Goal: Transaction & Acquisition: Purchase product/service

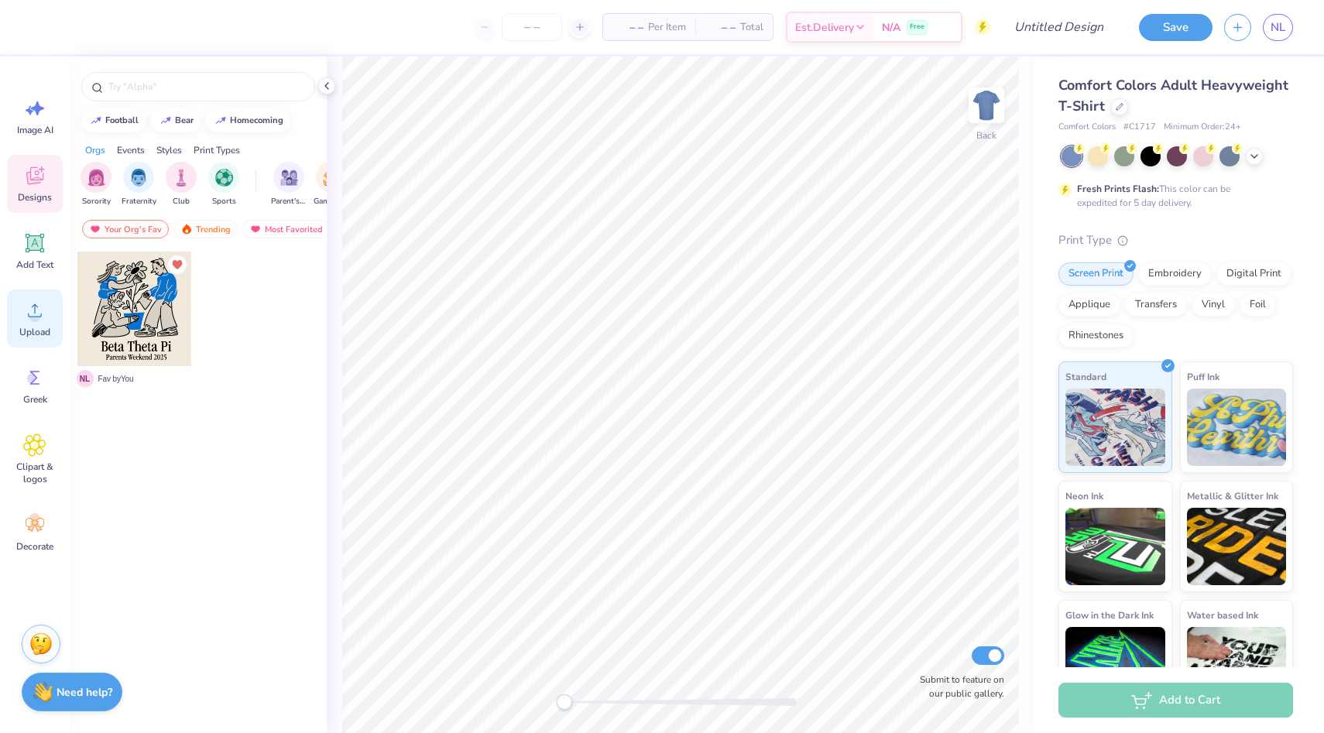
click at [39, 313] on icon at bounding box center [34, 310] width 23 height 23
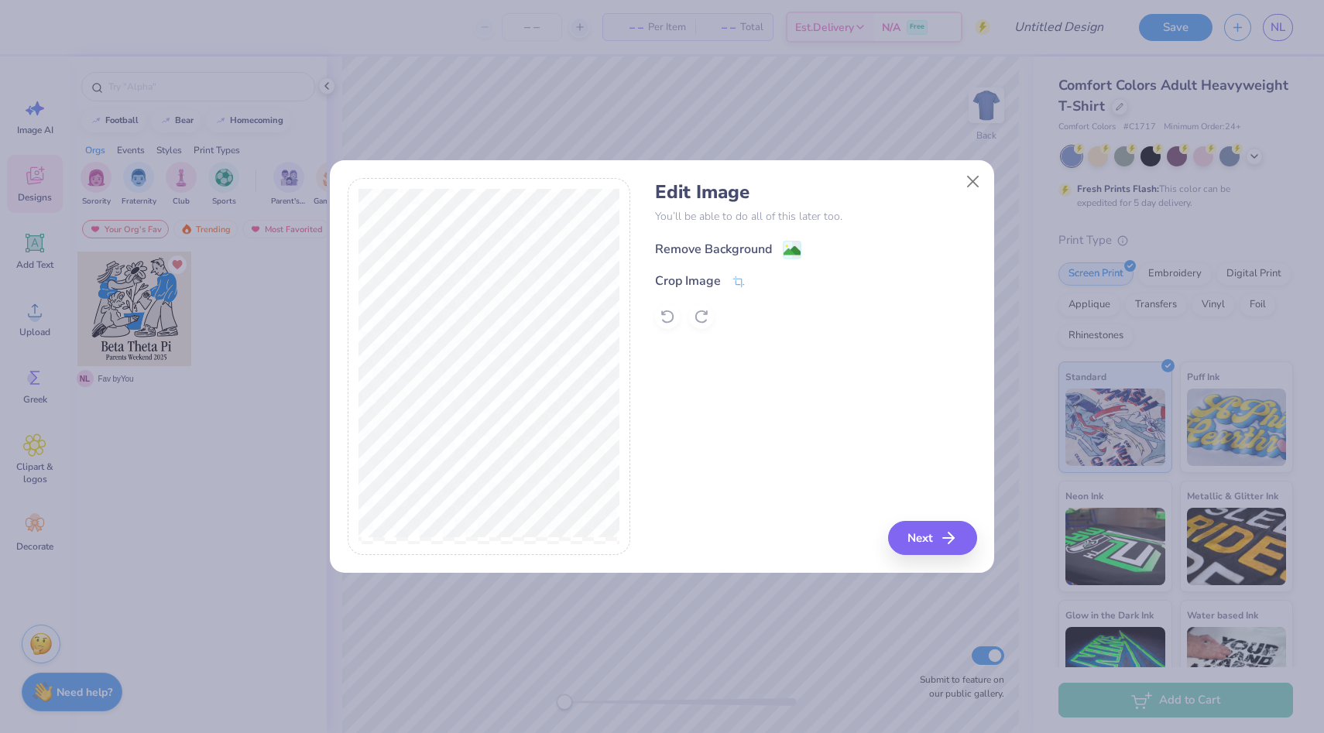
click at [746, 251] on div "Remove Background" at bounding box center [713, 249] width 117 height 19
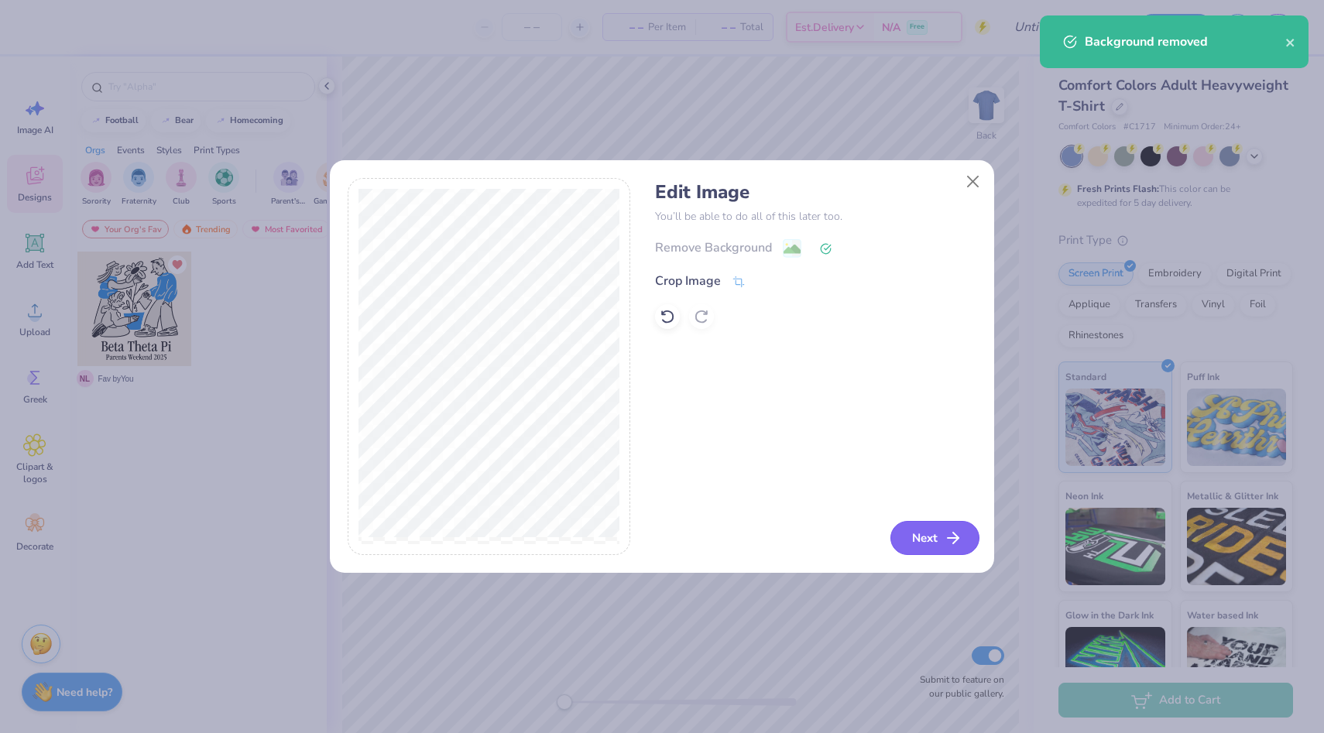
click at [921, 531] on button "Next" at bounding box center [934, 538] width 89 height 34
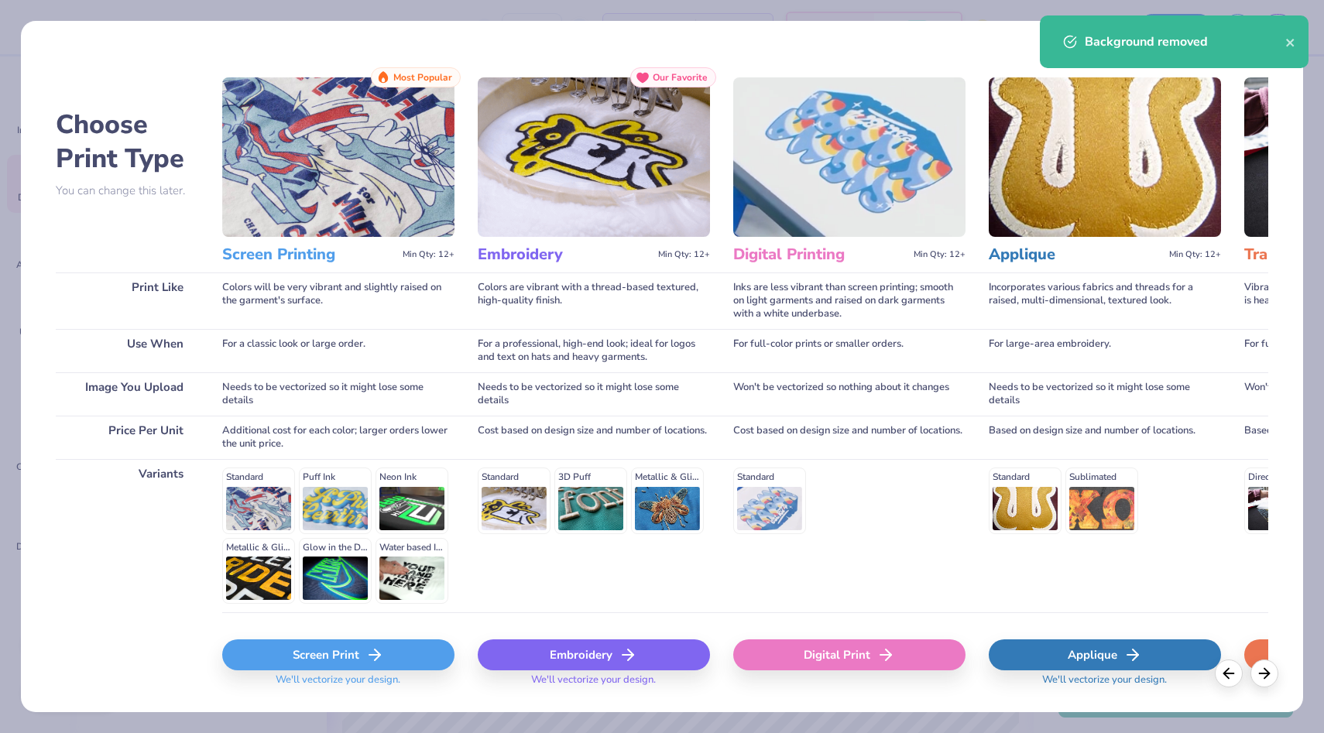
click at [362, 643] on div "Screen Print" at bounding box center [338, 655] width 232 height 31
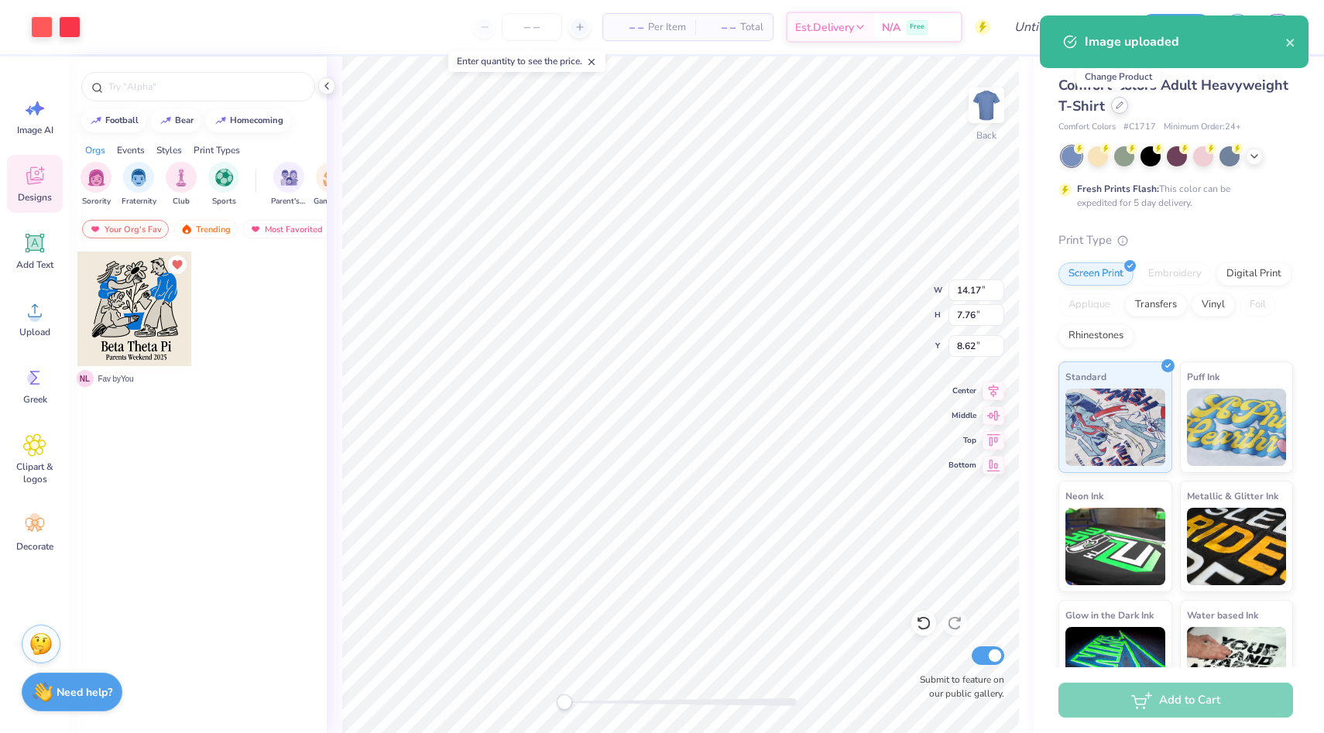
click at [1114, 109] on div at bounding box center [1119, 105] width 17 height 17
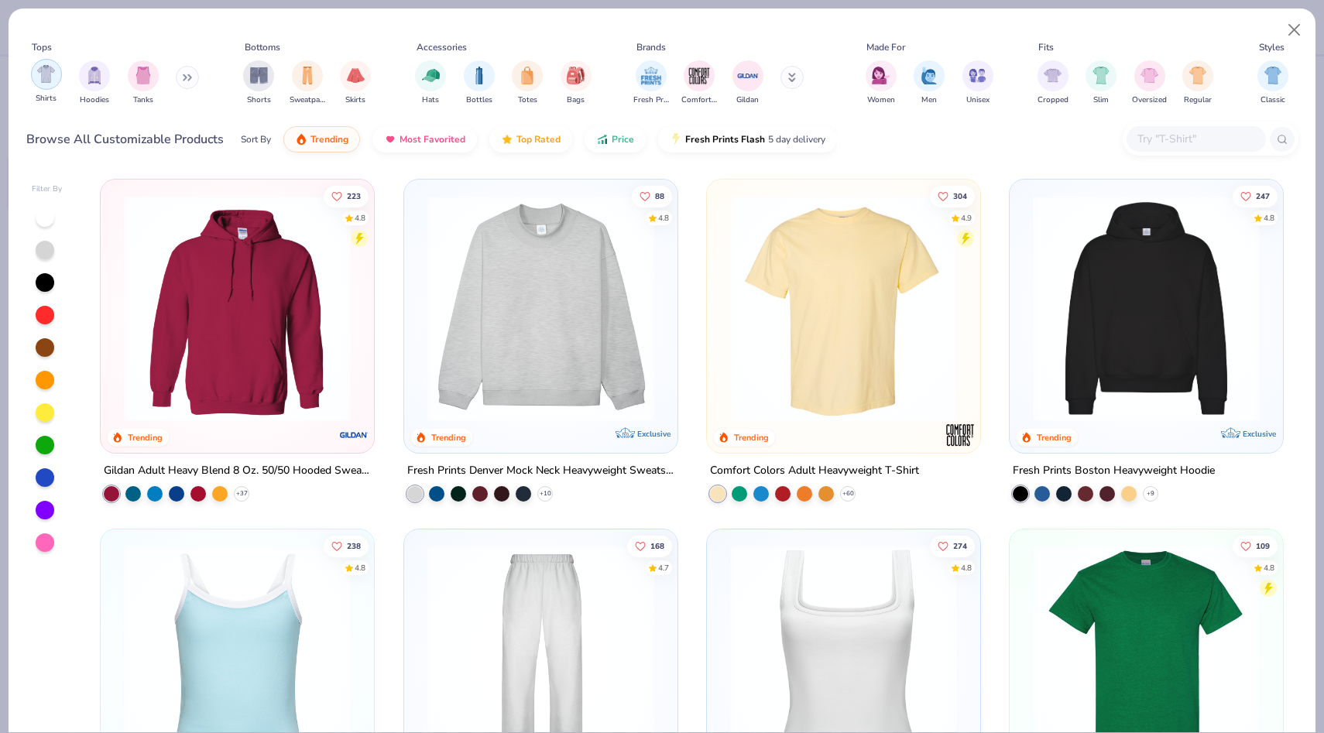
click at [51, 79] on img "filter for Shirts" at bounding box center [46, 74] width 18 height 18
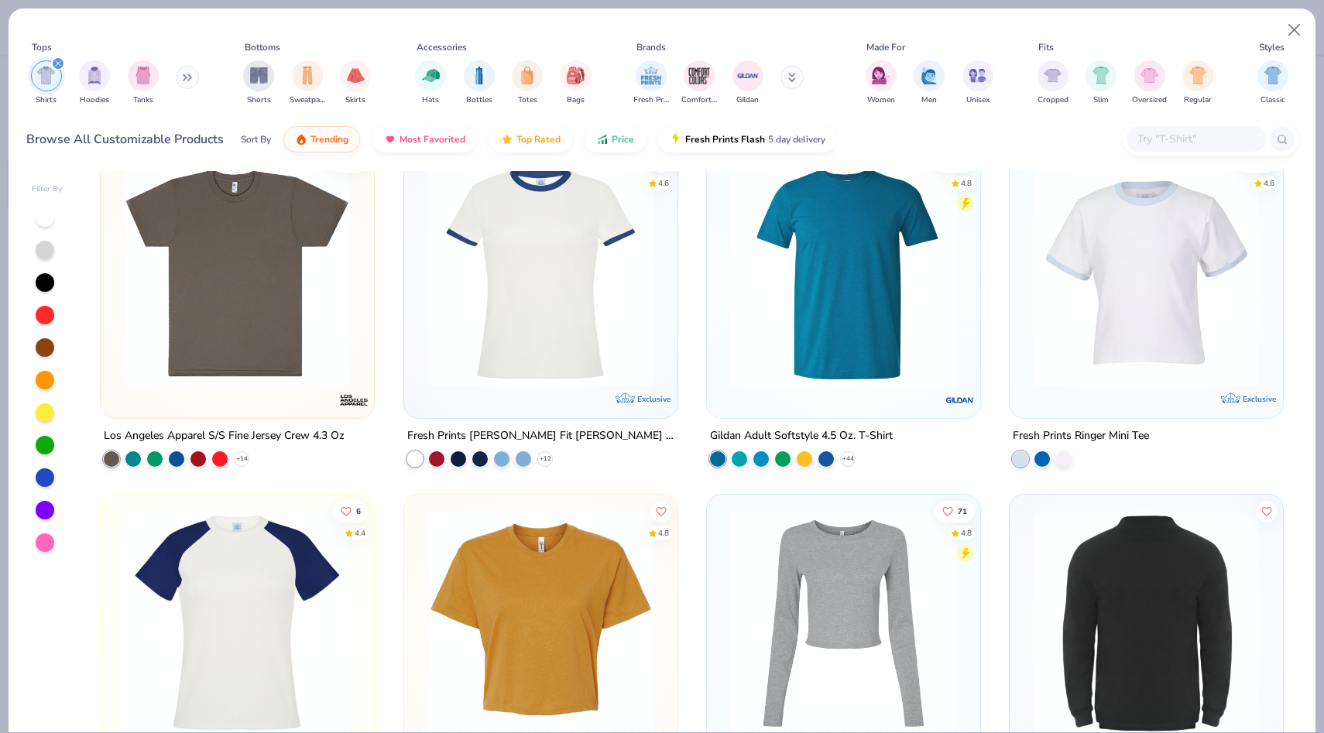
scroll to position [1085, 0]
click at [1167, 148] on div at bounding box center [1196, 139] width 139 height 26
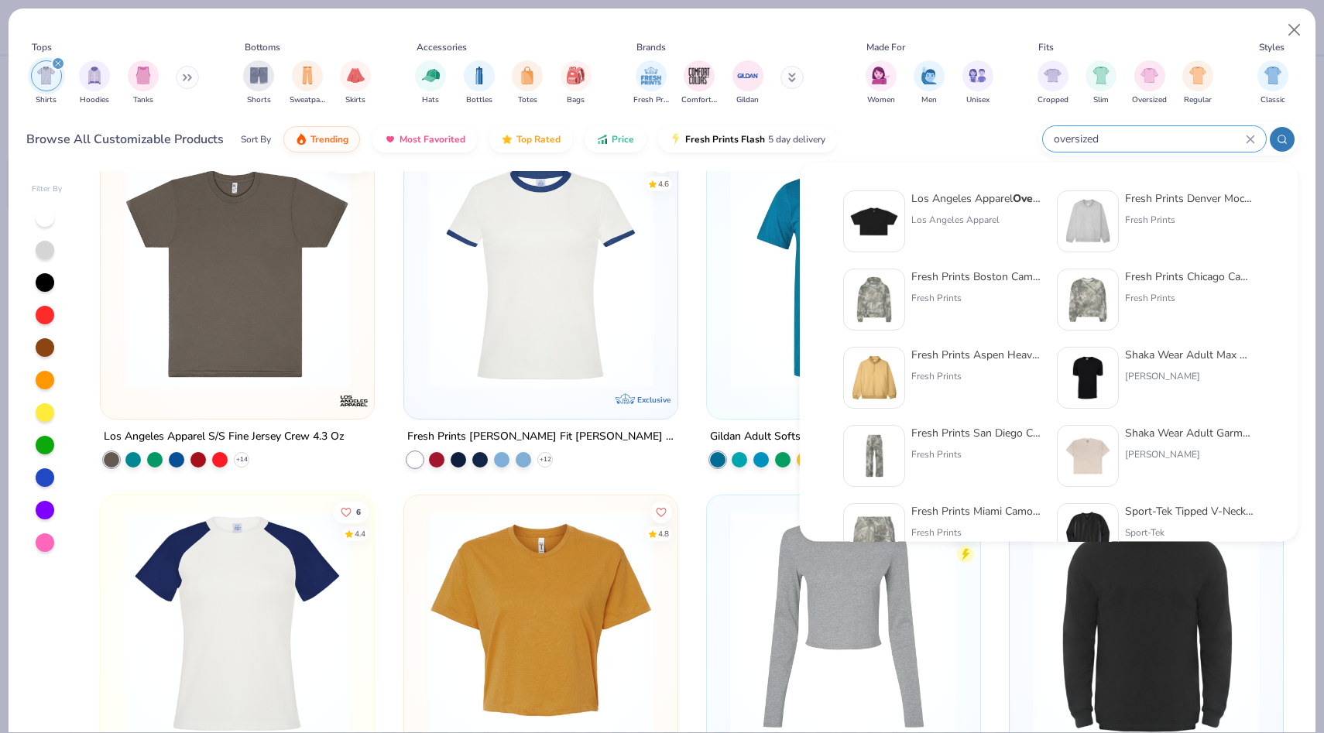
type input "oversized"
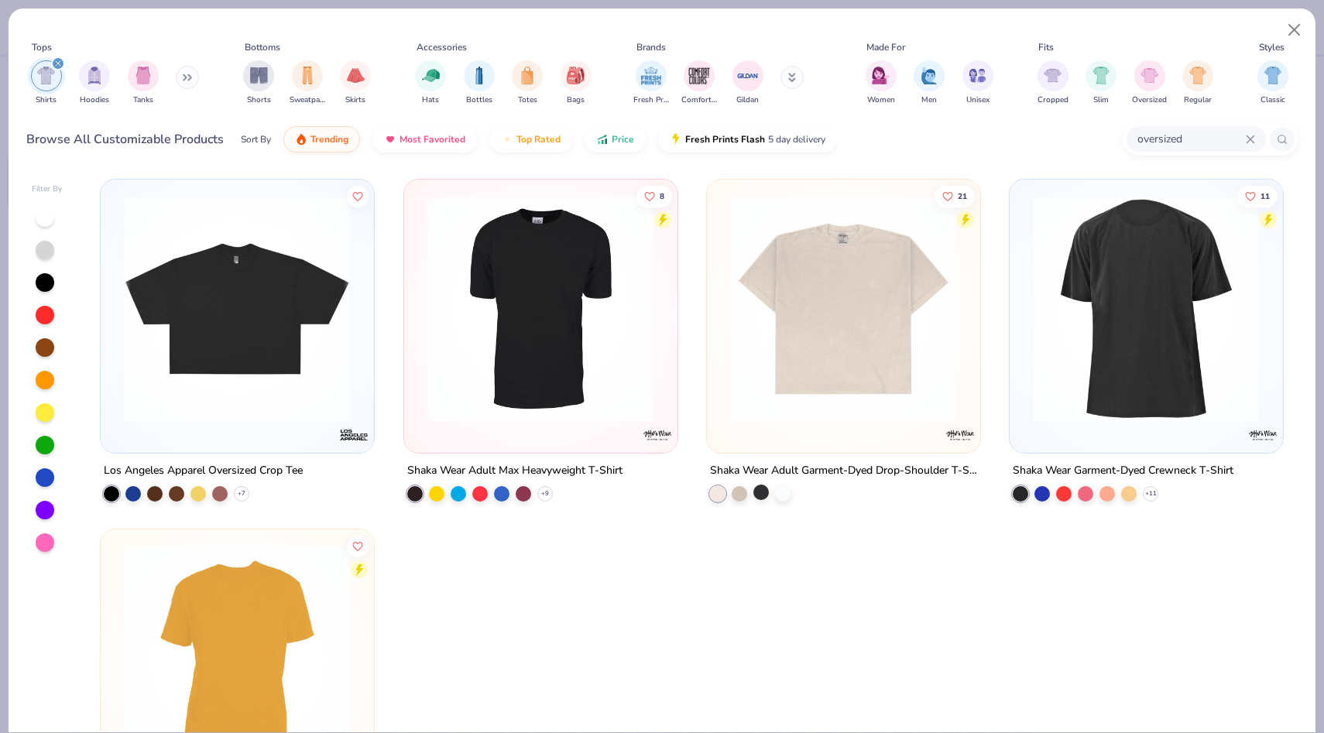
click at [758, 491] on div at bounding box center [760, 492] width 15 height 15
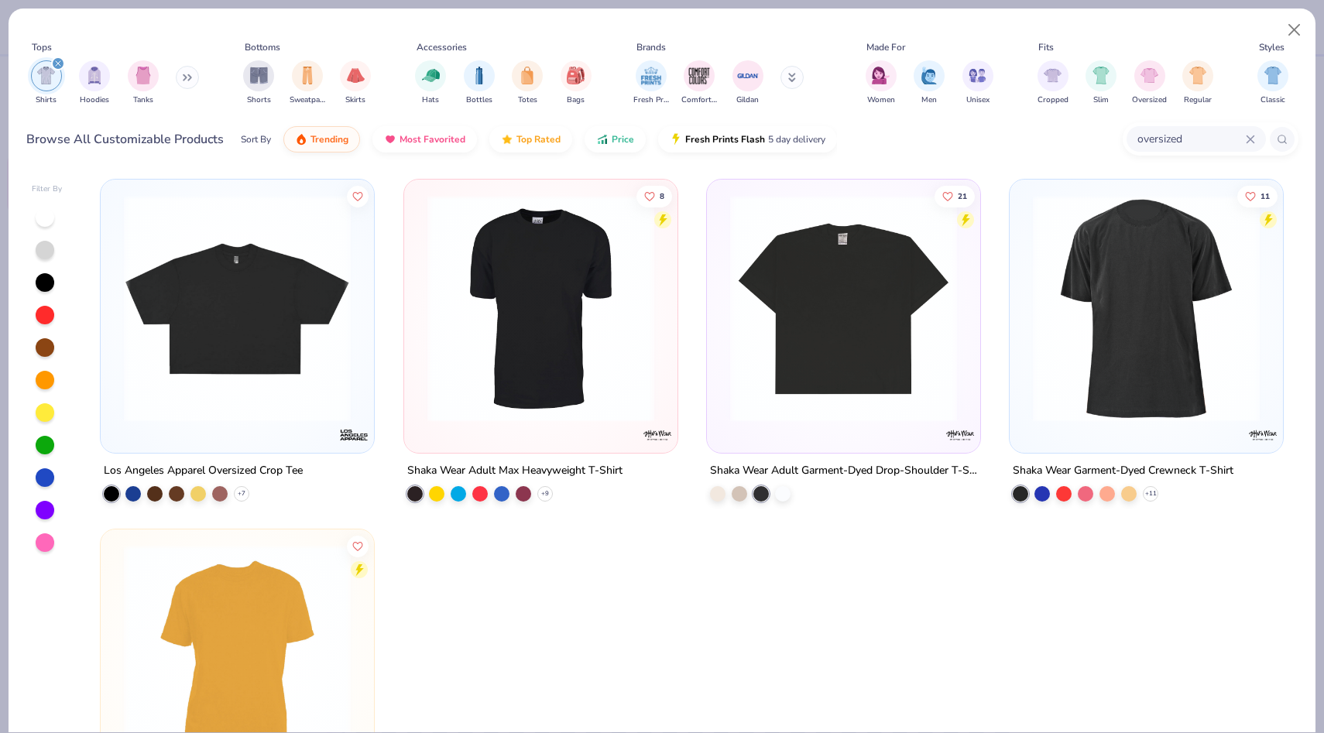
click at [842, 300] on img at bounding box center [843, 308] width 242 height 227
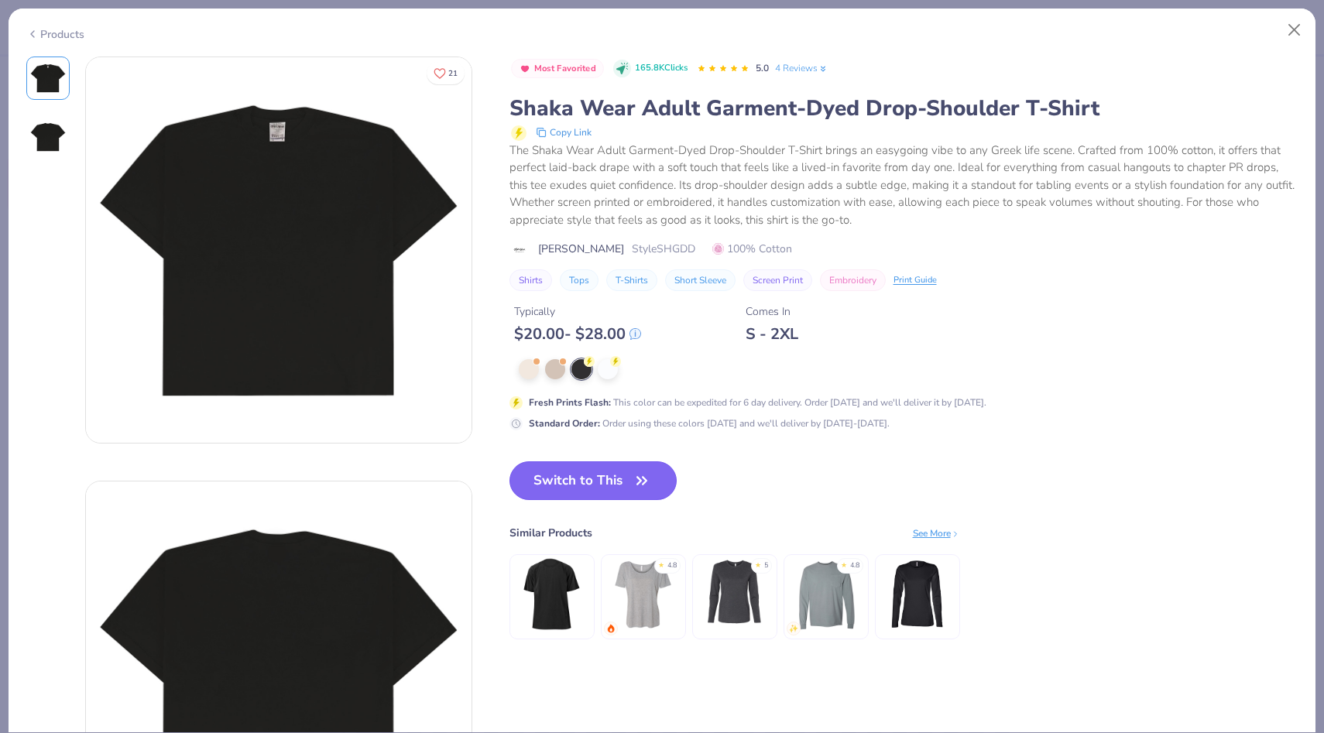
click at [595, 482] on button "Switch to This" at bounding box center [594, 481] width 168 height 39
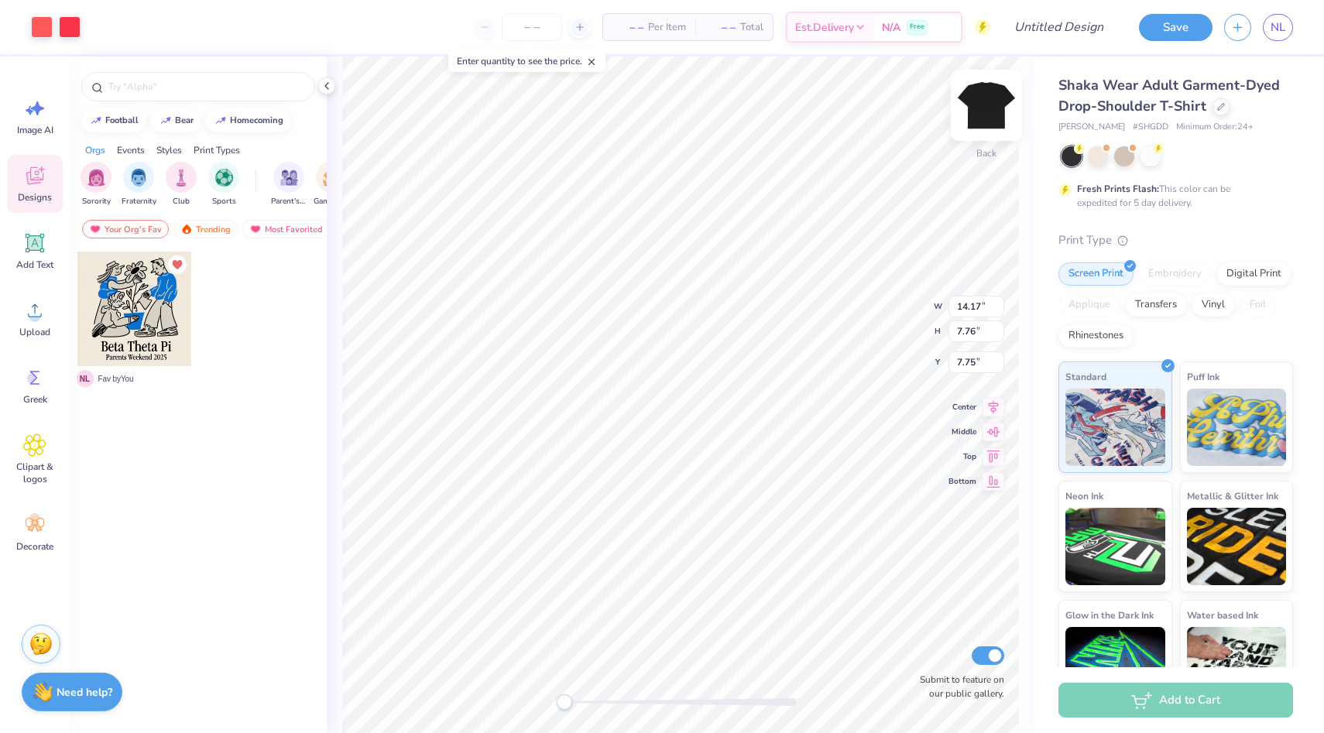
click at [973, 111] on img at bounding box center [987, 105] width 62 height 62
type input "6.24"
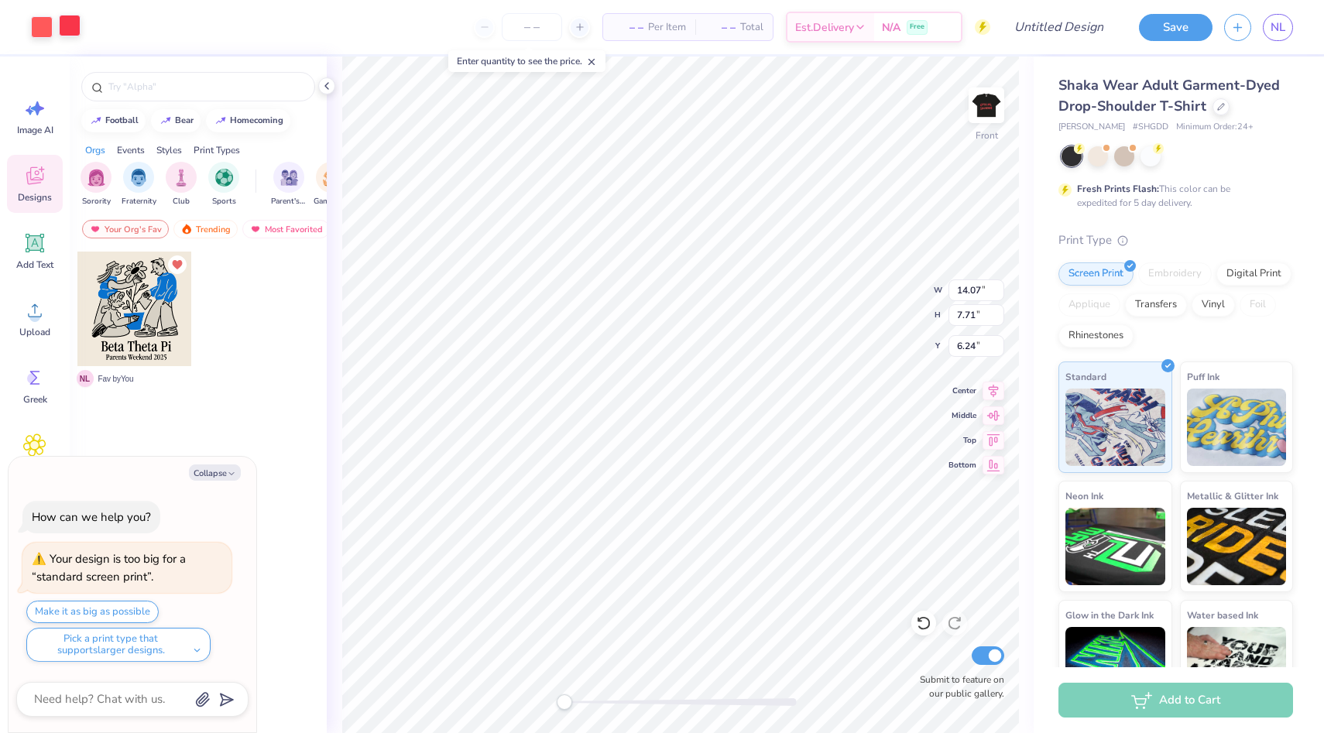
click at [74, 26] on div at bounding box center [70, 26] width 22 height 22
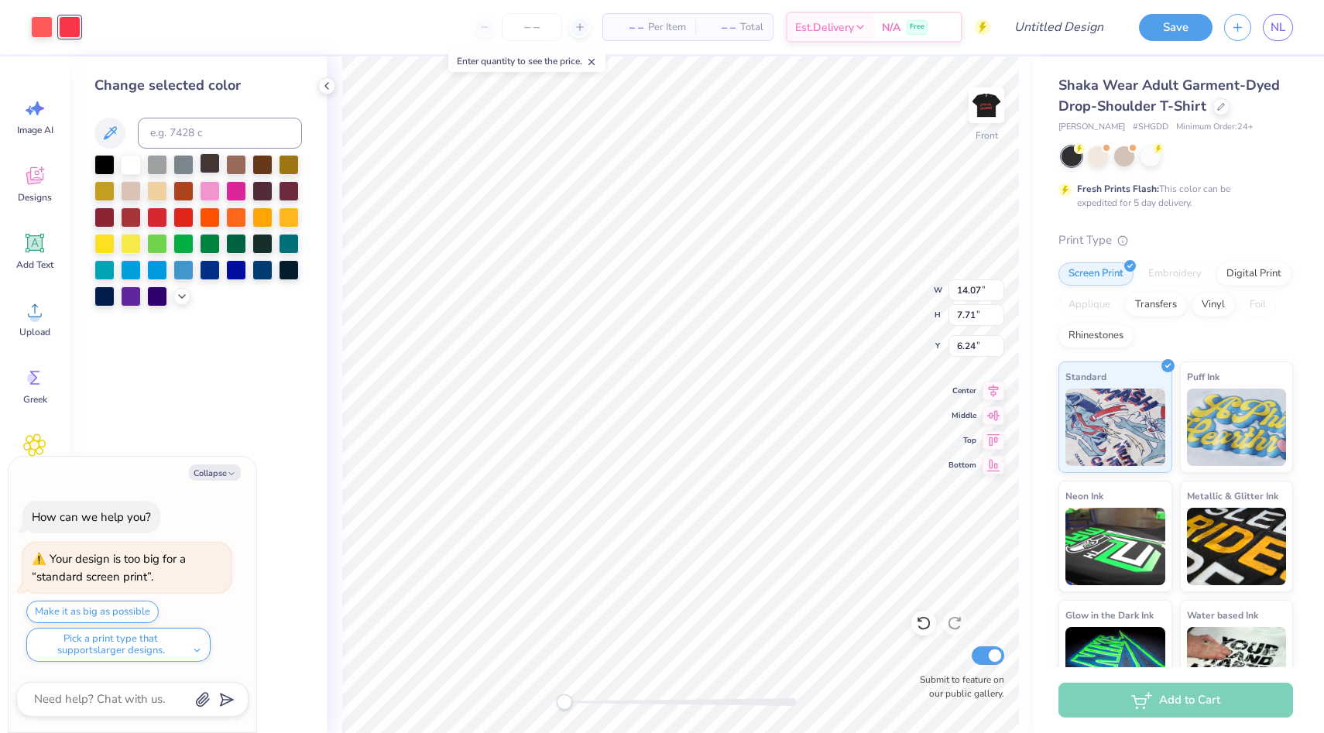
click at [200, 166] on div at bounding box center [210, 163] width 20 height 20
click at [192, 166] on div at bounding box center [183, 163] width 20 height 20
click at [46, 43] on div "Art colors" at bounding box center [40, 27] width 81 height 54
click at [44, 31] on div at bounding box center [42, 26] width 22 height 22
click at [154, 167] on div at bounding box center [157, 163] width 20 height 20
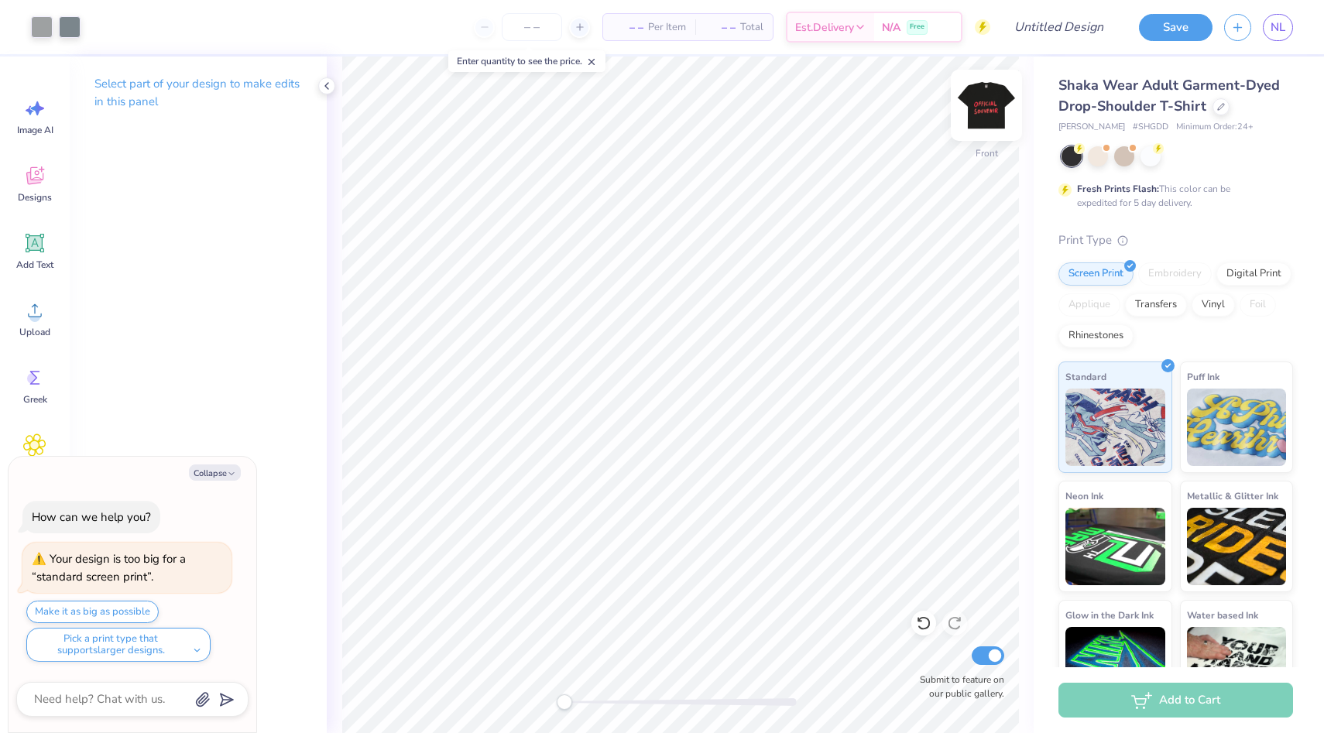
click at [985, 102] on img at bounding box center [987, 105] width 62 height 62
click at [43, 188] on div "Designs" at bounding box center [35, 184] width 56 height 58
type textarea "x"
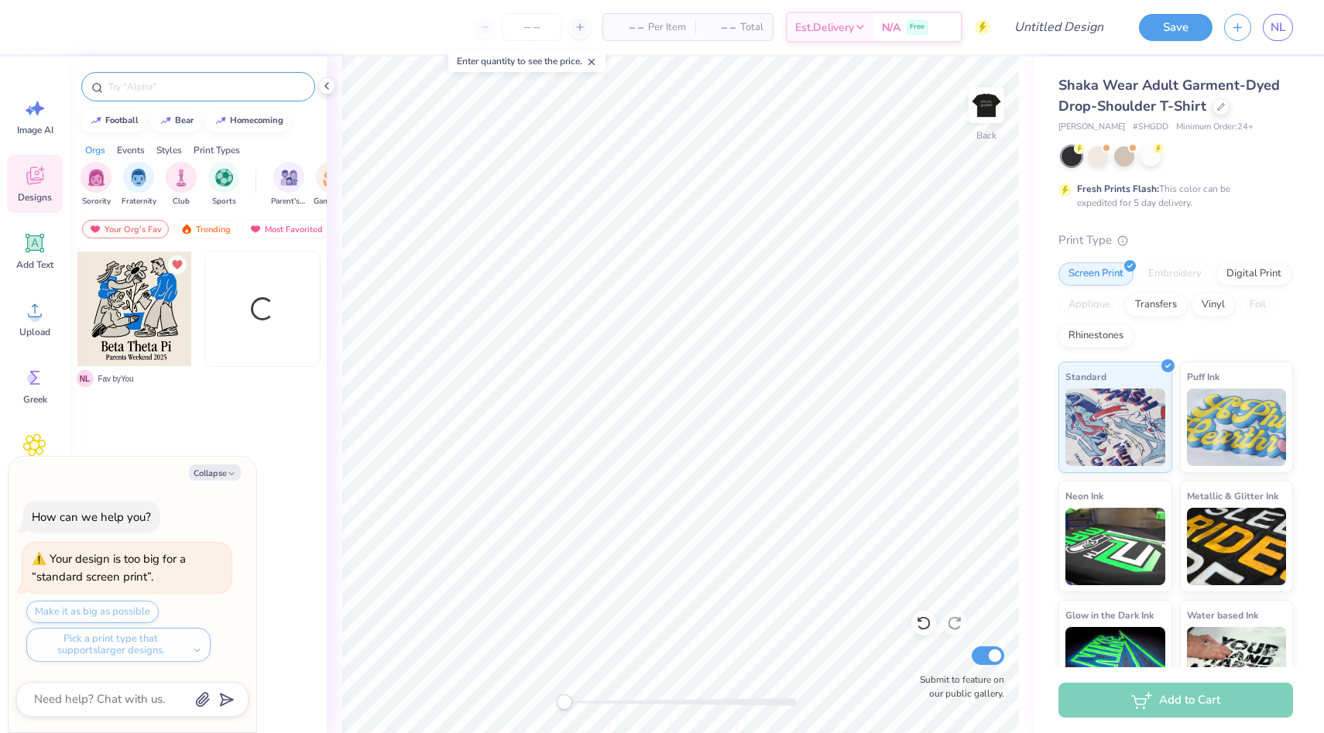
click at [189, 93] on input "text" at bounding box center [206, 86] width 198 height 15
type input "frat names"
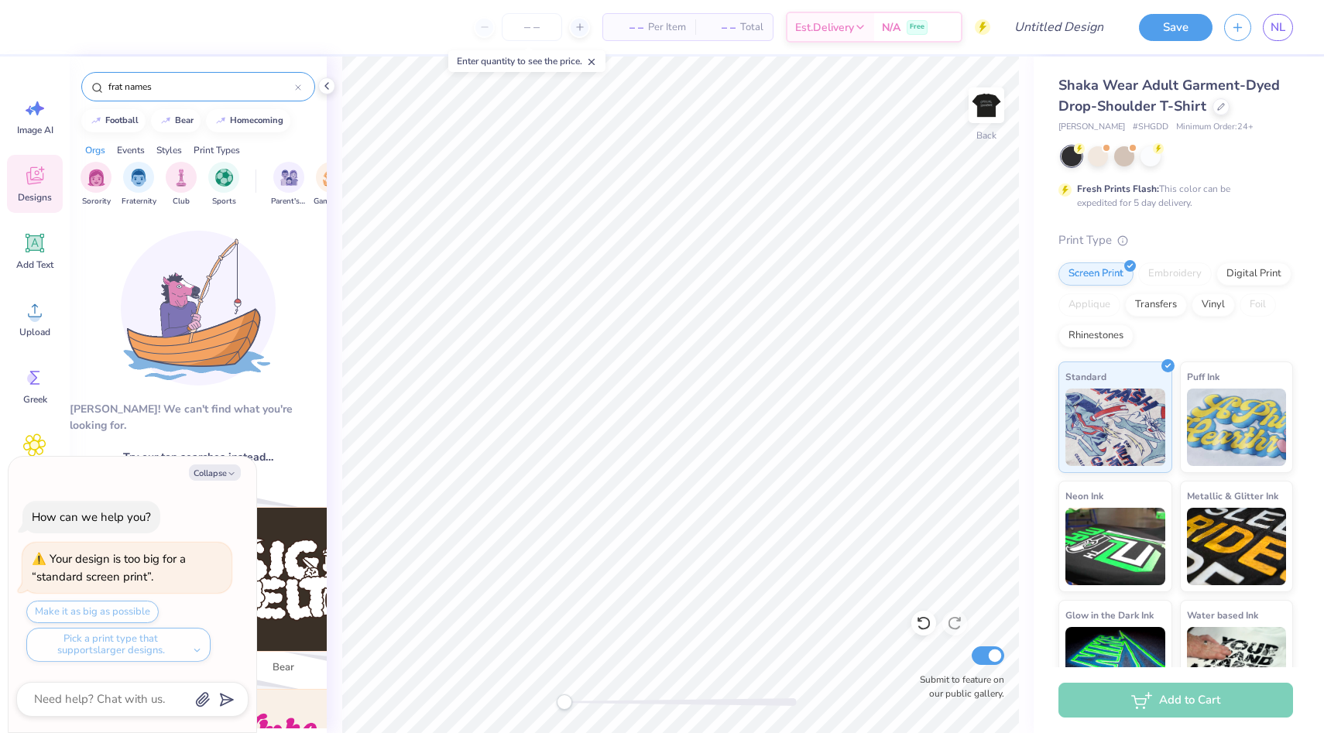
click at [168, 97] on div "frat names" at bounding box center [198, 86] width 234 height 29
click at [168, 88] on input "frat names" at bounding box center [201, 86] width 188 height 15
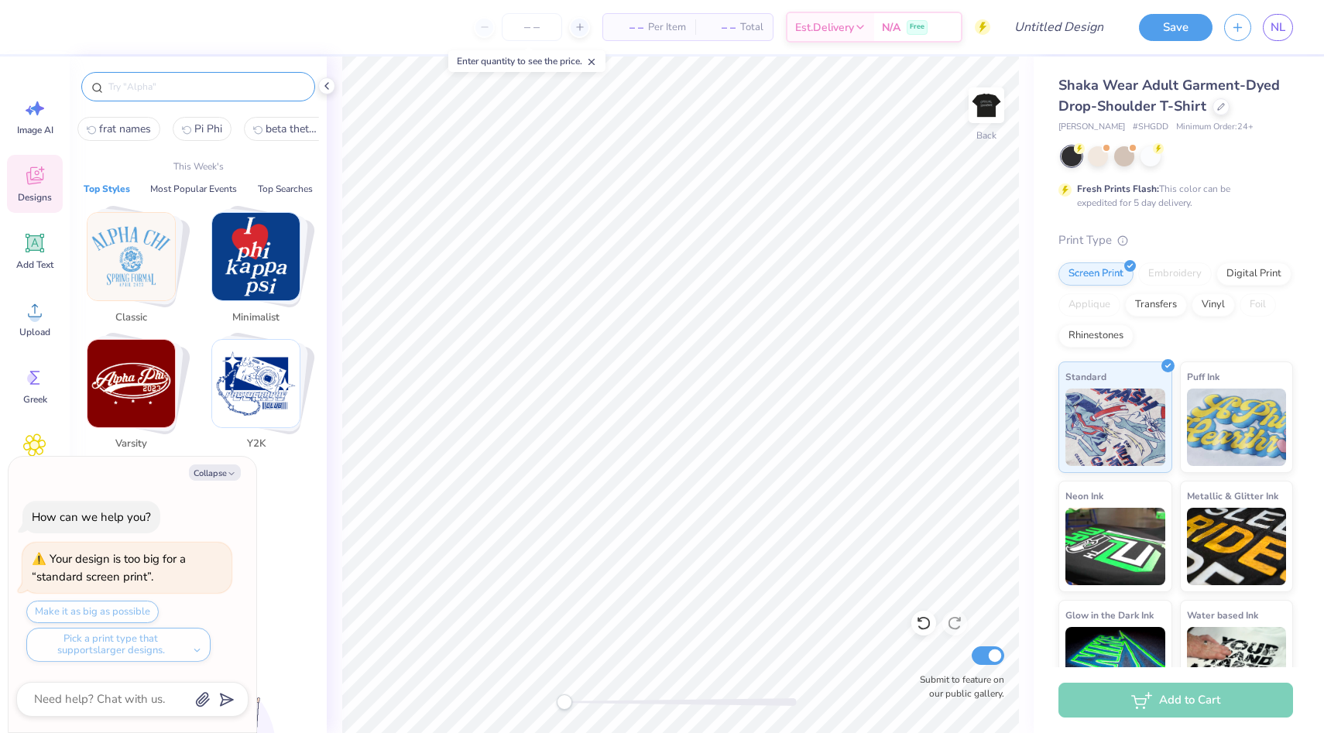
click at [229, 454] on div "Y2K" at bounding box center [256, 444] width 62 height 27
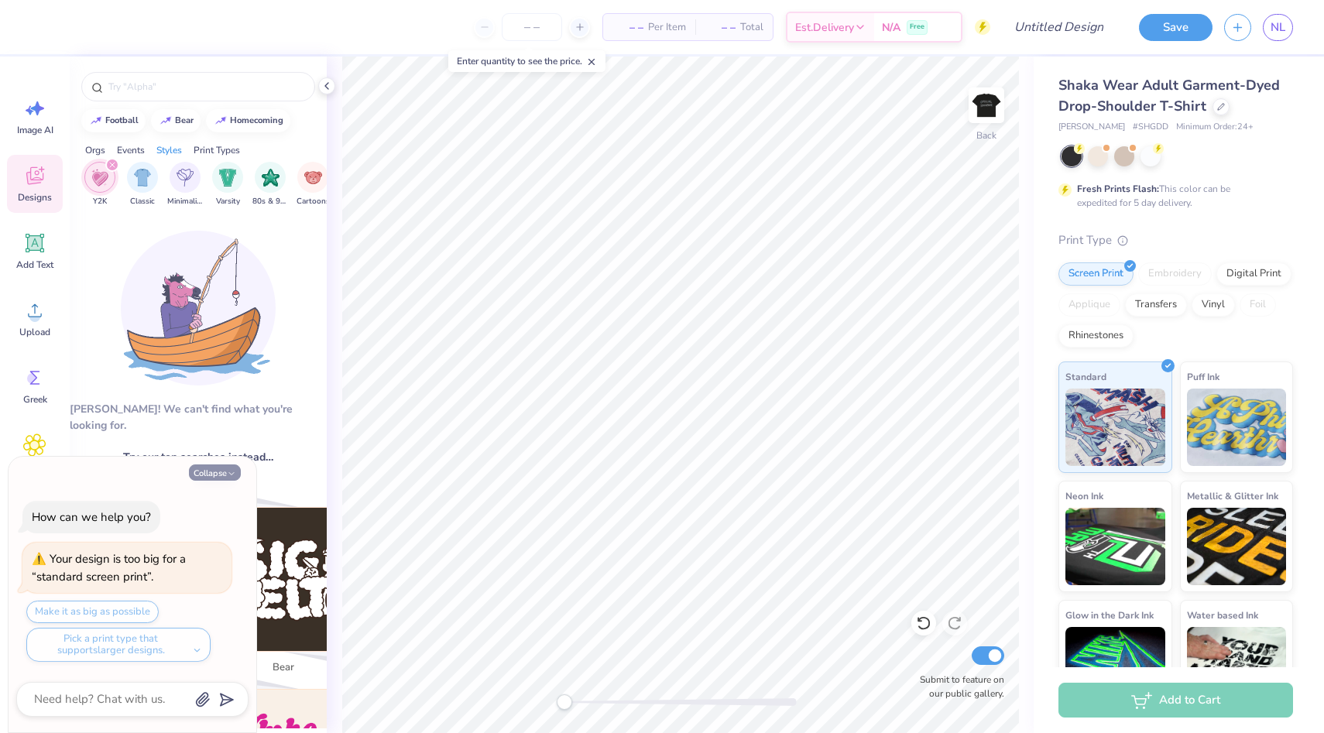
scroll to position [0, 812]
click at [211, 477] on button "Collapse" at bounding box center [215, 473] width 52 height 16
type textarea "x"
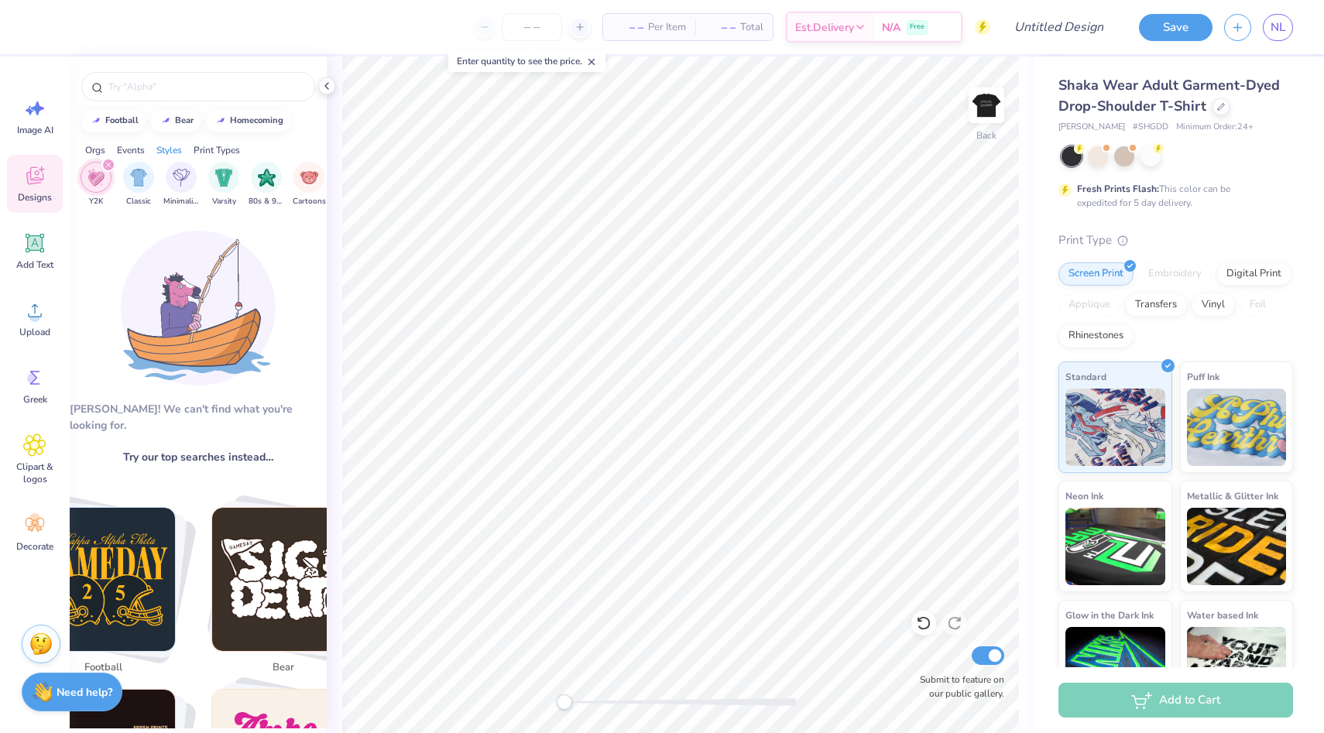
click at [105, 162] on icon "filter for Y2K" at bounding box center [108, 165] width 6 height 6
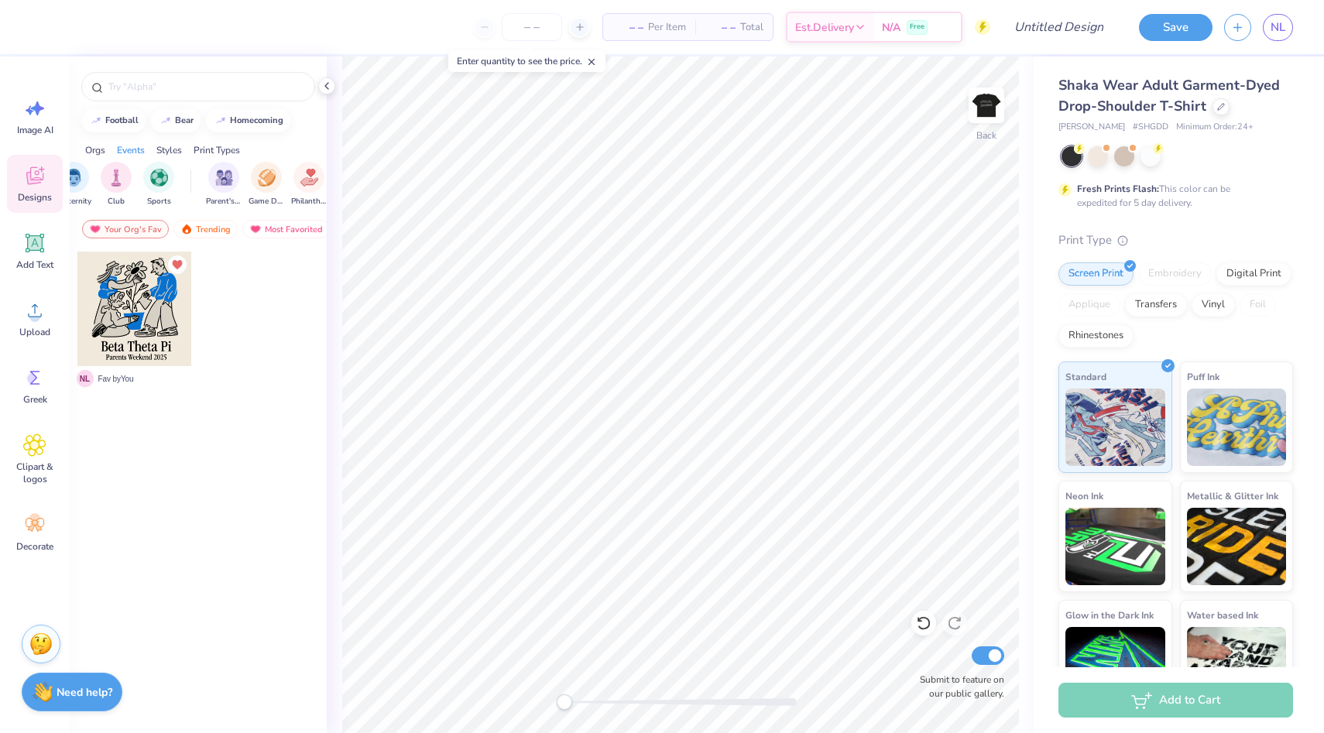
scroll to position [0, 0]
click at [130, 173] on img "filter for Fraternity" at bounding box center [138, 176] width 17 height 18
click at [263, 221] on div "Most Favorited" at bounding box center [286, 229] width 88 height 19
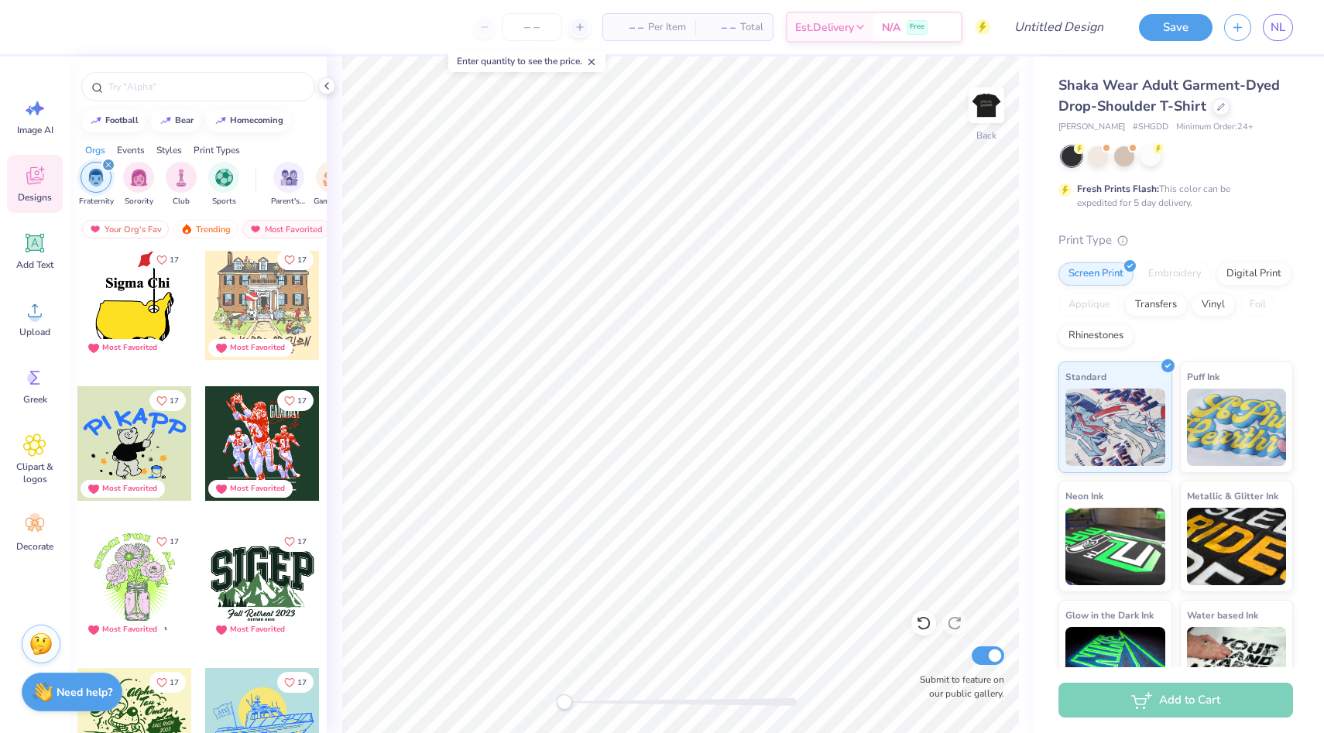
scroll to position [4013, 0]
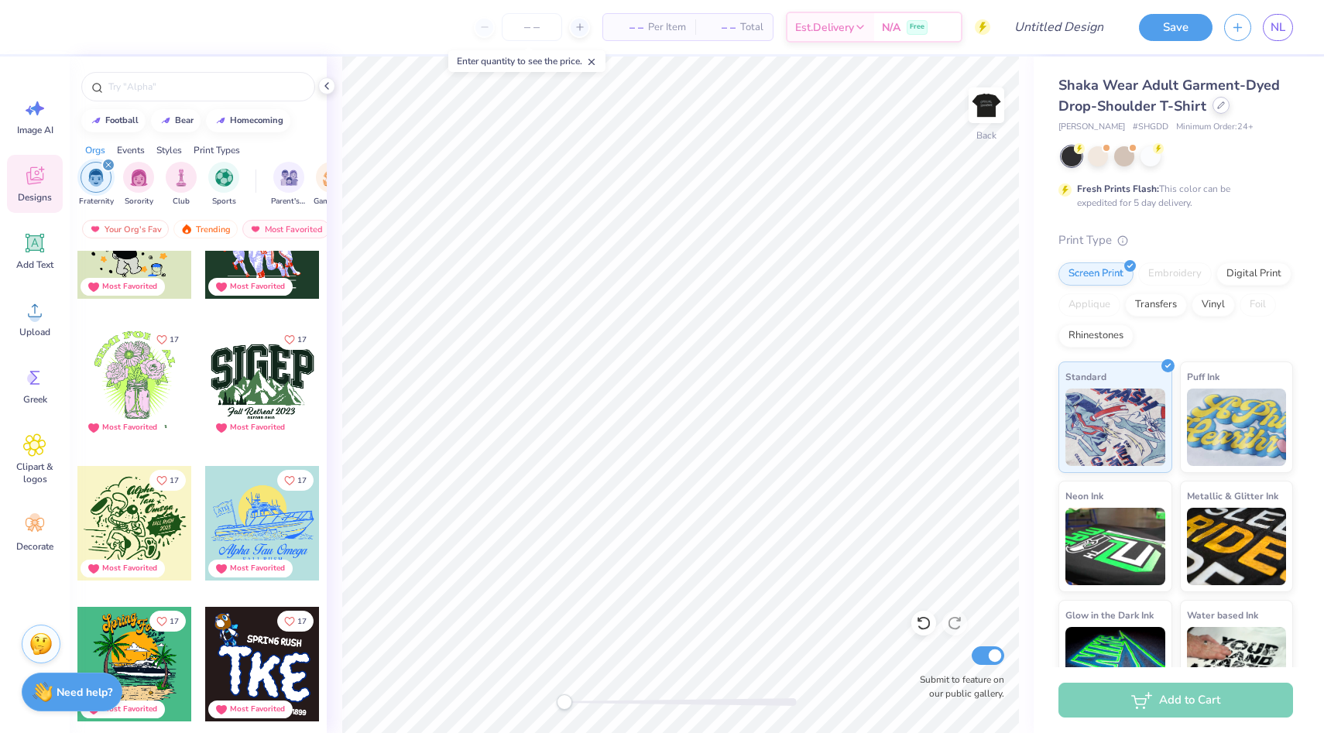
click at [1220, 107] on icon at bounding box center [1221, 105] width 8 height 8
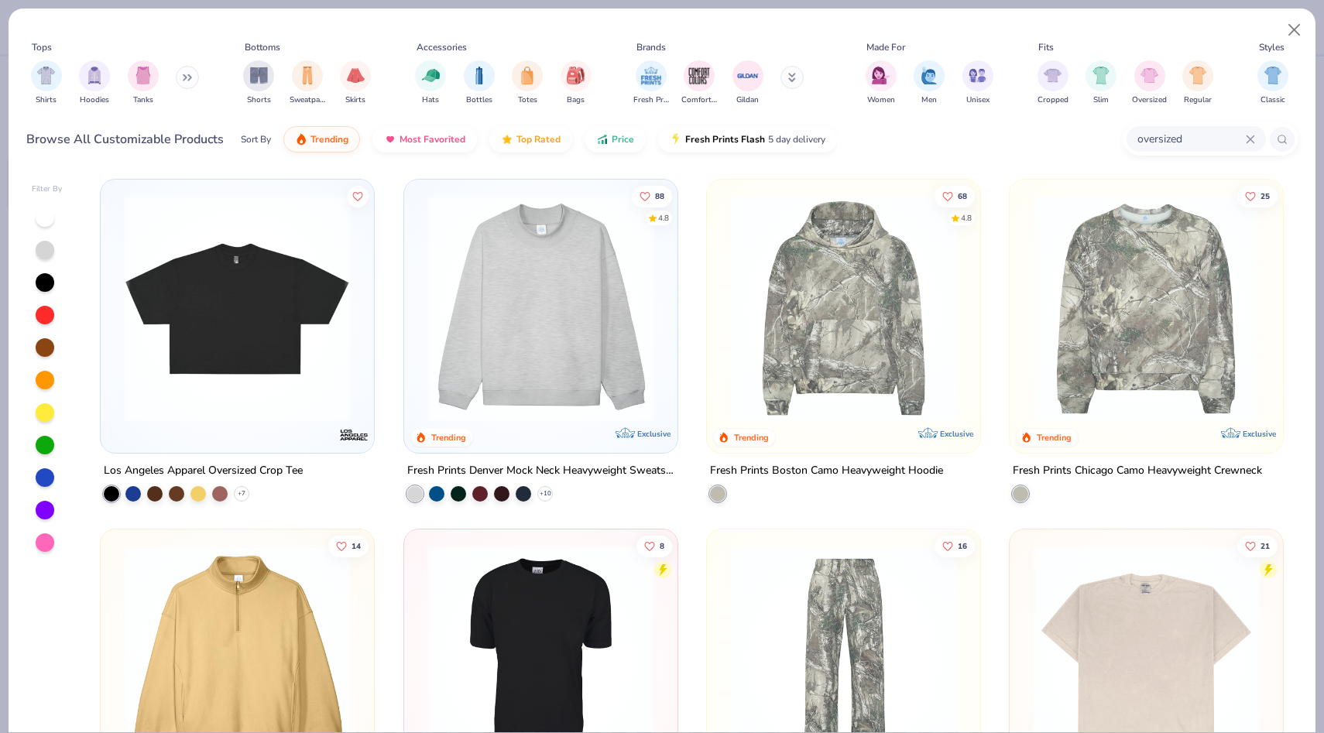
click at [1223, 128] on div "oversized" at bounding box center [1196, 139] width 139 height 26
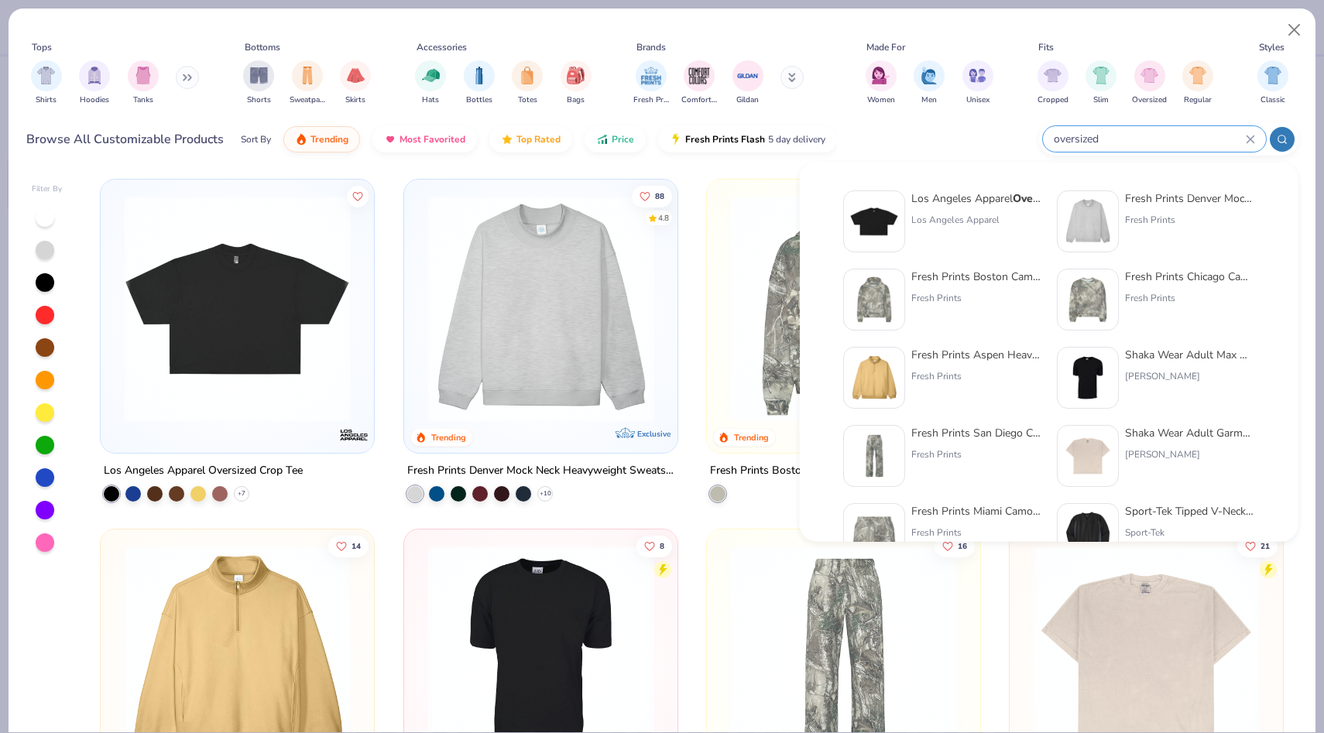
click at [1253, 136] on icon at bounding box center [1250, 139] width 7 height 7
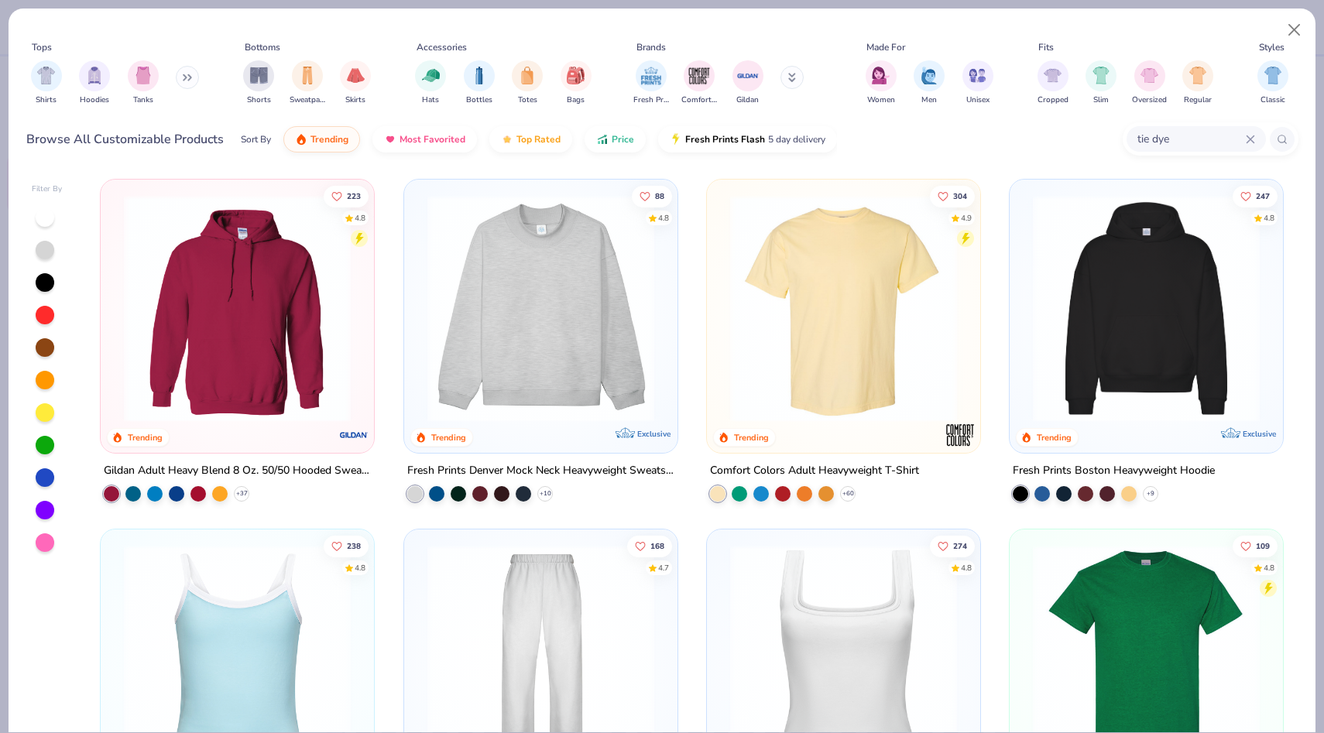
type input "tie dye"
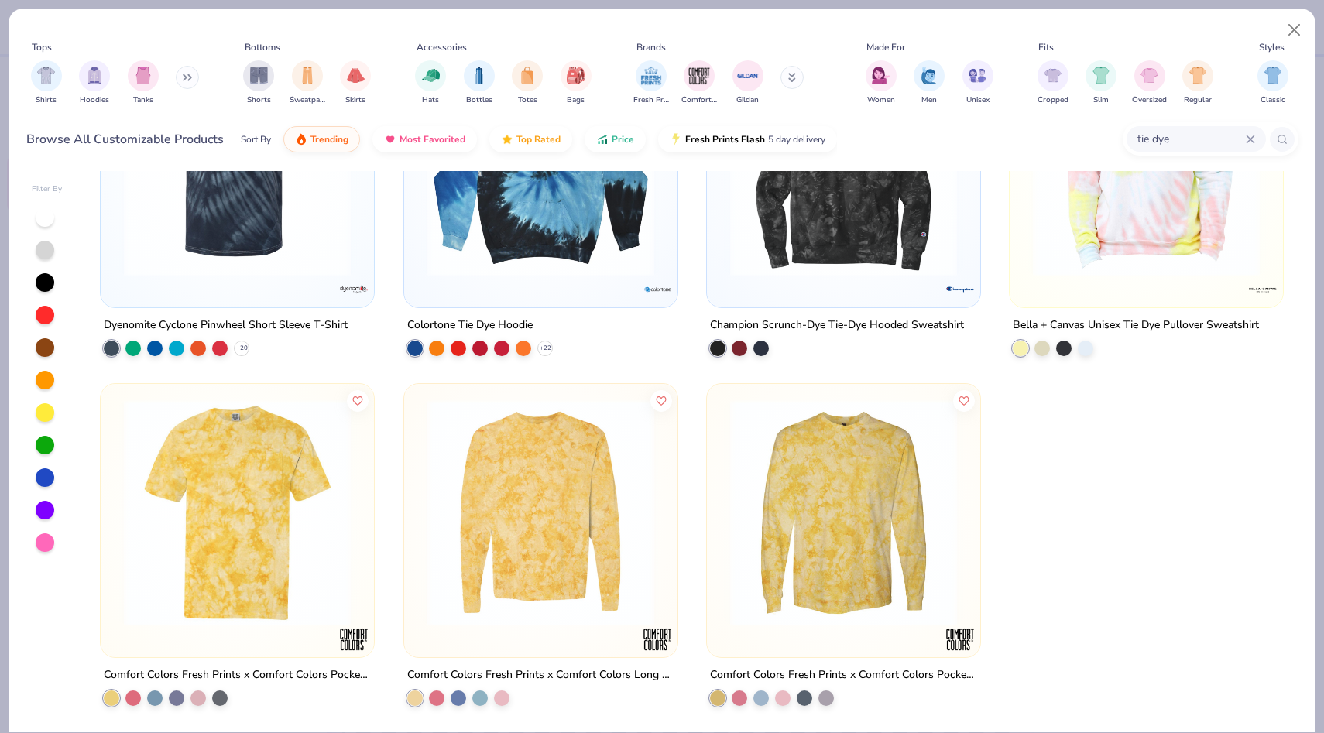
scroll to position [1195, 0]
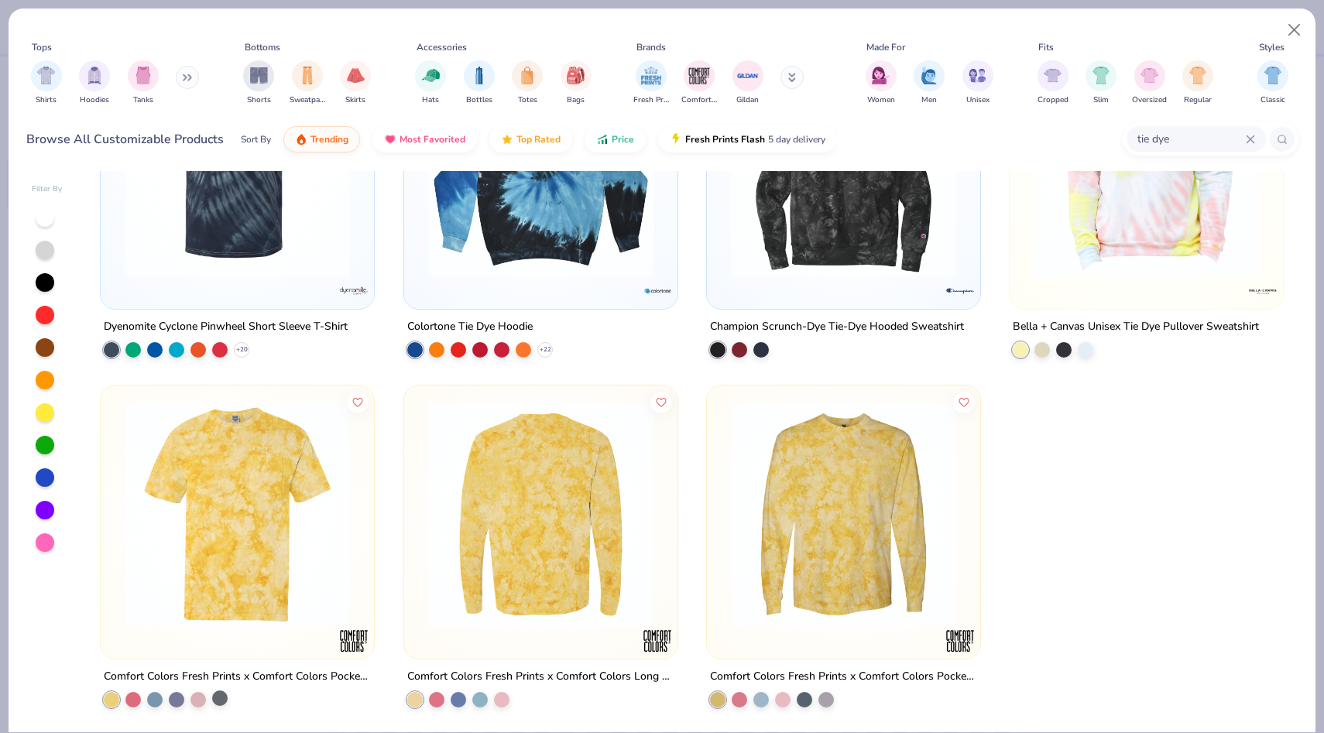
click at [221, 705] on div at bounding box center [219, 698] width 15 height 15
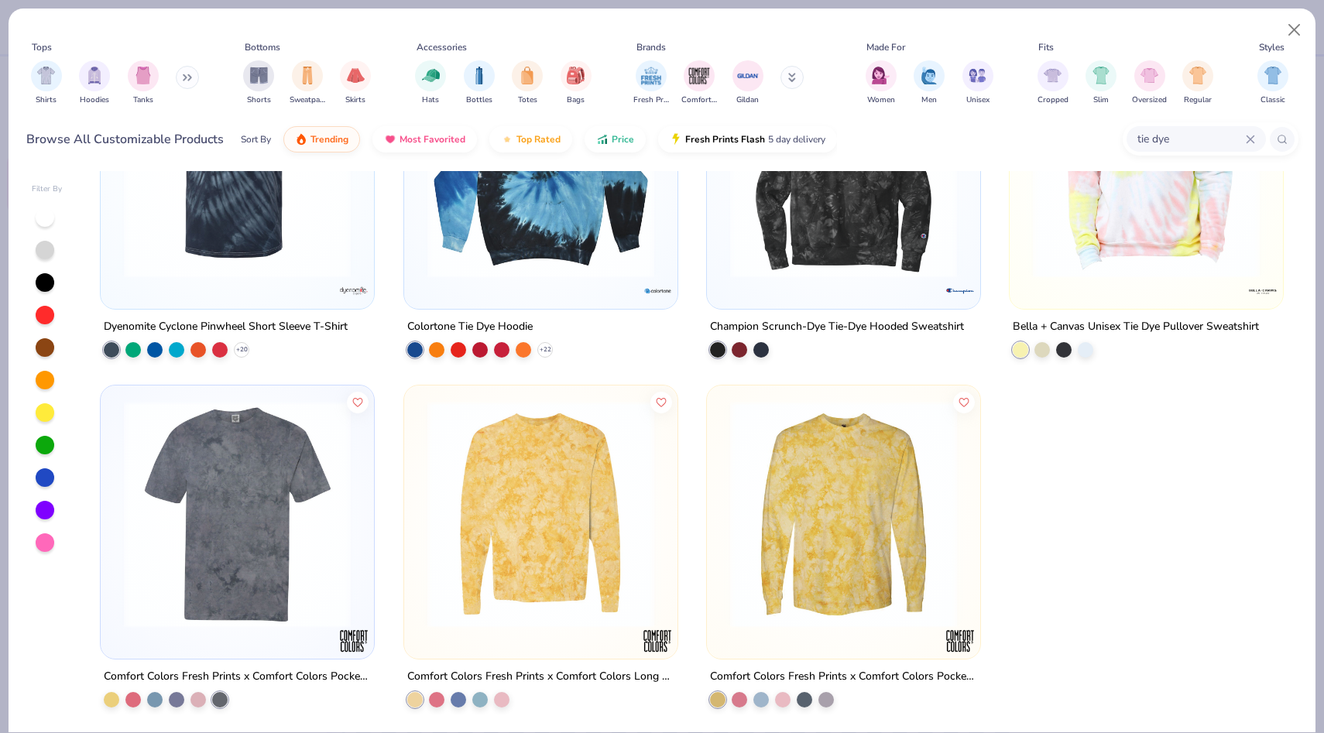
scroll to position [397, 0]
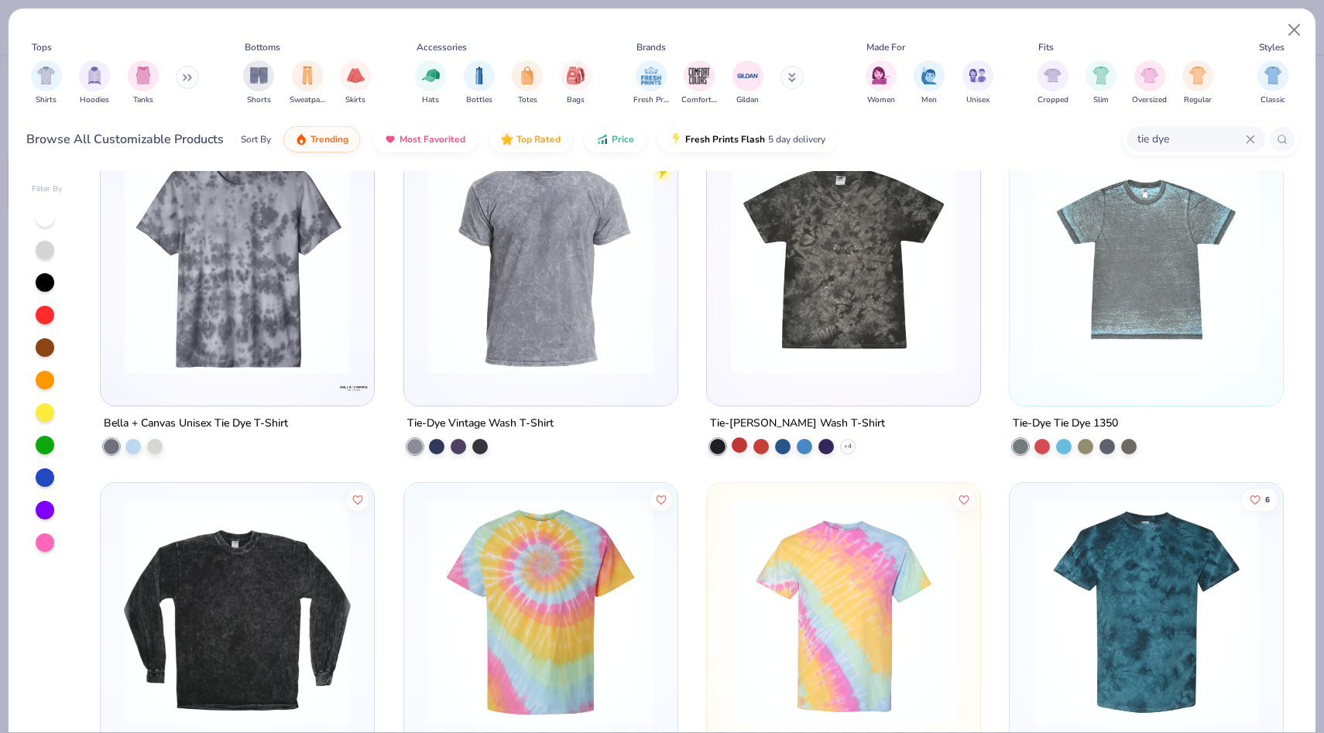
click at [742, 442] on div at bounding box center [739, 445] width 15 height 15
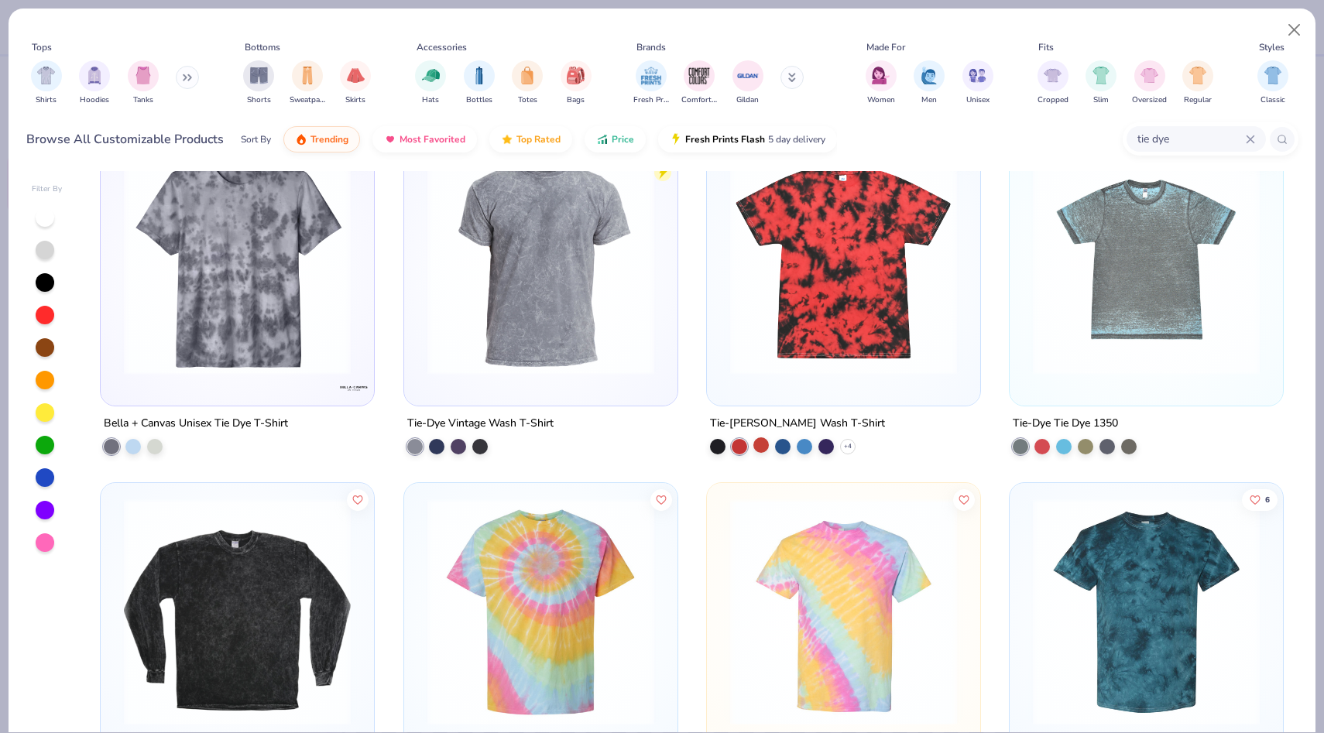
scroll to position [359, 0]
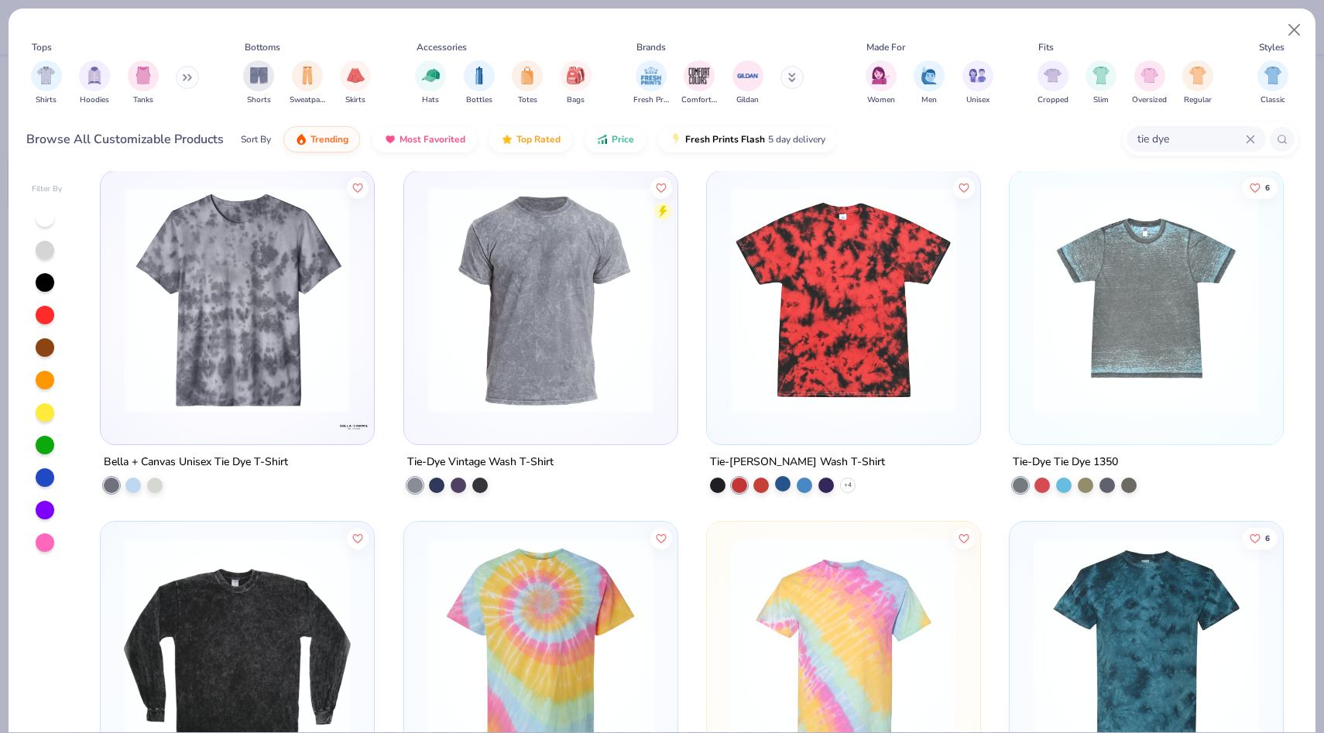
click at [786, 482] on div at bounding box center [782, 483] width 15 height 15
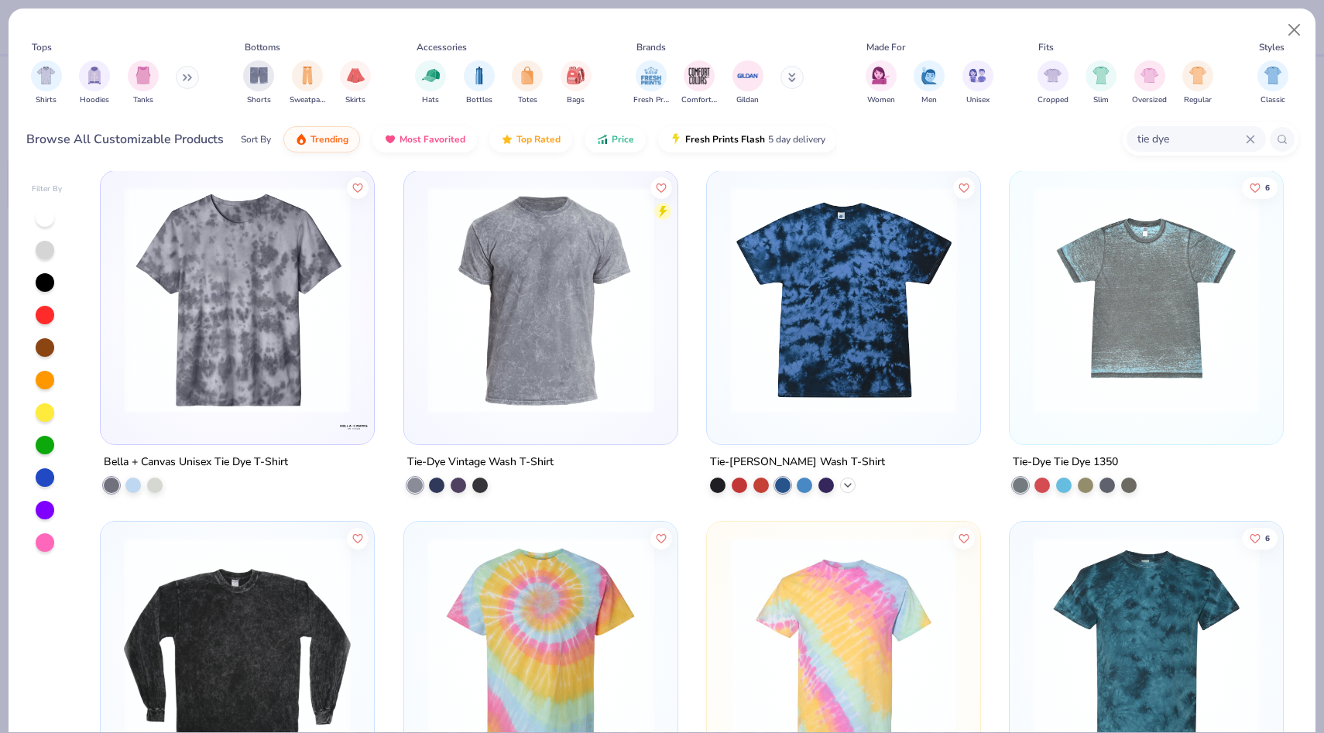
click at [850, 481] on icon at bounding box center [848, 485] width 12 height 12
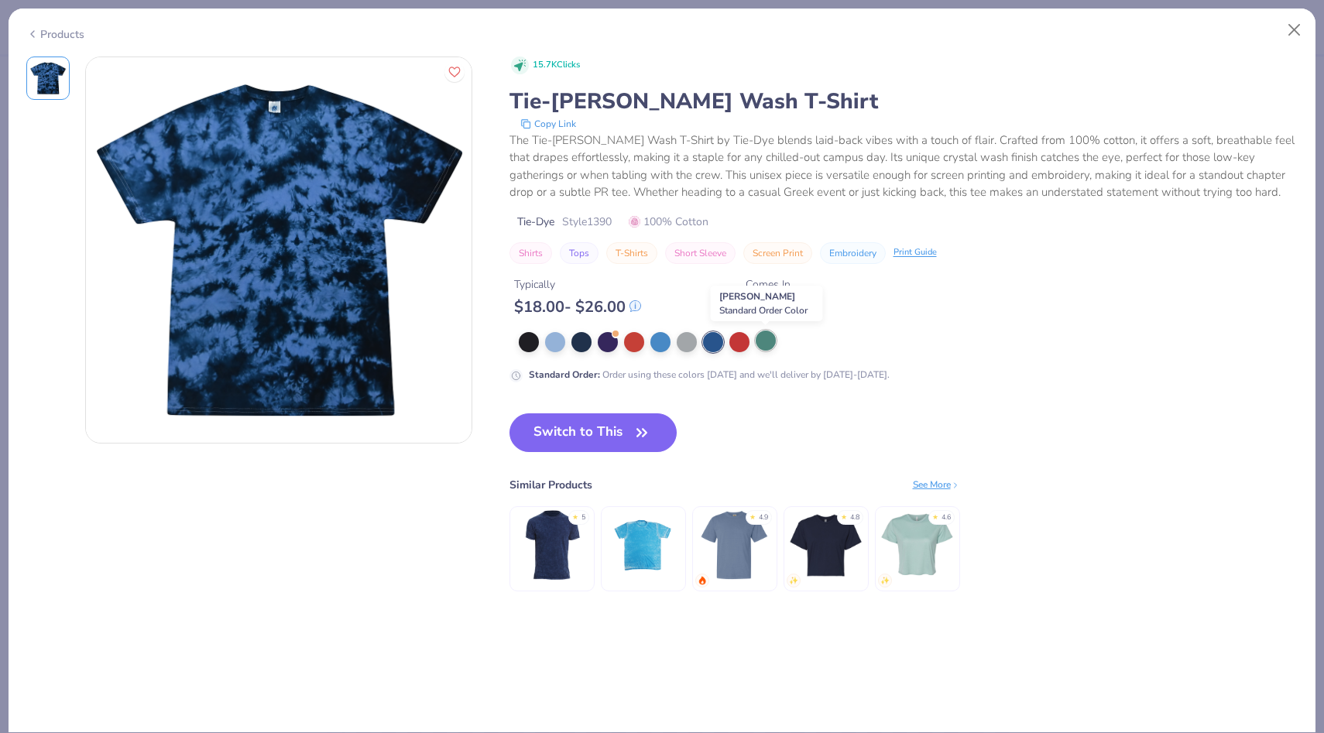
click at [760, 338] on div at bounding box center [766, 341] width 20 height 20
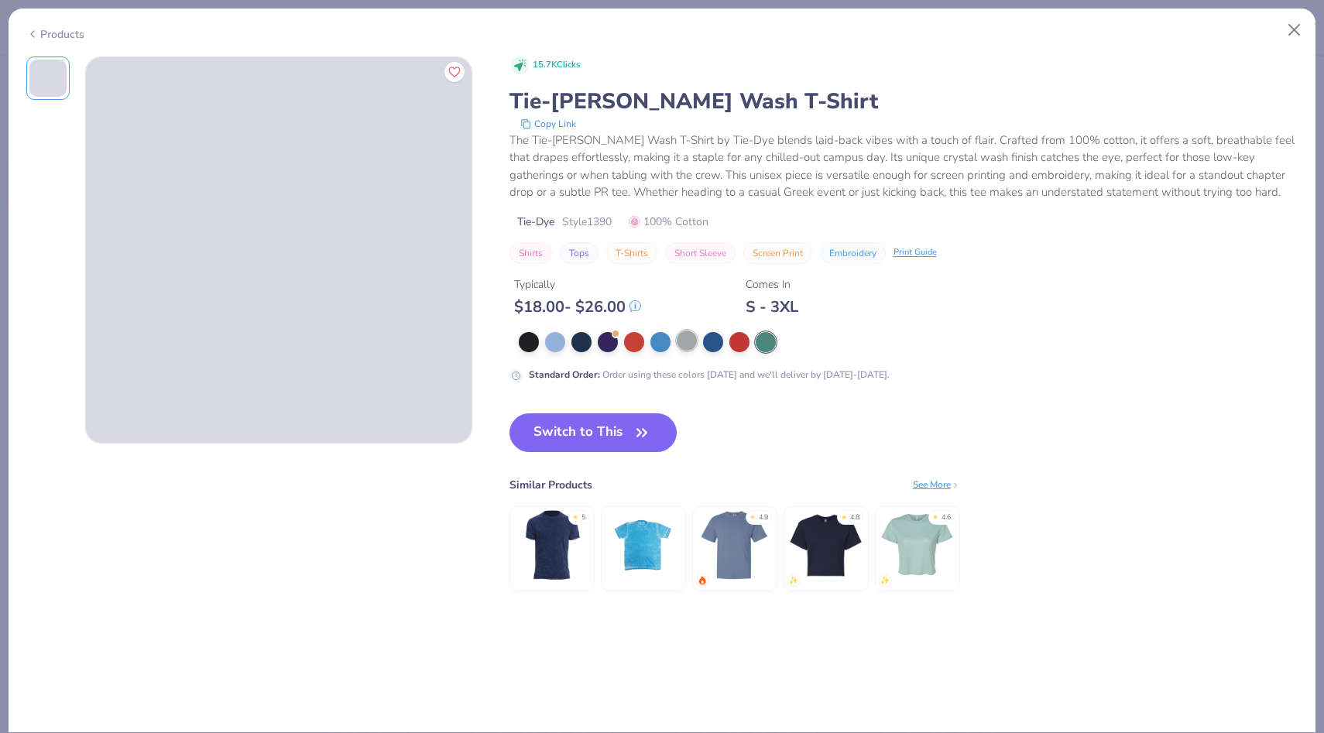
click at [678, 339] on div at bounding box center [687, 341] width 20 height 20
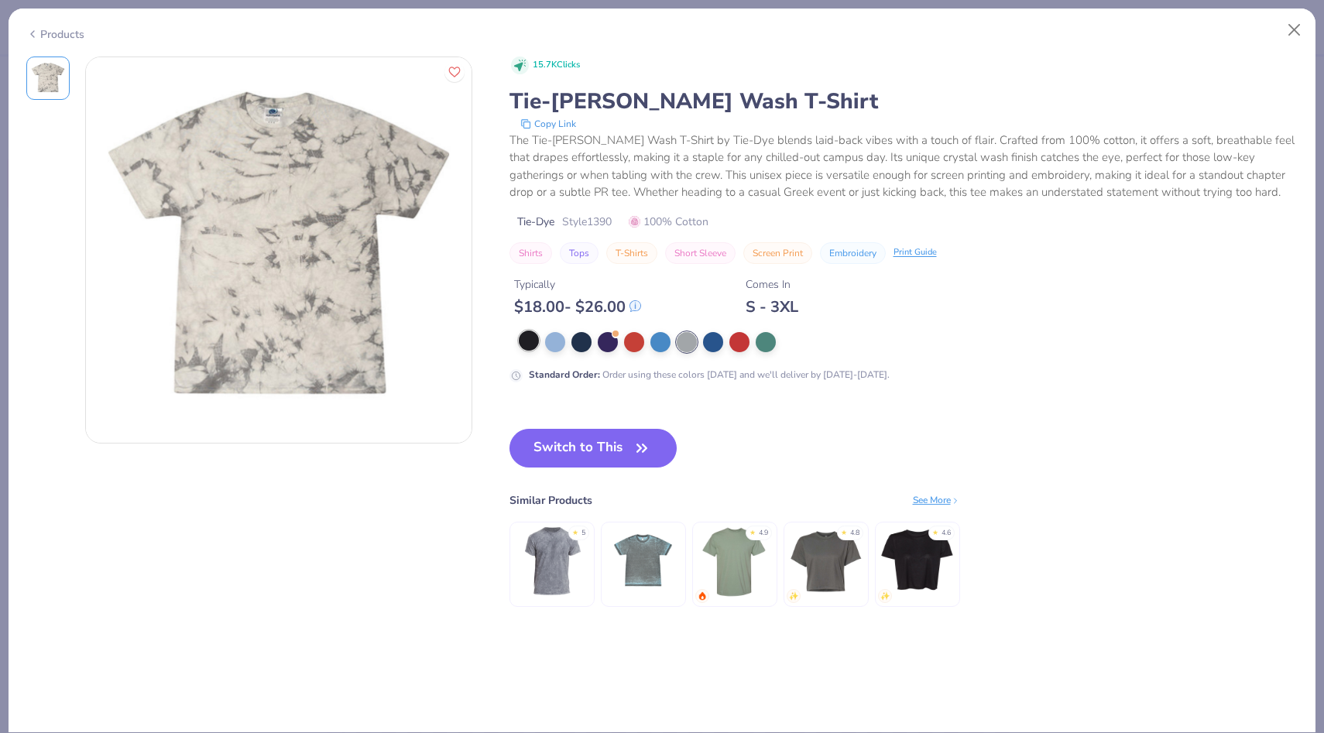
click at [534, 346] on div at bounding box center [529, 341] width 20 height 20
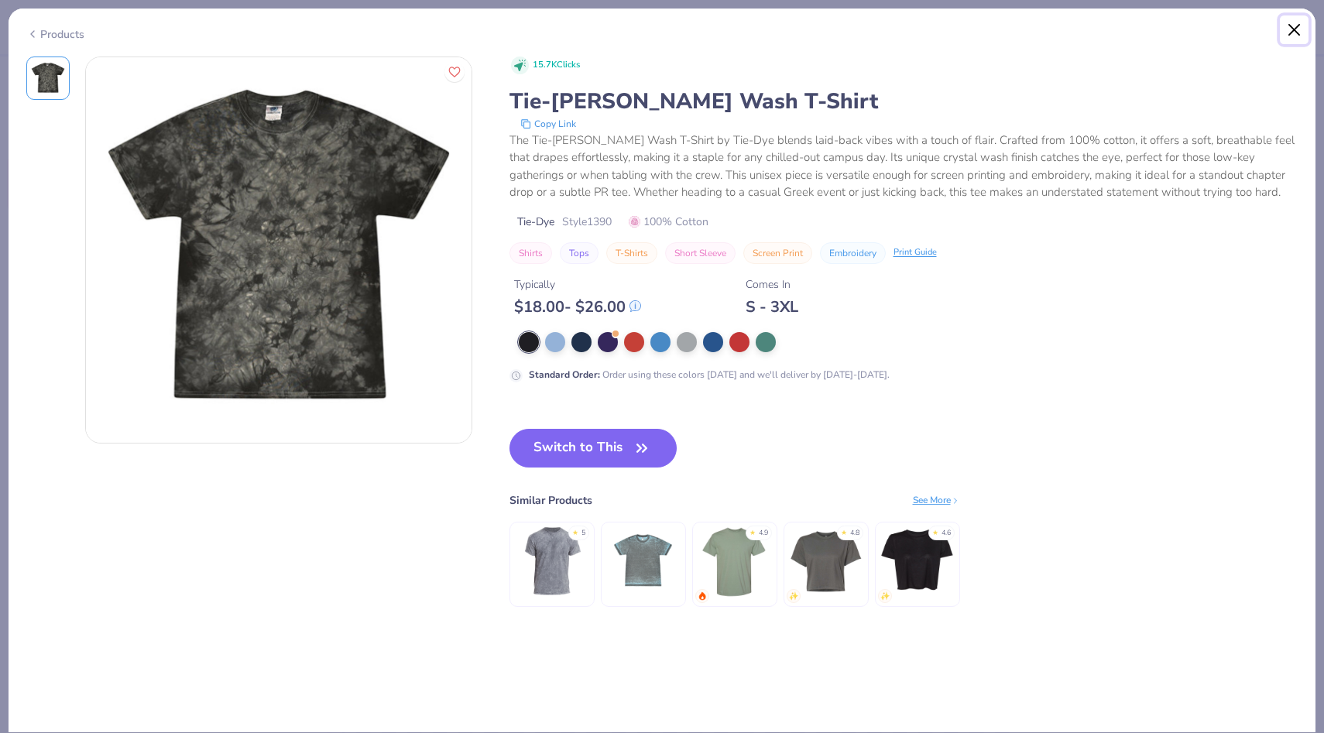
click at [1299, 30] on button "Close" at bounding box center [1294, 29] width 29 height 29
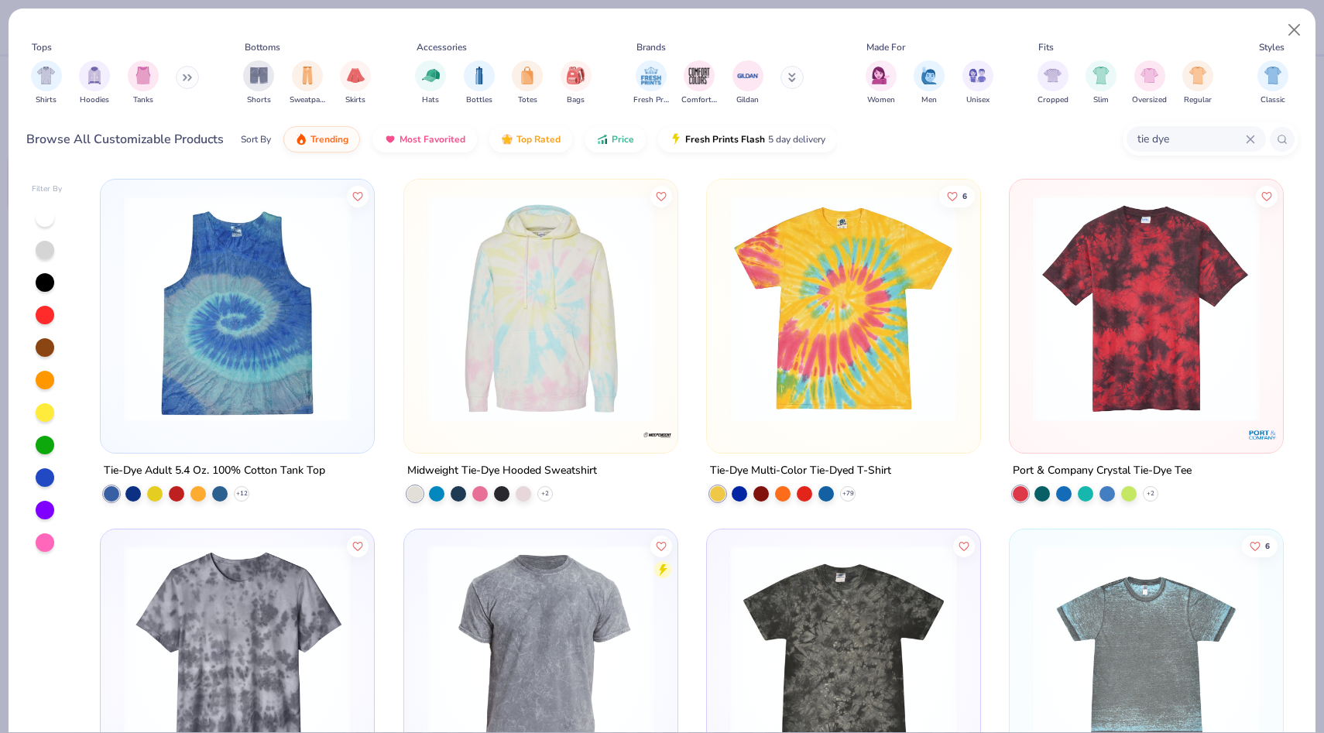
click at [829, 372] on img at bounding box center [843, 308] width 242 height 227
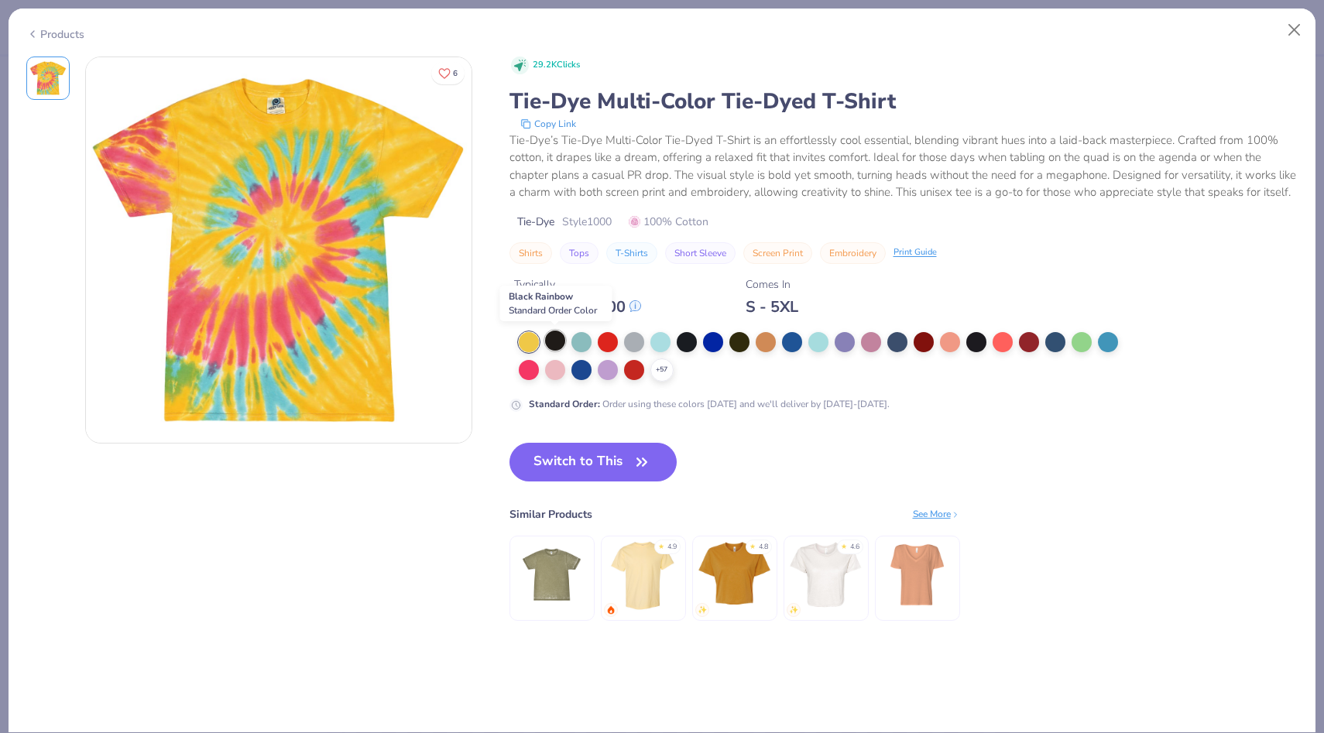
click at [553, 338] on div at bounding box center [555, 341] width 20 height 20
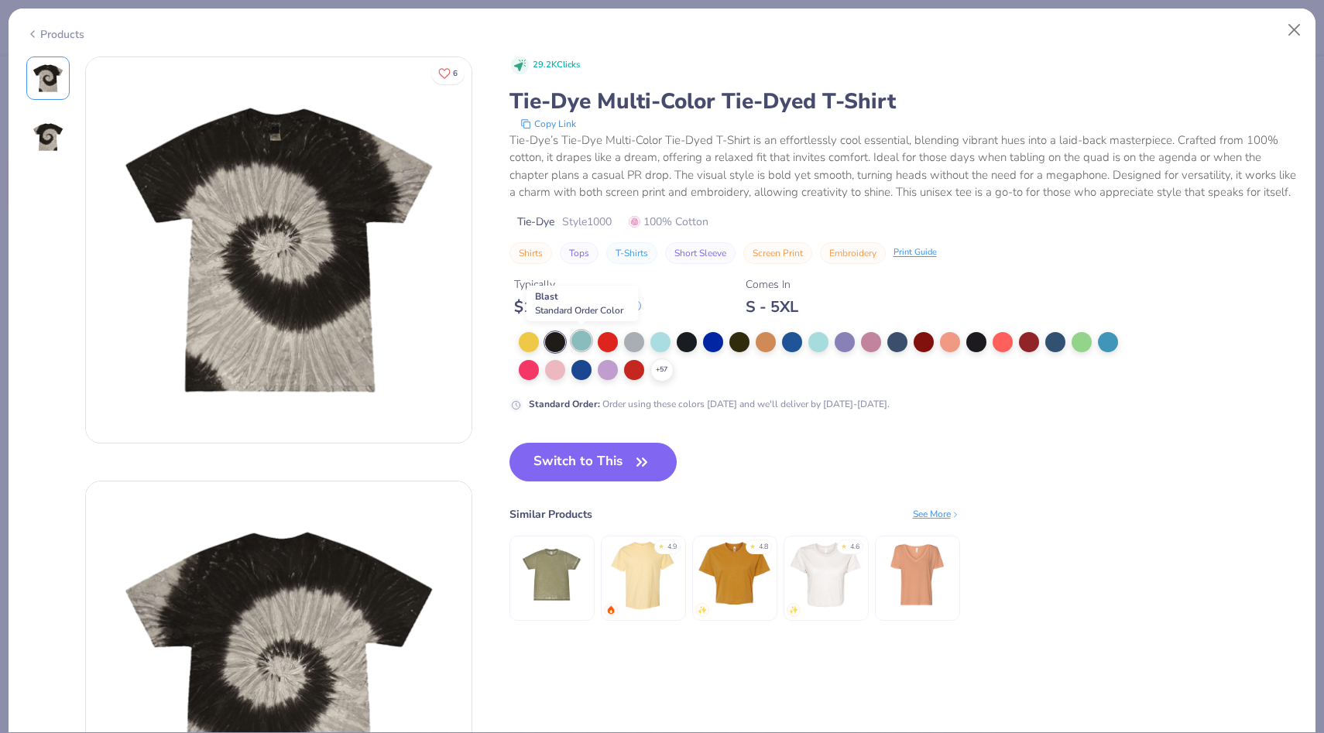
click at [585, 332] on div at bounding box center [581, 341] width 20 height 20
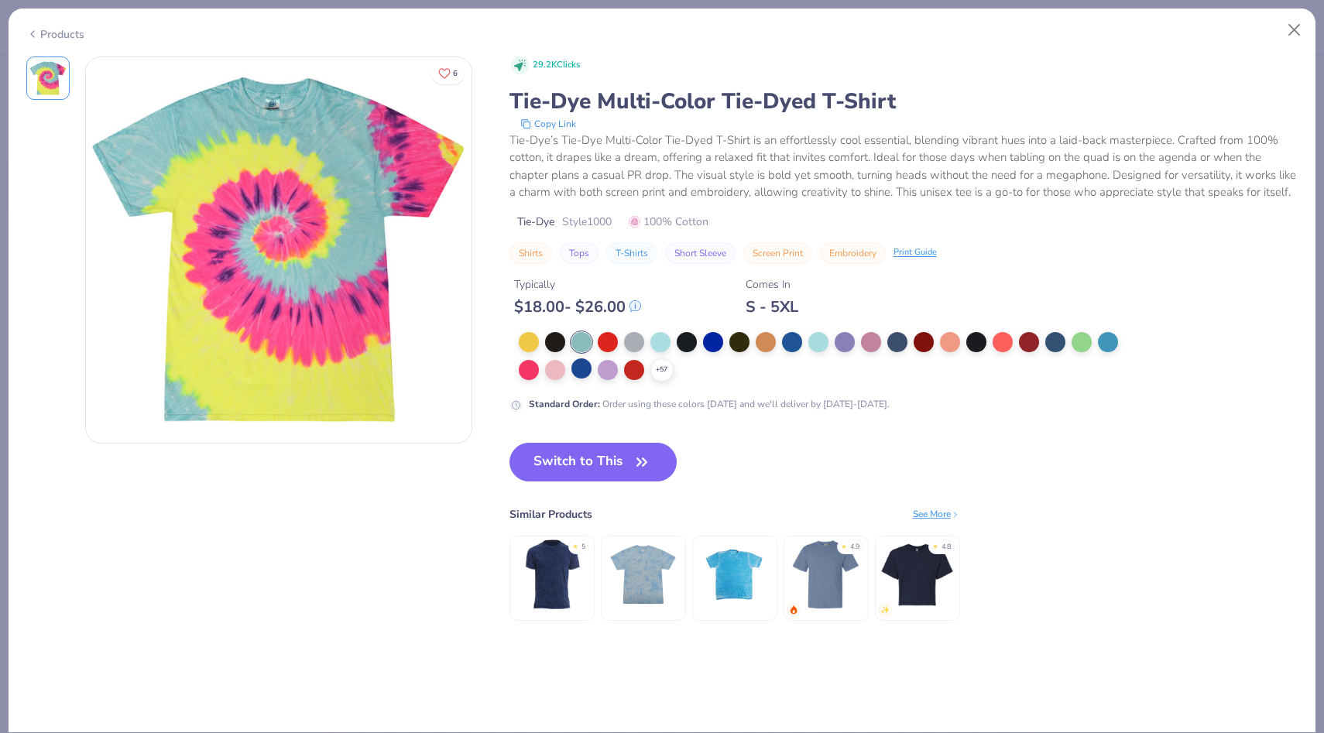
click at [589, 360] on div at bounding box center [581, 369] width 20 height 20
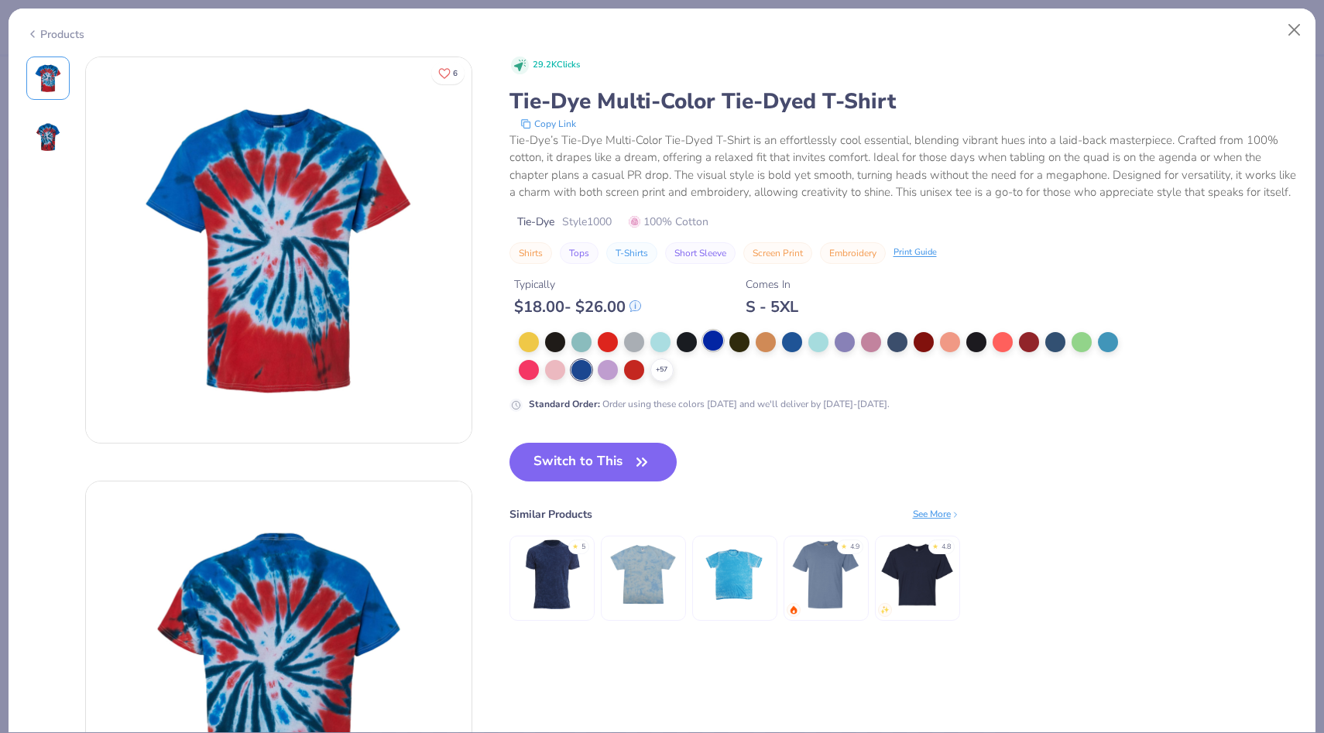
click at [715, 340] on div at bounding box center [713, 341] width 20 height 20
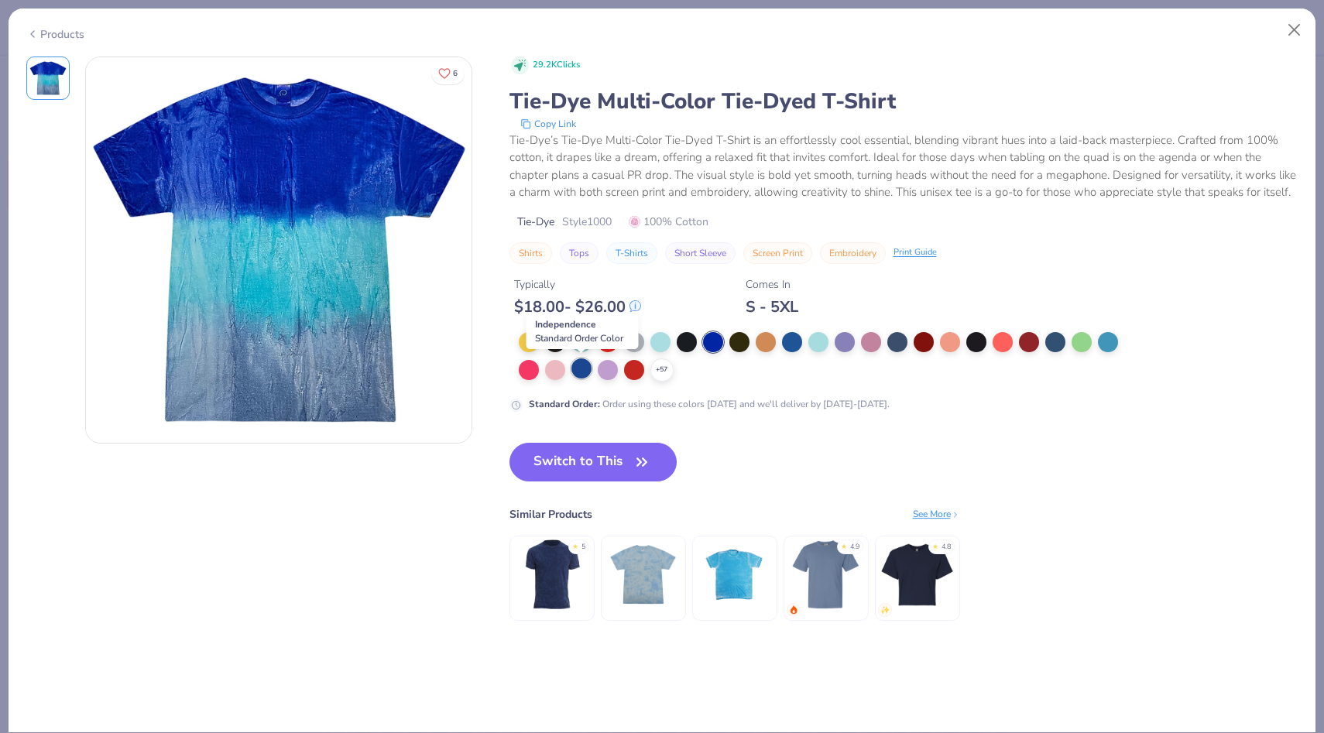
click at [592, 370] on div at bounding box center [581, 369] width 20 height 20
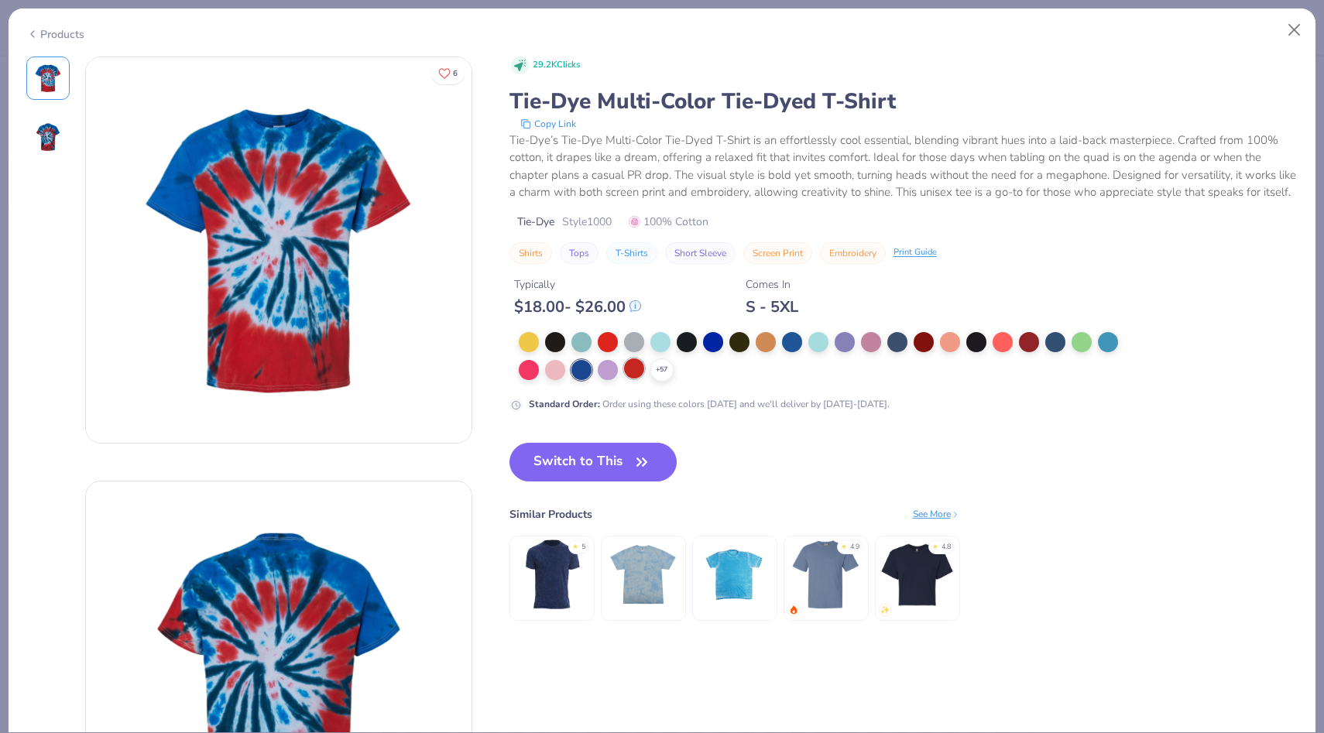
click at [624, 375] on div at bounding box center [634, 369] width 20 height 20
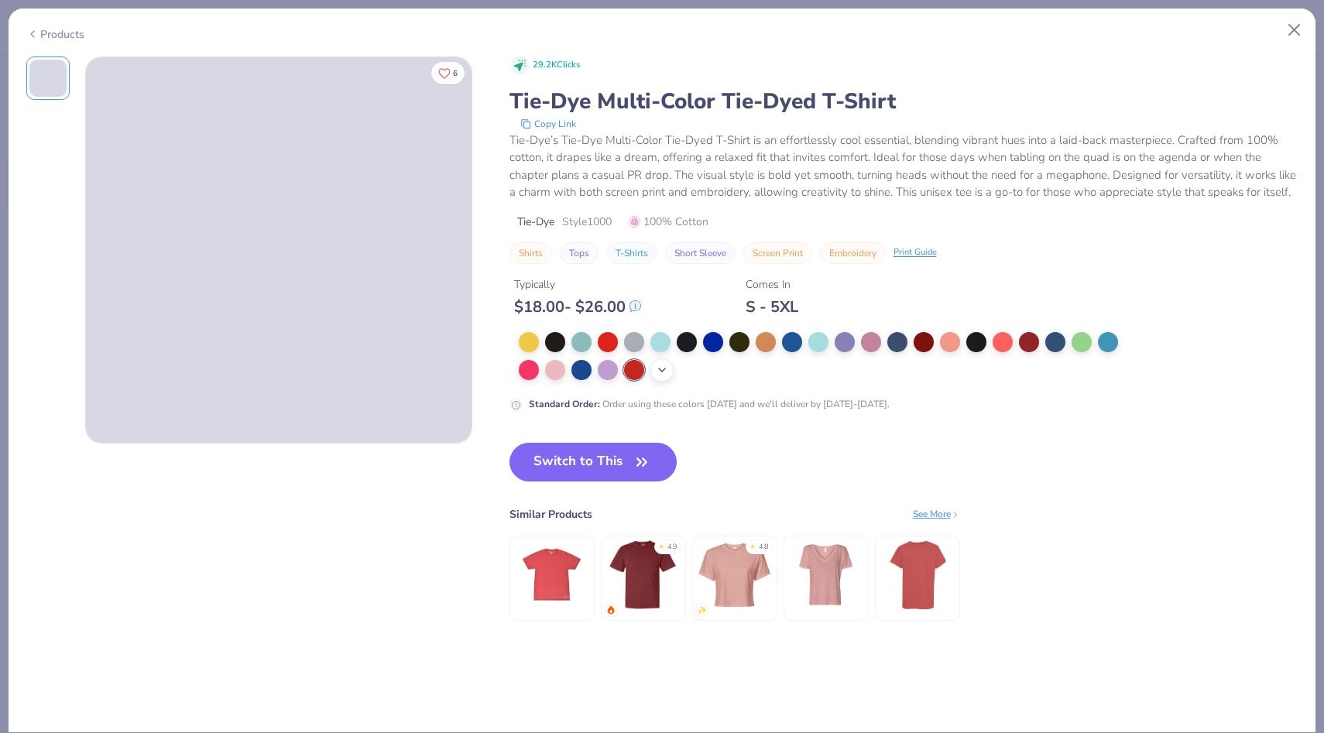
click at [654, 373] on div "+ 57" at bounding box center [661, 370] width 23 height 23
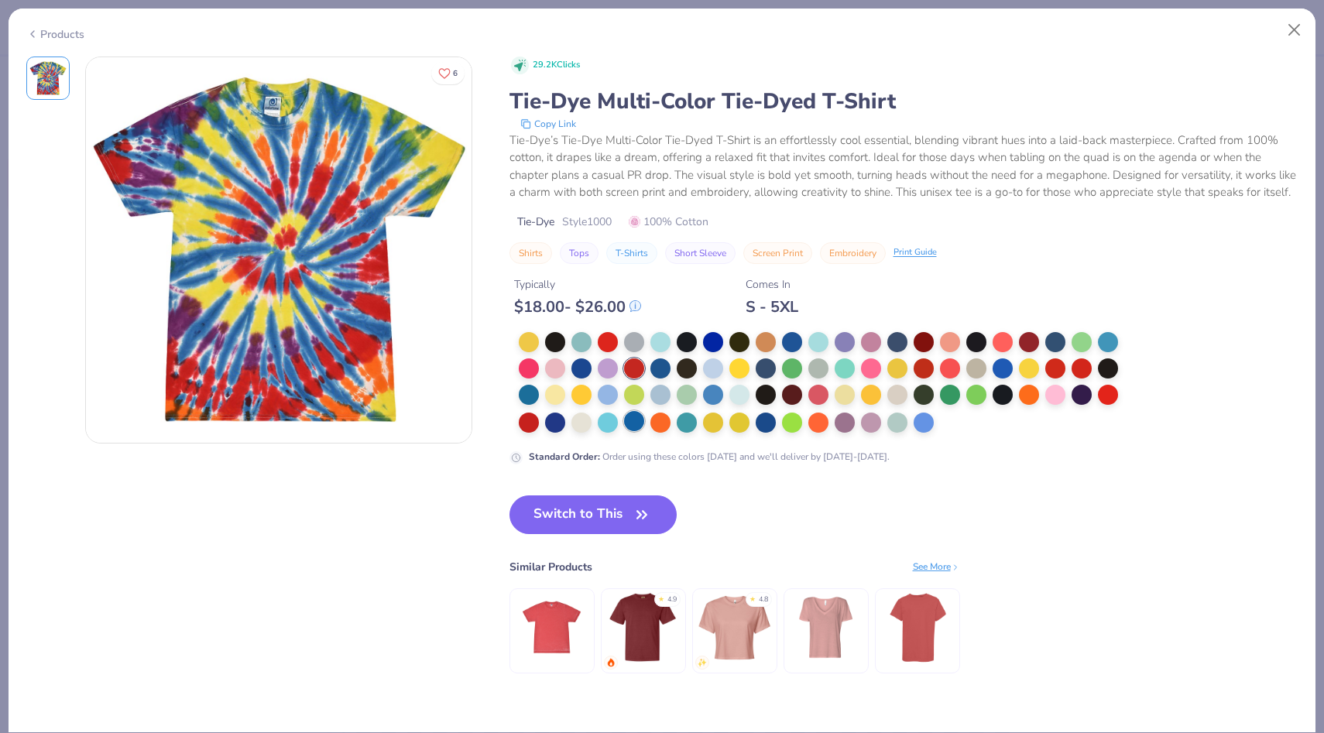
click at [634, 425] on div at bounding box center [634, 421] width 20 height 20
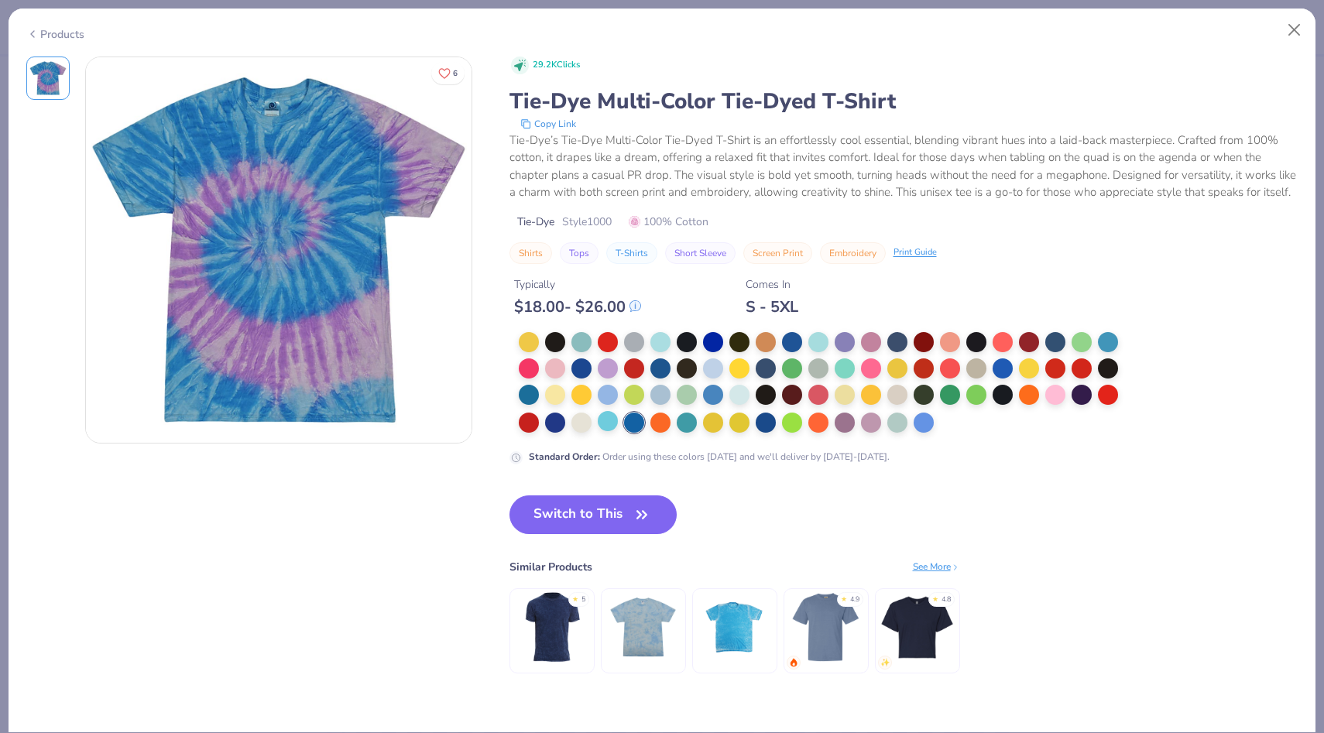
click at [616, 414] on div at bounding box center [608, 421] width 20 height 20
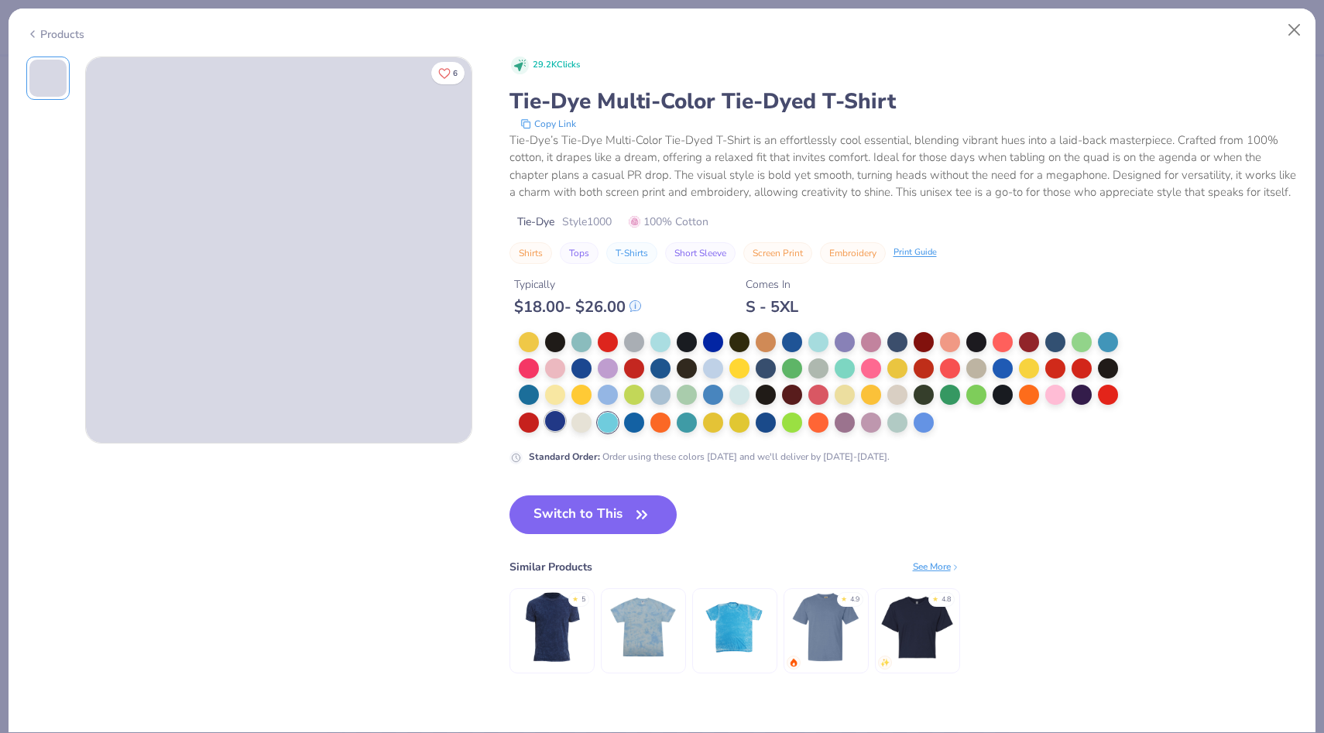
click at [554, 419] on div at bounding box center [555, 421] width 20 height 20
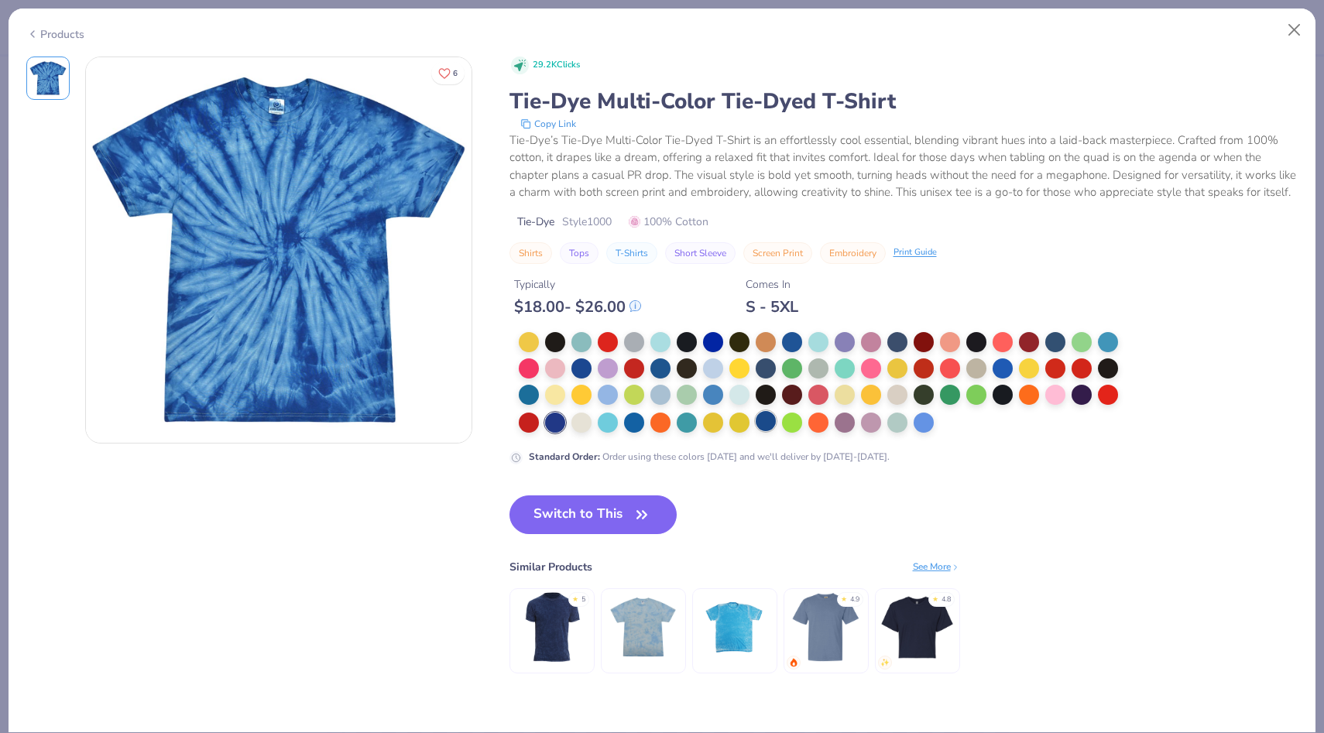
click at [772, 427] on div at bounding box center [766, 421] width 20 height 20
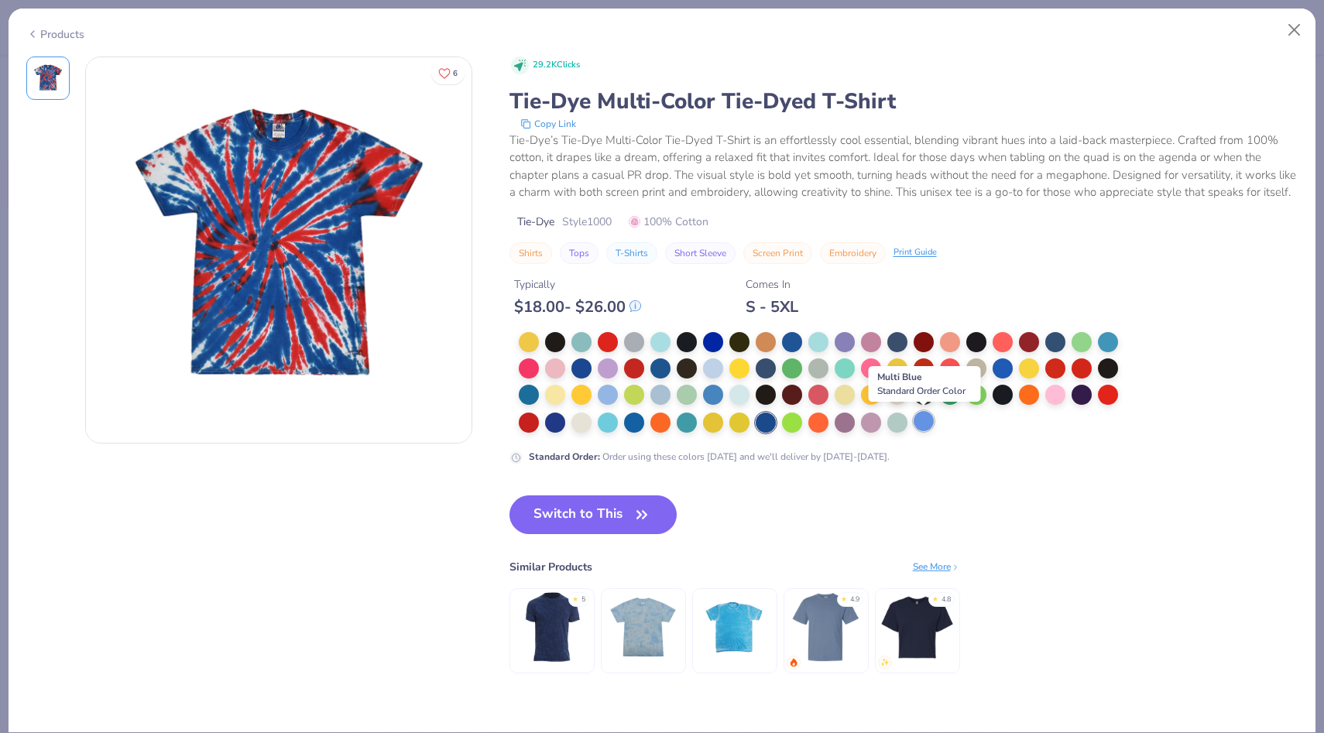
click at [921, 427] on div at bounding box center [924, 421] width 20 height 20
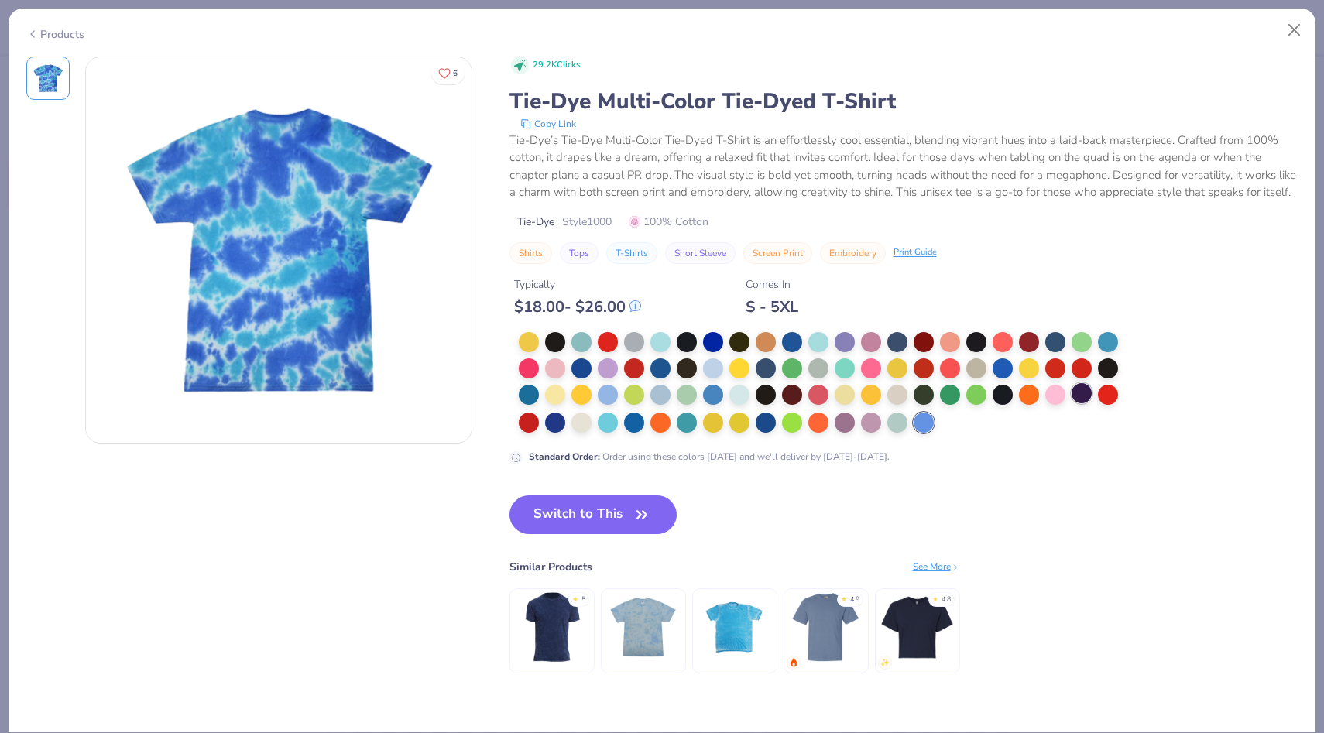
click at [1088, 392] on div at bounding box center [1082, 393] width 20 height 20
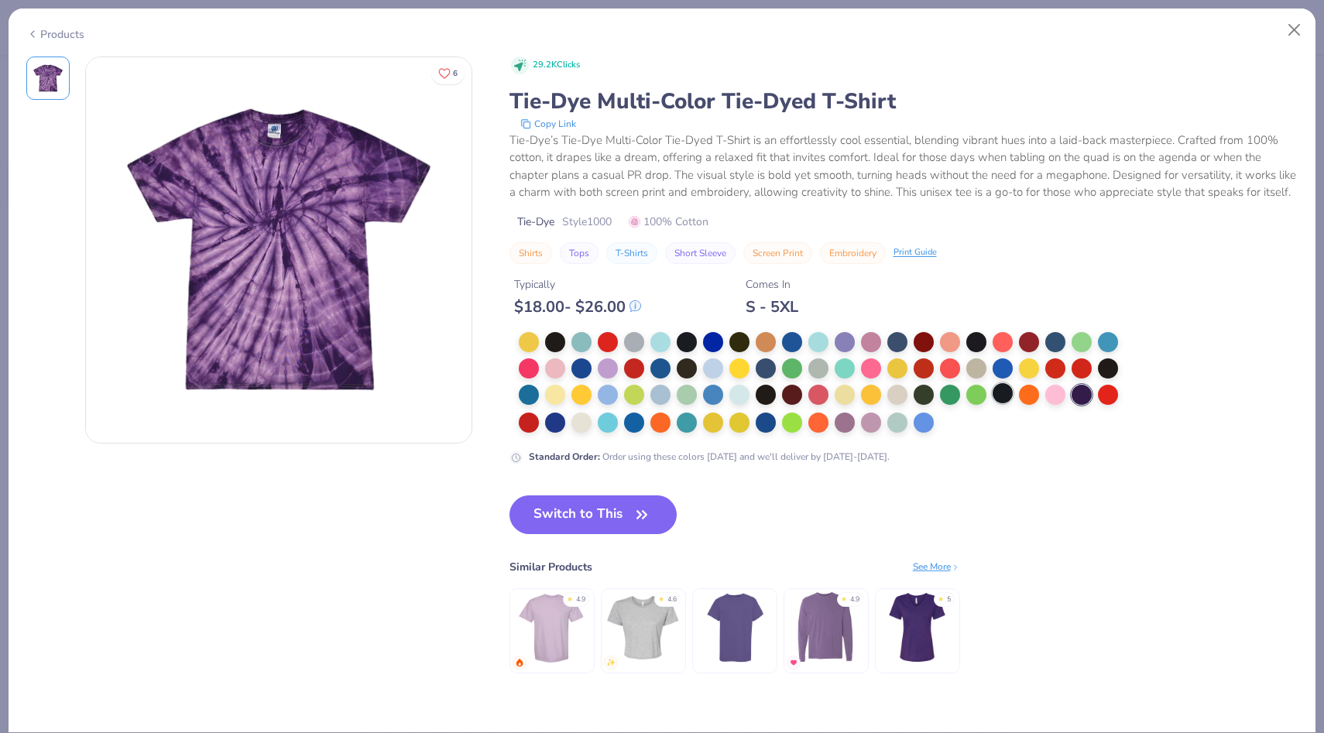
click at [1004, 398] on div at bounding box center [1003, 393] width 20 height 20
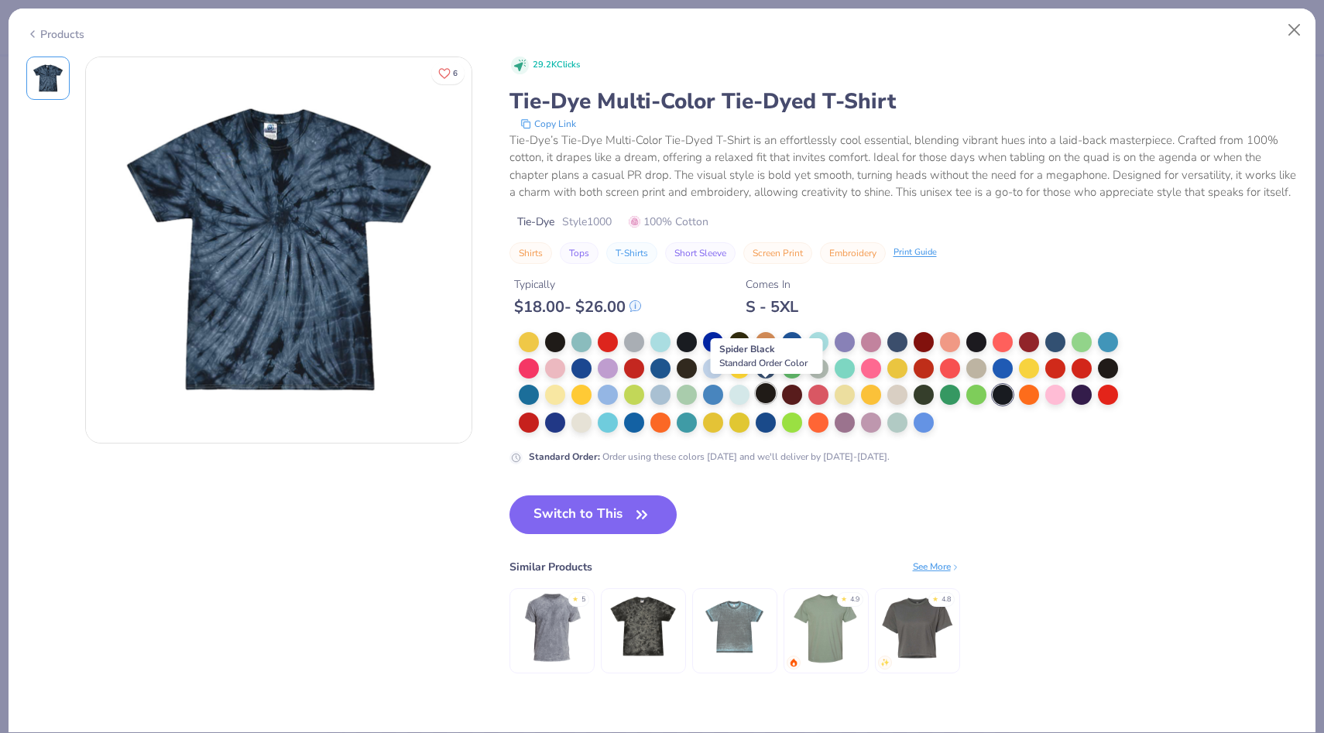
click at [770, 393] on div at bounding box center [766, 393] width 20 height 20
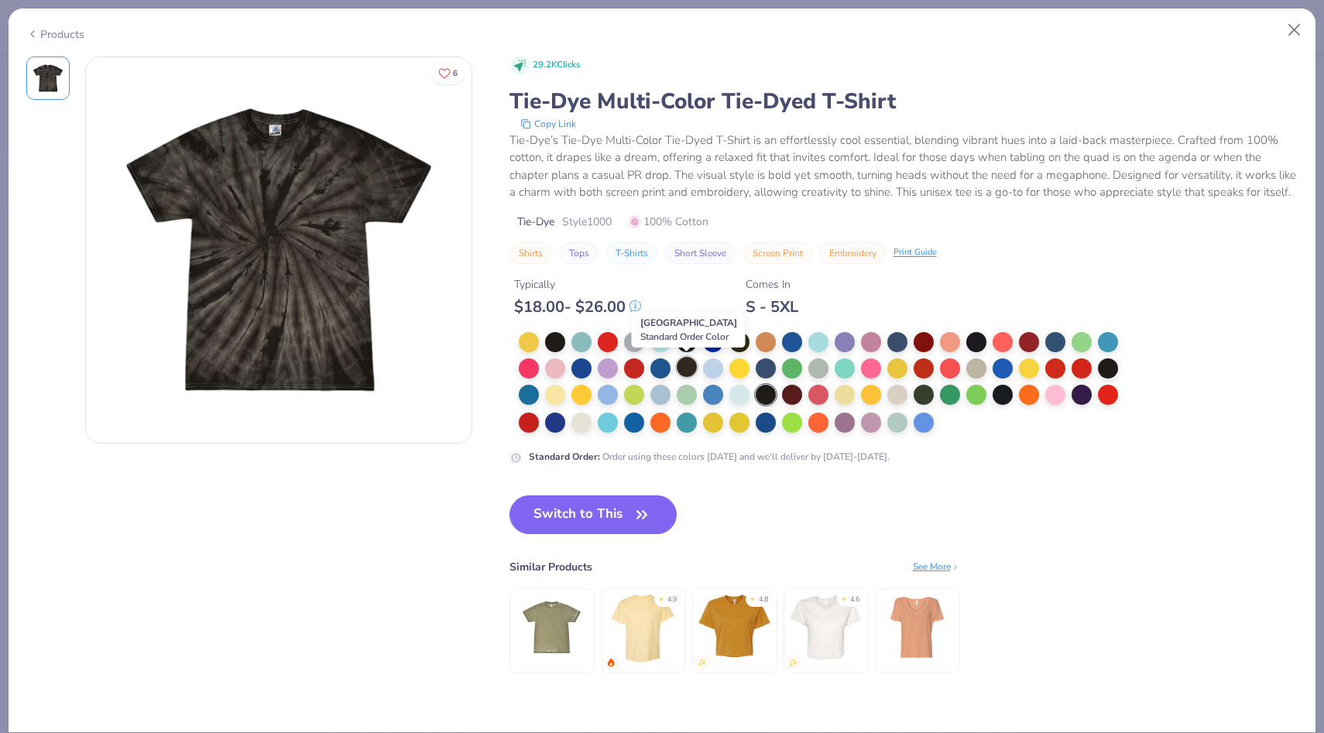
click at [682, 368] on div at bounding box center [687, 367] width 20 height 20
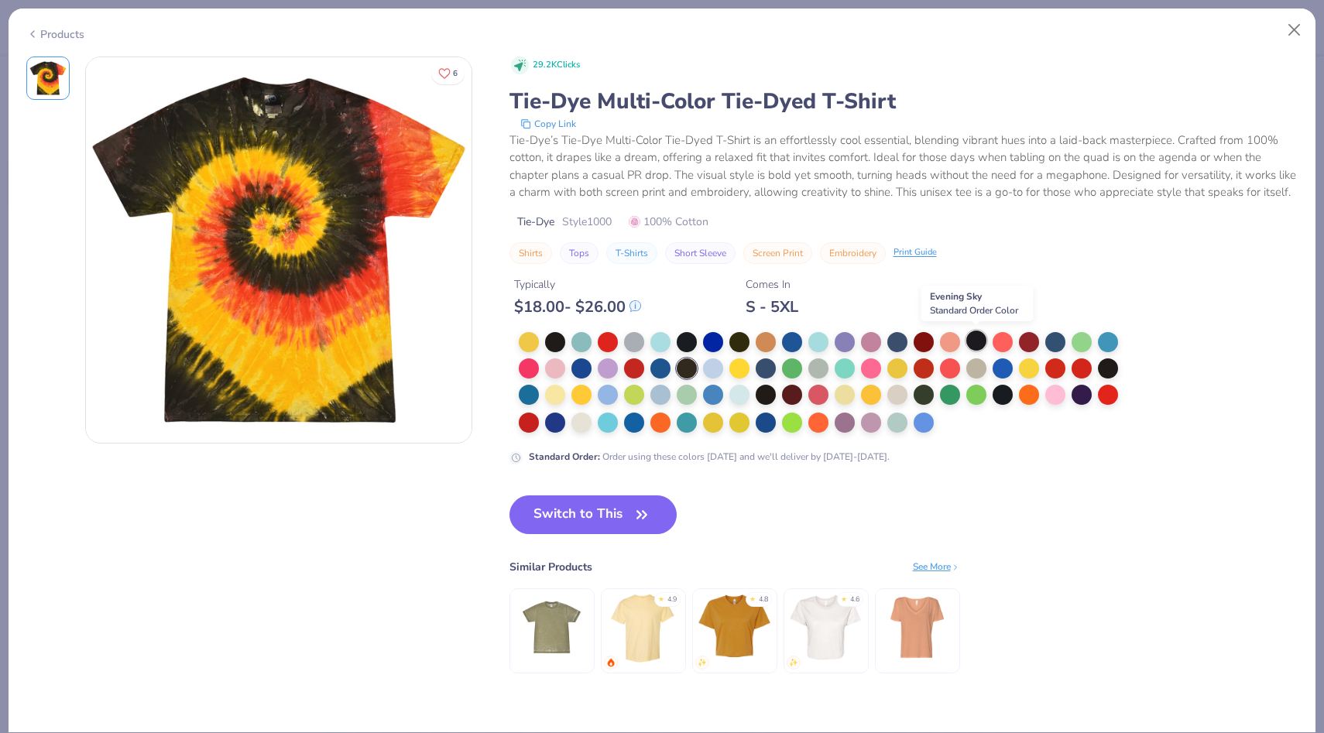
click at [966, 341] on div at bounding box center [976, 341] width 20 height 20
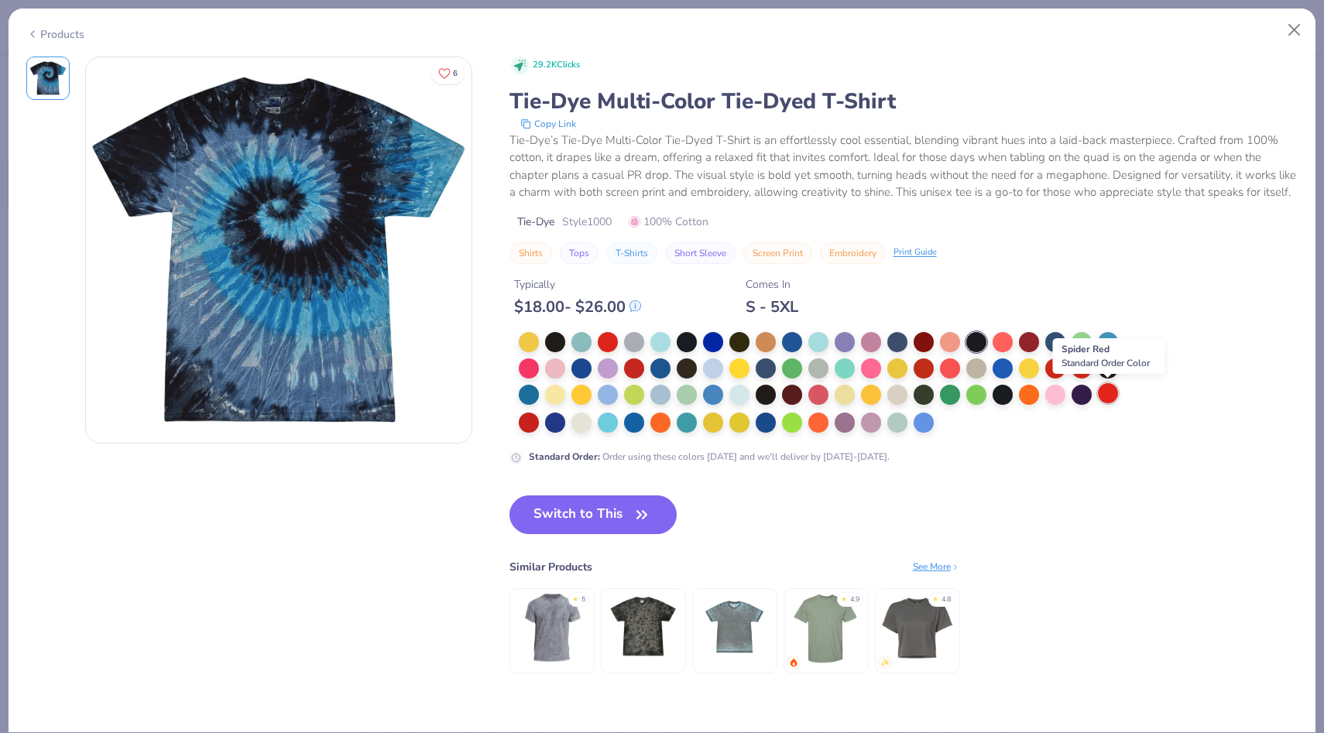
click at [1103, 393] on div at bounding box center [1108, 393] width 20 height 20
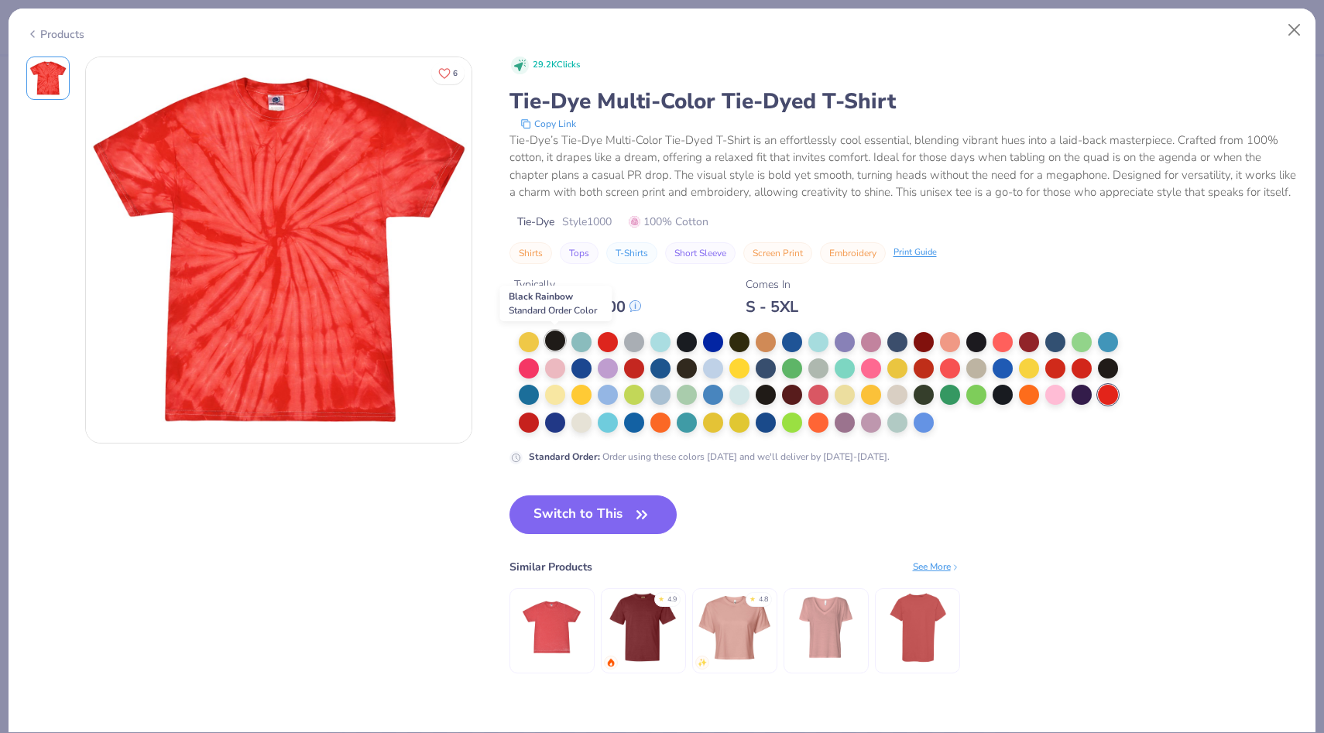
click at [562, 338] on div at bounding box center [555, 341] width 20 height 20
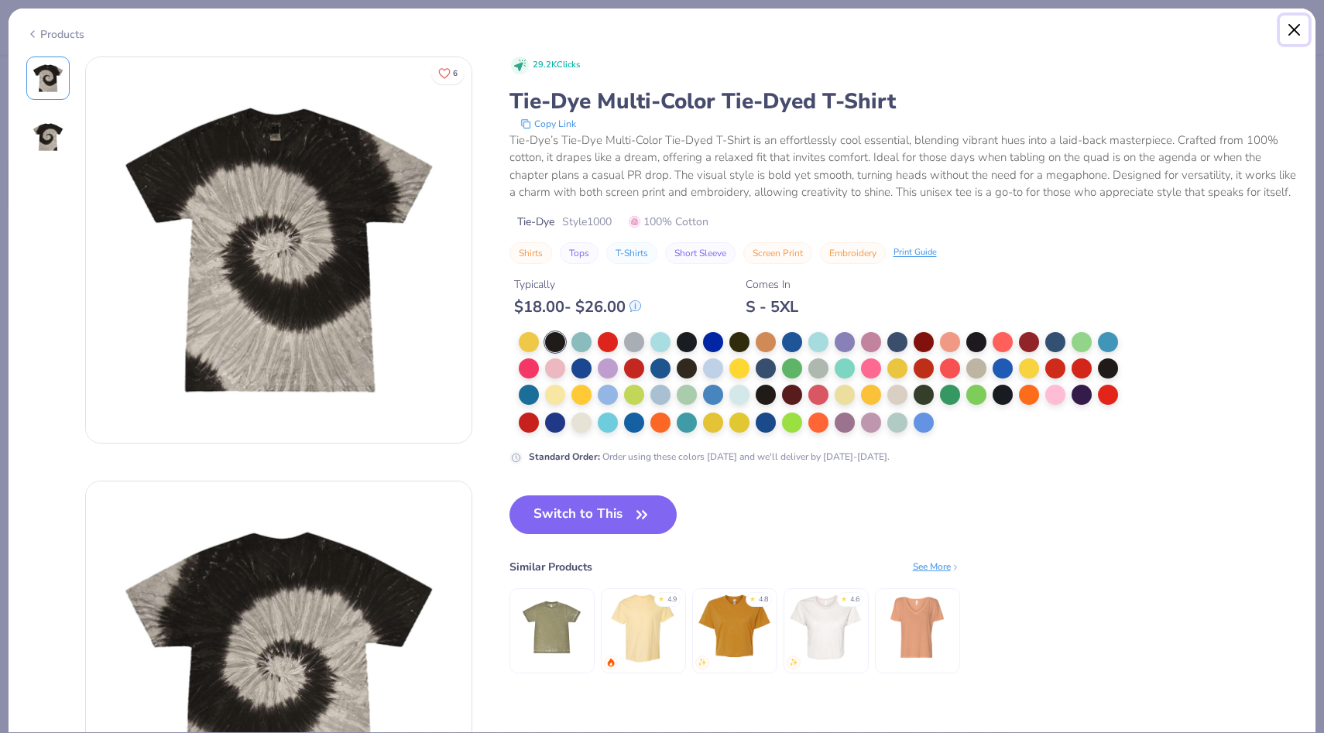
click at [1287, 28] on button "Close" at bounding box center [1294, 29] width 29 height 29
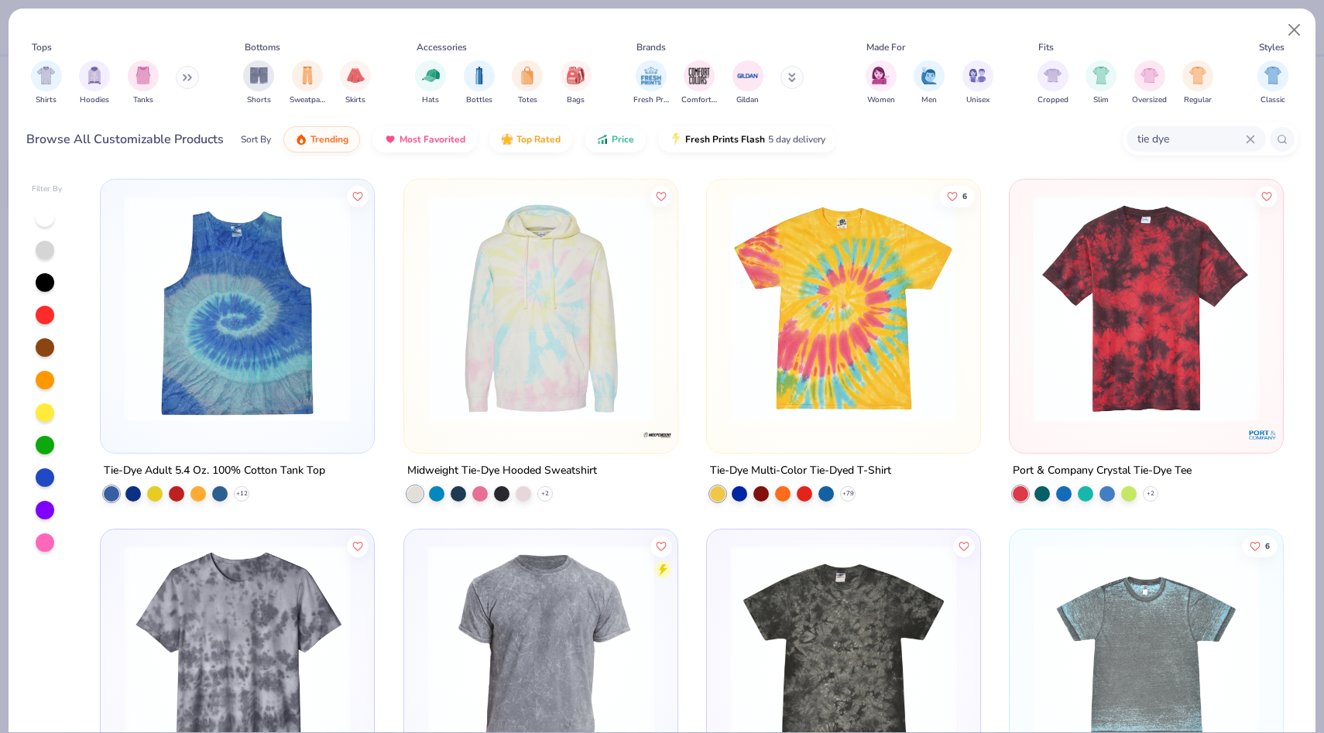
click at [1198, 310] on img at bounding box center [1146, 308] width 242 height 227
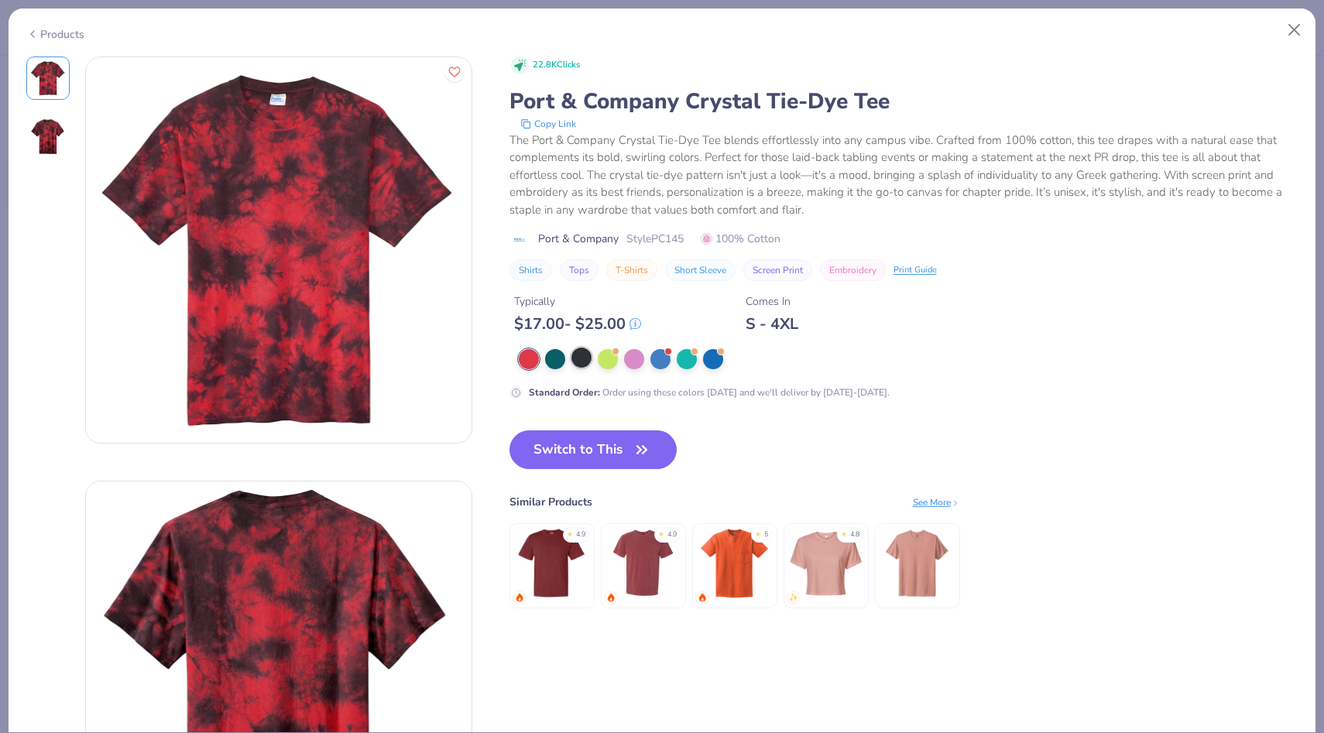
click at [571, 359] on div at bounding box center [581, 358] width 20 height 20
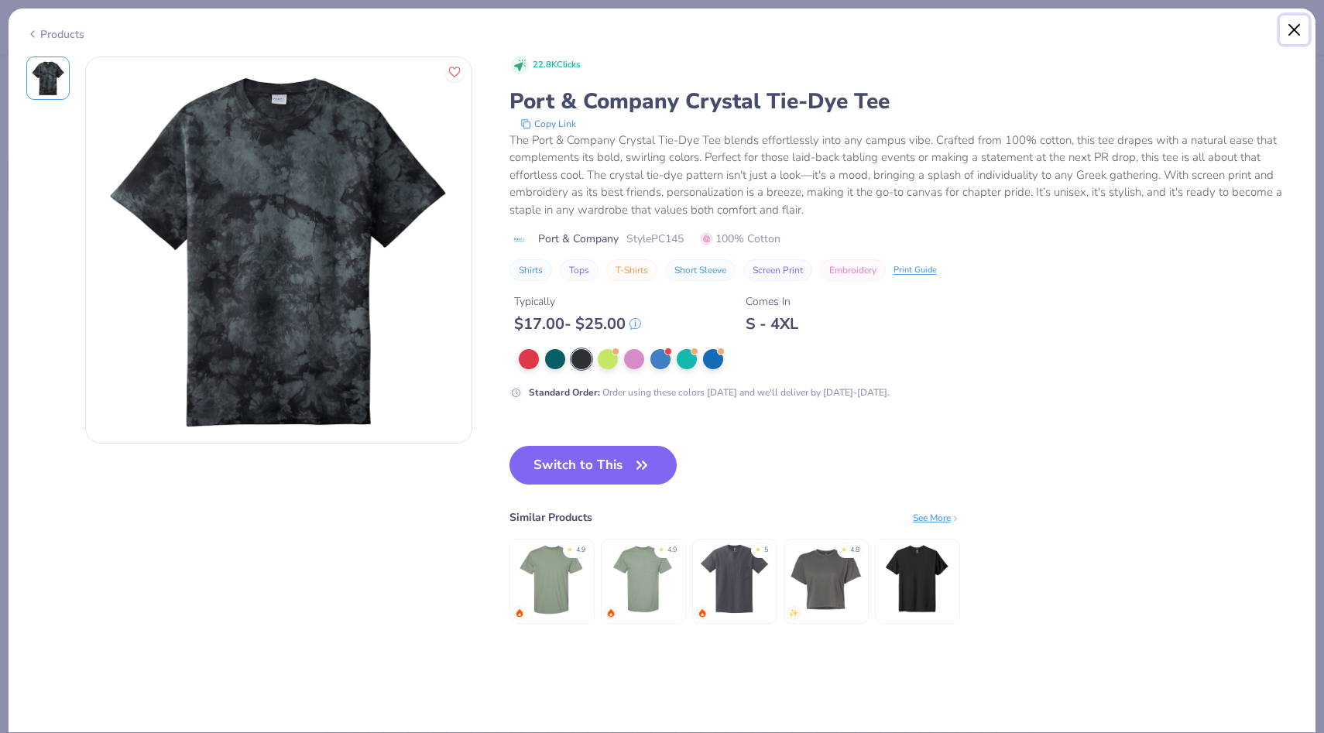
click at [1296, 28] on button "Close" at bounding box center [1294, 29] width 29 height 29
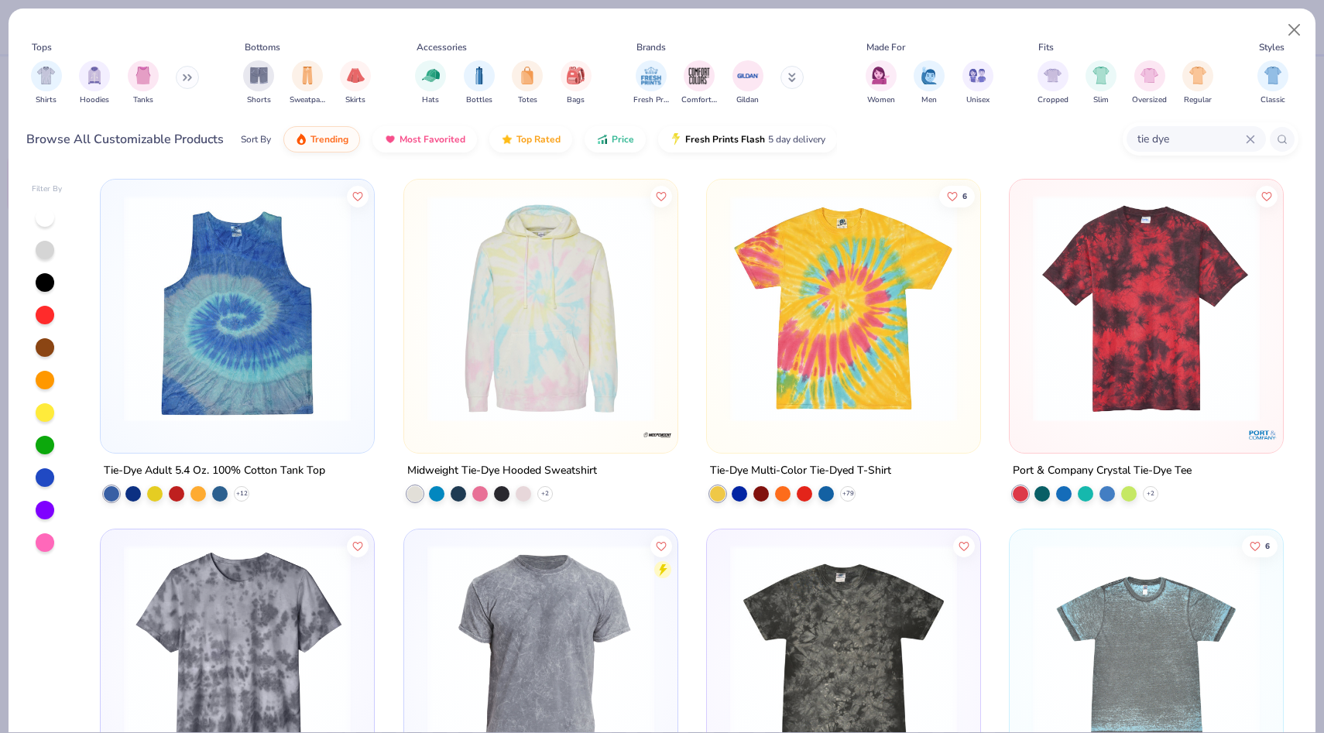
scroll to position [240, 0]
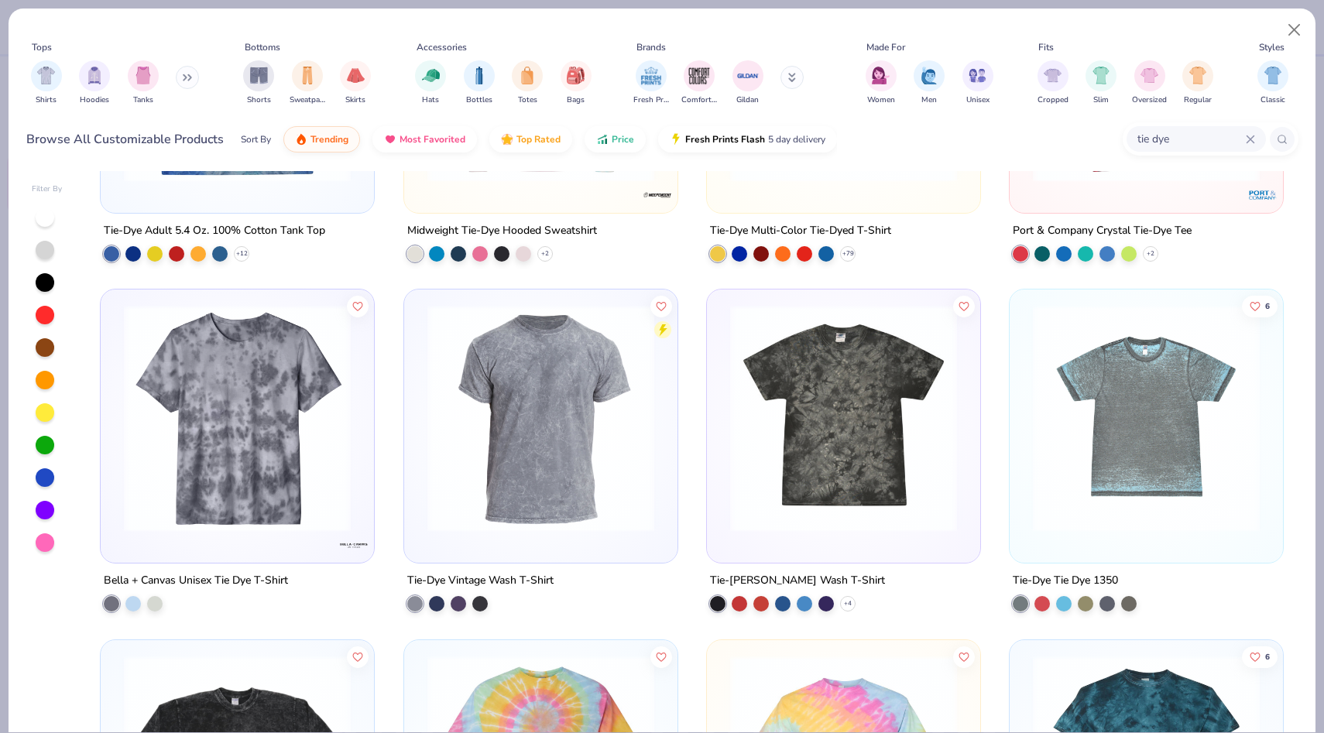
click at [348, 378] on img at bounding box center [237, 418] width 242 height 227
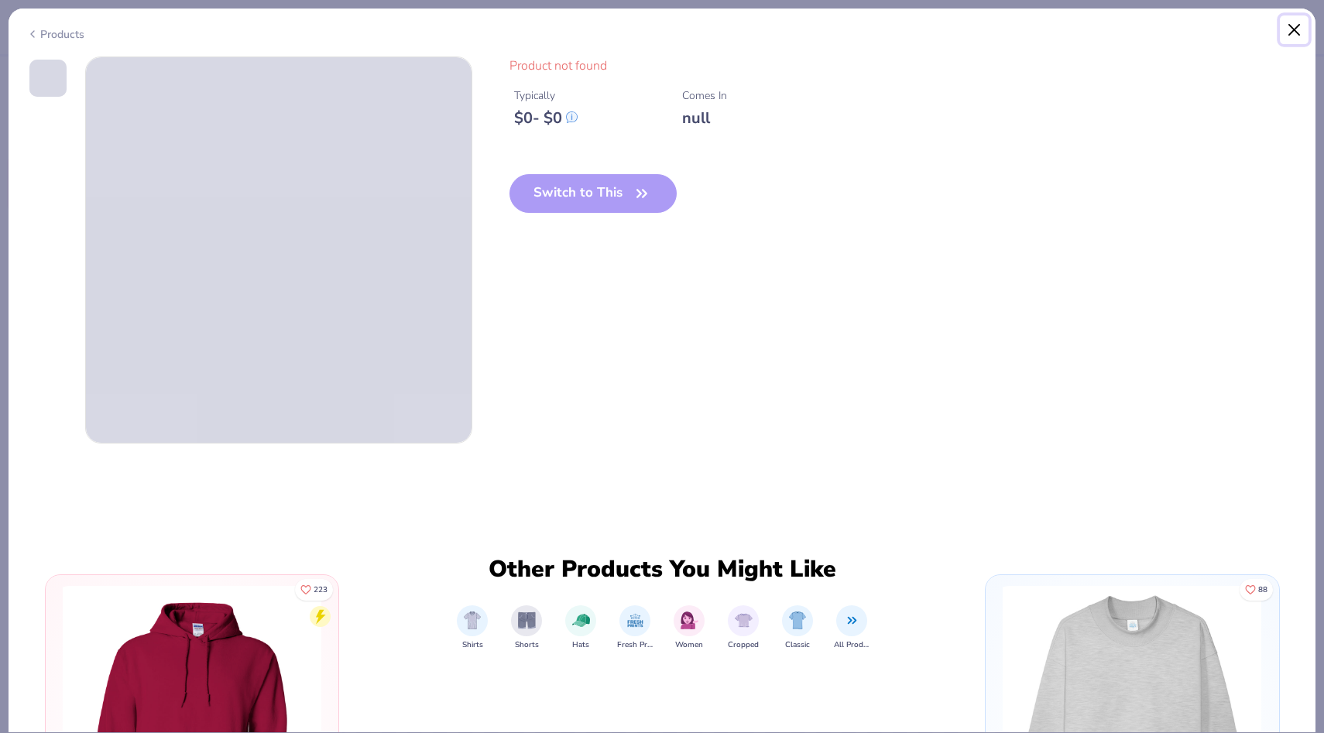
click at [1306, 31] on button "Close" at bounding box center [1294, 29] width 29 height 29
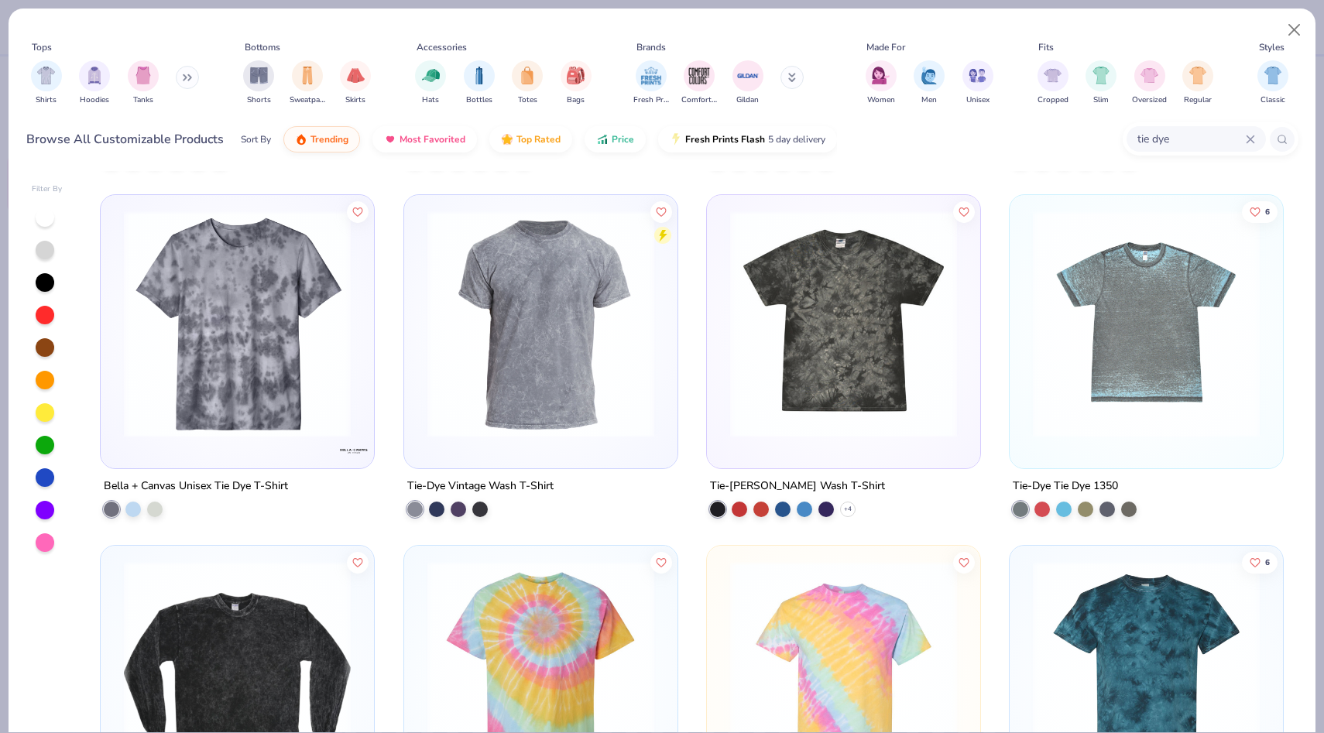
scroll to position [338, 0]
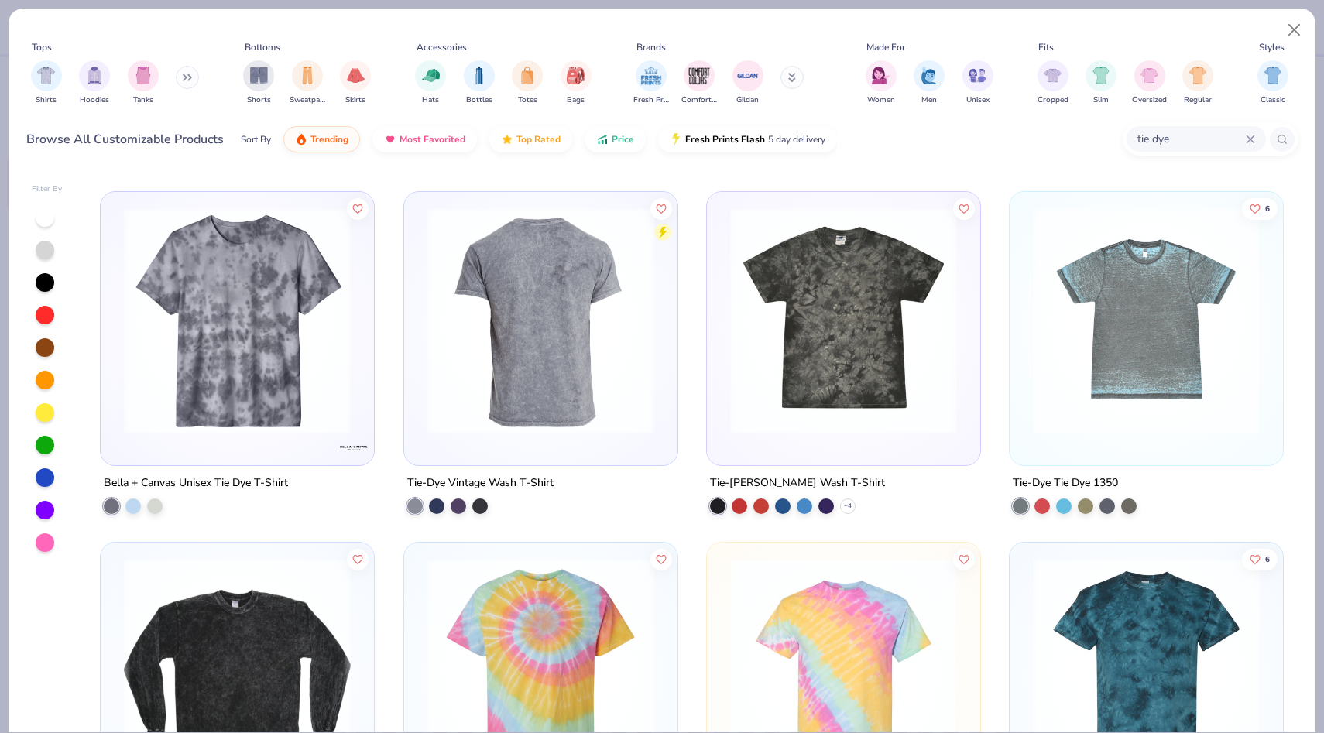
click at [595, 353] on img at bounding box center [540, 321] width 242 height 227
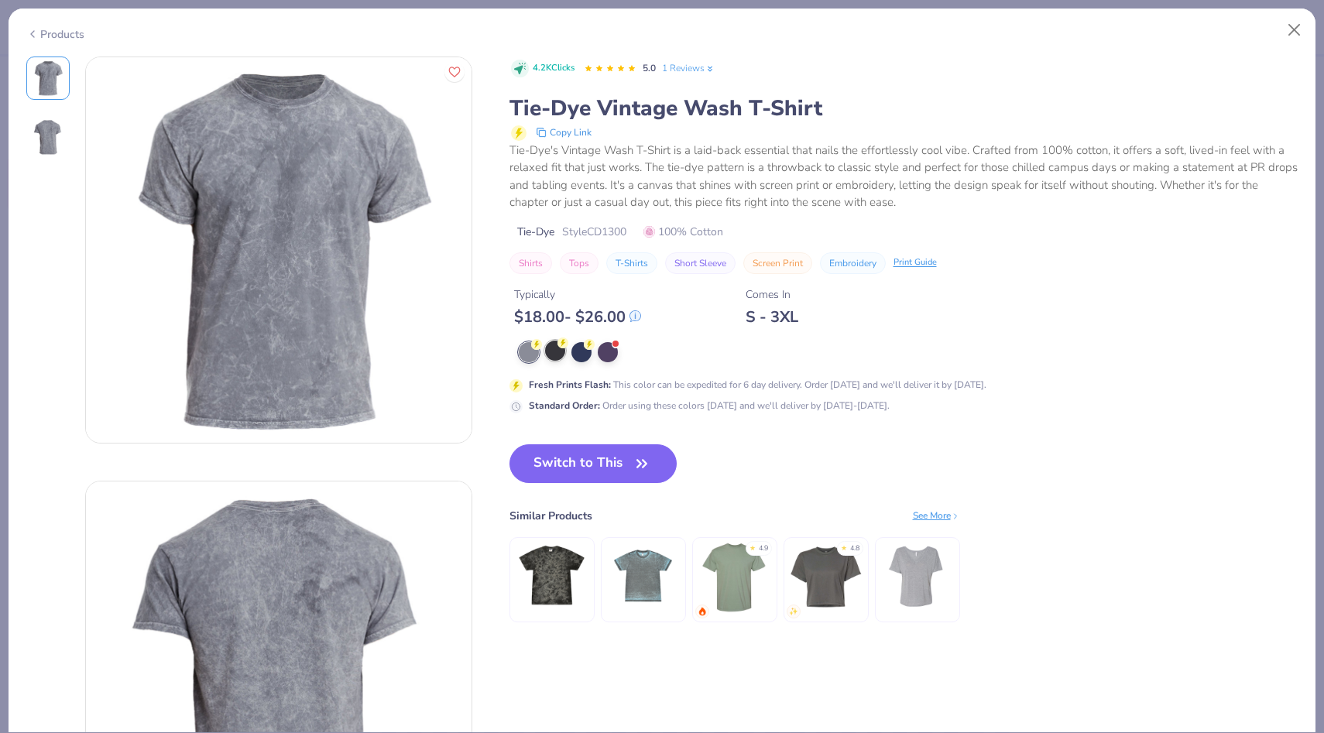
click at [554, 357] on div at bounding box center [555, 351] width 20 height 20
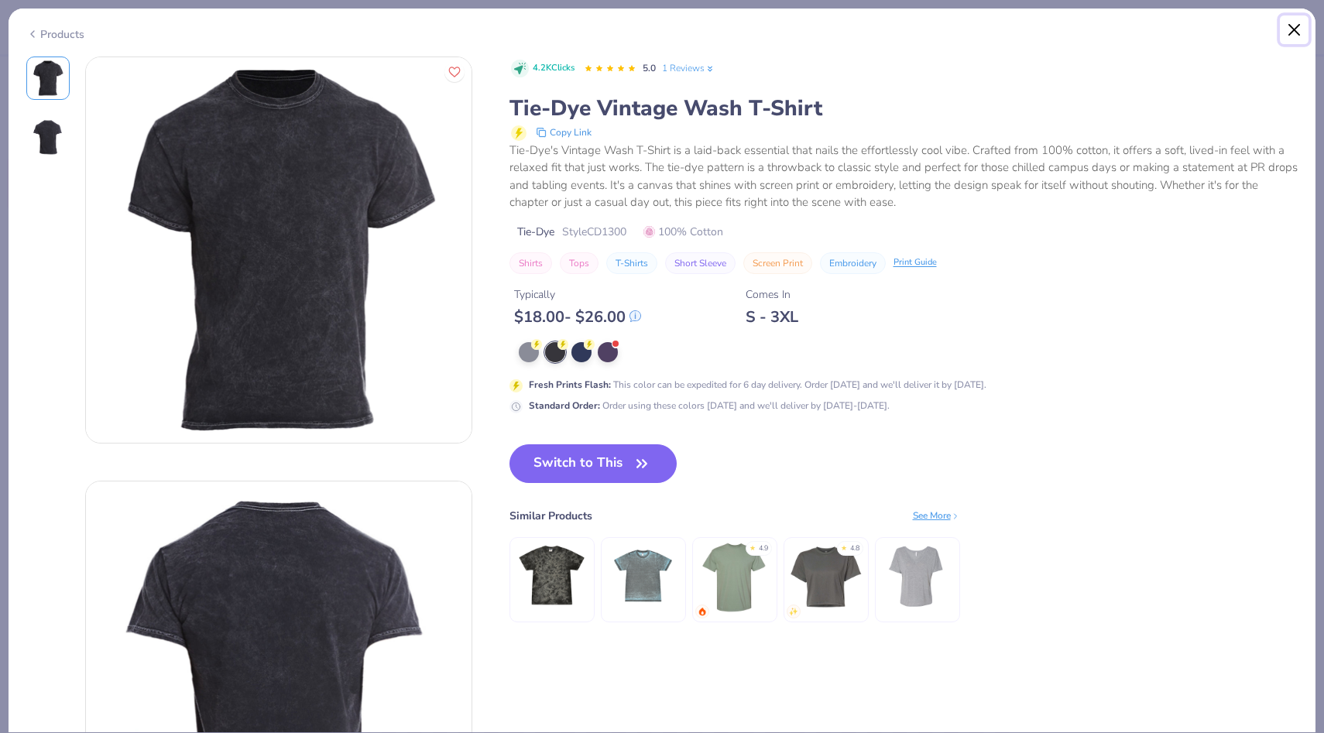
click at [1298, 28] on button "Close" at bounding box center [1294, 29] width 29 height 29
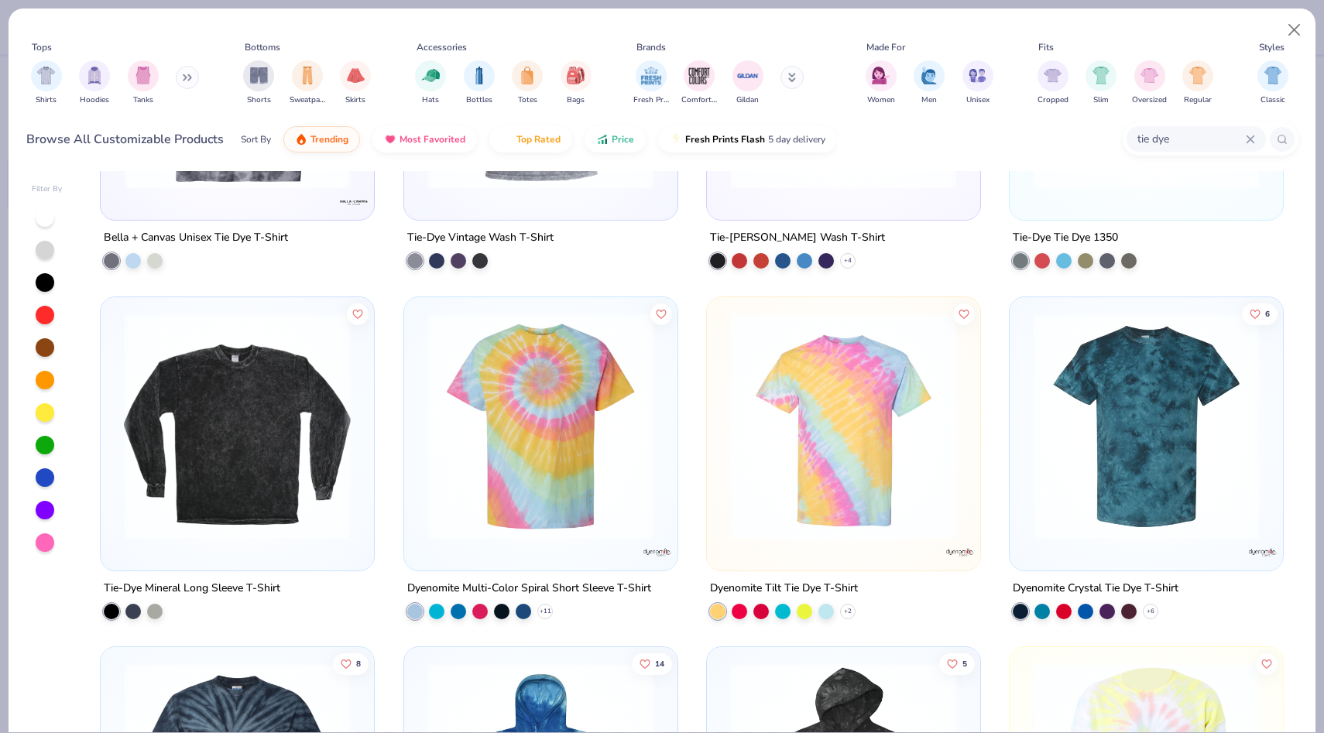
scroll to position [580, 0]
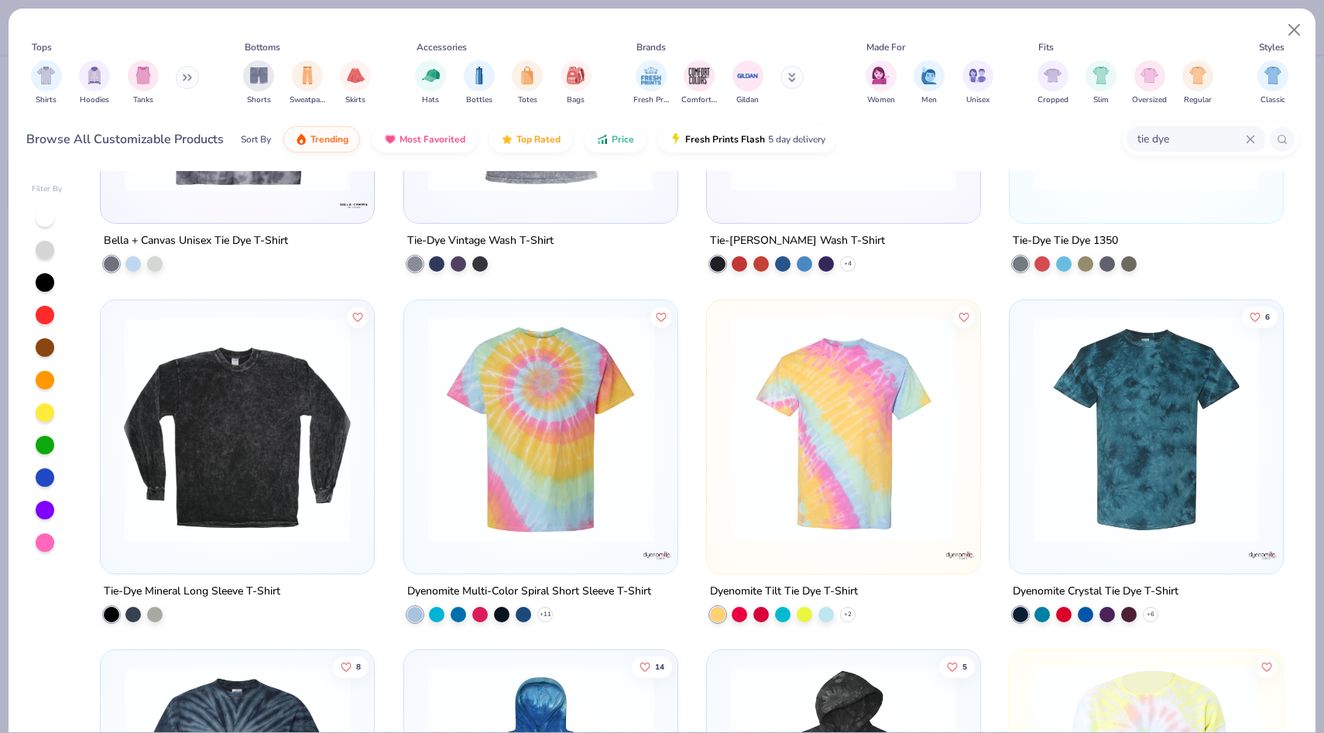
click at [805, 433] on img at bounding box center [843, 428] width 242 height 227
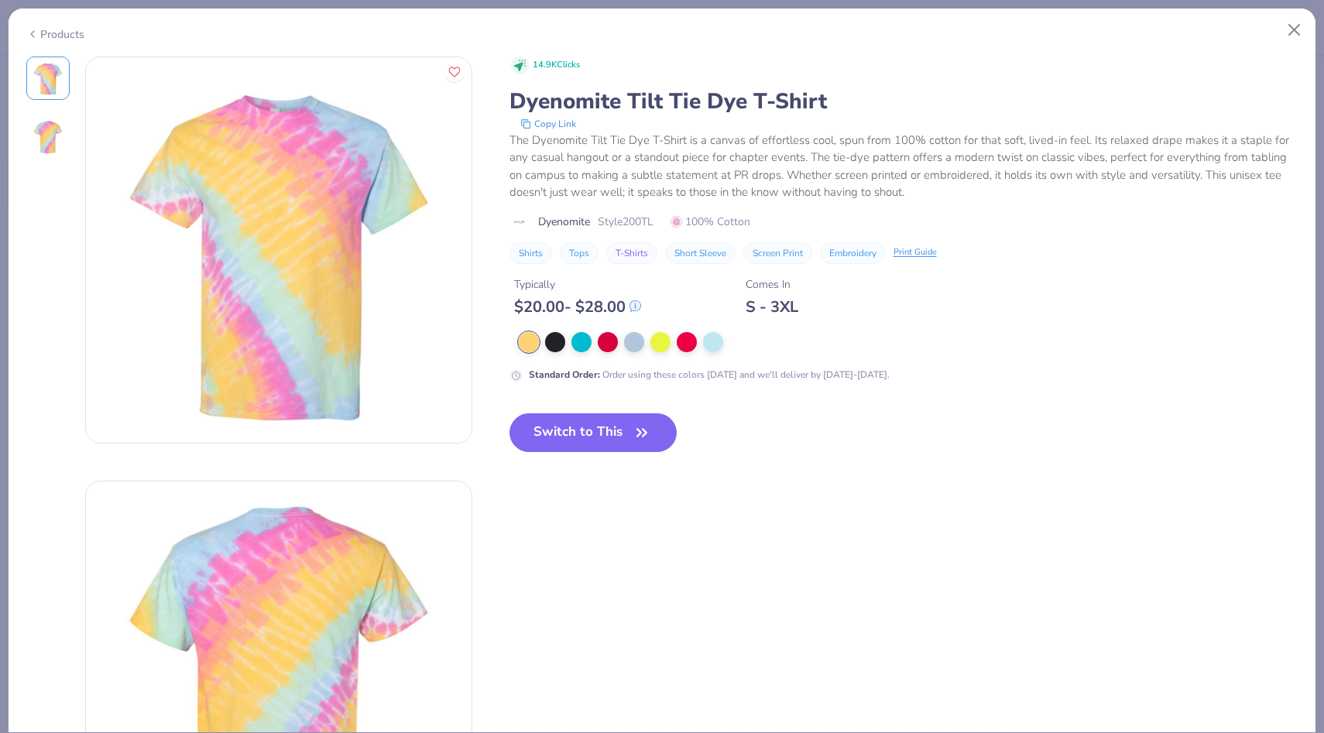
click at [566, 351] on div at bounding box center [824, 342] width 610 height 20
click at [560, 348] on div at bounding box center [555, 341] width 20 height 20
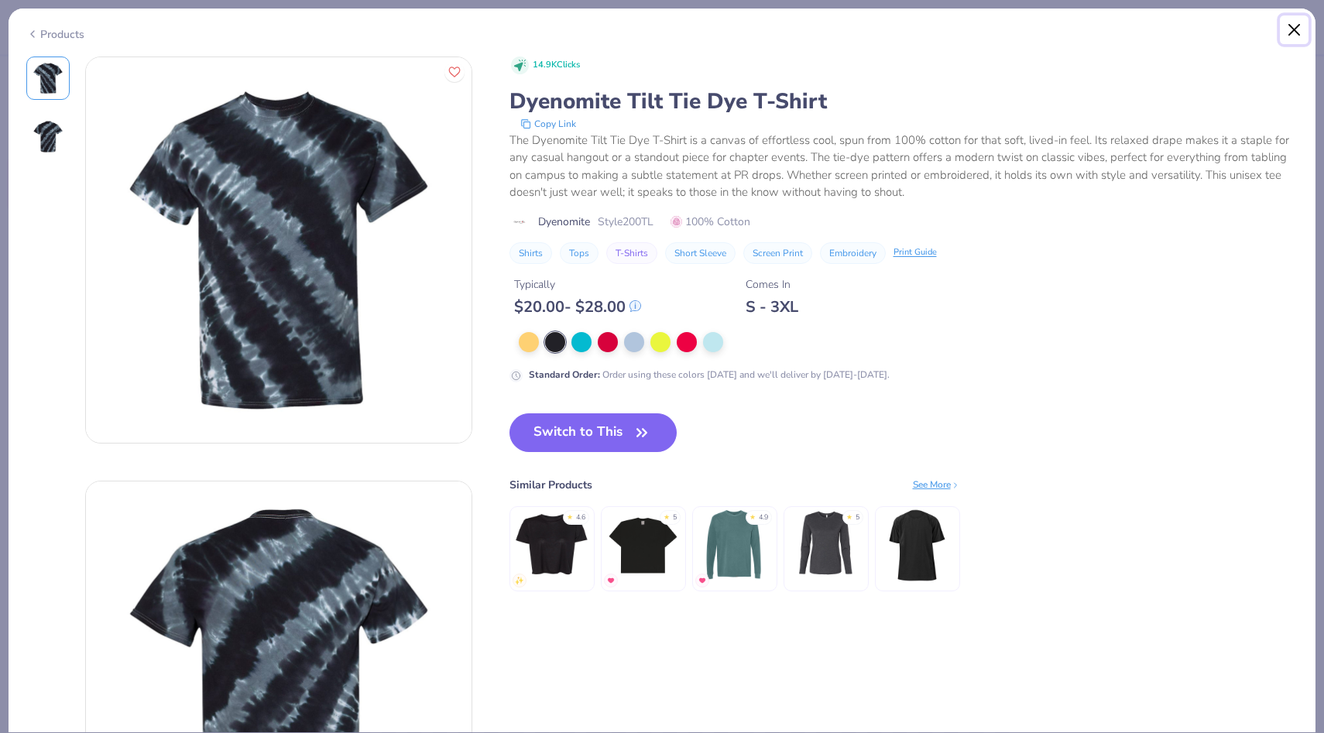
click at [1293, 27] on button "Close" at bounding box center [1294, 29] width 29 height 29
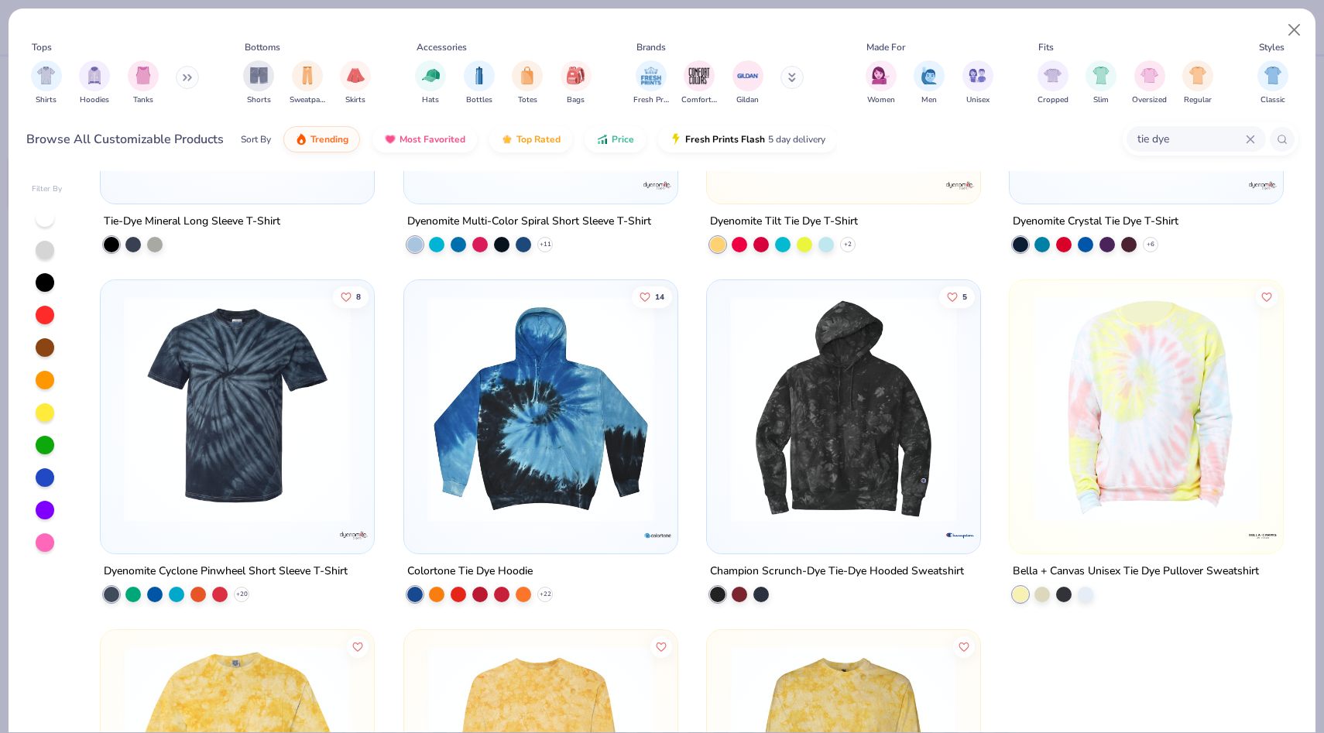
scroll to position [977, 0]
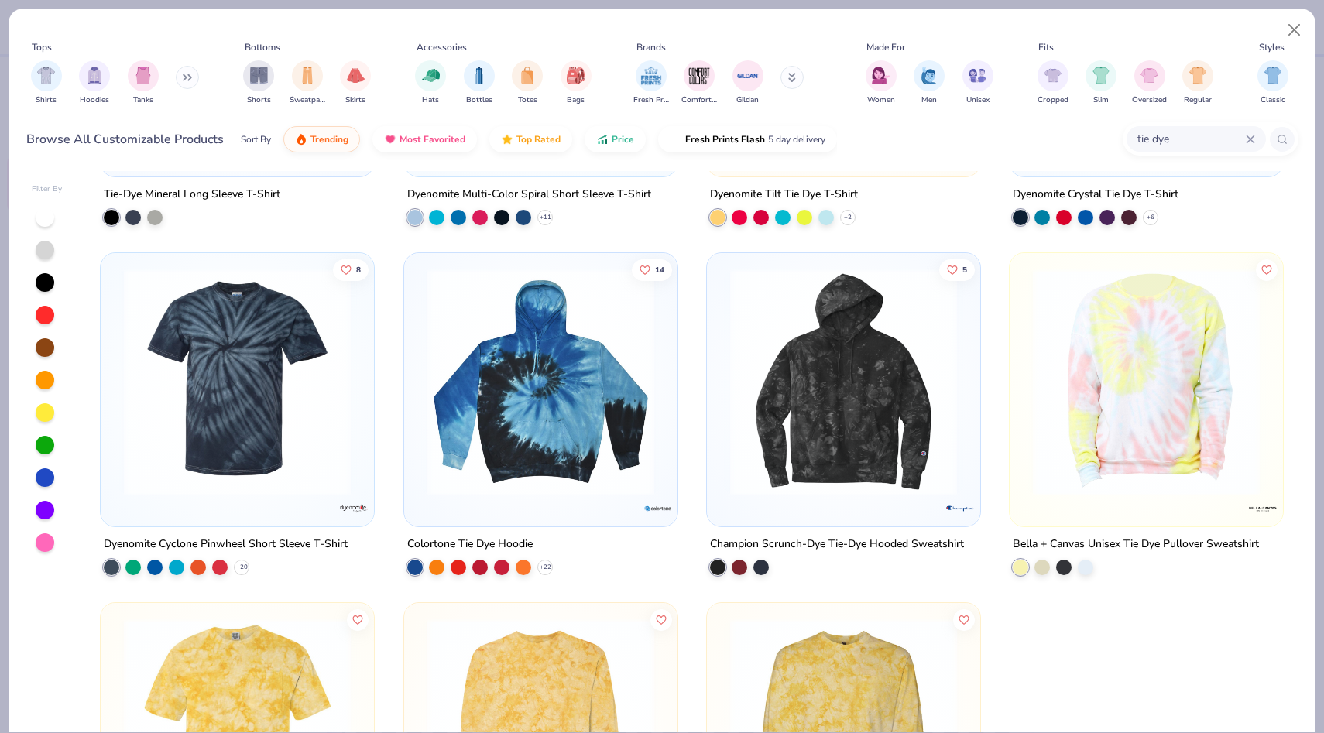
click at [487, 403] on img at bounding box center [541, 382] width 242 height 227
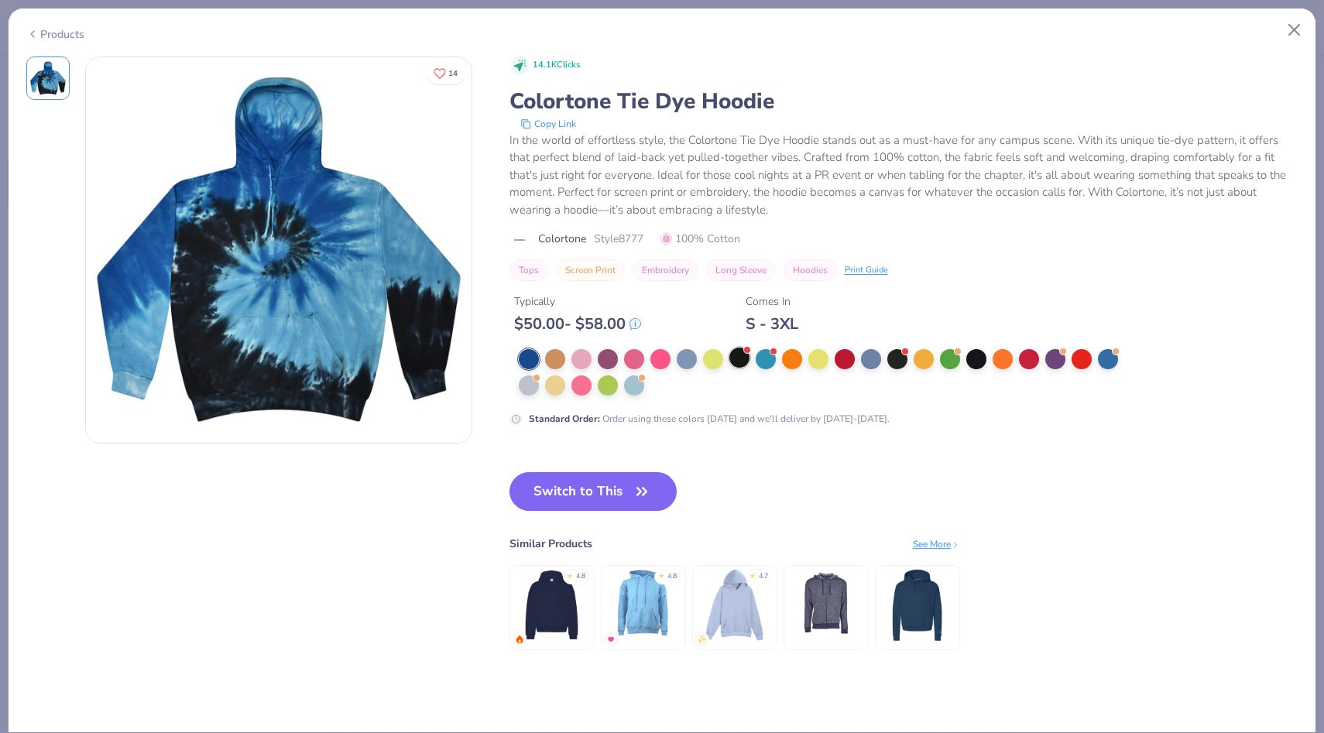
click at [734, 367] on div at bounding box center [739, 358] width 20 height 20
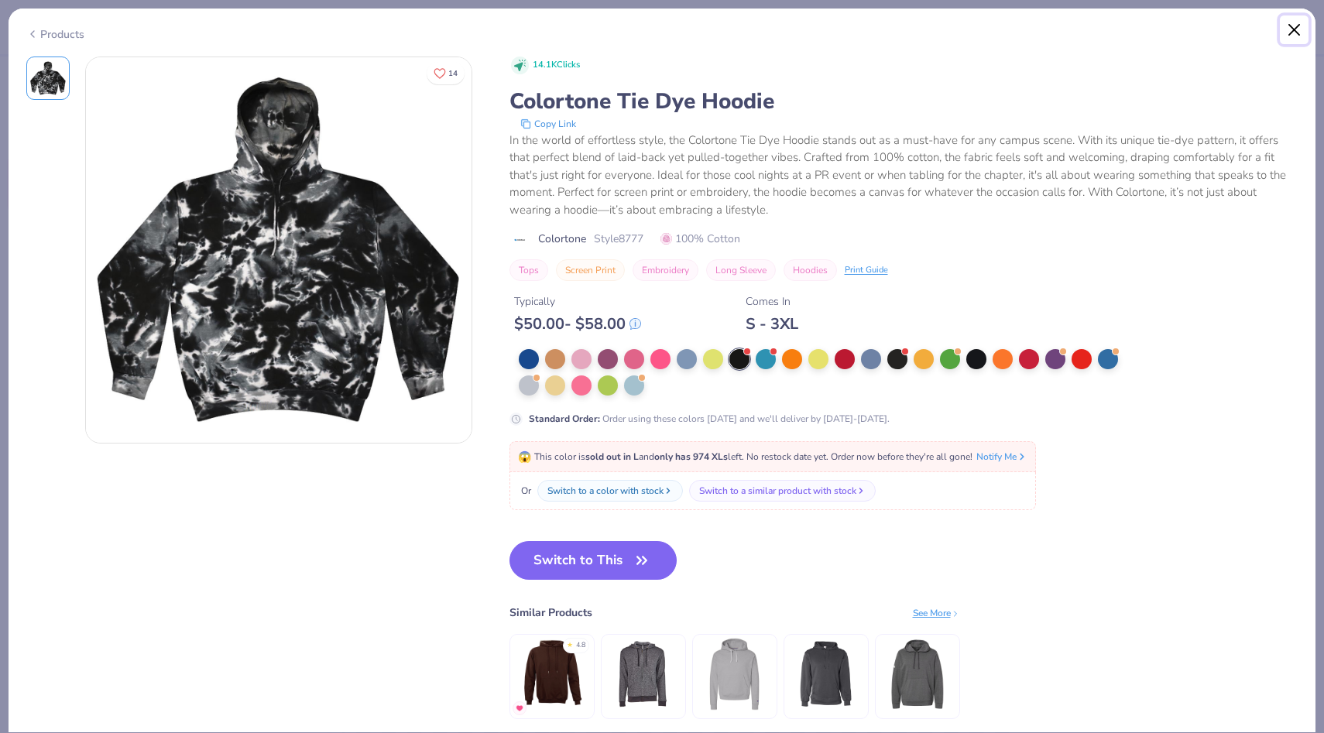
click at [1292, 33] on button "Close" at bounding box center [1294, 29] width 29 height 29
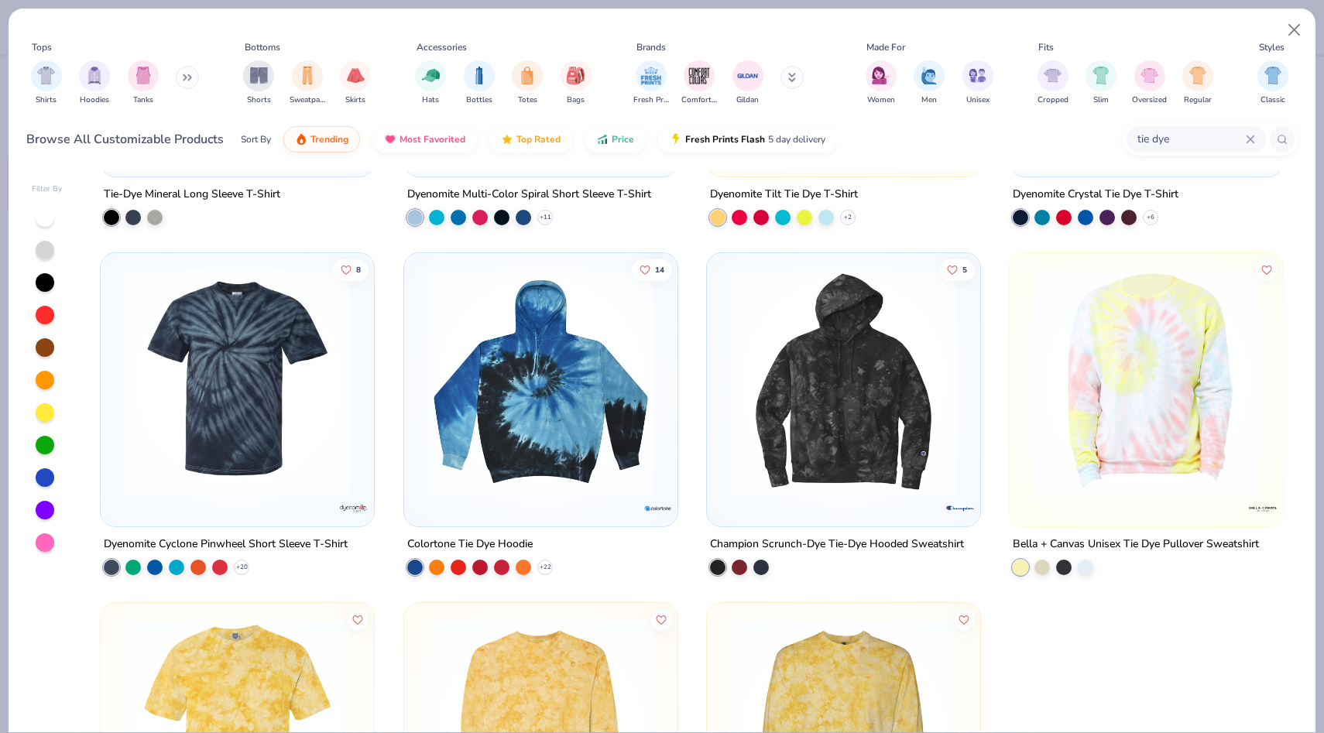
click at [203, 450] on img at bounding box center [237, 382] width 242 height 227
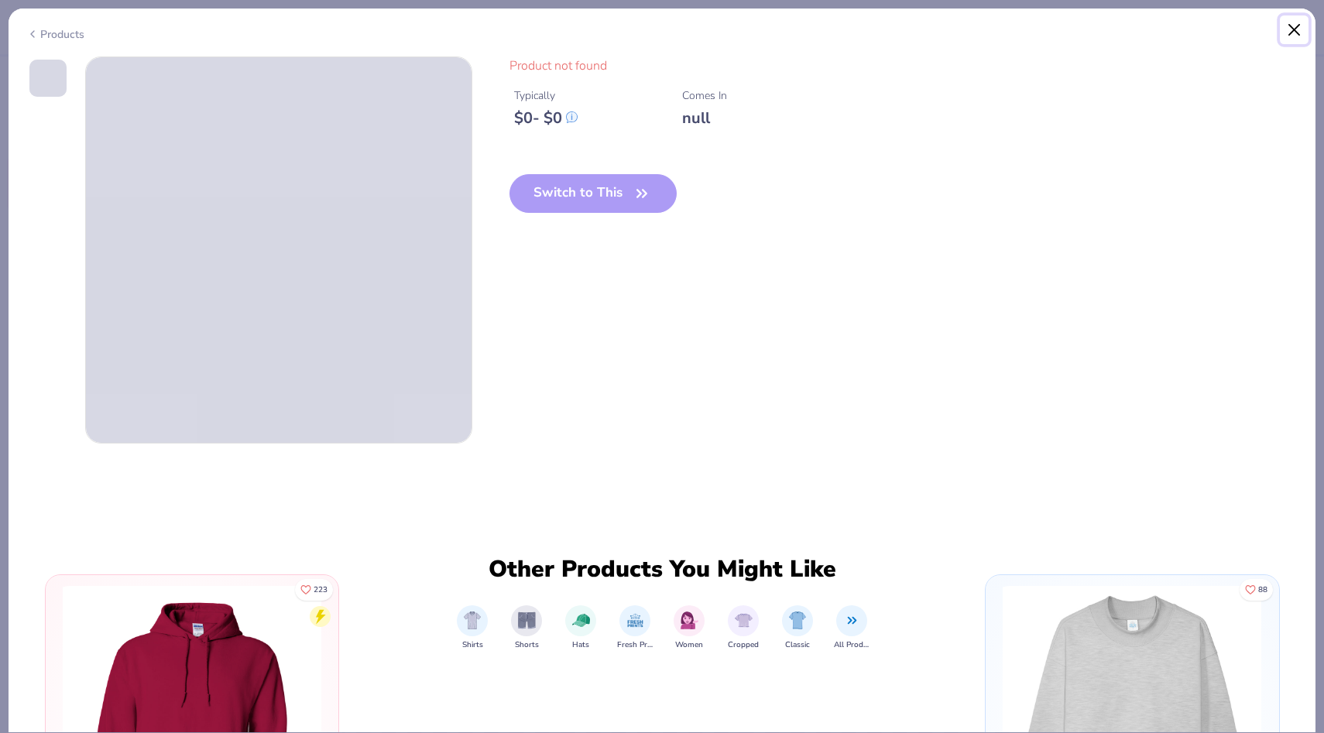
click at [1291, 33] on button "Close" at bounding box center [1294, 29] width 29 height 29
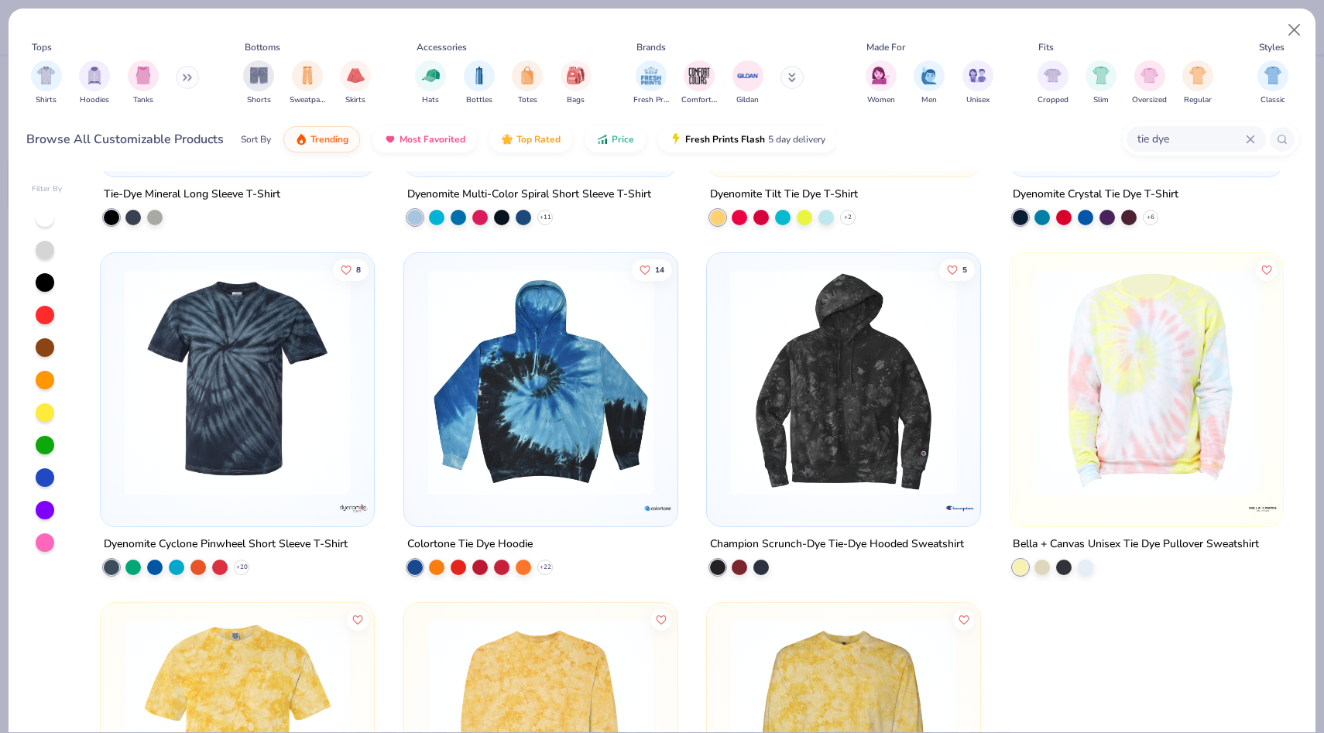
scroll to position [1196, 0]
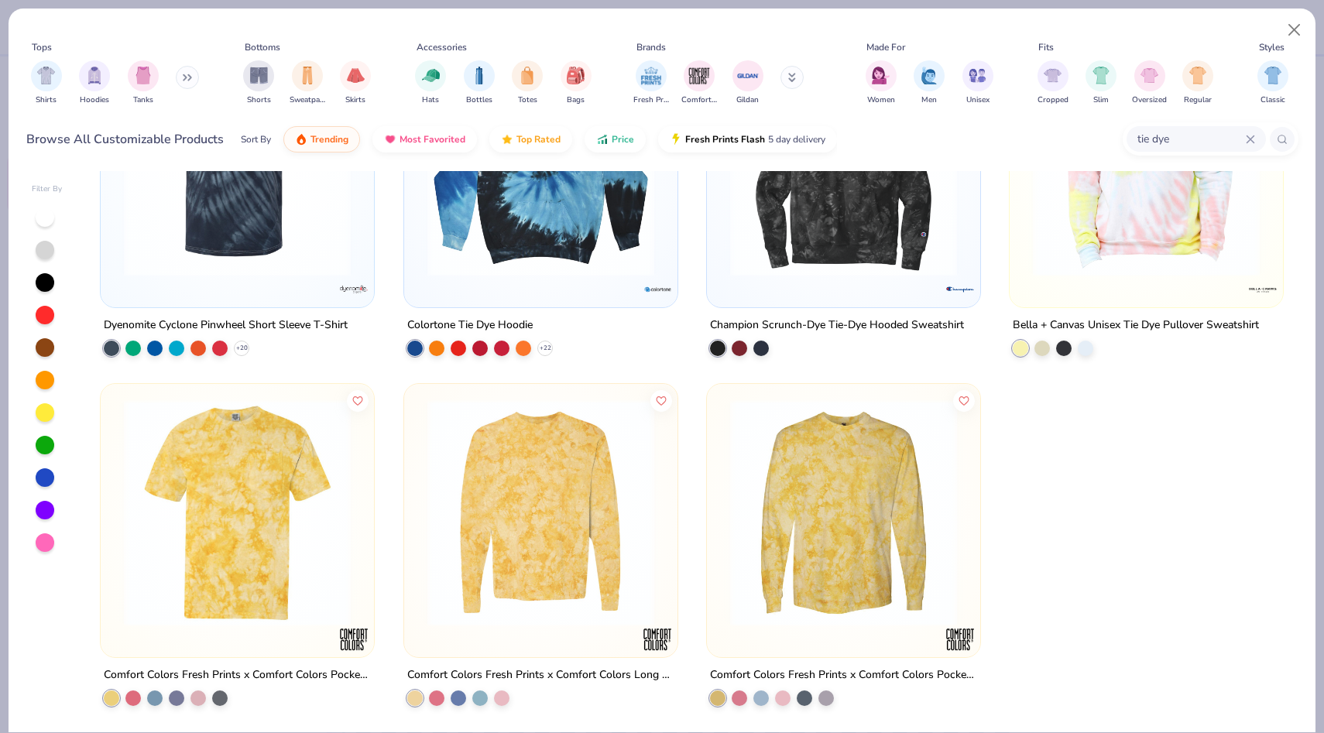
click at [359, 602] on div at bounding box center [237, 509] width 258 height 235
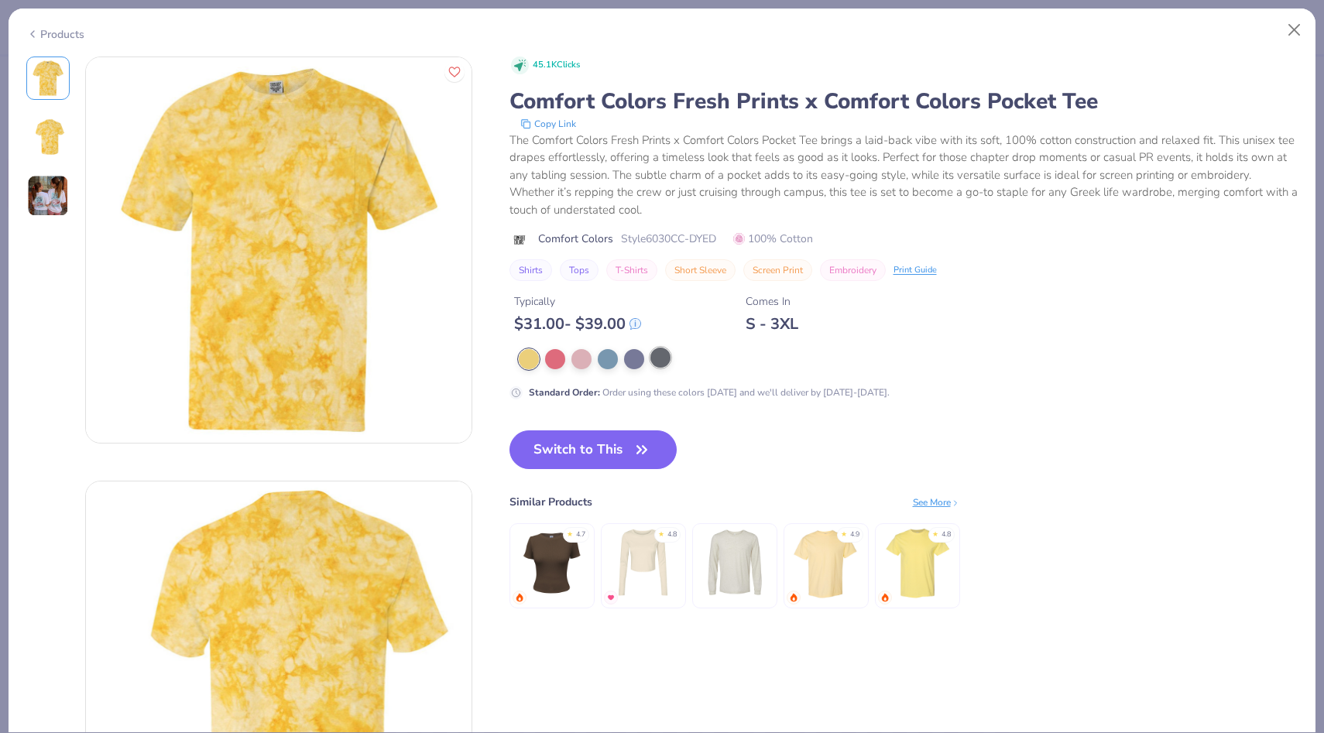
click at [664, 359] on div at bounding box center [660, 358] width 20 height 20
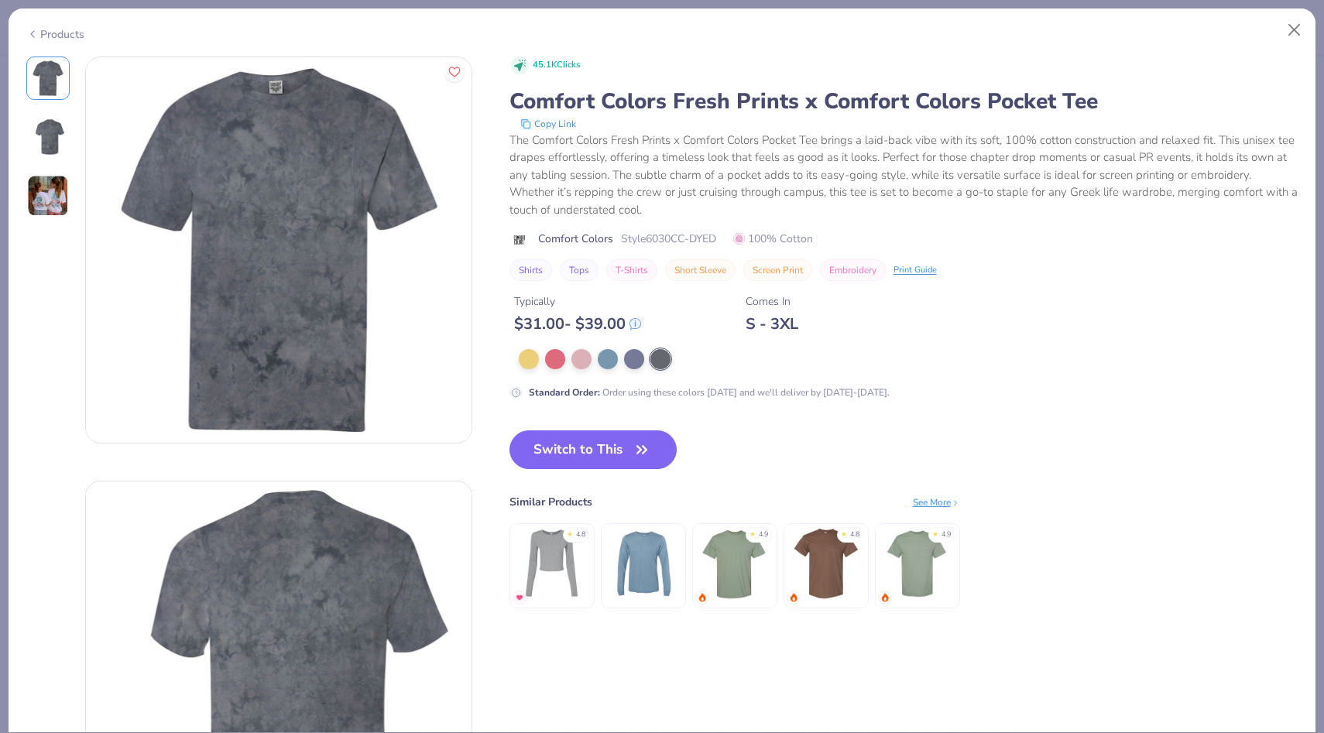
click at [1278, 30] on div "Products" at bounding box center [662, 29] width 1307 height 40
click at [1286, 30] on button "Close" at bounding box center [1294, 29] width 29 height 29
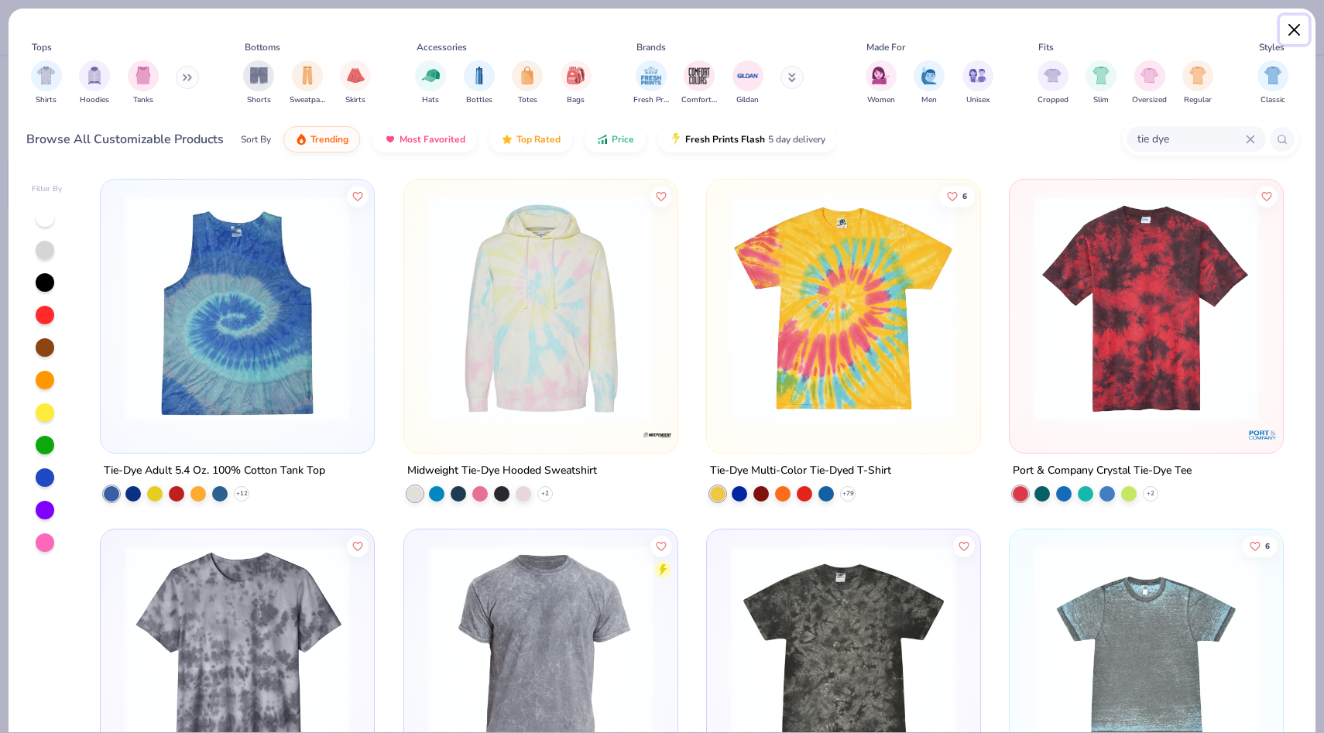
click at [1297, 26] on button "Close" at bounding box center [1294, 29] width 29 height 29
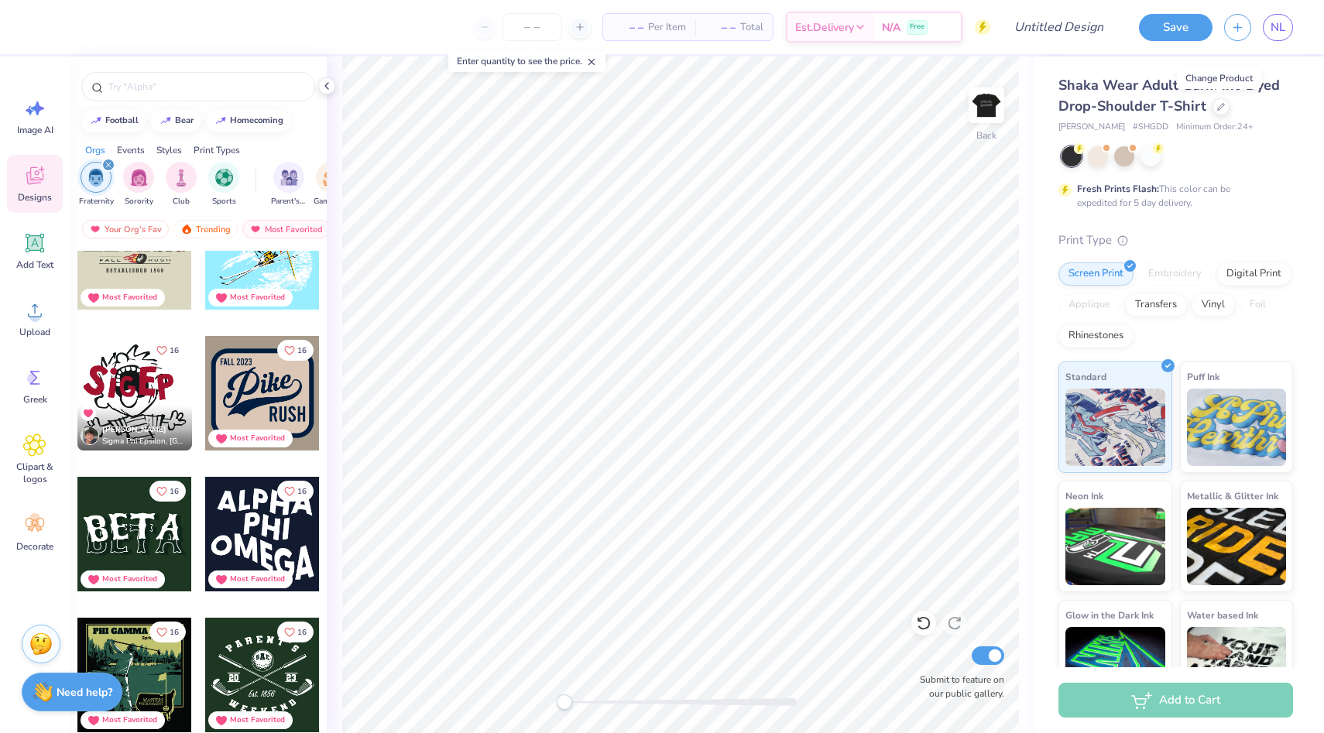
scroll to position [4611, 0]
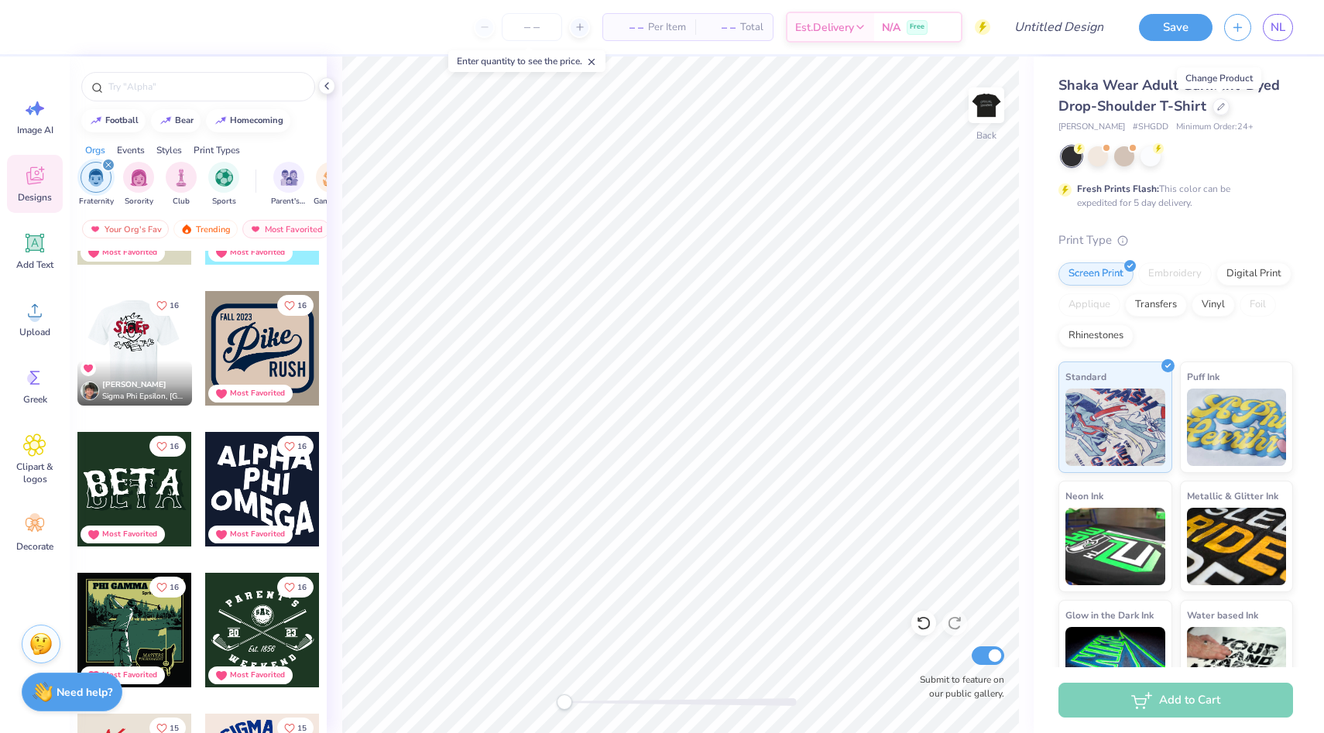
click at [151, 334] on div at bounding box center [134, 348] width 115 height 115
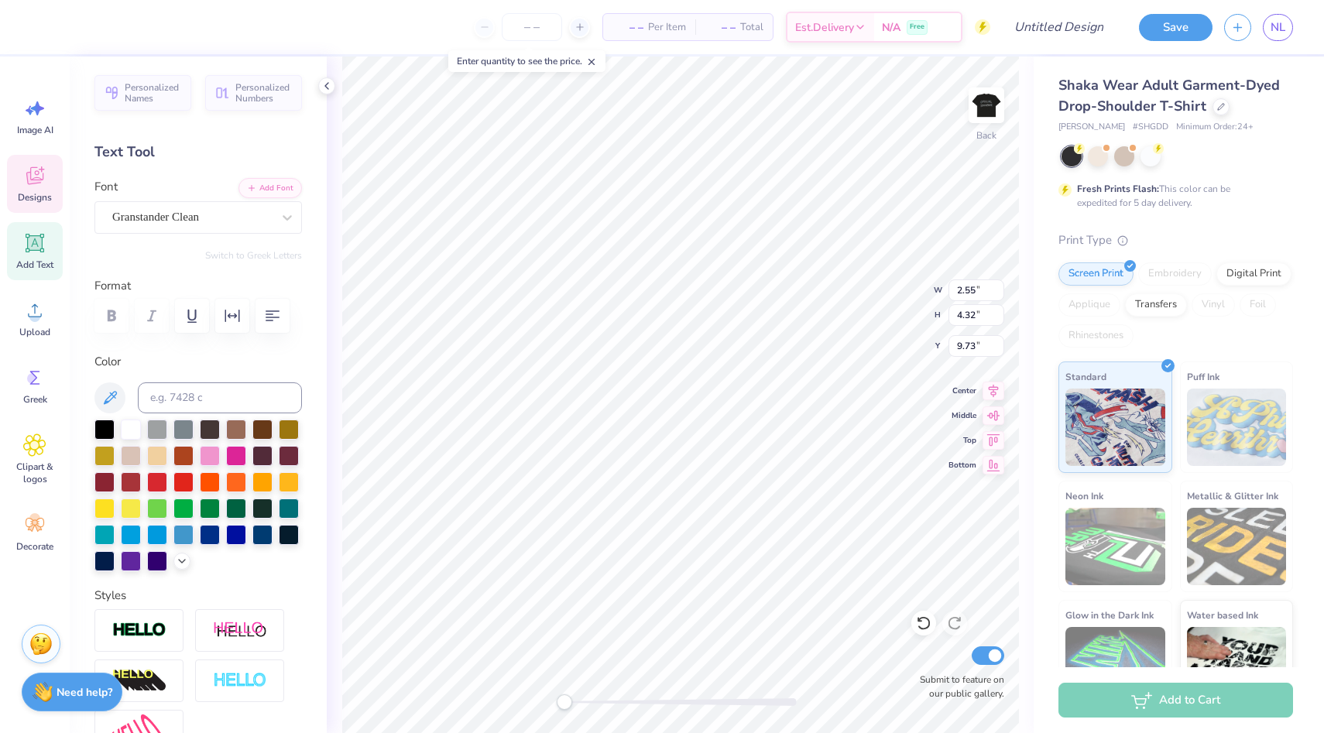
type input "2.29"
type input "3.75"
type input "10.81"
type input "2.55"
type input "4.32"
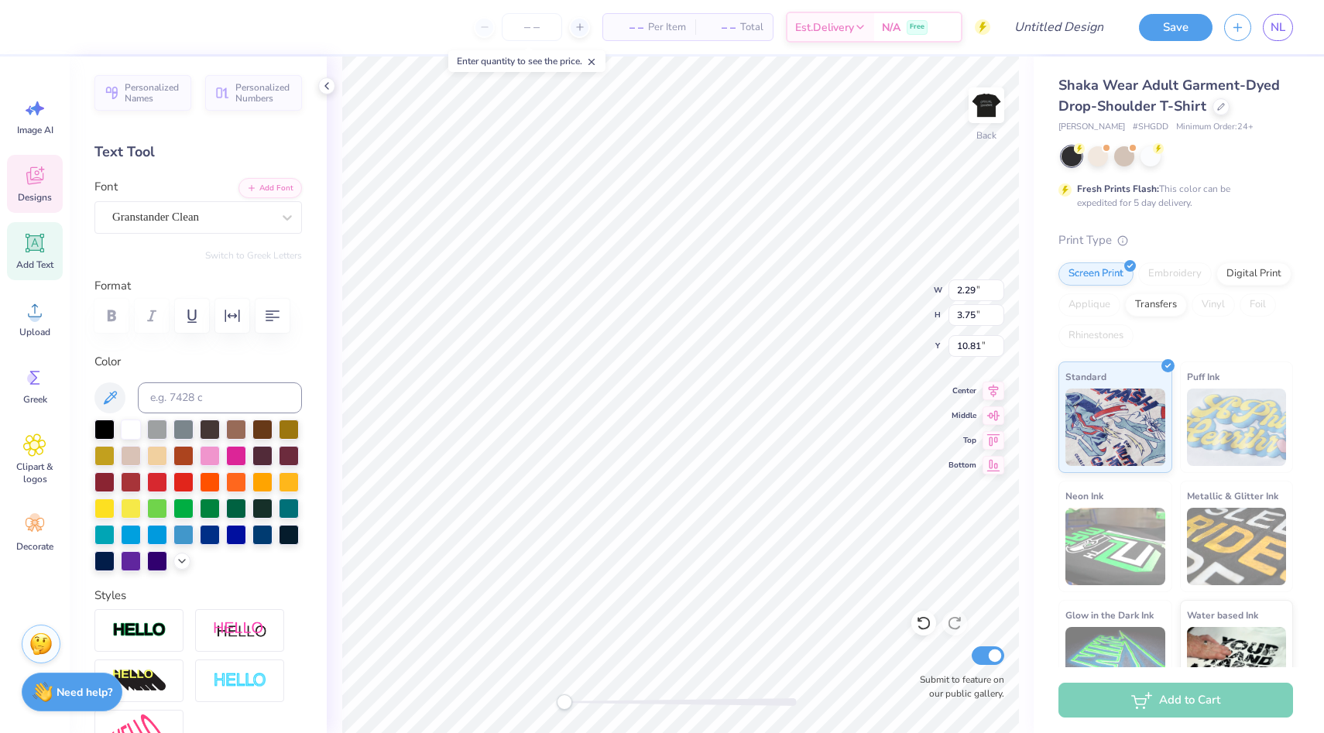
type input "9.73"
type input "3.26"
type input "0.63"
type input "15.97"
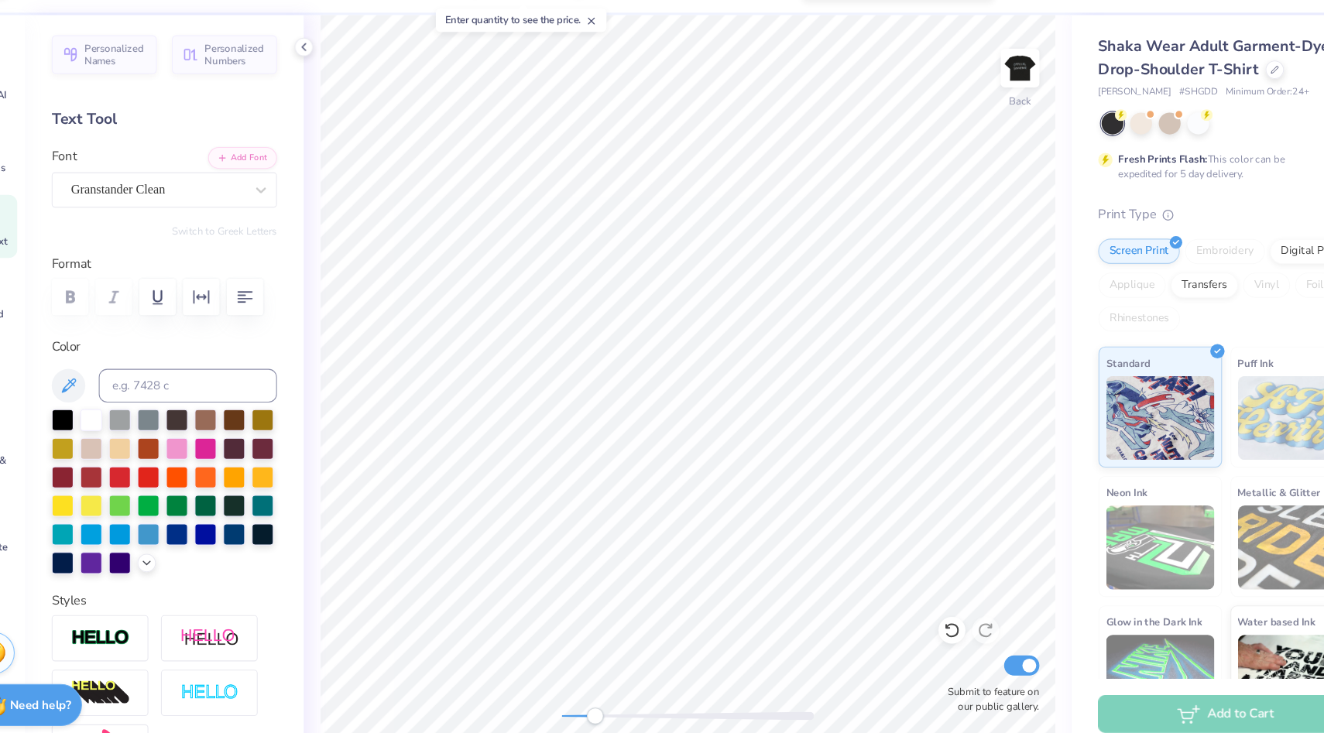
drag, startPoint x: 564, startPoint y: 705, endPoint x: 595, endPoint y: 705, distance: 30.2
click at [595, 705] on div "Accessibility label" at bounding box center [594, 702] width 15 height 15
click at [621, 482] on li "Group" at bounding box center [638, 479] width 122 height 30
type input "9.34"
type input "0.67"
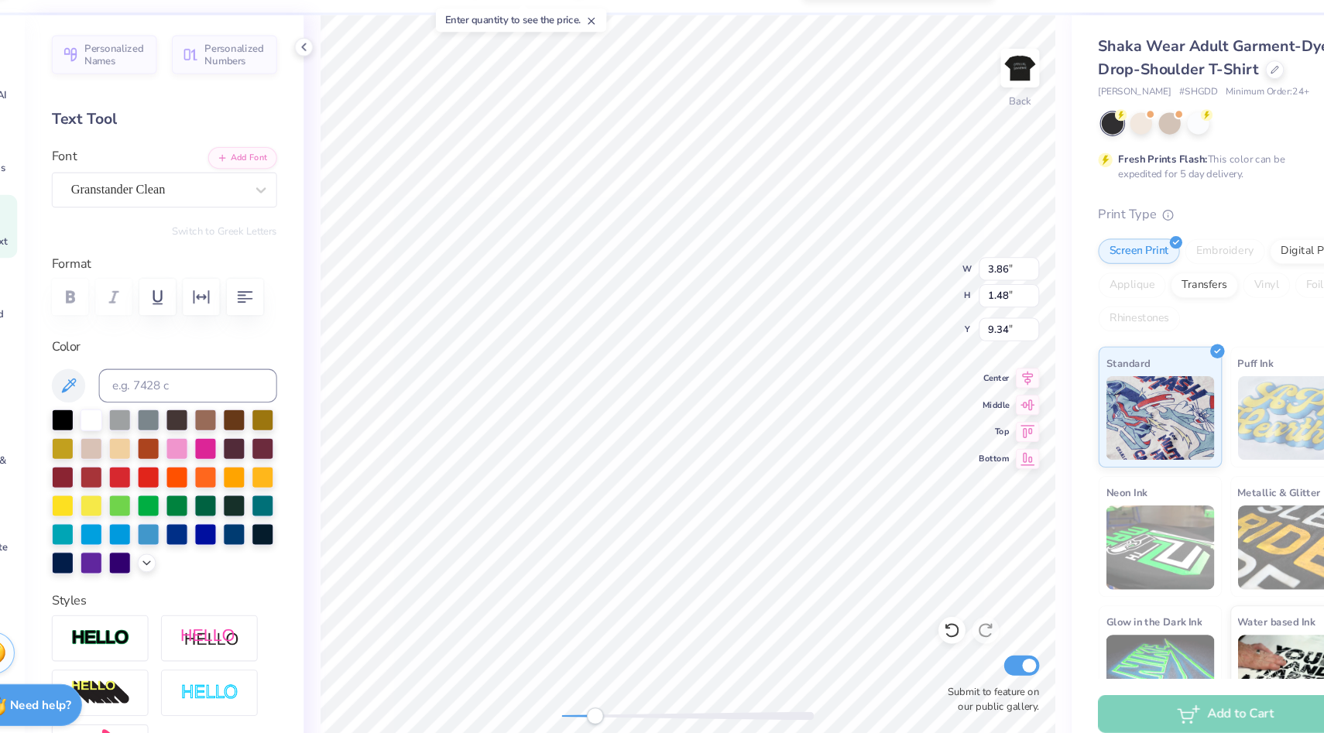
type input "0.90"
type input "12.04"
type input "1.06"
type input "1.28"
type input "11.60"
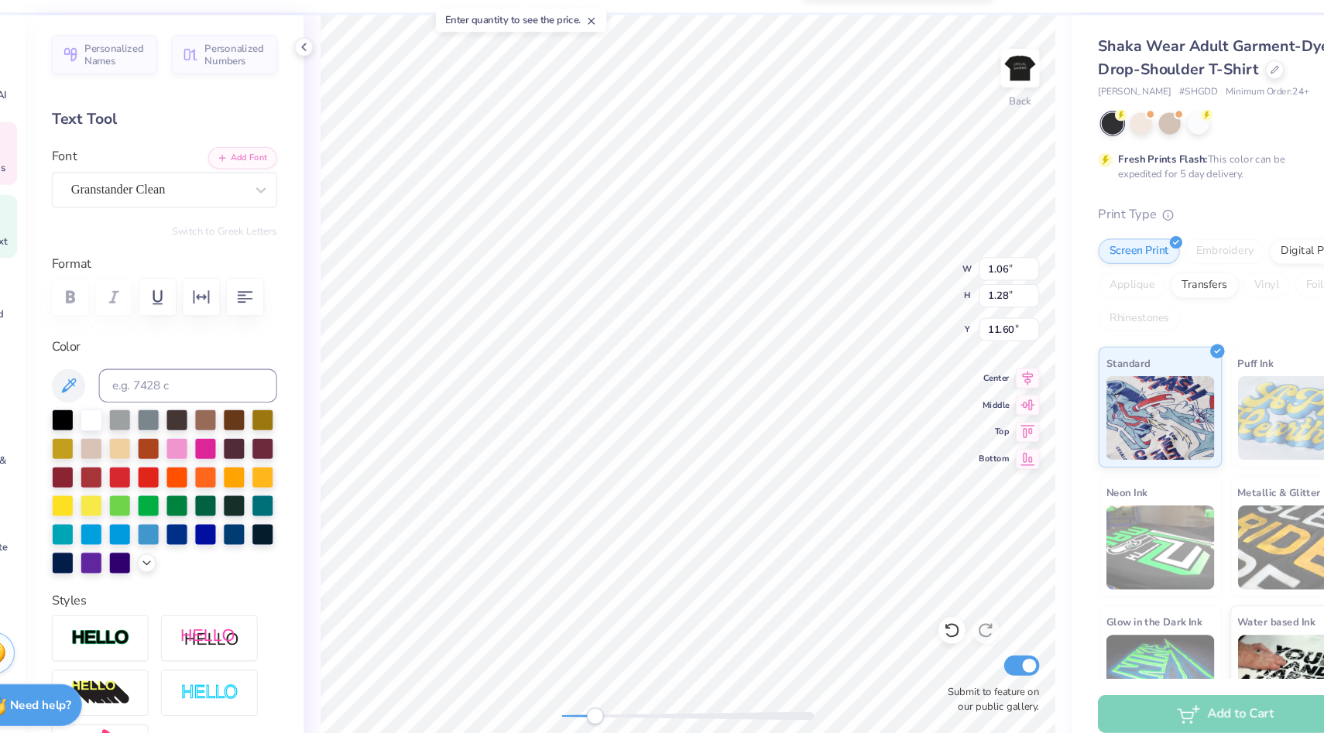
type textarea "B"
type textarea "e"
type input "11.63"
type input "0.81"
type input "0.97"
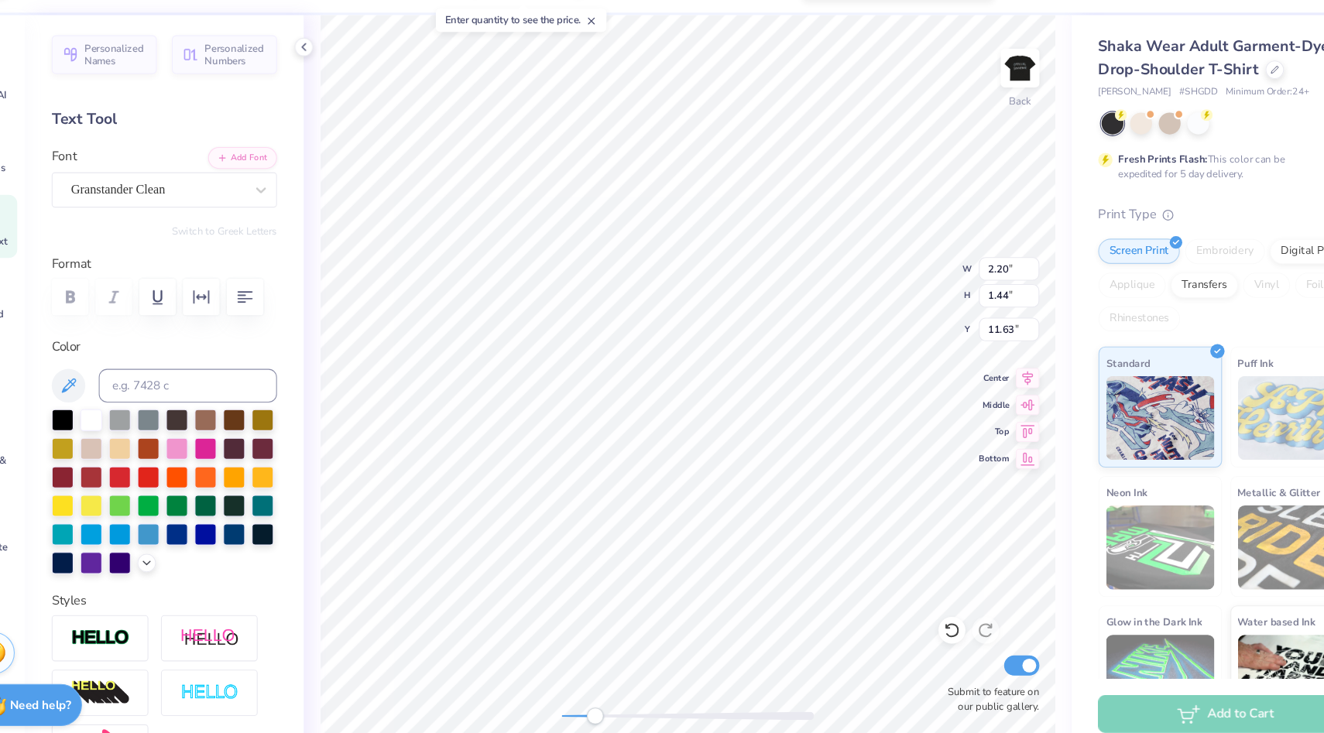
type input "11.87"
type input "0.67"
type input "0.90"
type input "12.00"
type textarea "t"
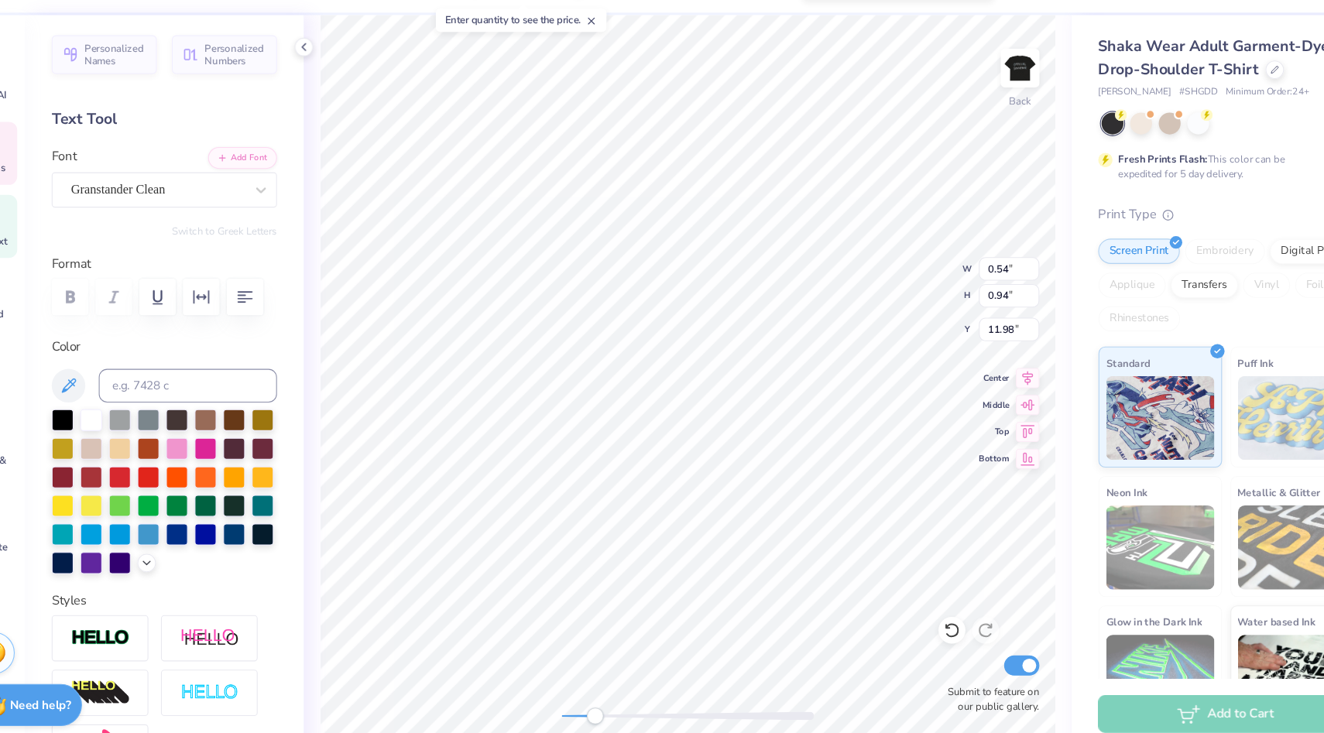
type input "0.76"
type input "1.29"
type input "11.63"
type textarea "A"
type input "0.68"
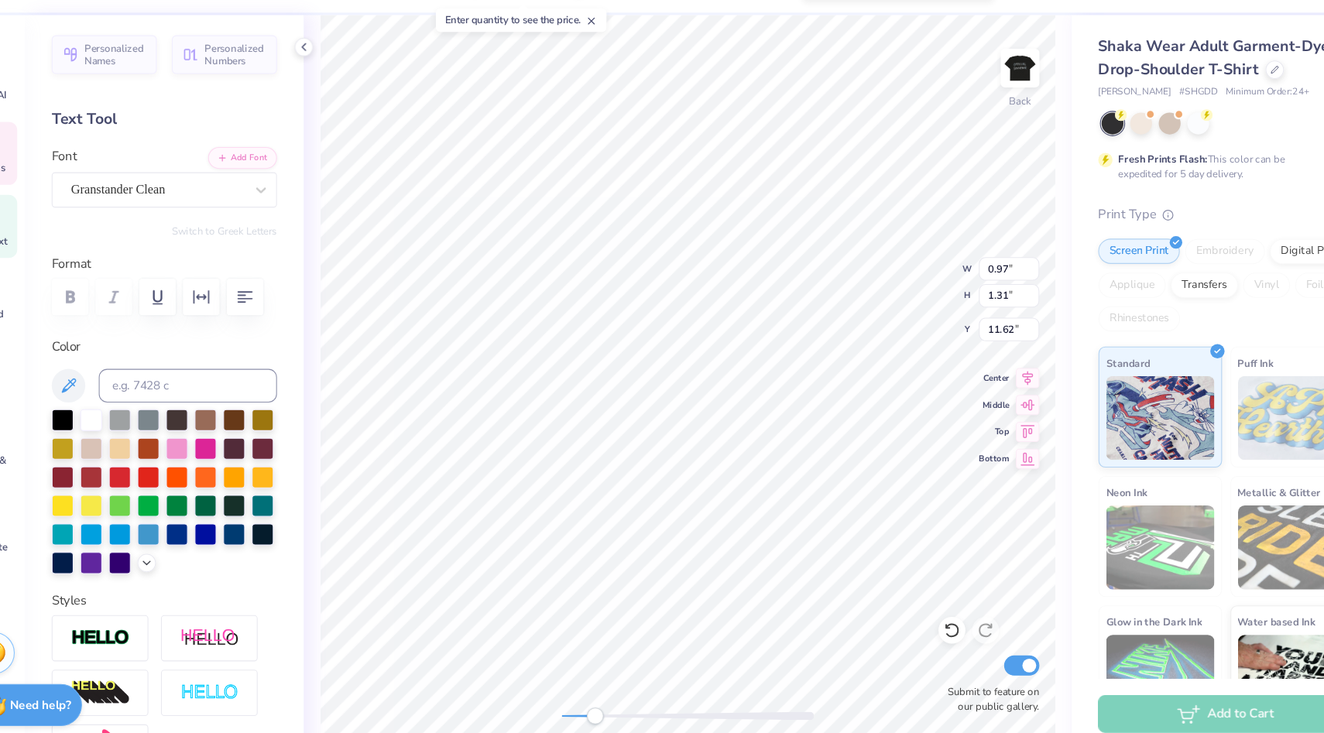
type input "1.12"
type input "11.95"
type input "0.97"
type input "1.31"
type input "11.63"
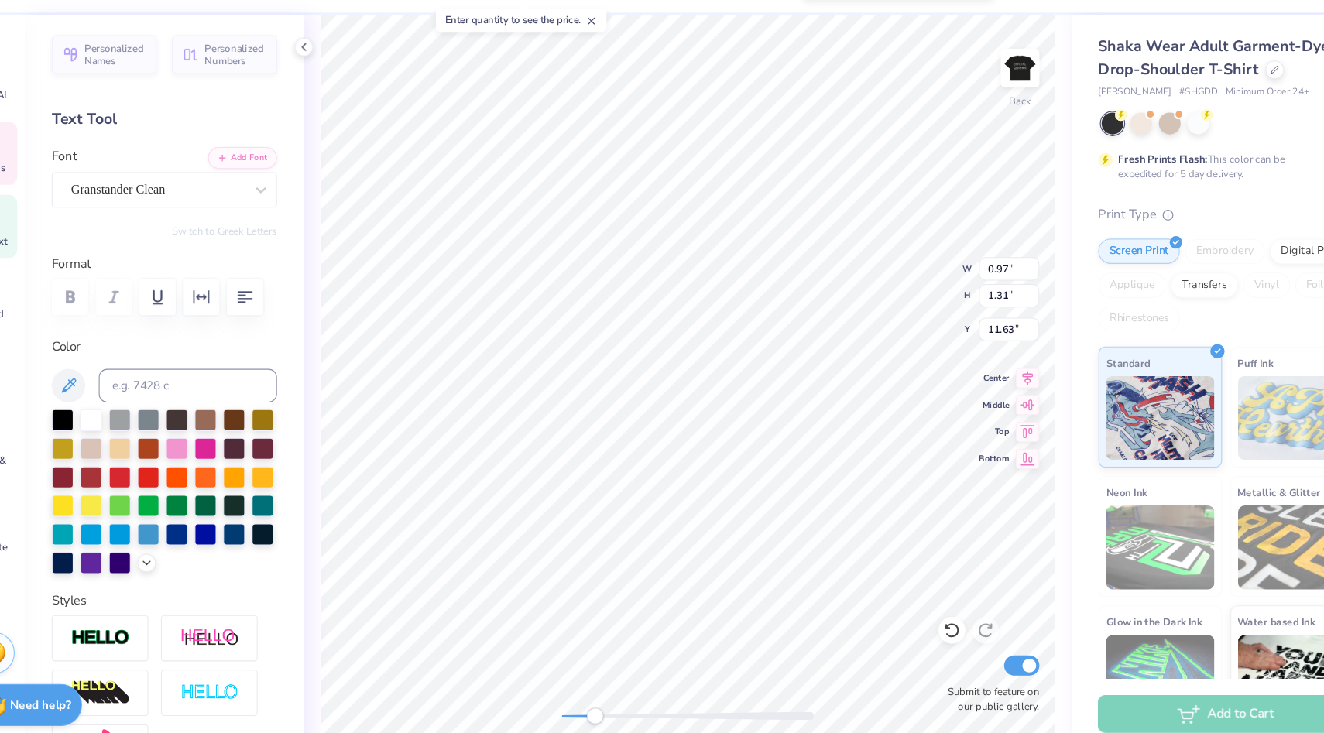
type textarea "A"
type textarea "a"
type input "0.68"
type input "1.12"
type input "12.00"
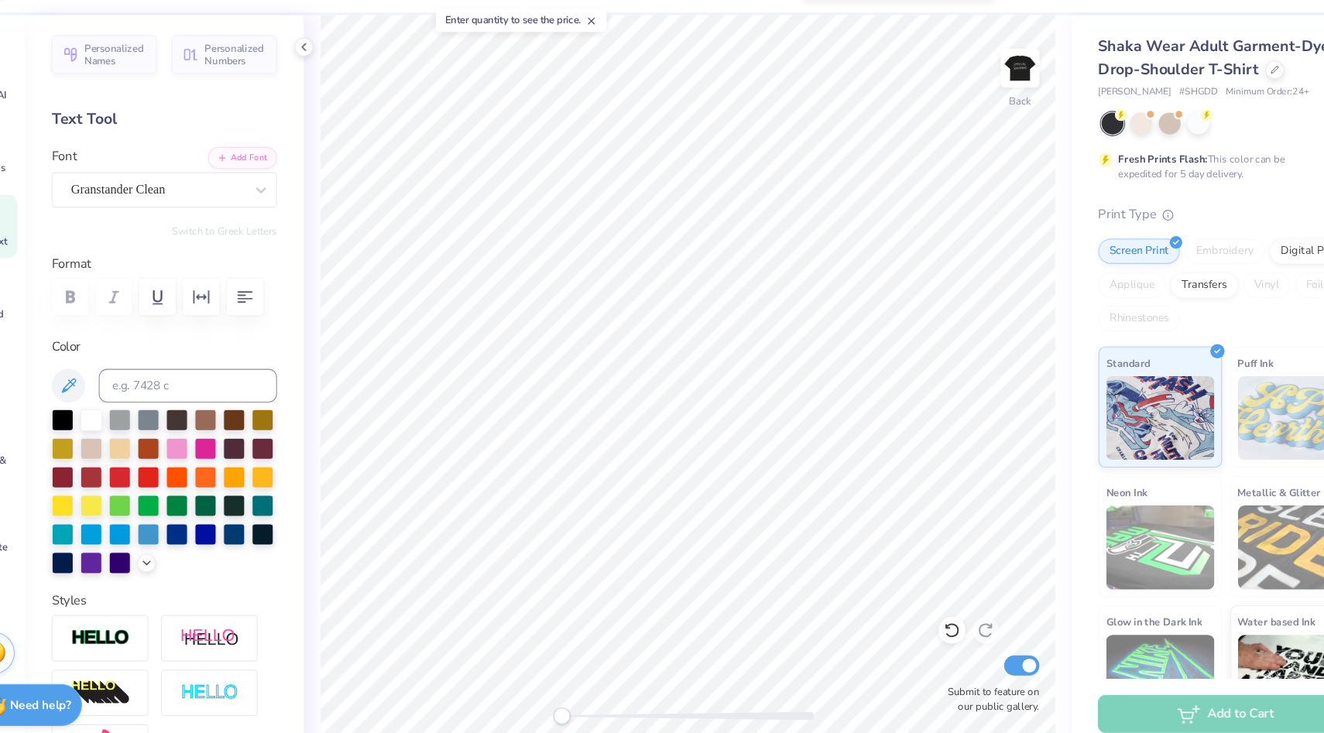
click at [543, 697] on div "Back Submit to feature on our public gallery." at bounding box center [680, 395] width 707 height 677
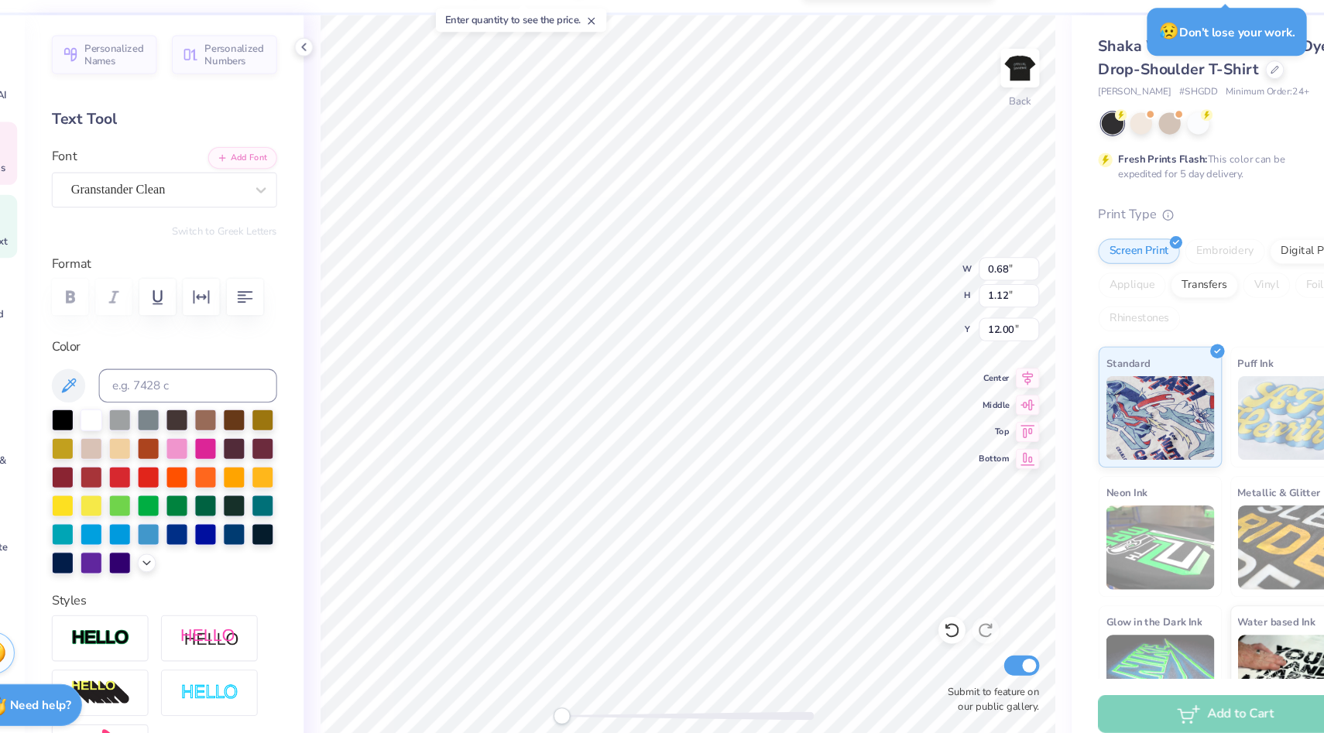
scroll to position [0, 0]
type textarea "T"
type textarea "h"
drag, startPoint x: 569, startPoint y: 703, endPoint x: 606, endPoint y: 703, distance: 37.2
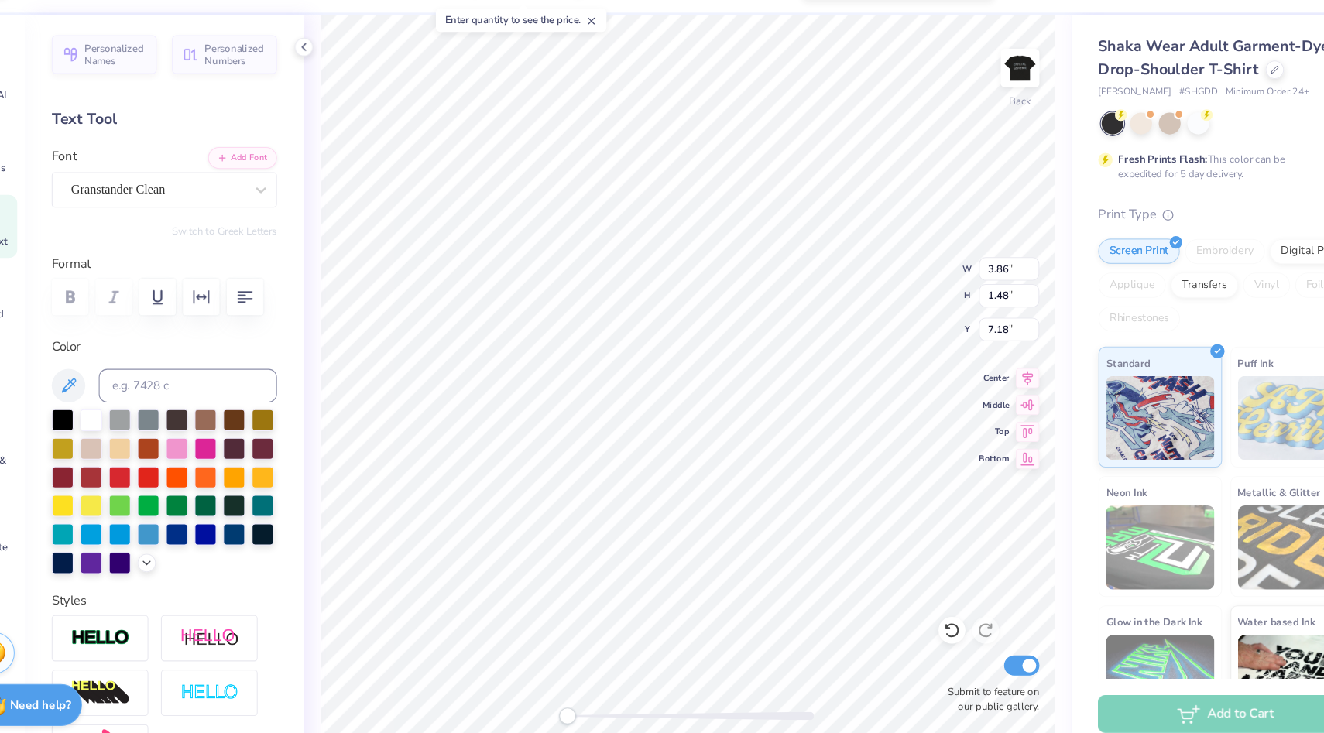
click at [577, 703] on div "Accessibility label" at bounding box center [568, 702] width 15 height 15
type input "0.91"
type input "1.26"
type input "12.01"
type input "3.86"
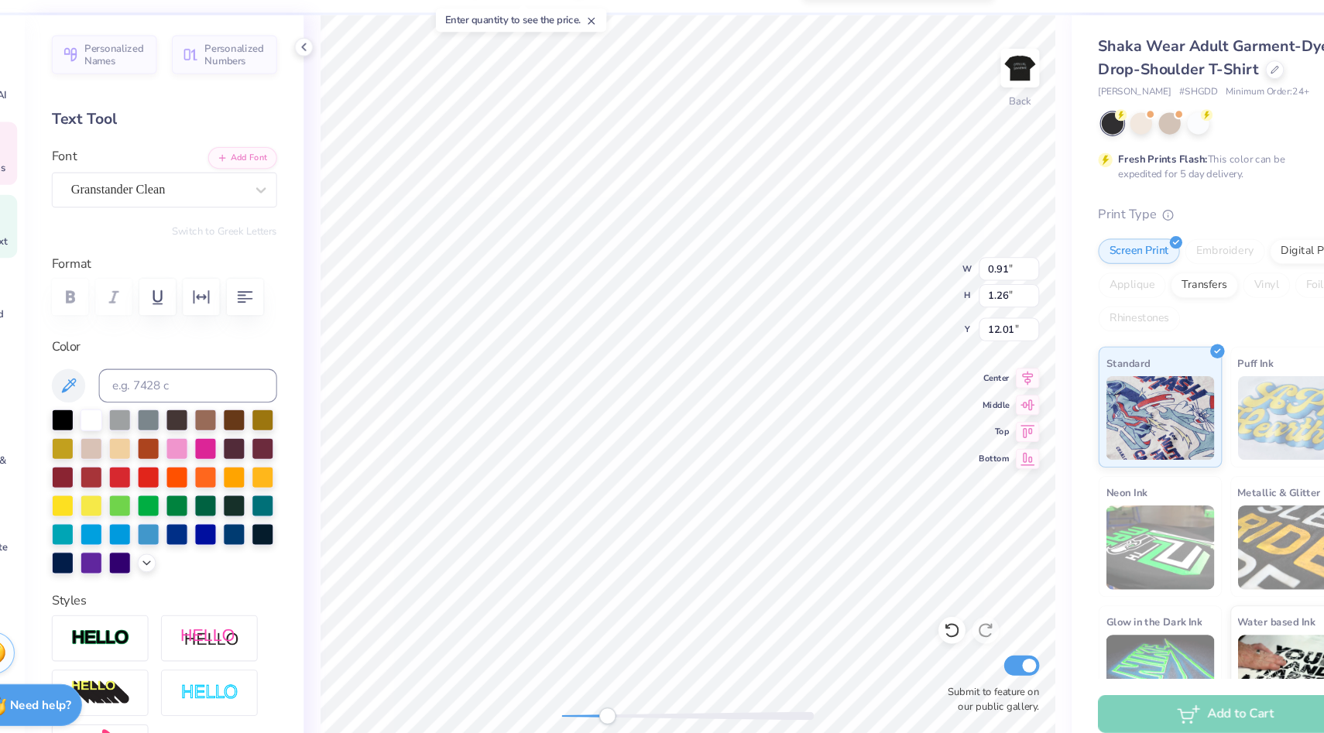
type input "1.48"
type input "13.85"
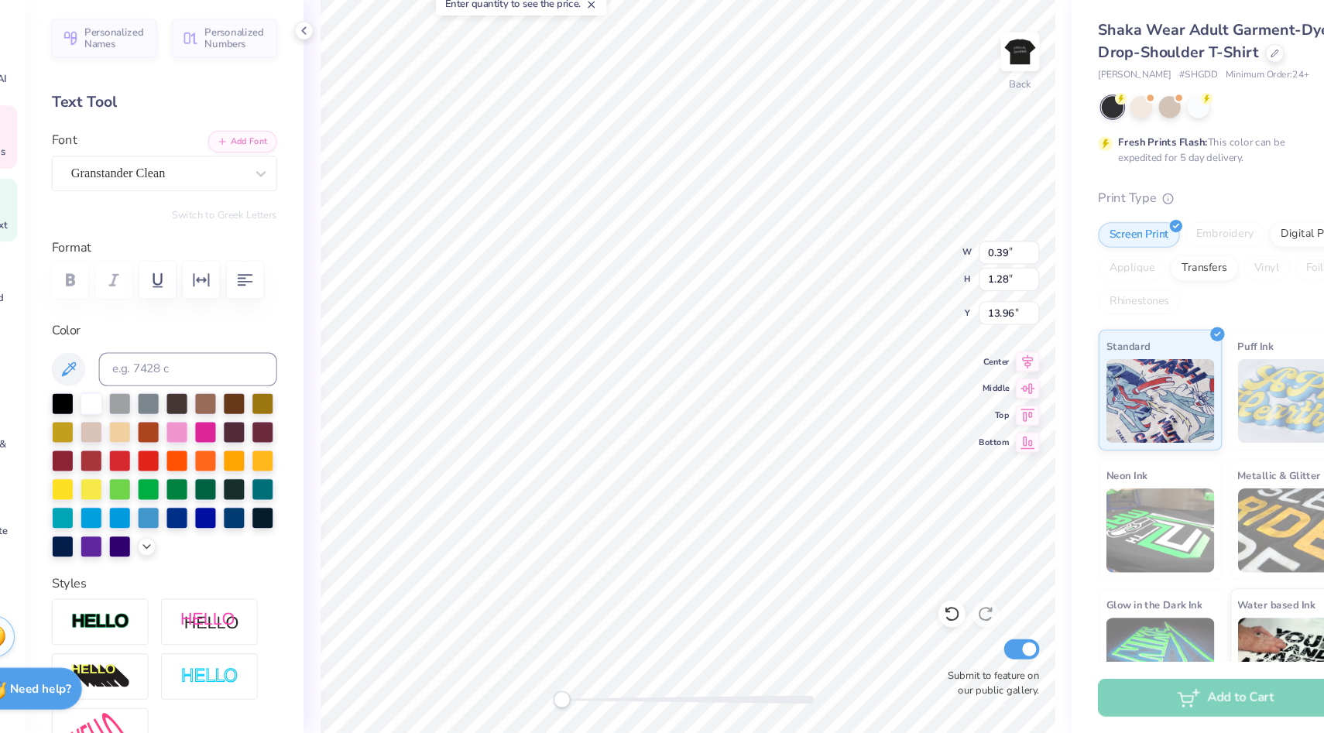
click at [554, 699] on div "Back W 0.39 0.39 " H 1.28 1.28 " Y 13.96 13.96 " Center Middle Top Bottom Submi…" at bounding box center [680, 395] width 707 height 677
type input "13.96"
type input "0.81"
type input "0.97"
type input "12.00"
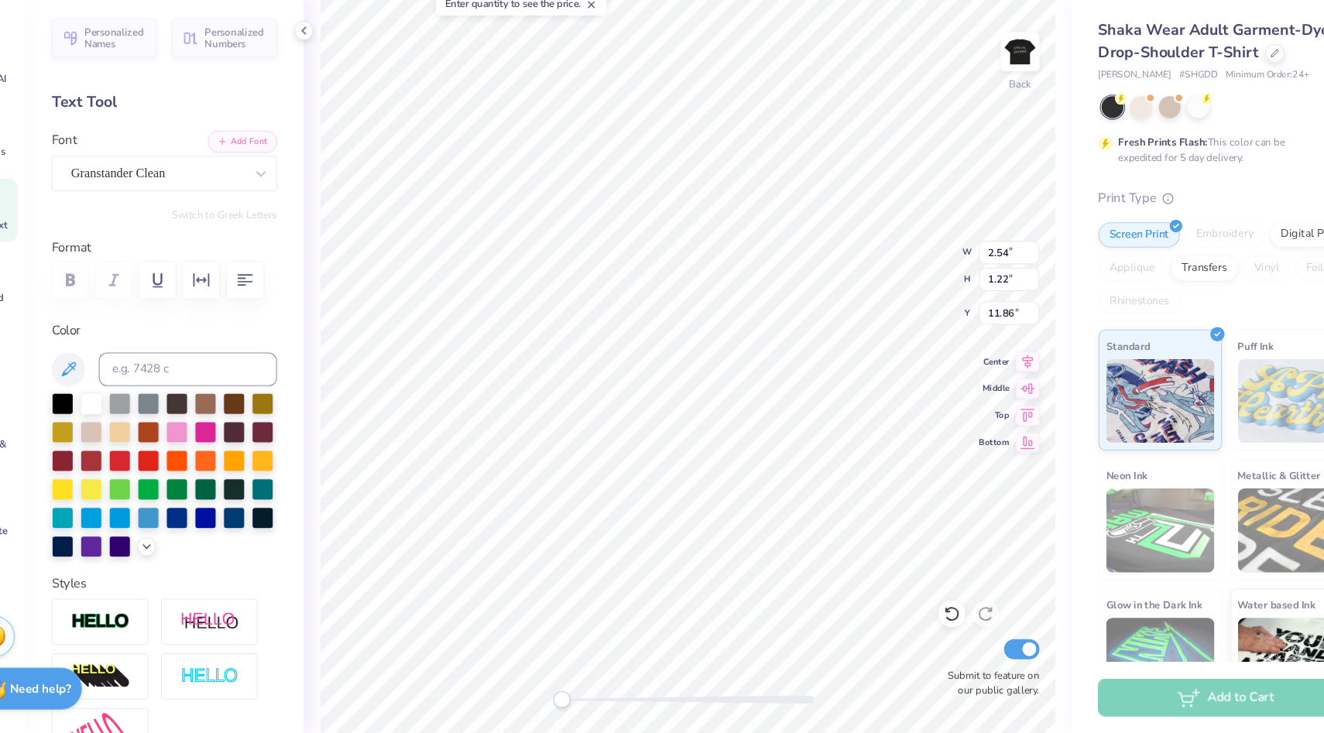
type input "2.54"
type input "1.22"
type input "12.00"
type input "7.32"
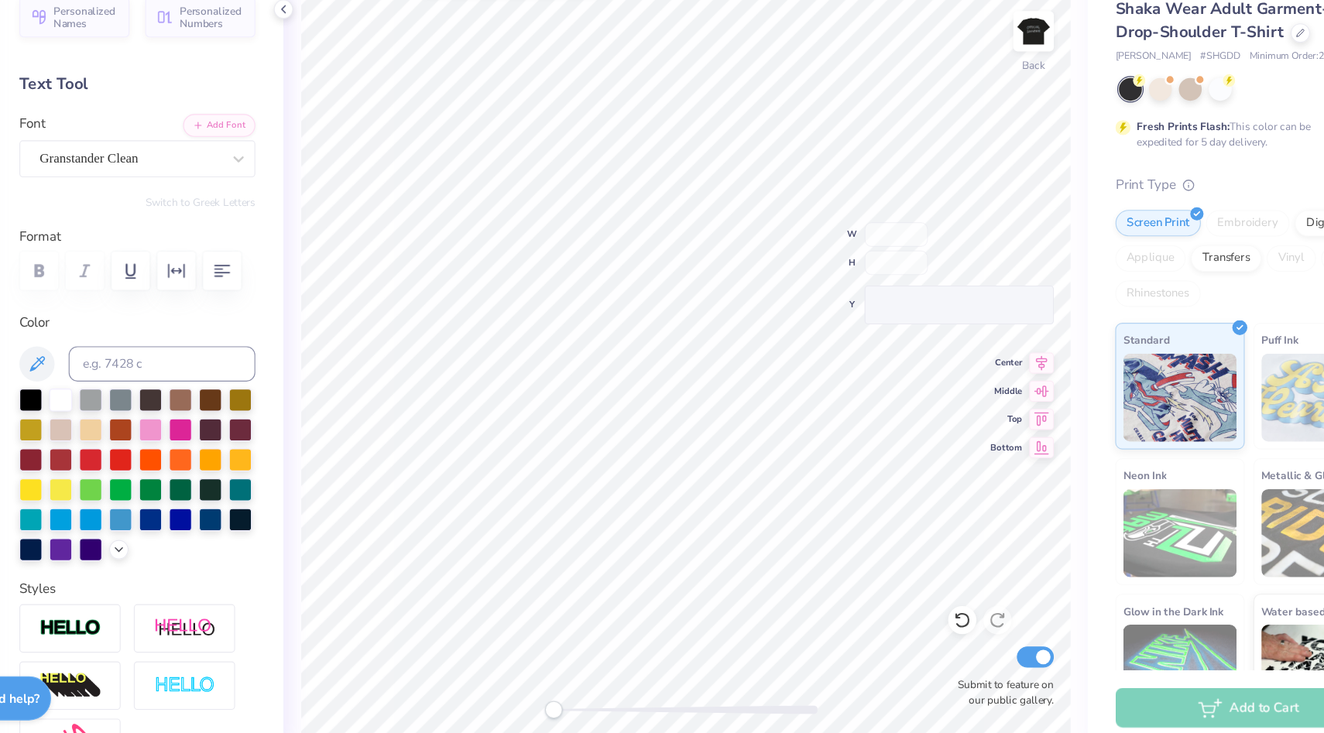
type input "4.44"
type input "1.35"
type input "11.77"
type input "15.19"
type input "4.44"
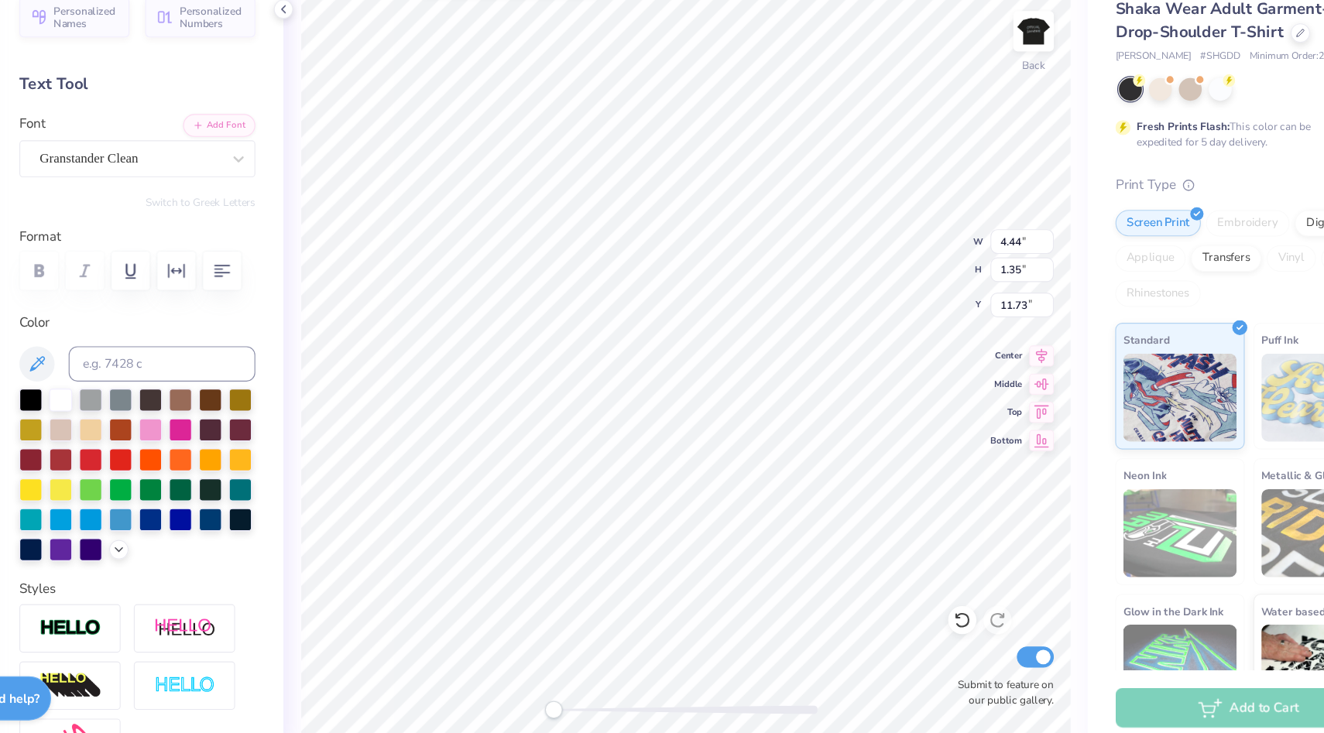
type input "1.35"
type input "11.73"
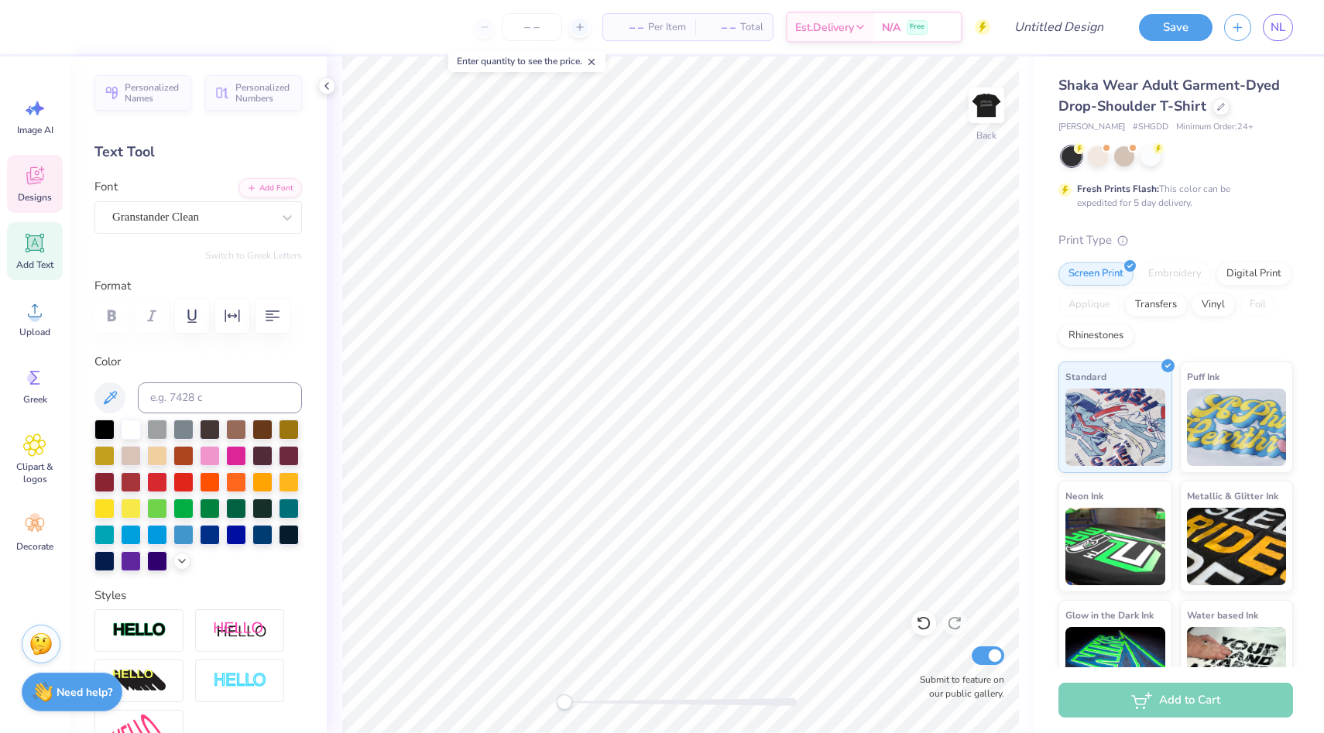
click at [35, 177] on icon at bounding box center [34, 176] width 17 height 18
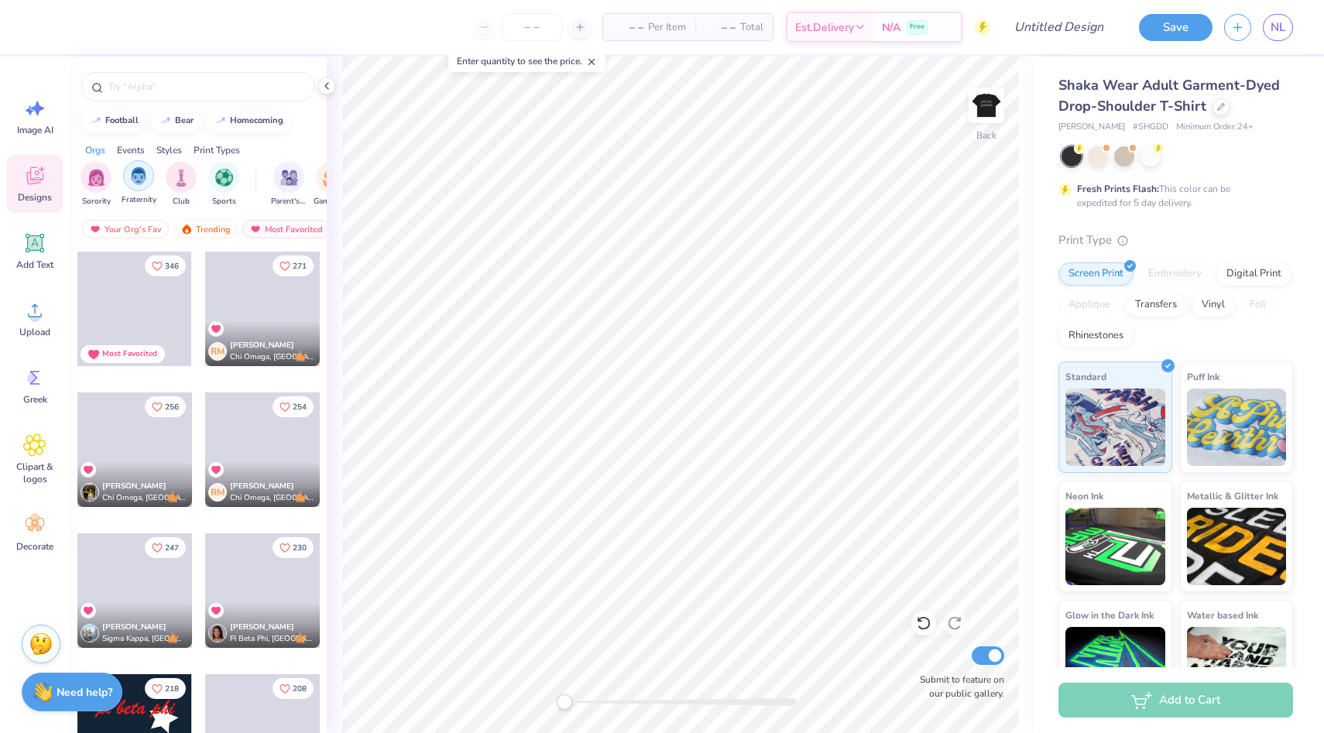
click at [139, 170] on img "filter for Fraternity" at bounding box center [138, 176] width 17 height 18
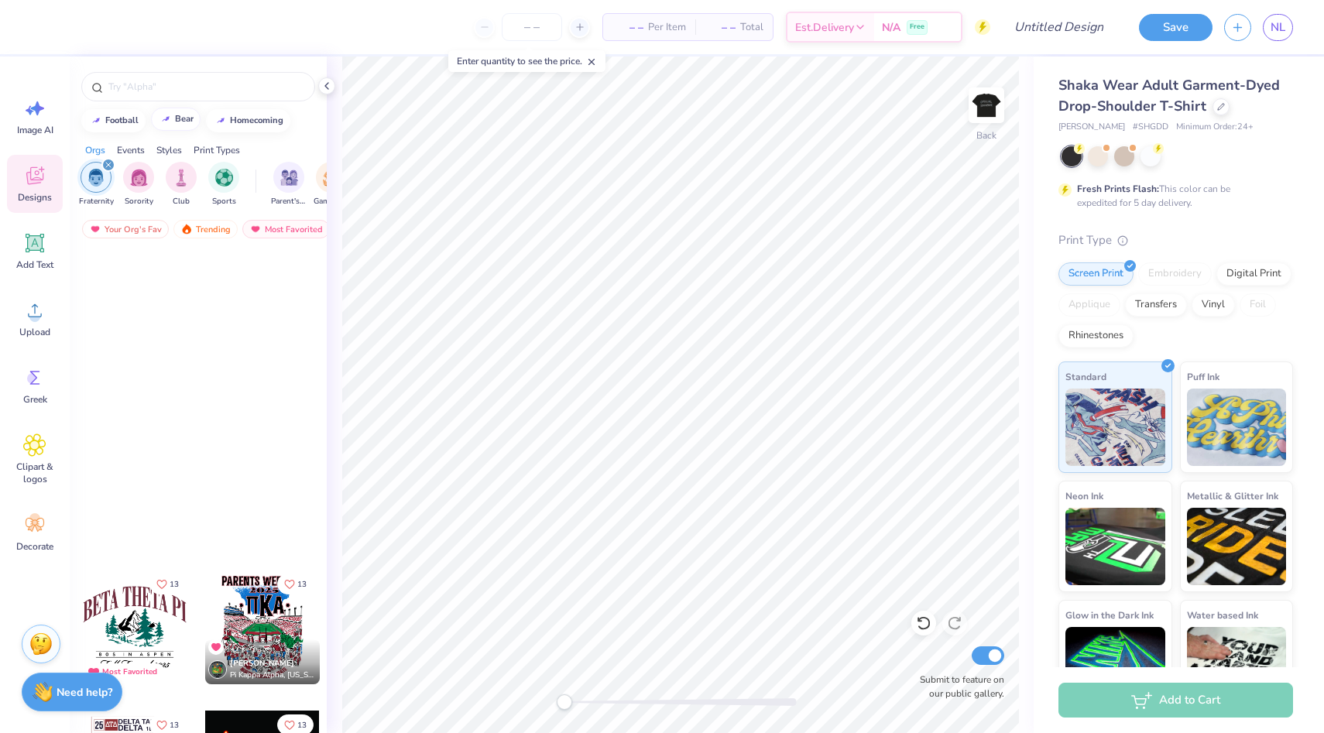
scroll to position [6218, 0]
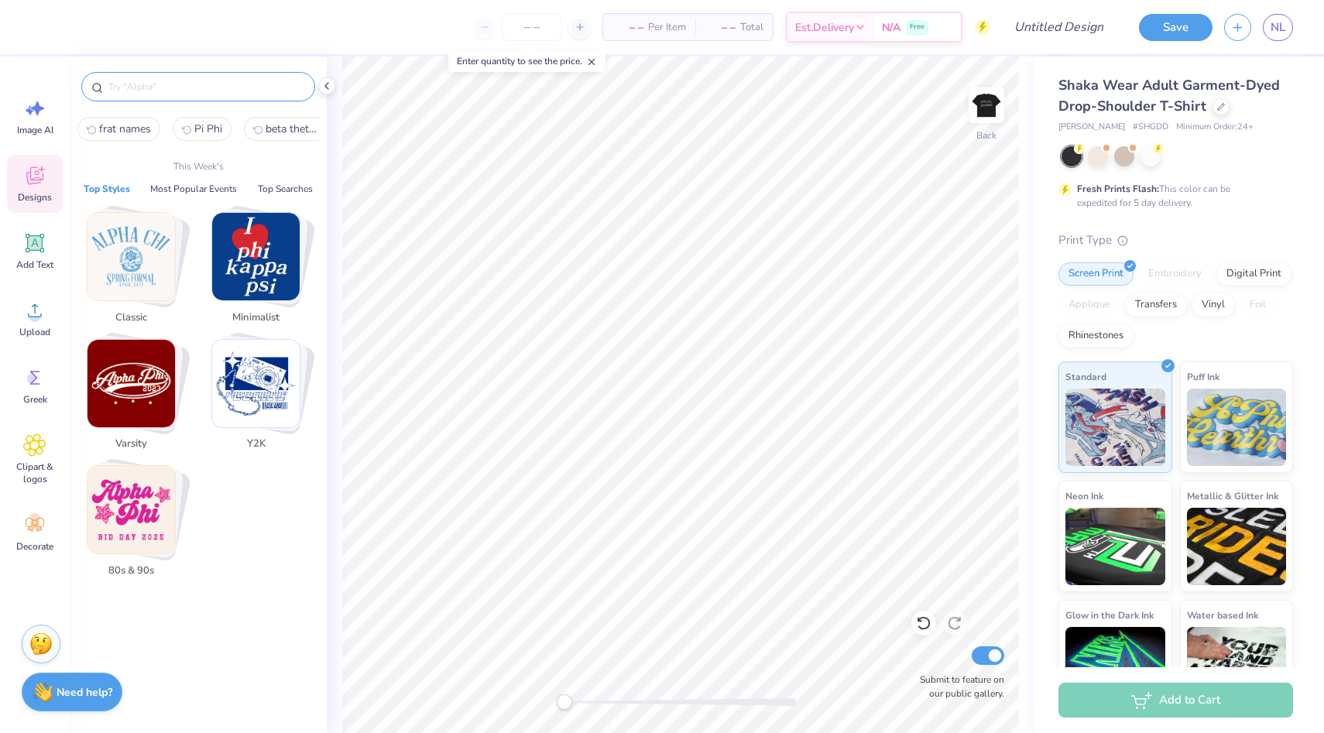
click at [190, 84] on input "text" at bounding box center [206, 86] width 198 height 15
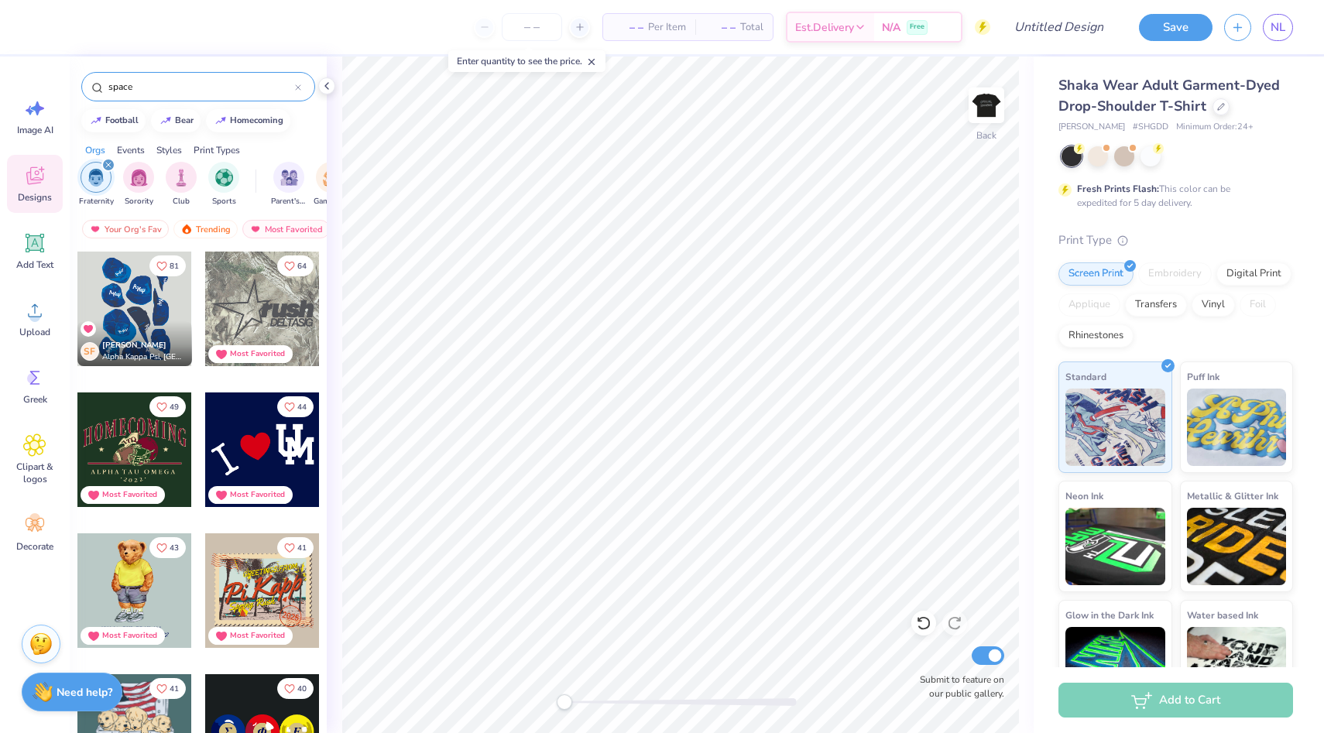
type input "space"
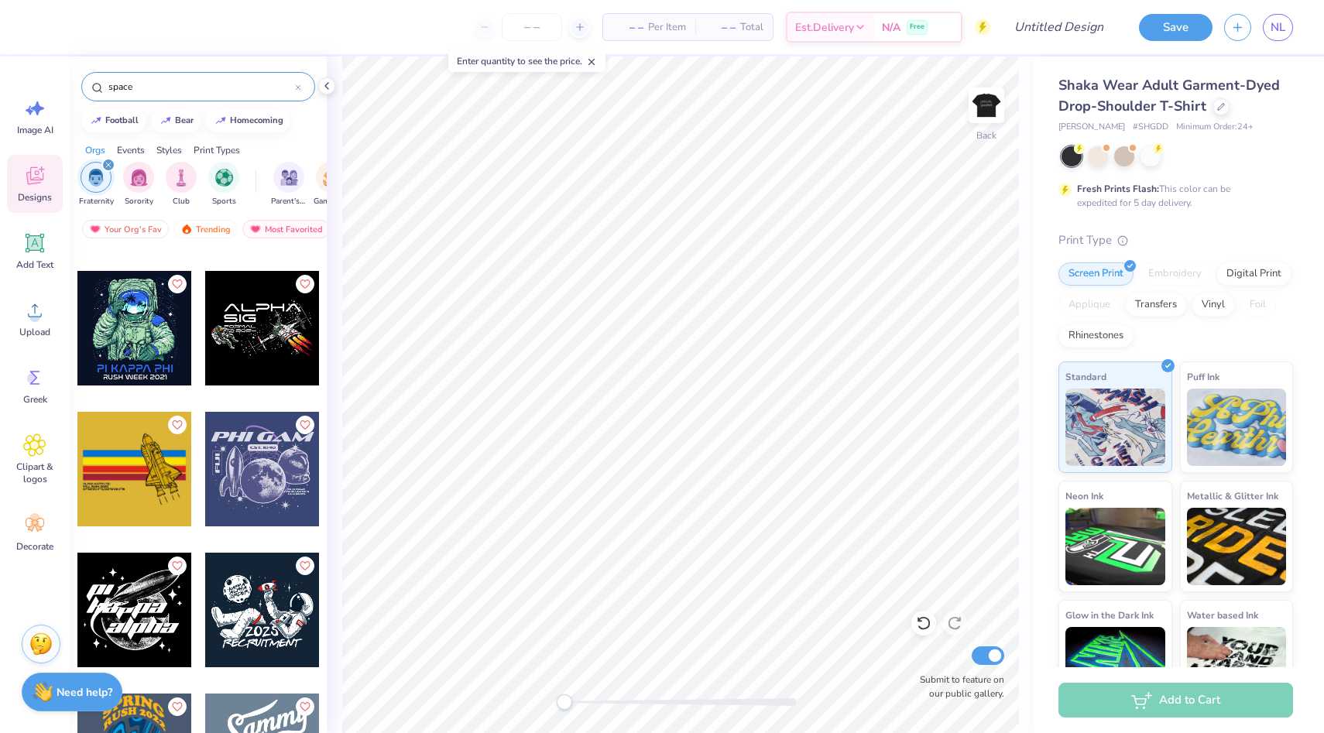
scroll to position [869, 0]
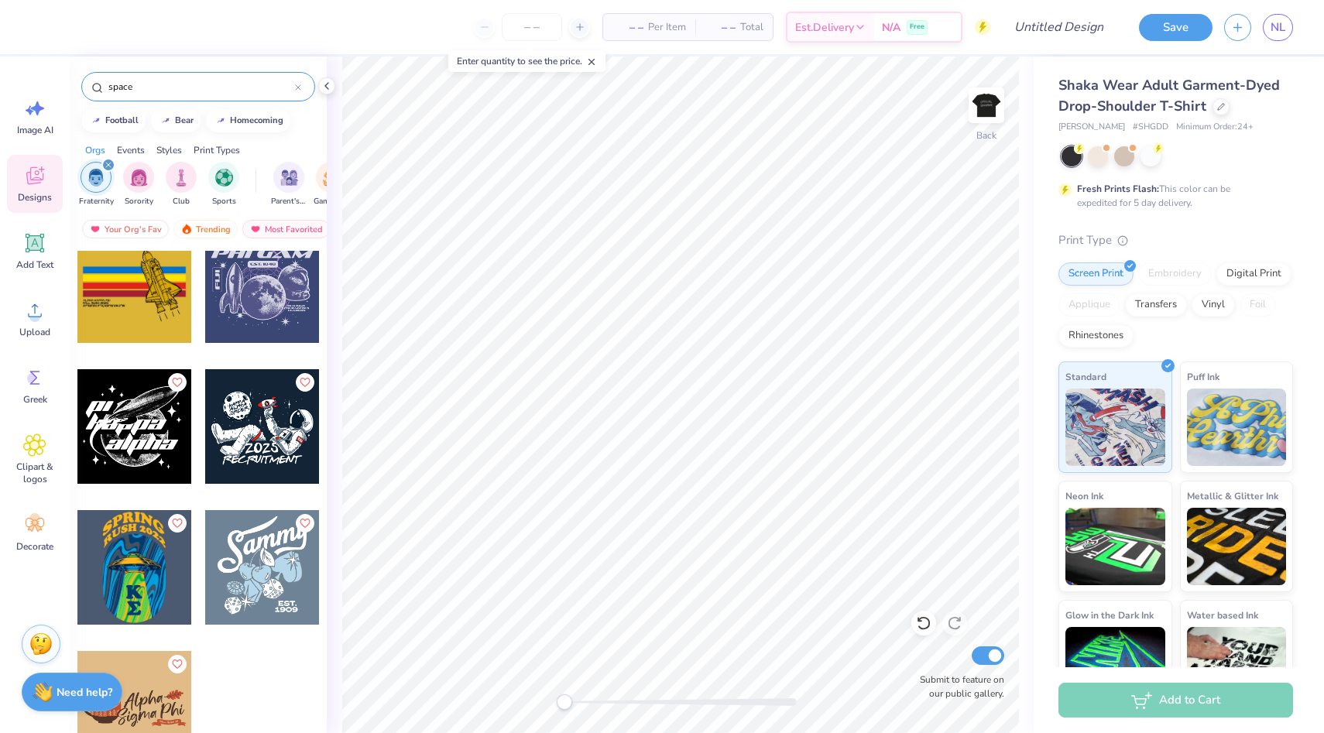
click at [77, 458] on div at bounding box center [19, 426] width 115 height 115
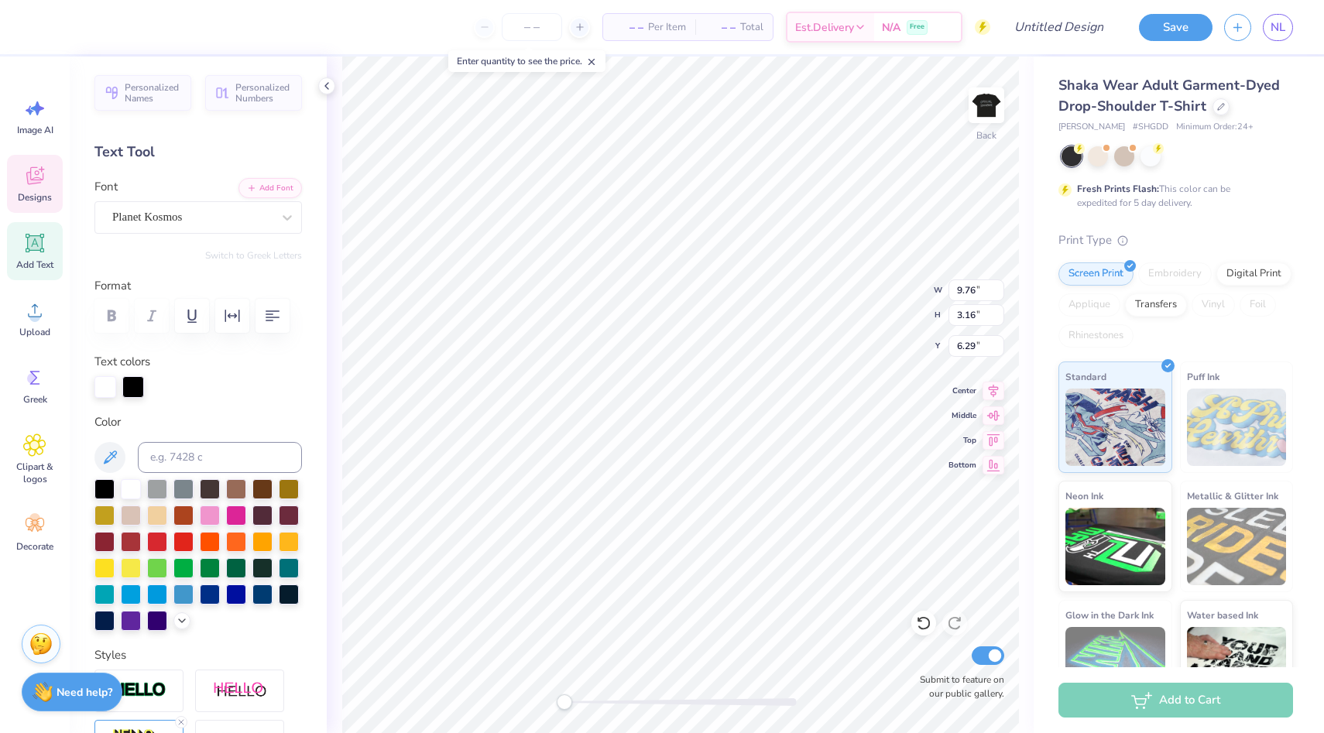
scroll to position [0, 2]
type textarea "Betathetapi"
type textarea "sigchi"
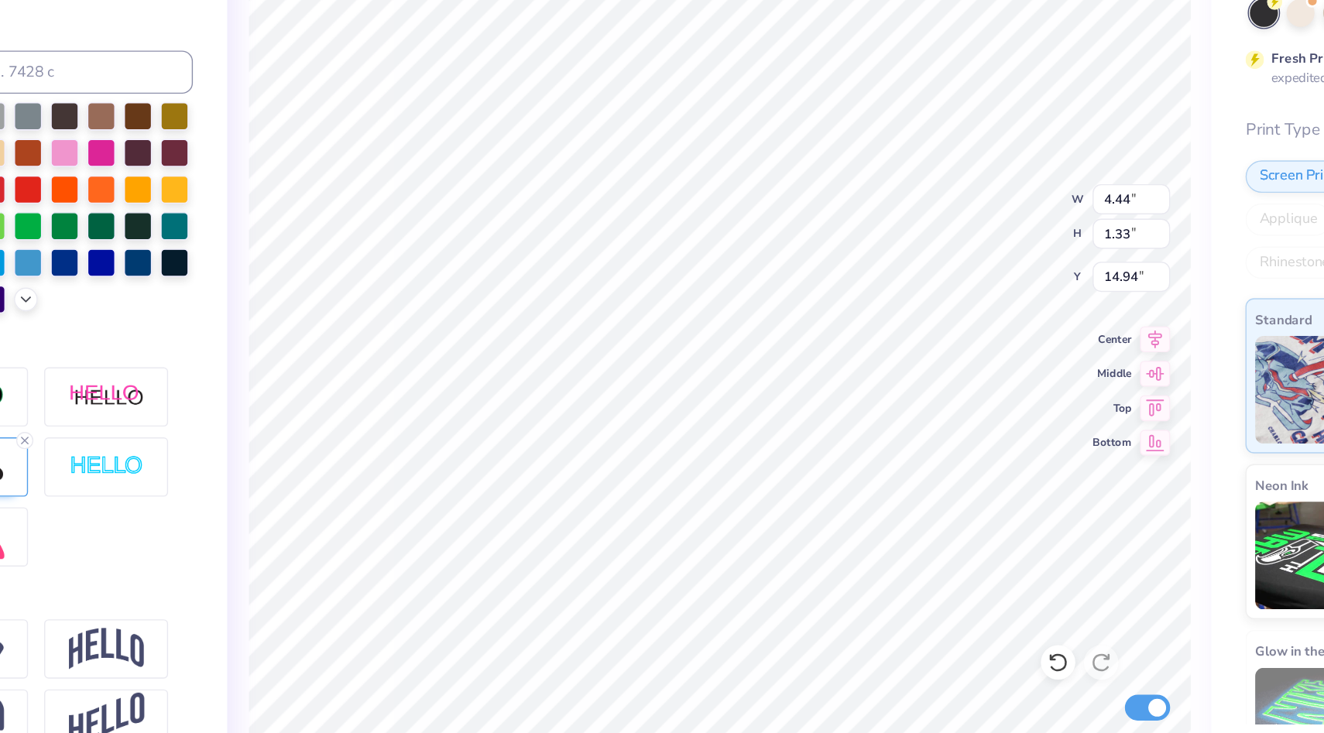
scroll to position [0, 0]
type textarea "deltataudelta"
type textarea "pikappaalpha"
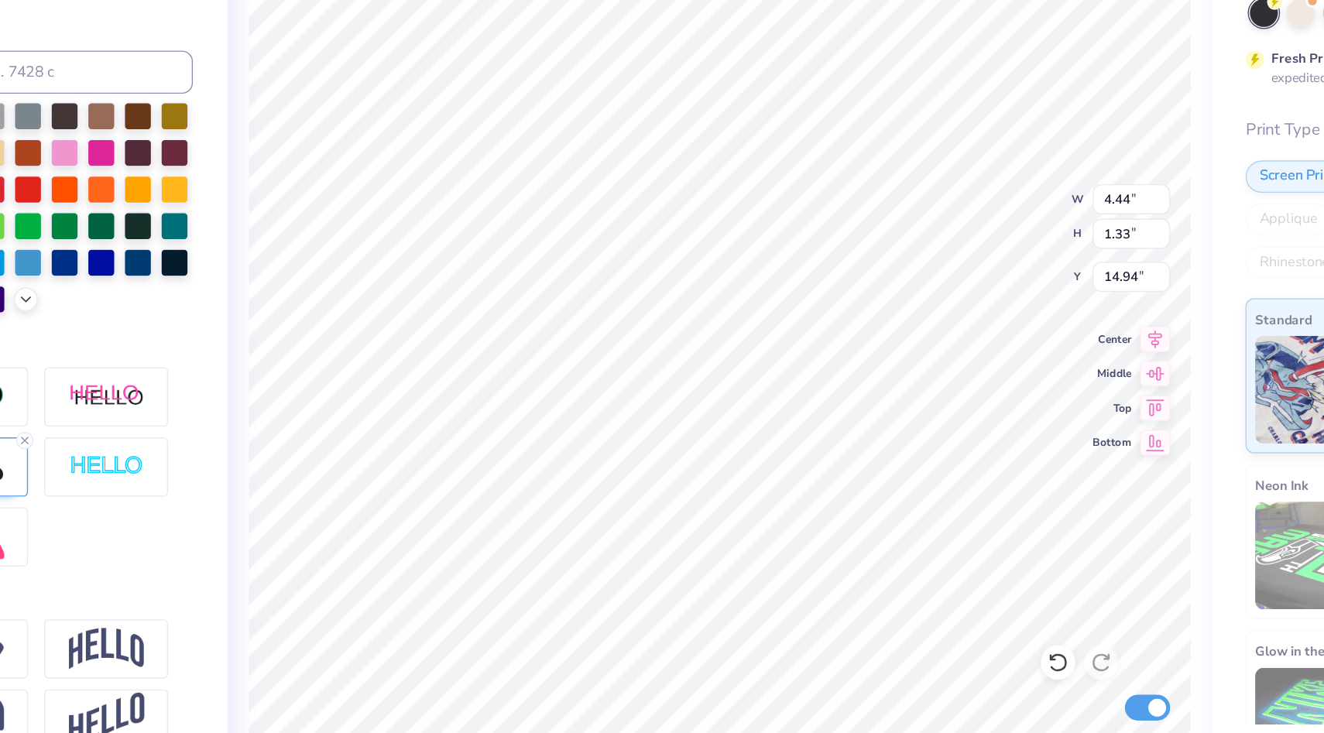
type input "4.44"
type input "14.94"
type textarea "sigphiepsilon"
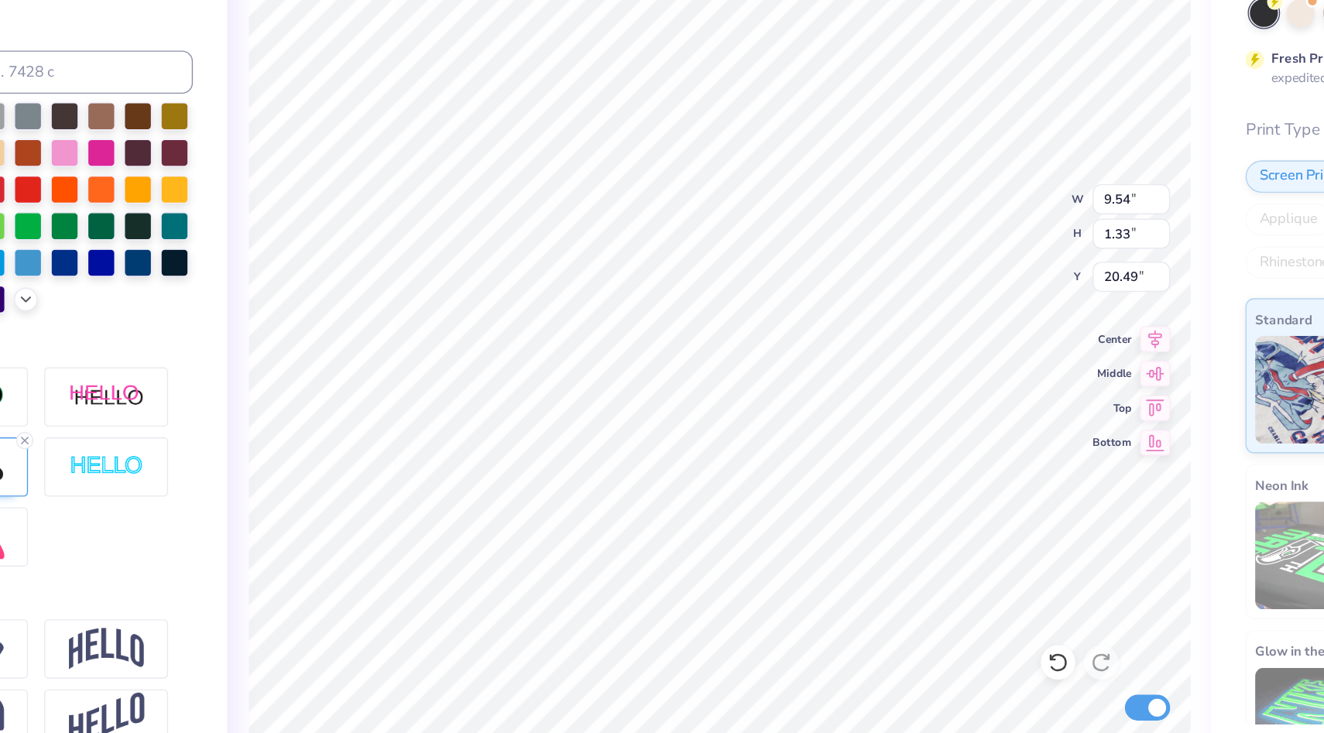
type input "20.49"
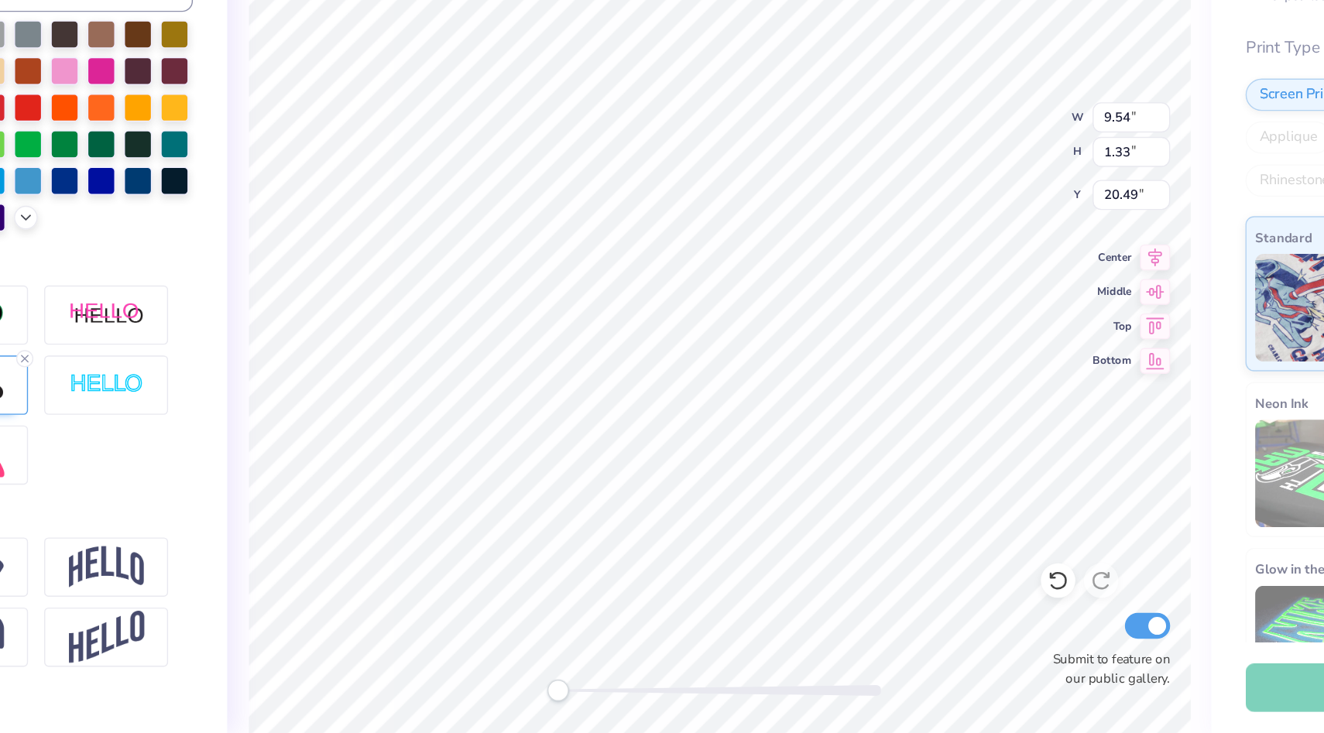
scroll to position [0, 4]
type textarea "sigmaalphaepsilon"
type input "9.54"
type input "17.49"
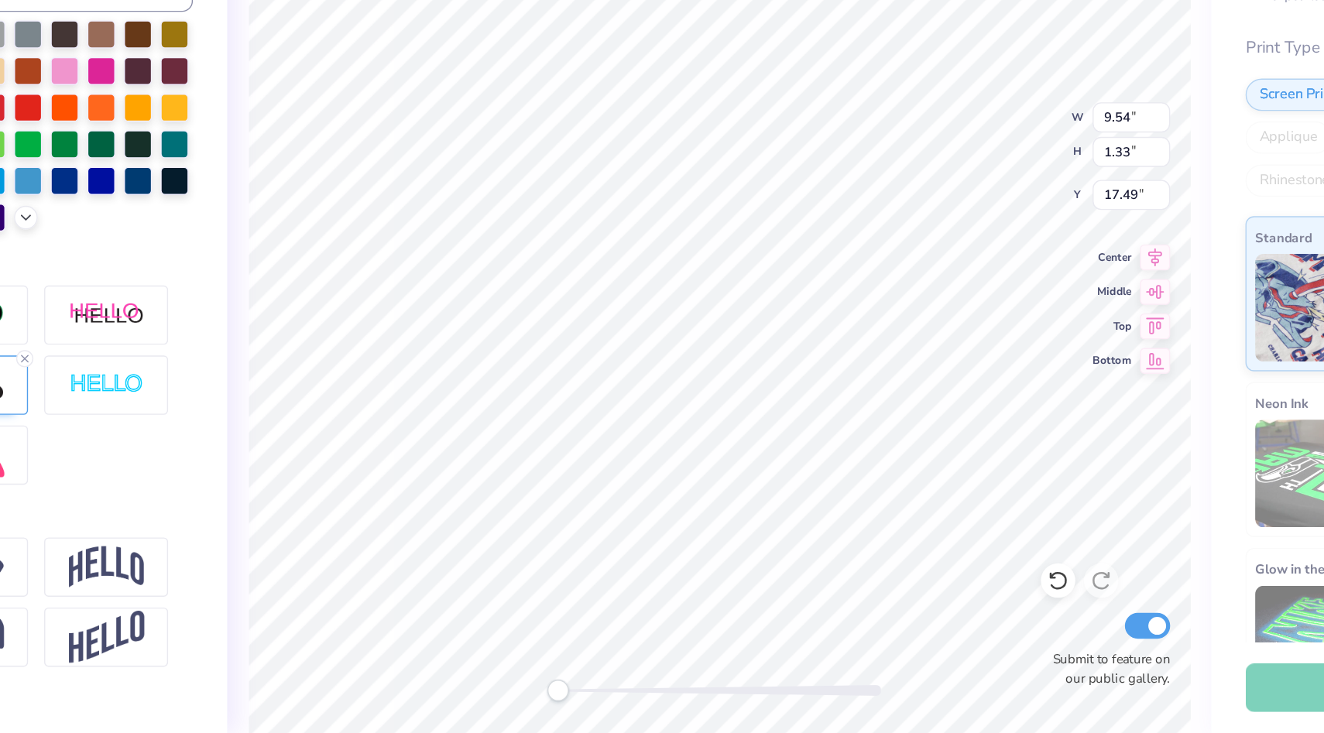
type textarea "sigep"
click at [996, 393] on icon at bounding box center [994, 388] width 22 height 19
click at [994, 393] on icon at bounding box center [994, 388] width 22 height 19
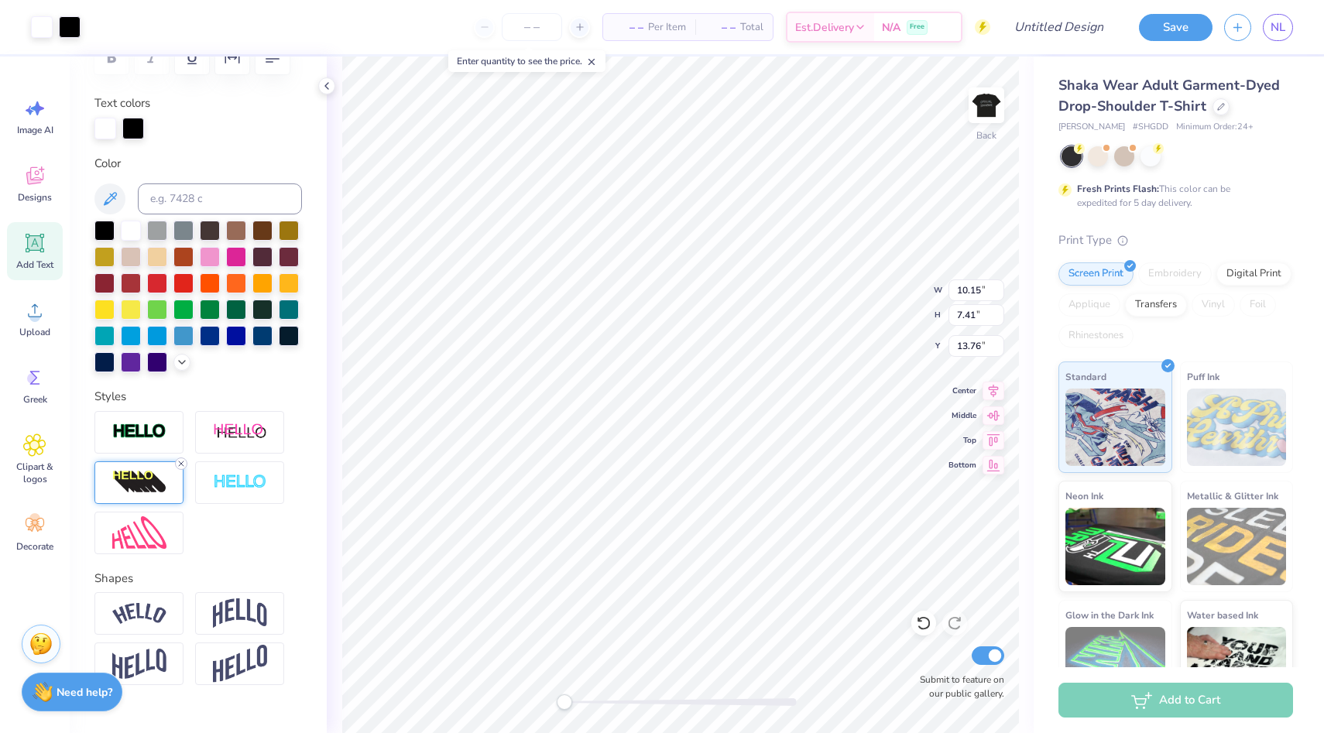
click at [177, 462] on icon at bounding box center [181, 463] width 9 height 9
type input "9.68"
type input "6.40"
click at [177, 465] on icon at bounding box center [181, 463] width 9 height 9
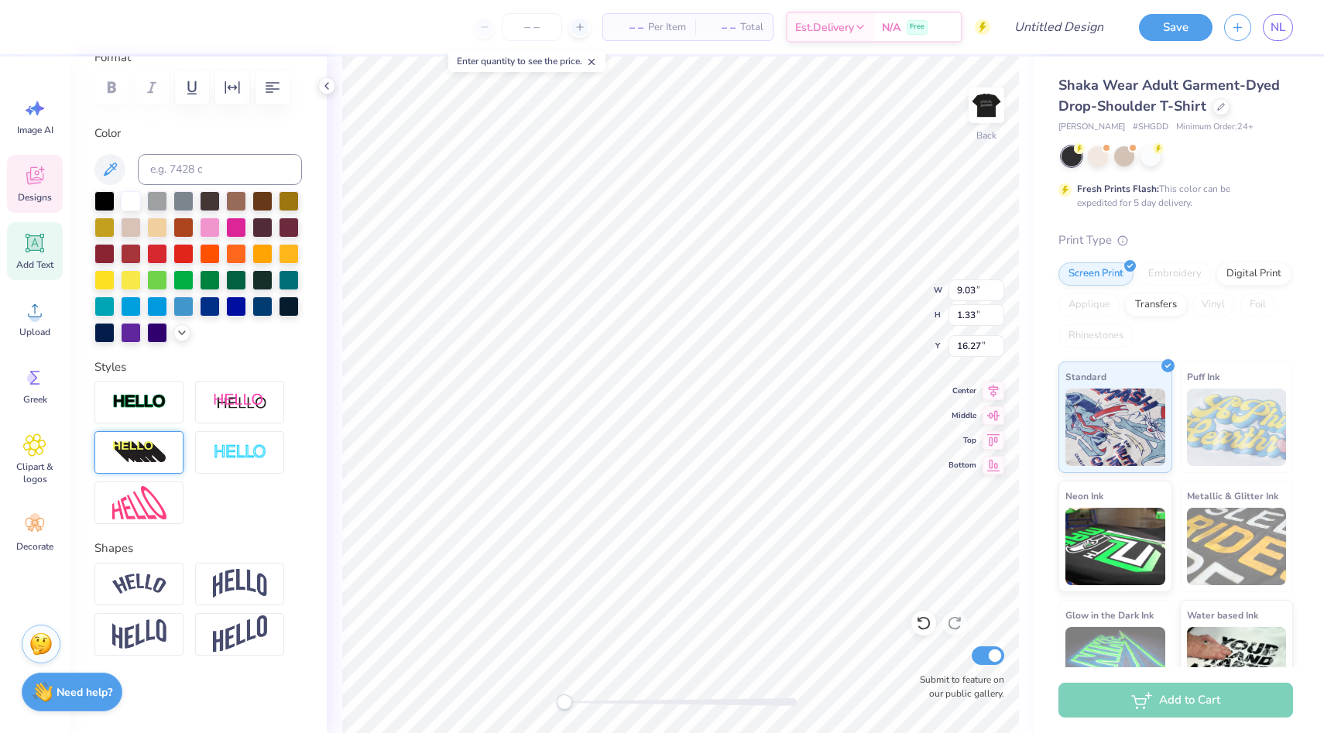
scroll to position [228, 0]
type input "9.68"
type input "18.83"
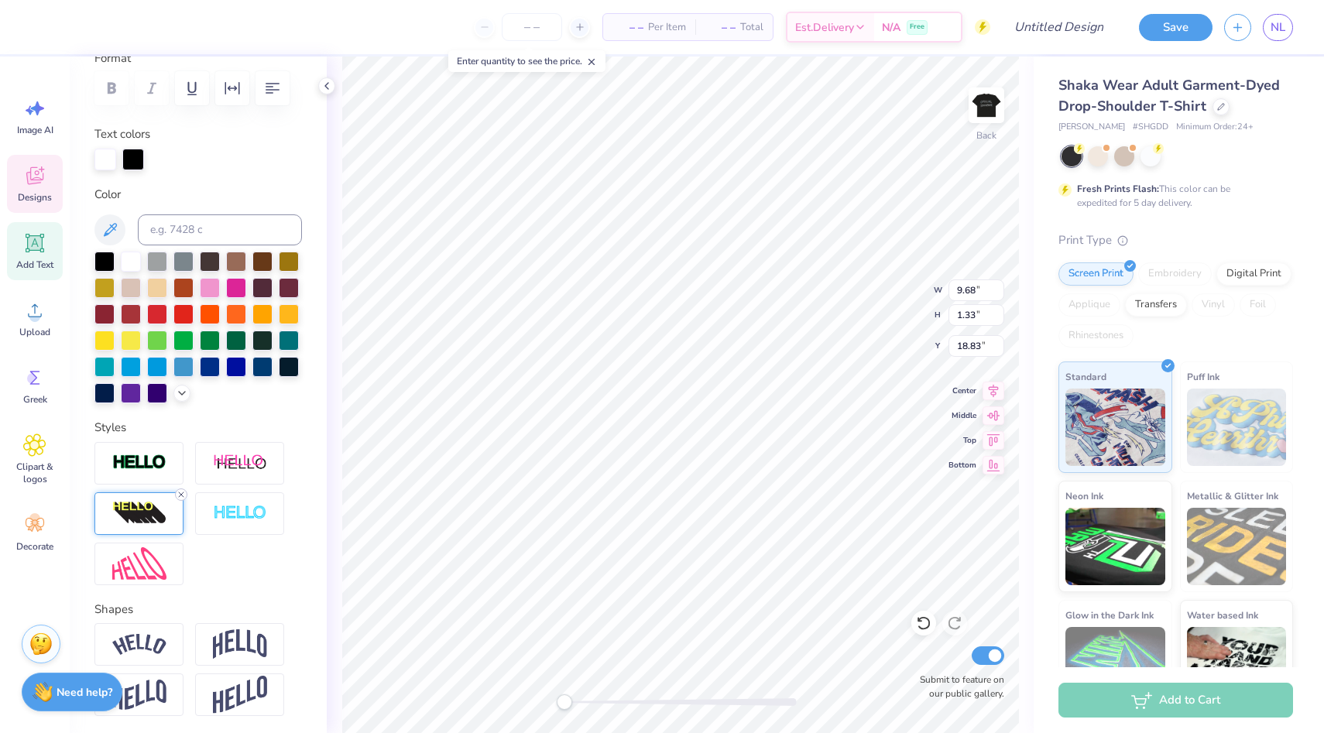
click at [180, 490] on icon at bounding box center [181, 494] width 9 height 9
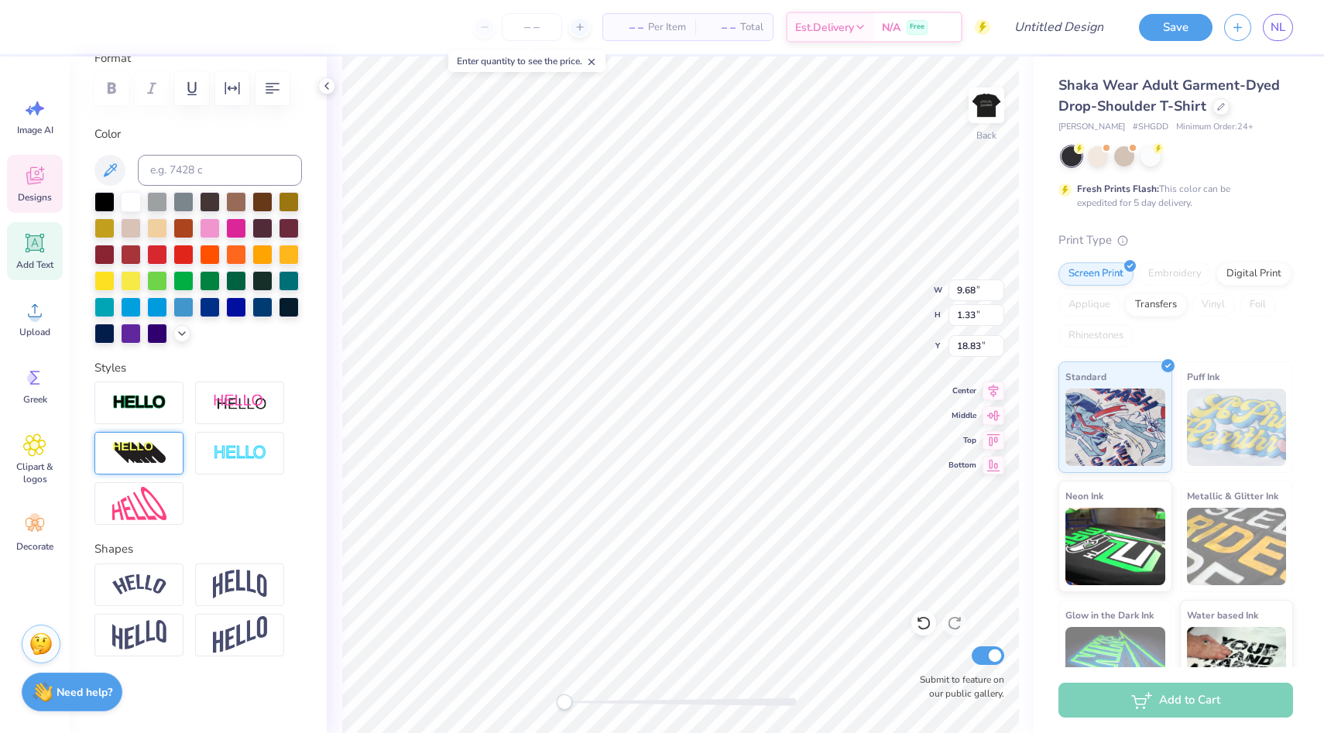
type input "4.04"
type input "0.95"
type input "17.65"
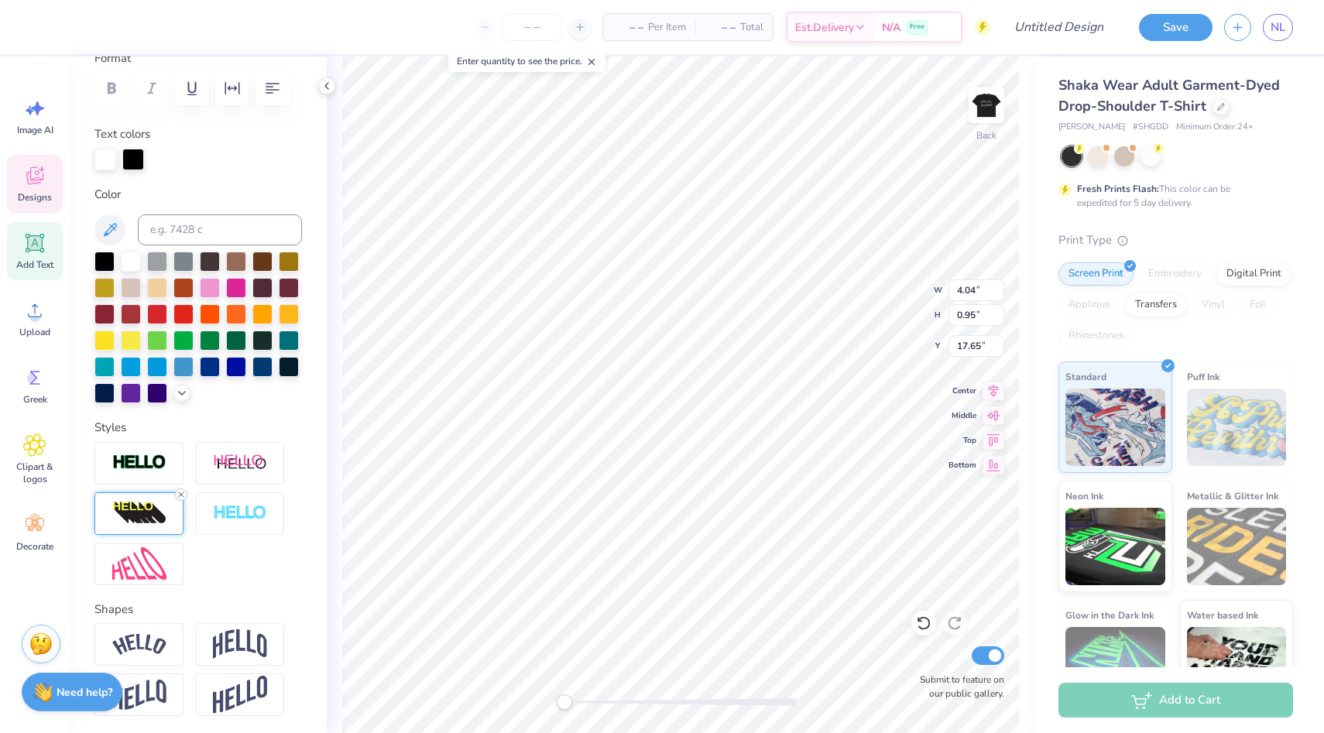
click at [182, 487] on div at bounding box center [198, 513] width 208 height 143
click at [180, 496] on icon at bounding box center [181, 494] width 9 height 9
type input "4.44"
type input "1.33"
type input "14.94"
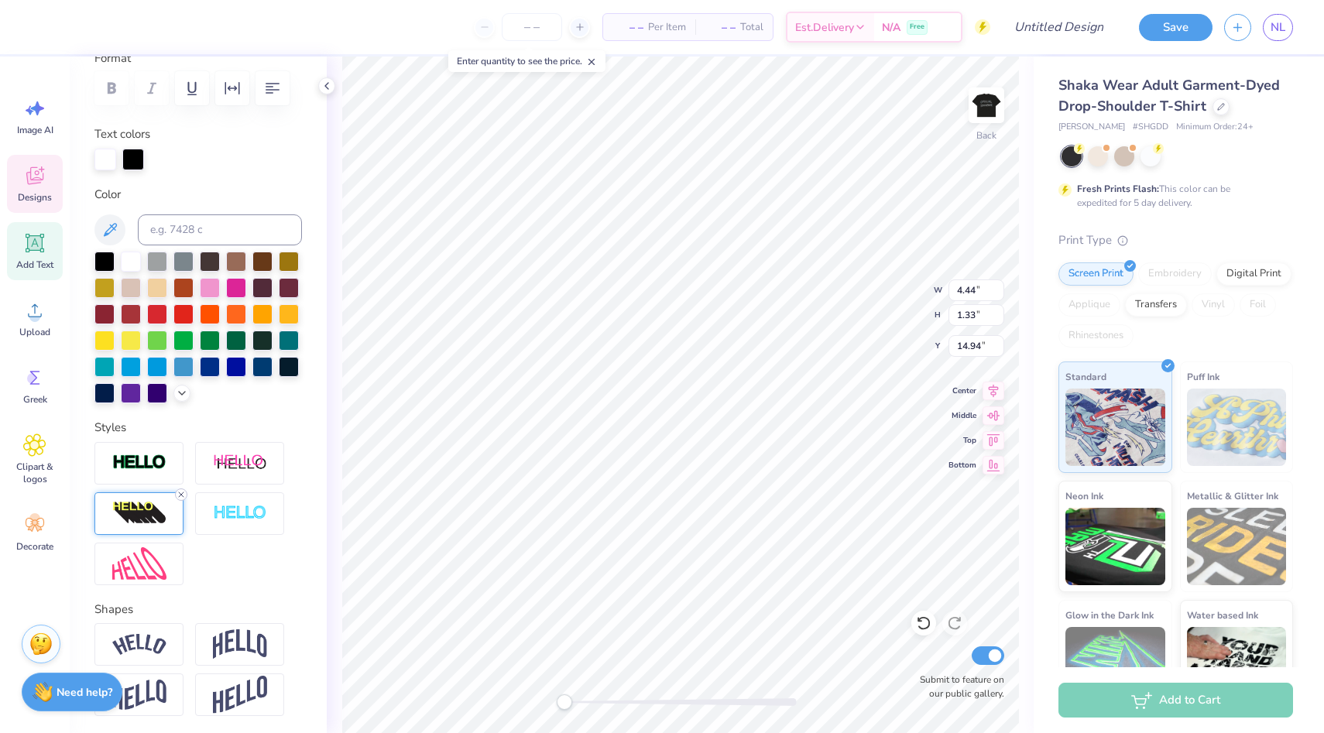
click at [180, 493] on icon at bounding box center [181, 494] width 9 height 9
type input "6.36"
type input "1.18"
type input "13.76"
click at [183, 492] on line at bounding box center [181, 494] width 5 height 5
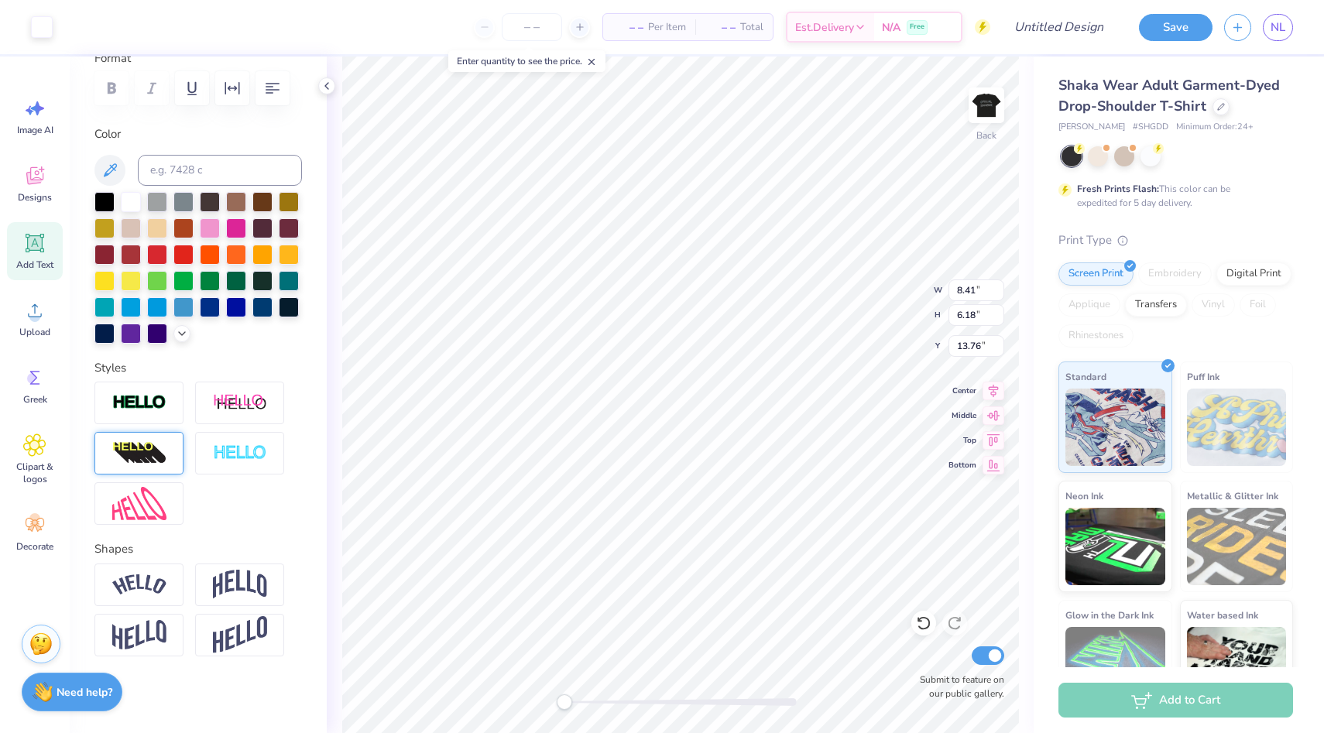
type input "5.24"
type input "4.68"
type input "13.74"
drag, startPoint x: 569, startPoint y: 698, endPoint x: 593, endPoint y: 698, distance: 24.0
click at [593, 698] on div "Accessibility label" at bounding box center [592, 702] width 15 height 15
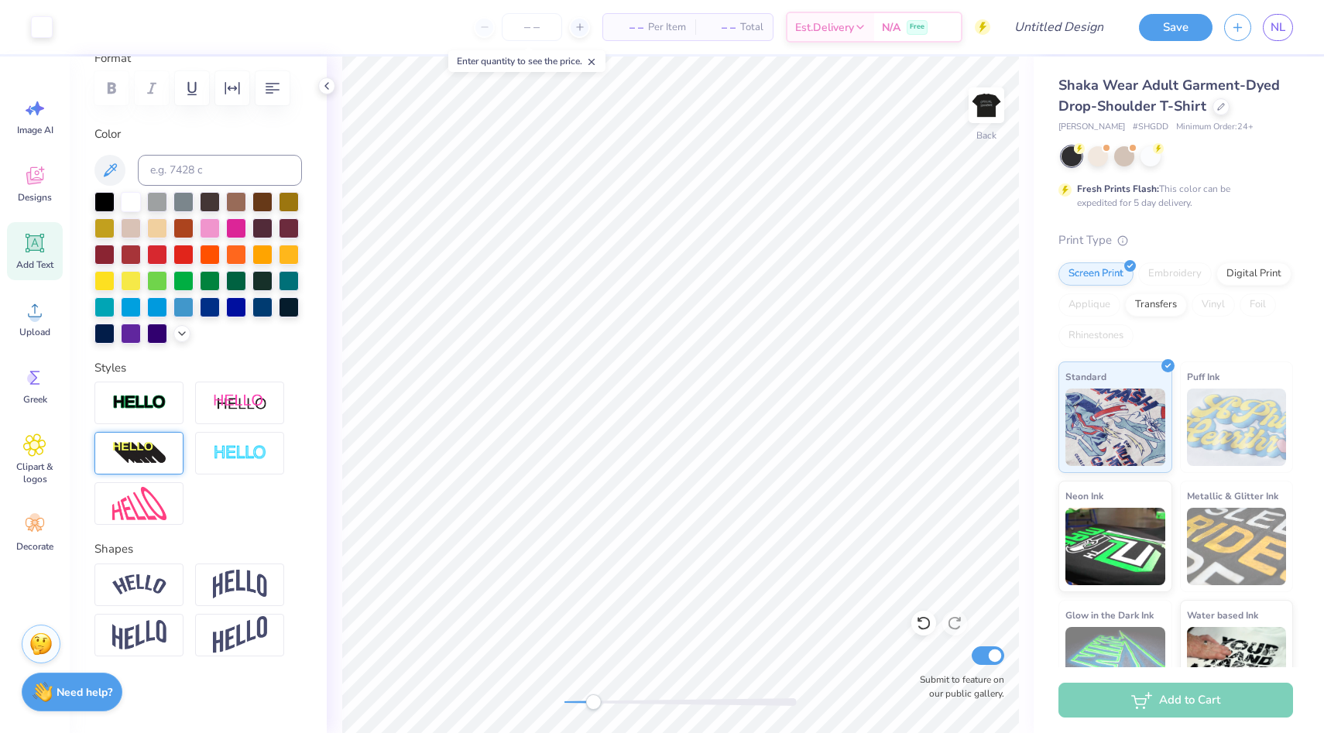
click at [496, 68] on body "Art colors – – Per Item – – Total Est. Delivery N/A Free Design Title Save NL I…" at bounding box center [662, 366] width 1324 height 733
click at [484, 704] on div "Back W 5.24 5.24 " H 4.68 4.68 " Y 13.74 13.74 " Center Middle Top Bottom Submi…" at bounding box center [680, 395] width 707 height 677
type input "11.35"
type input "7.37"
type input "12.93"
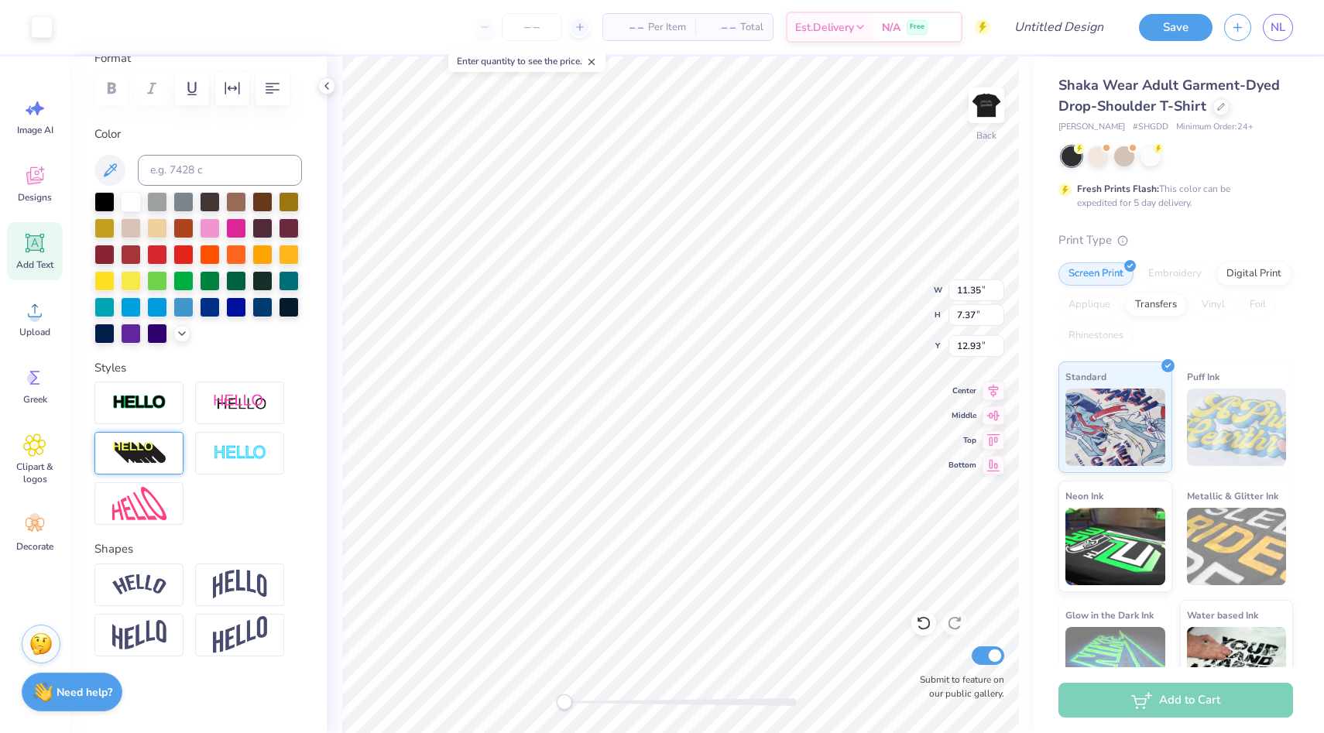
type input "9.11"
type input "6.48"
type input "13.00"
click at [333, 87] on div at bounding box center [326, 85] width 17 height 17
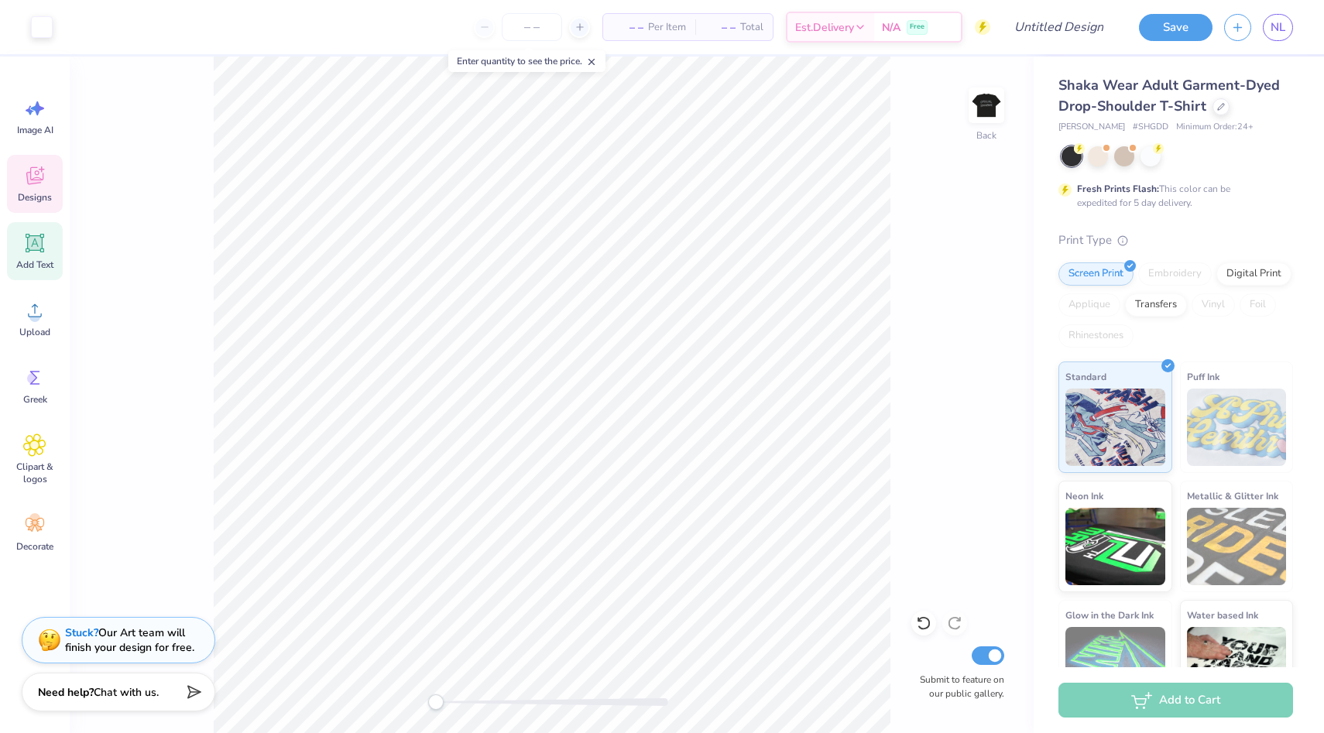
click at [49, 168] on div "Designs" at bounding box center [35, 184] width 56 height 58
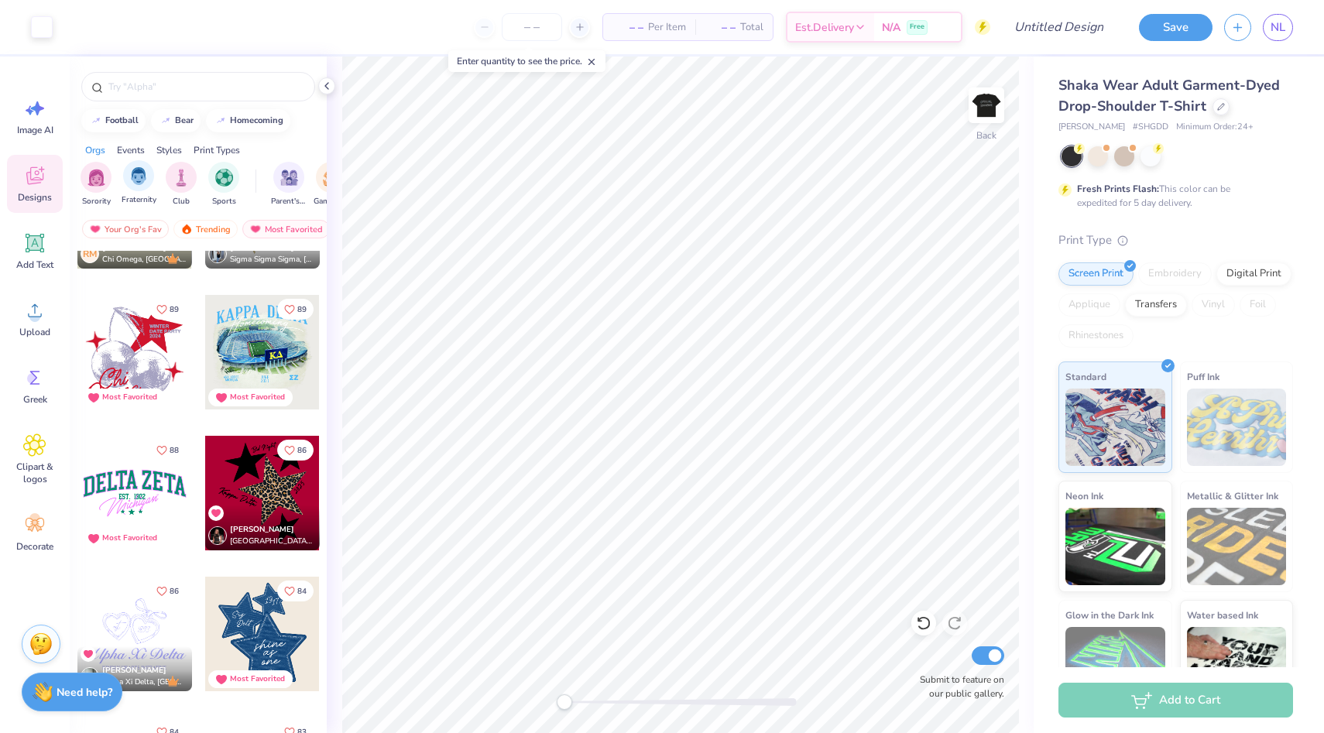
scroll to position [2326, 0]
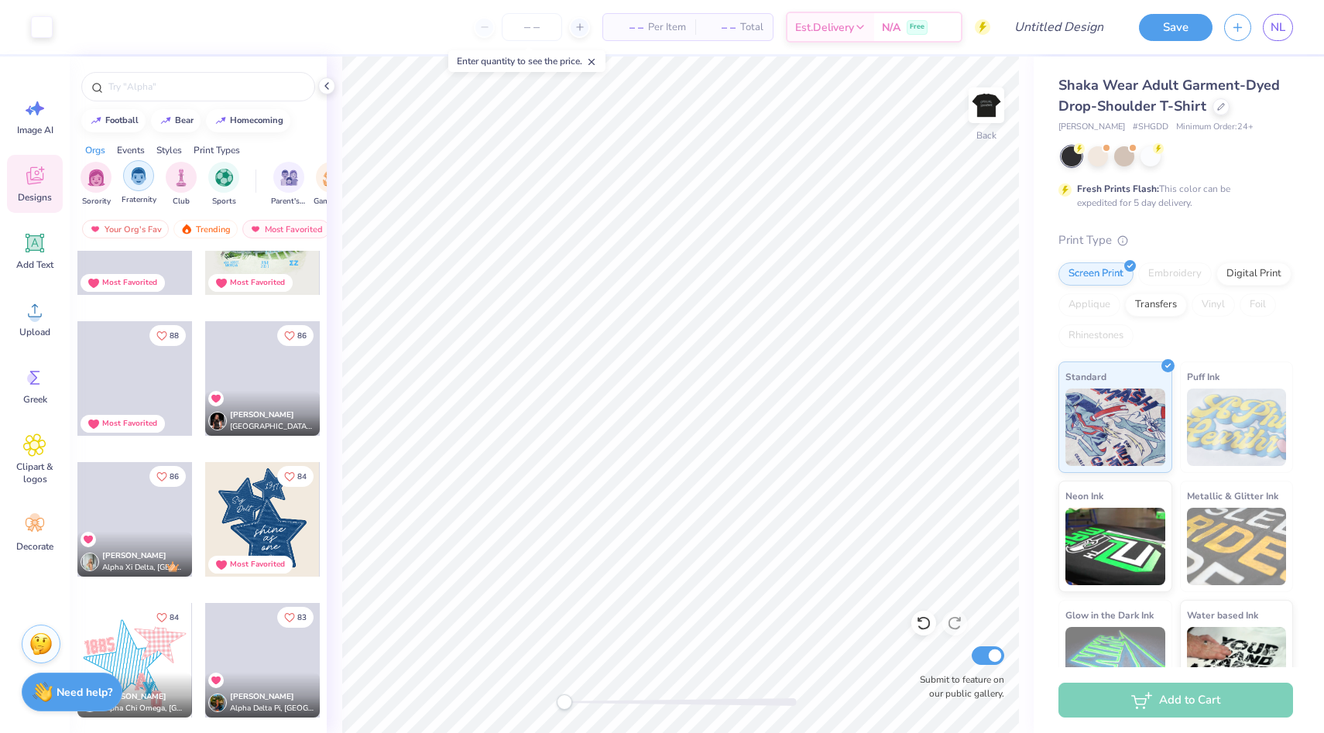
click at [146, 187] on div "filter for Fraternity" at bounding box center [138, 175] width 31 height 31
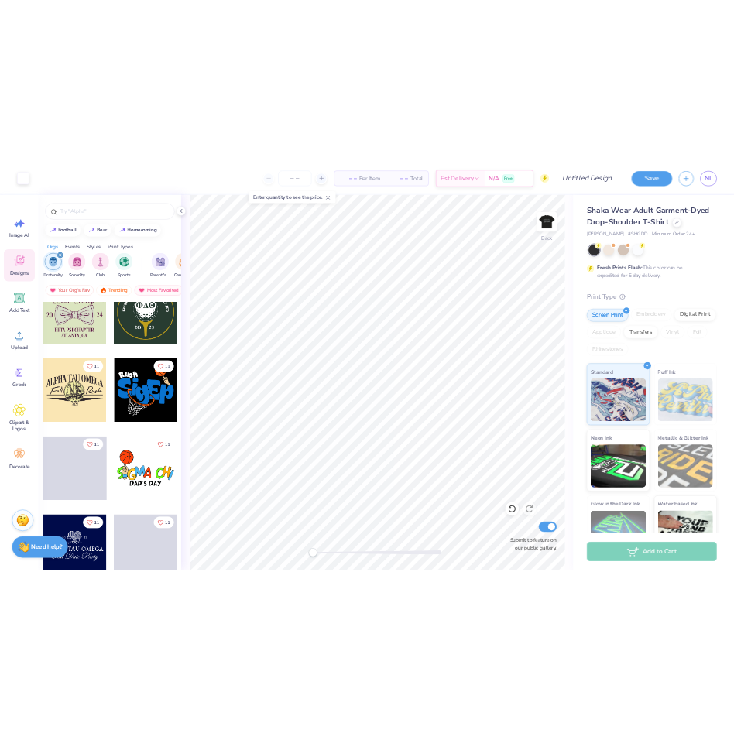
scroll to position [8815, 0]
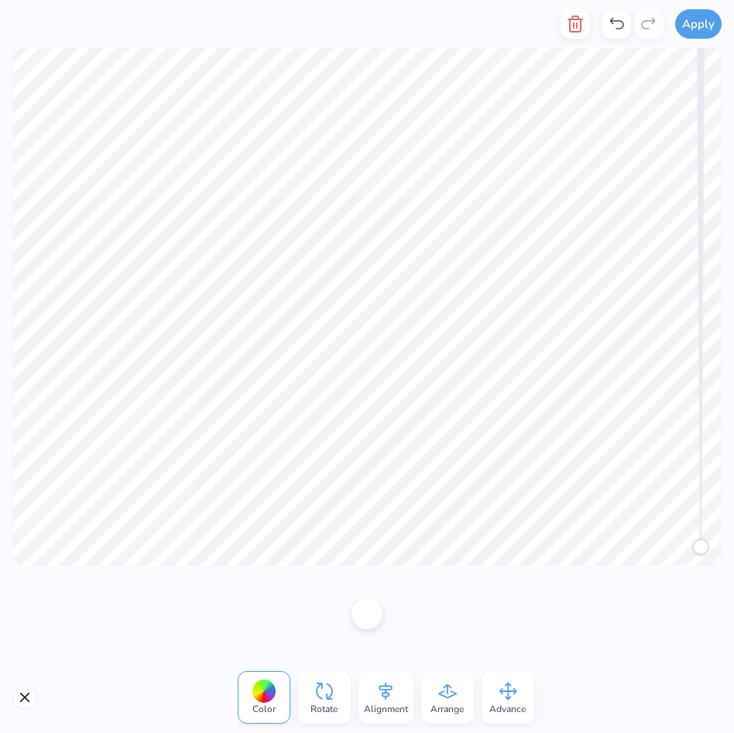
click at [460, 697] on div "Arrange" at bounding box center [447, 697] width 53 height 53
click at [445, 684] on icon at bounding box center [447, 691] width 23 height 23
click at [33, 695] on button "Close" at bounding box center [24, 697] width 25 height 25
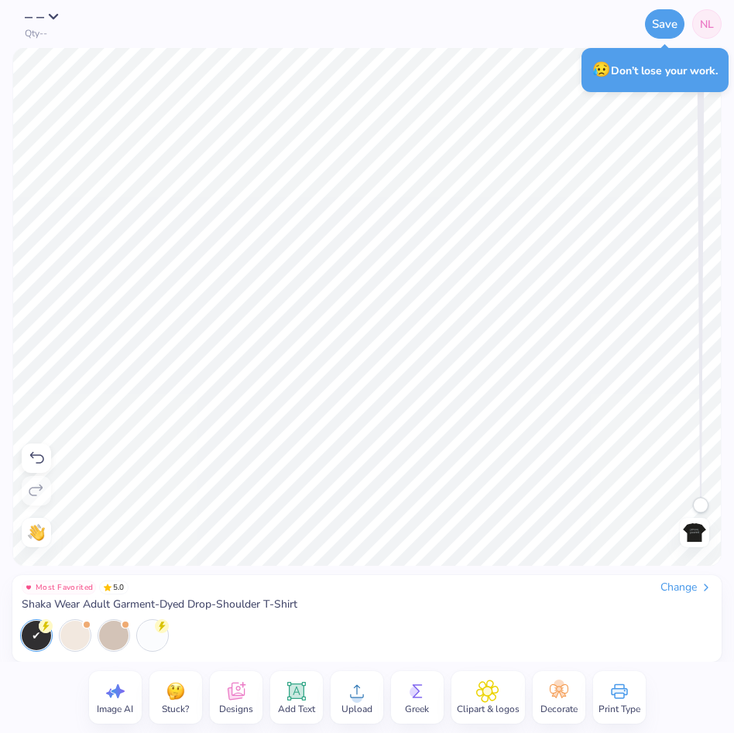
click at [235, 692] on icon at bounding box center [236, 691] width 23 height 23
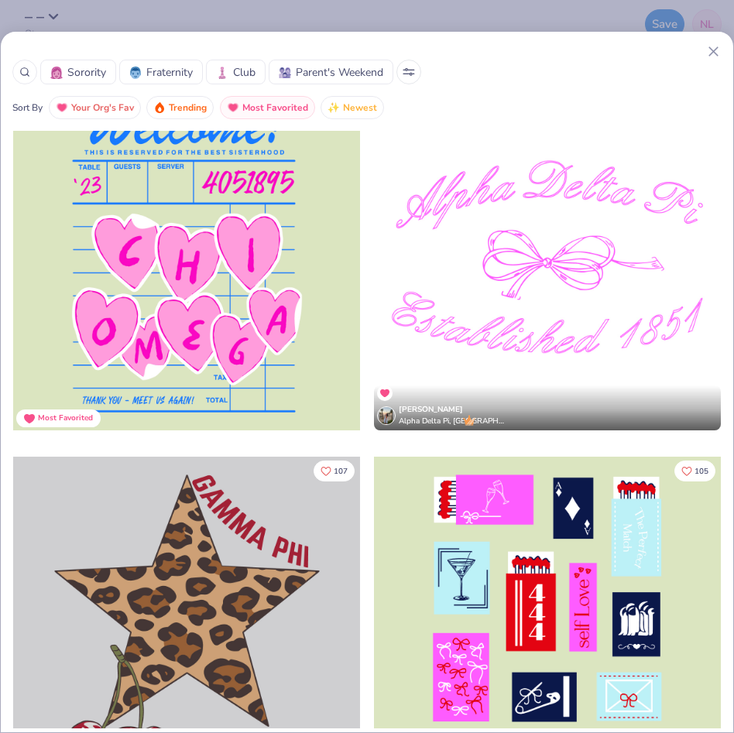
scroll to position [4157, 0]
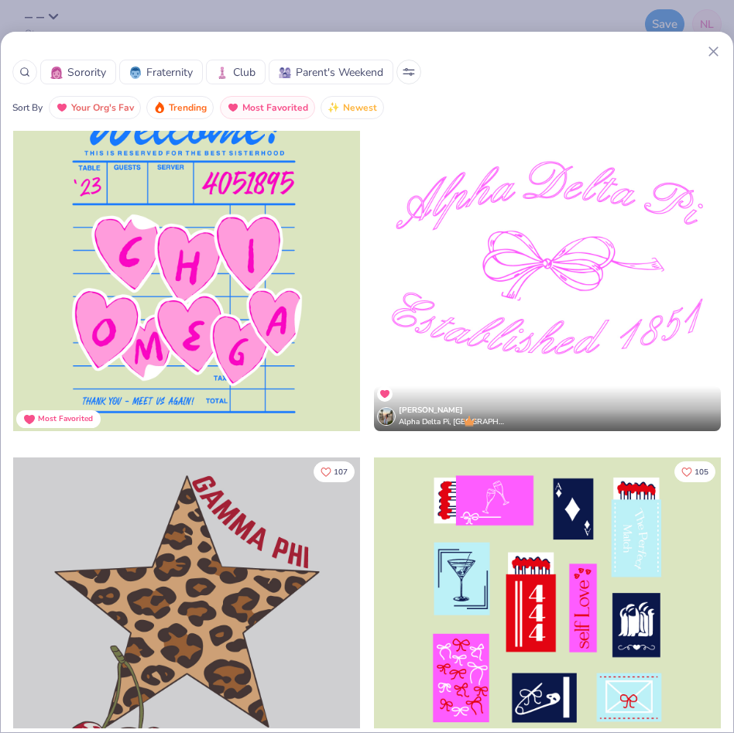
click at [28, 73] on icon at bounding box center [24, 72] width 11 height 11
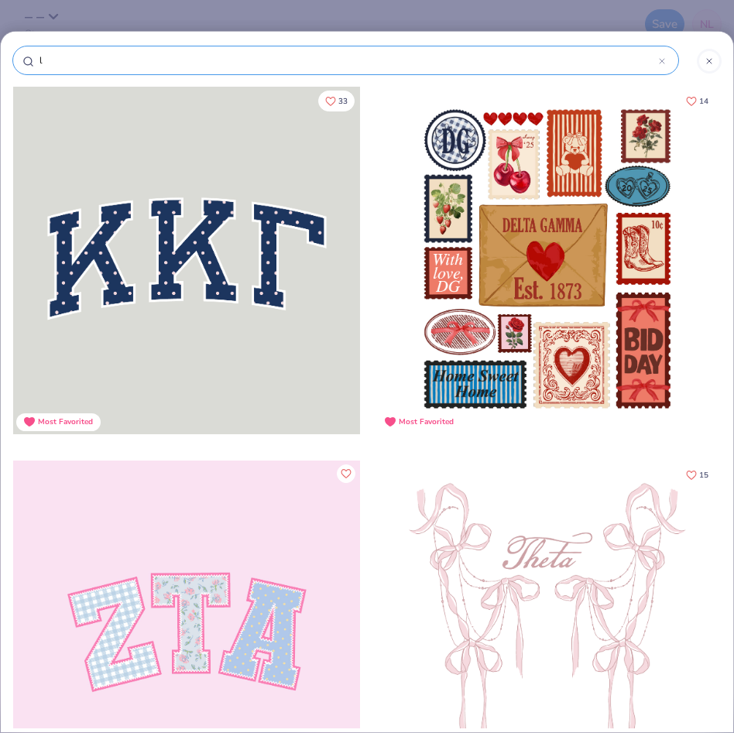
type input "lo"
type input "log"
type input "logo"
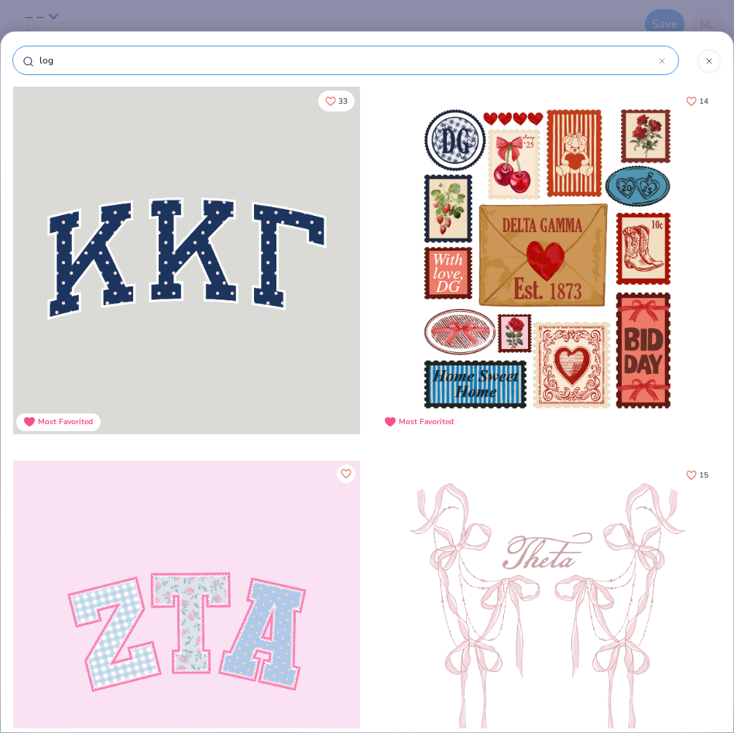
type input "logo"
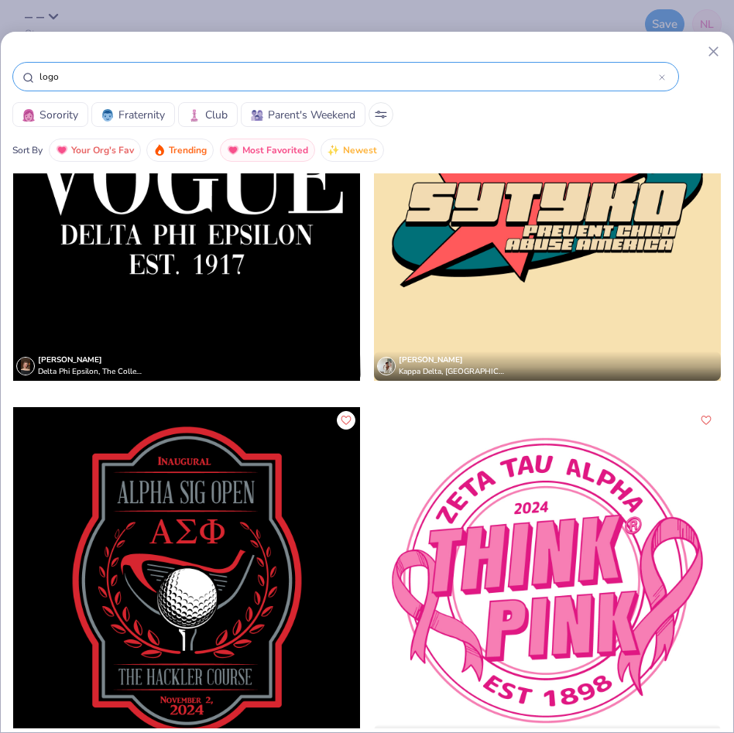
scroll to position [9004, 0]
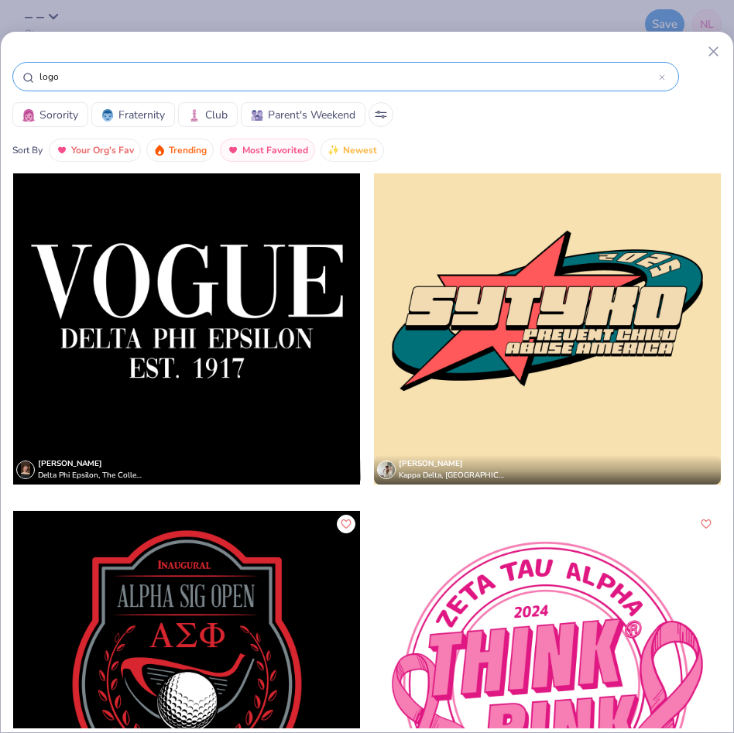
click at [475, 367] on div at bounding box center [547, 311] width 347 height 348
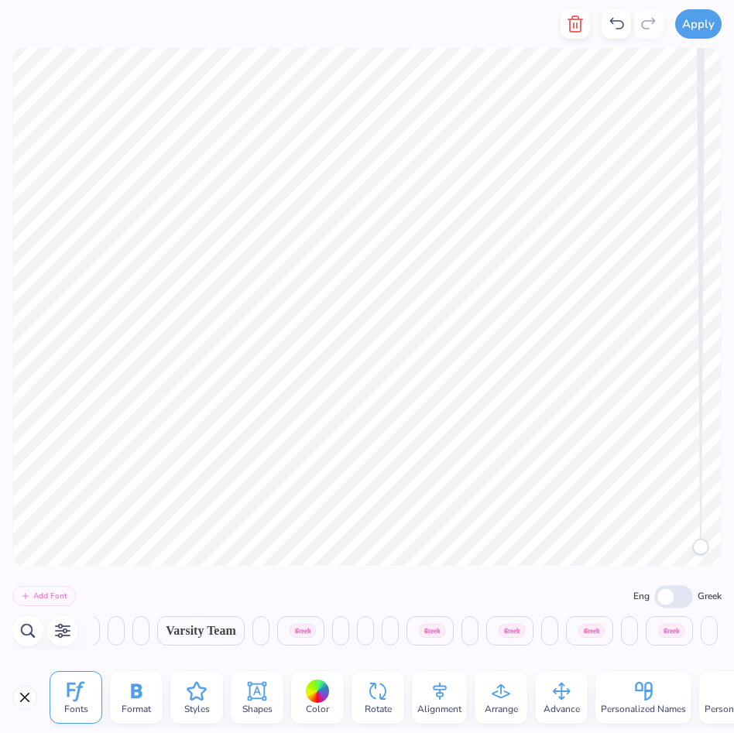
scroll to position [0, 13921]
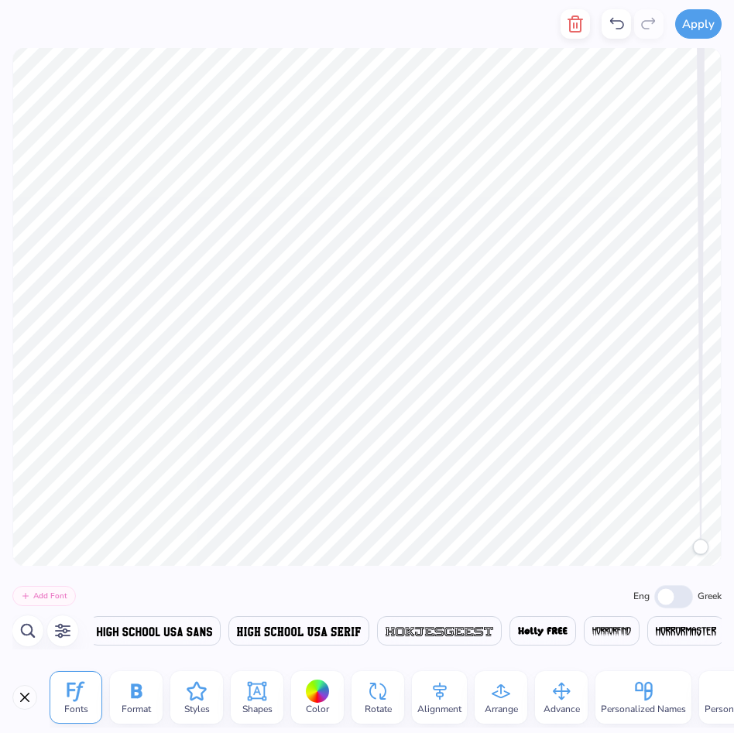
type textarea "f"
type textarea "Fifth.frequency"
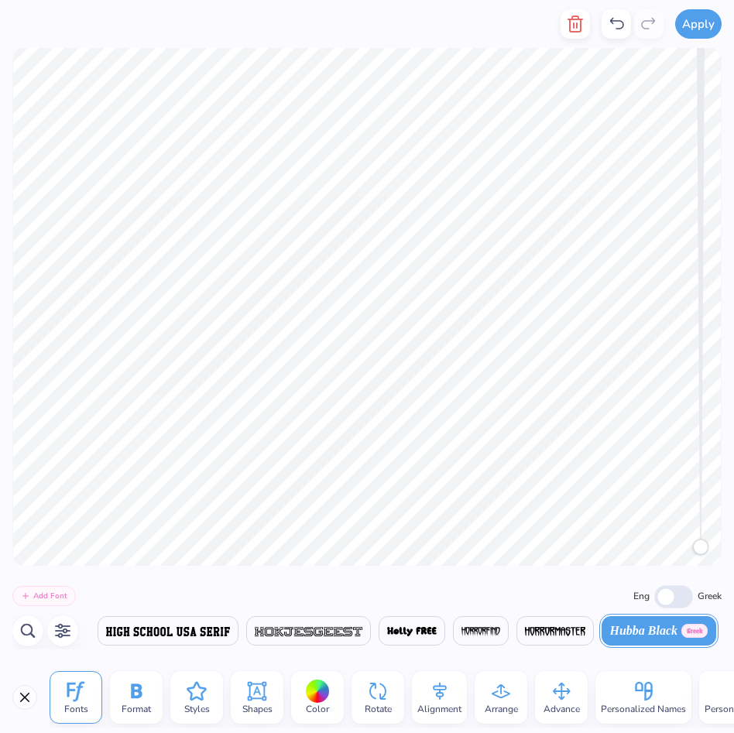
scroll to position [0, 14117]
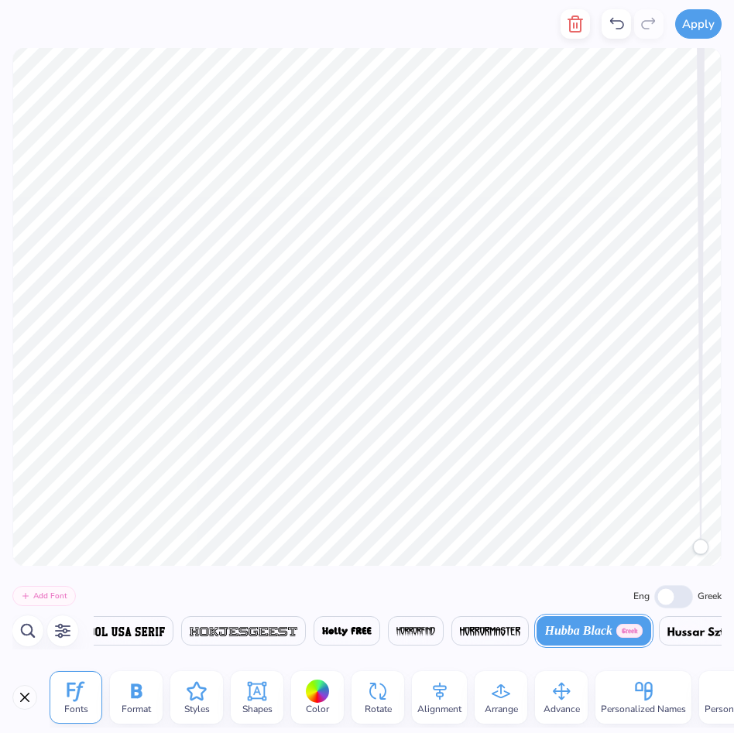
type textarea "Fifth.Frequency"
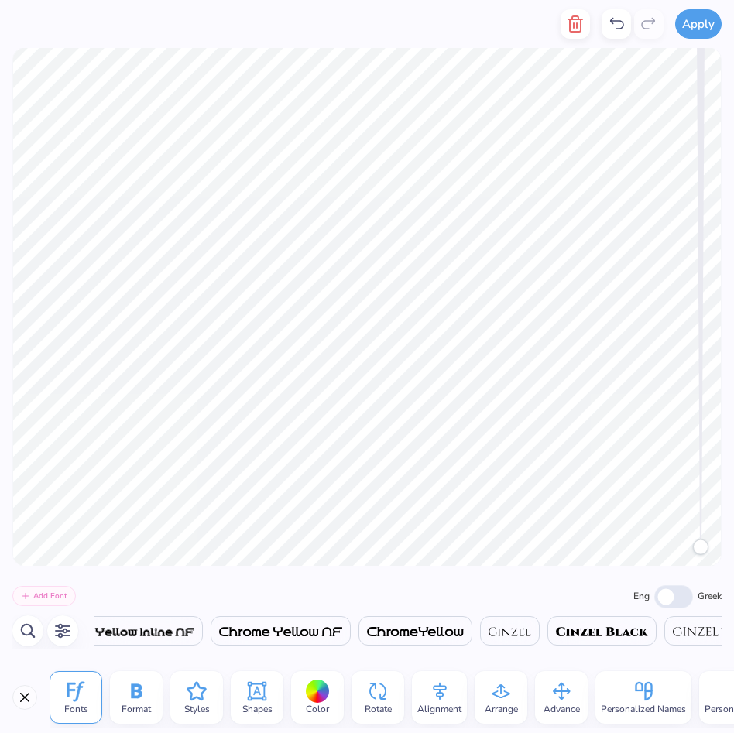
scroll to position [0, 8896]
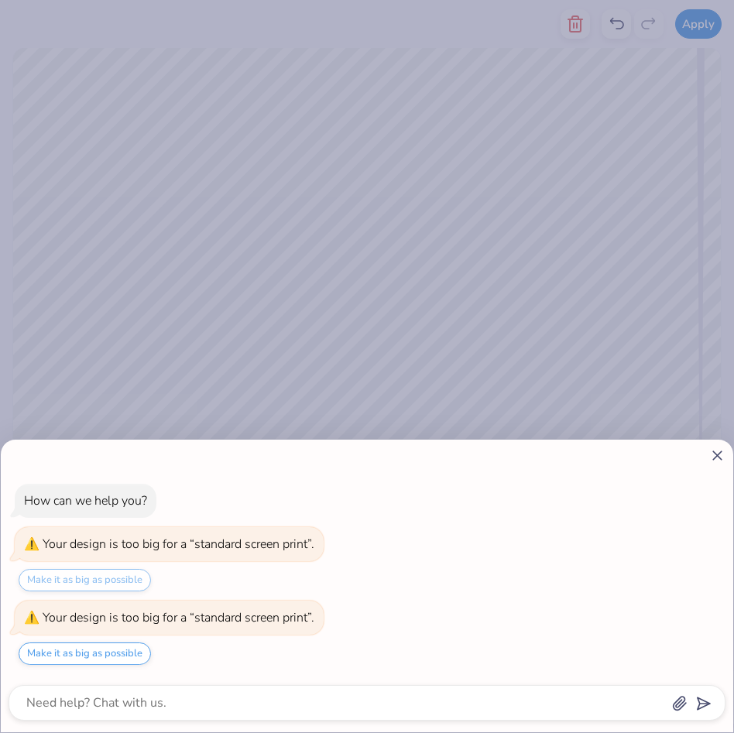
click at [430, 235] on body "Apply Fonts Format Styles Shapes Color Rotate Alignment Arrange Advance Persona…" at bounding box center [367, 366] width 734 height 733
click at [720, 454] on icon at bounding box center [717, 456] width 16 height 16
click at [716, 461] on icon at bounding box center [717, 456] width 16 height 16
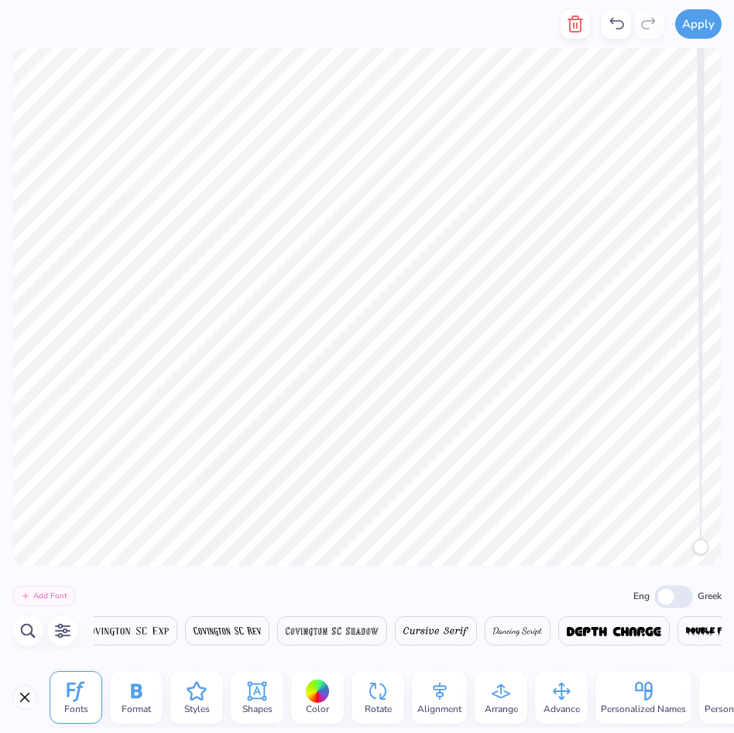
click at [719, 456] on div "How can we help you? Your design is too big for a “standard screen print”. Make…" at bounding box center [367, 366] width 734 height 733
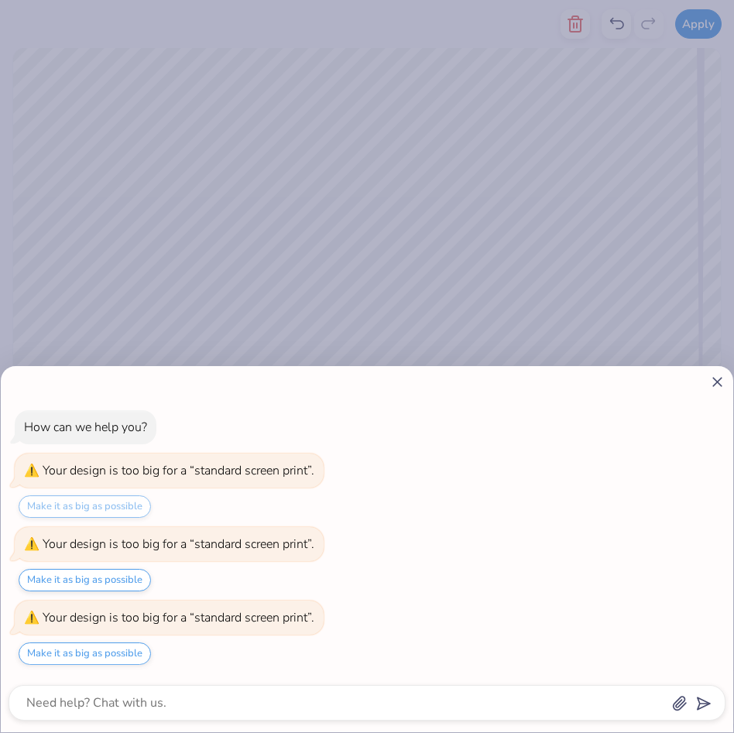
scroll to position [0, 14117]
click at [492, 227] on body "Apply Fonts Format Styles Shapes Color Rotate Alignment Arrange Advance Persona…" at bounding box center [367, 366] width 734 height 733
click at [715, 381] on icon at bounding box center [717, 382] width 16 height 16
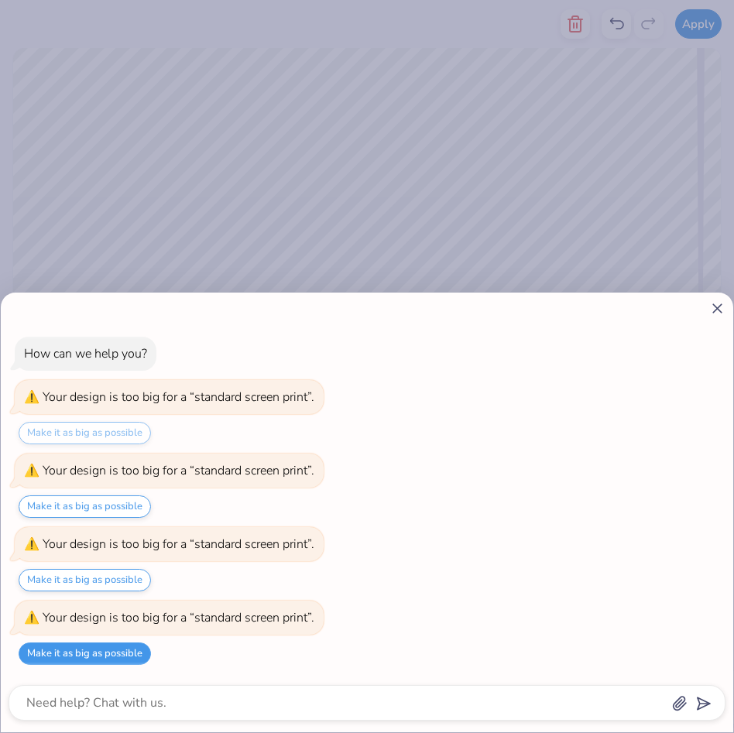
click at [130, 647] on button "Make it as big as possible" at bounding box center [85, 654] width 132 height 22
type textarea "x"
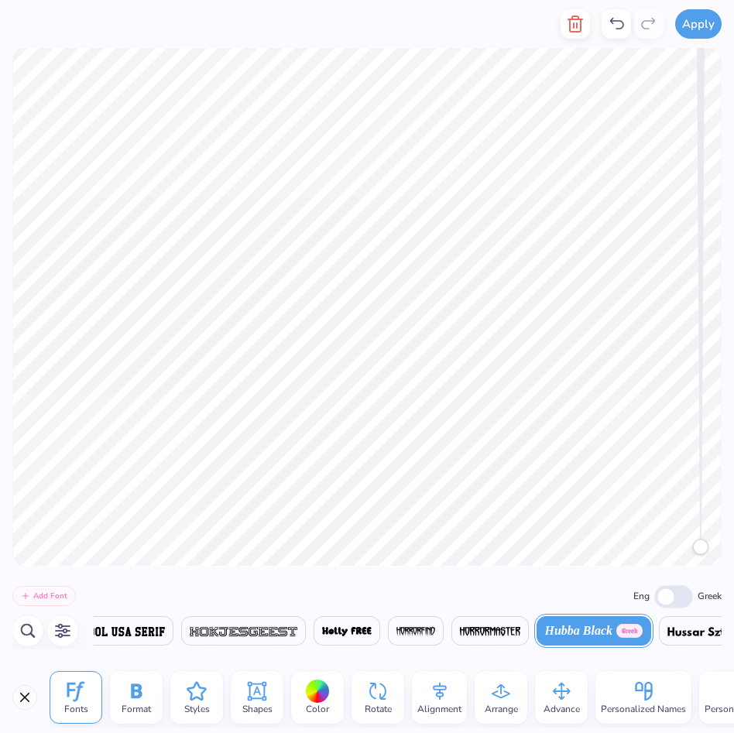
scroll to position [1, 1]
type textarea "Fifth Frequency"
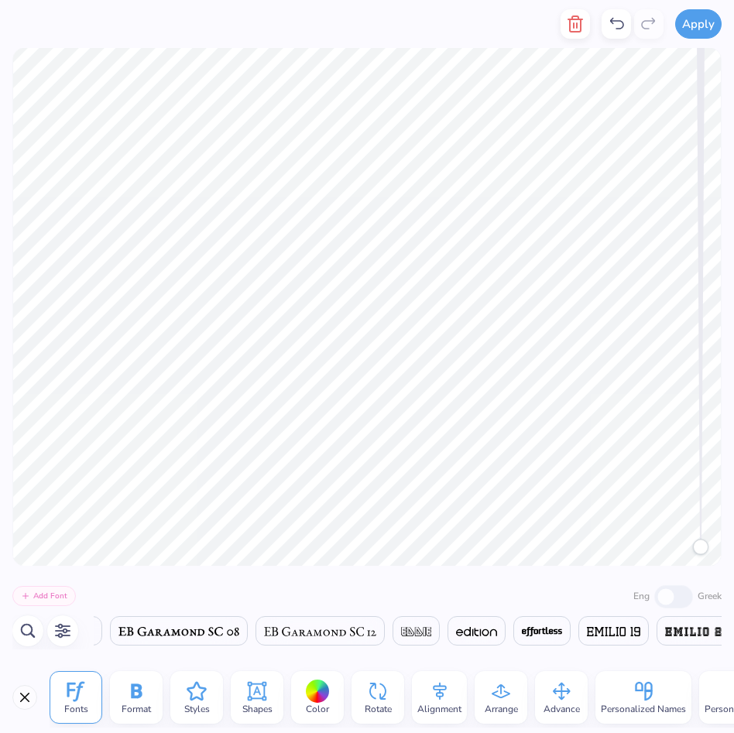
scroll to position [0, 12786]
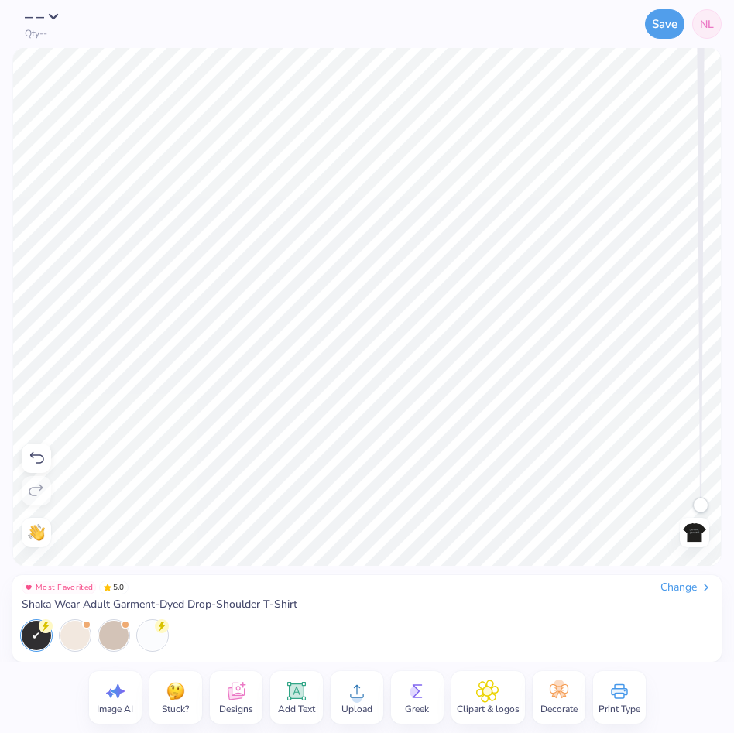
click at [327, 575] on div "– – Qty -- Save NL Image AI Stuck? Designs Add Text Upload Greek Clipart & logo…" at bounding box center [367, 366] width 734 height 733
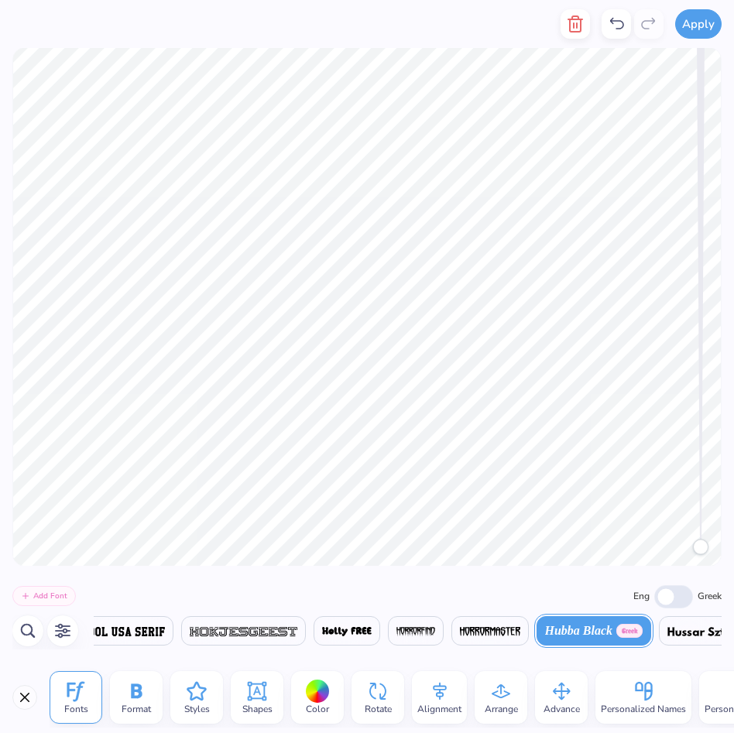
scroll to position [0, 2]
type textarea "[GEOGRAPHIC_DATA], [GEOGRAPHIC_DATA]"
type textarea "[DATE]"
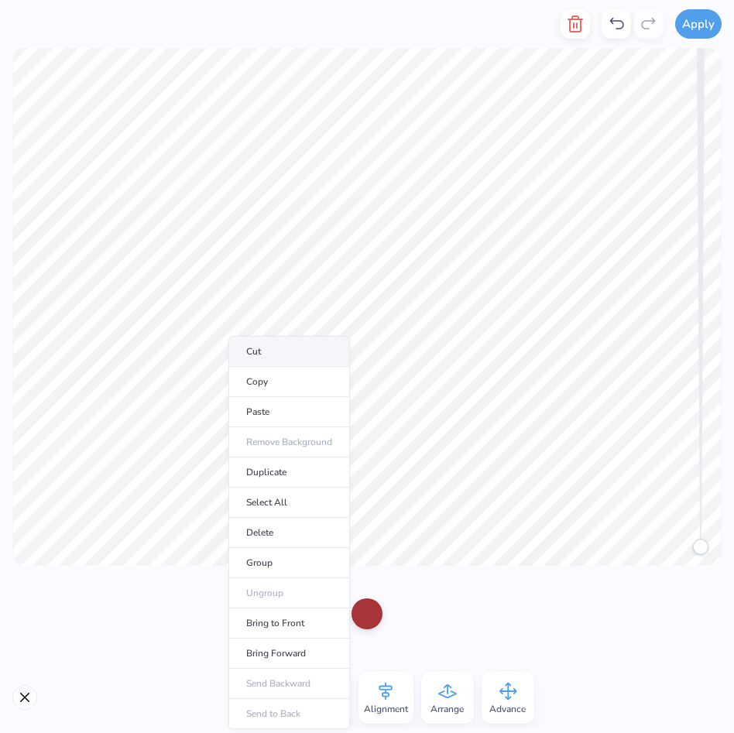
click at [276, 344] on li "Cut" at bounding box center [289, 351] width 122 height 31
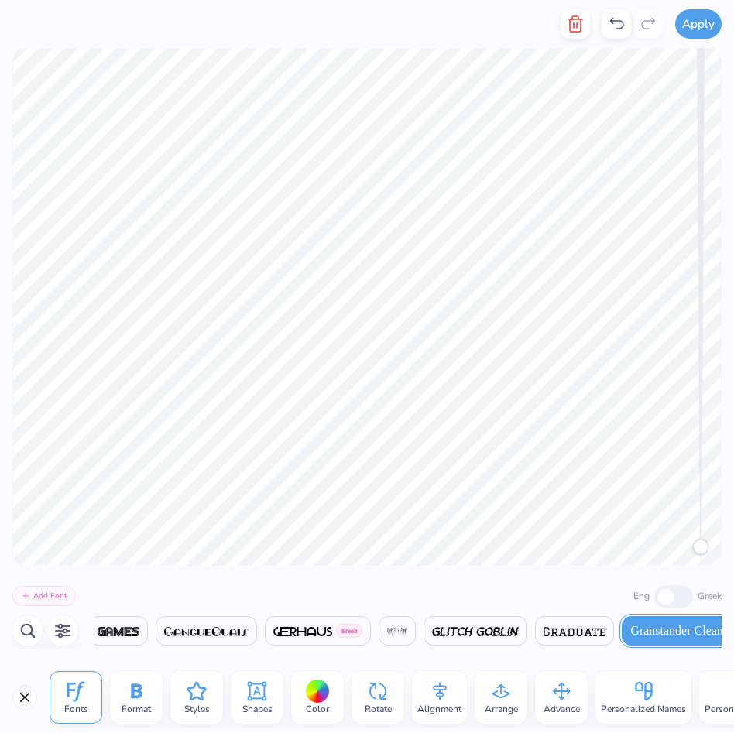
scroll to position [0, 12786]
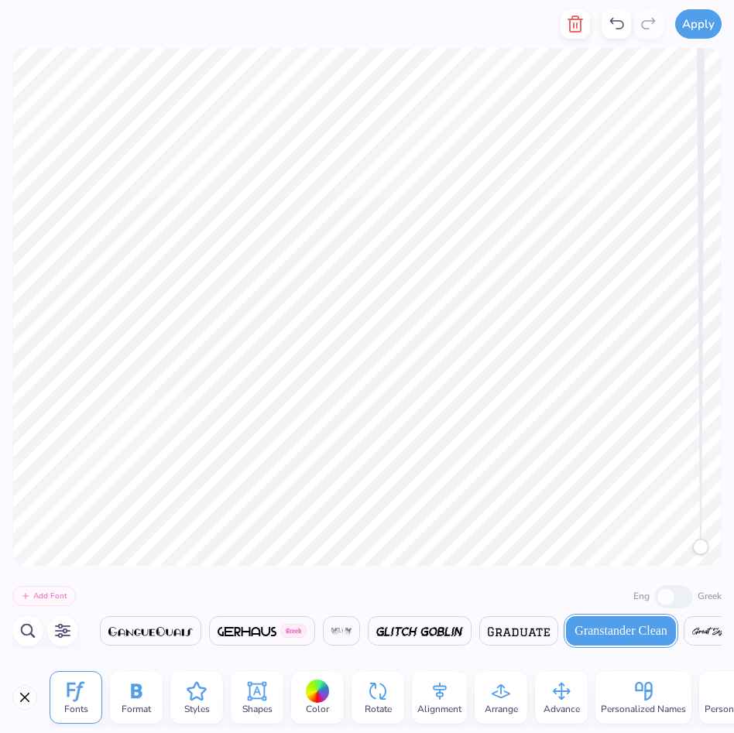
click at [572, 25] on icon "button" at bounding box center [575, 24] width 19 height 19
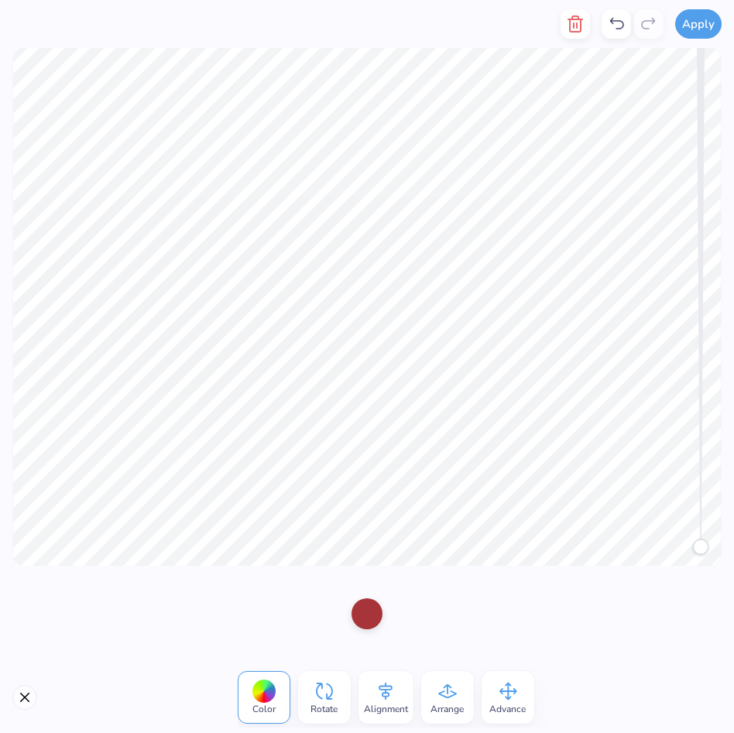
click at [585, 27] on button "button" at bounding box center [575, 23] width 29 height 29
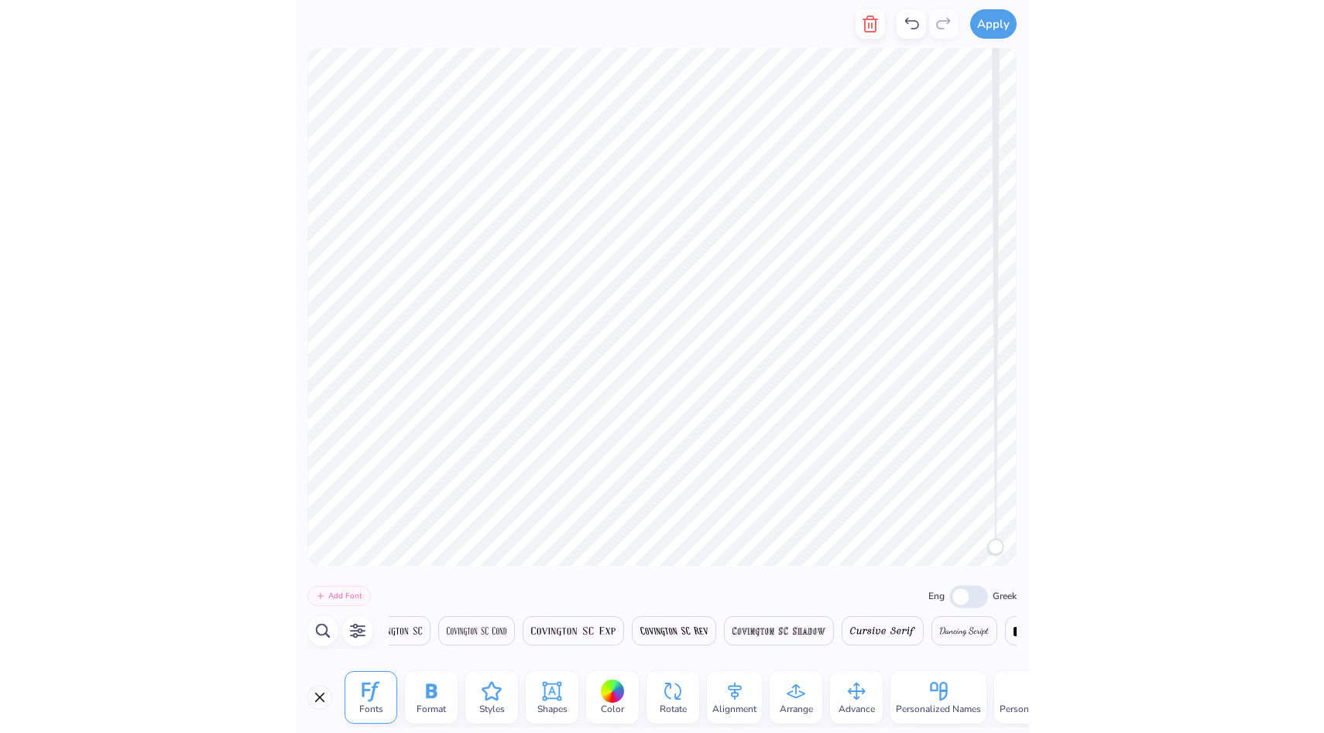
scroll to position [0, 14117]
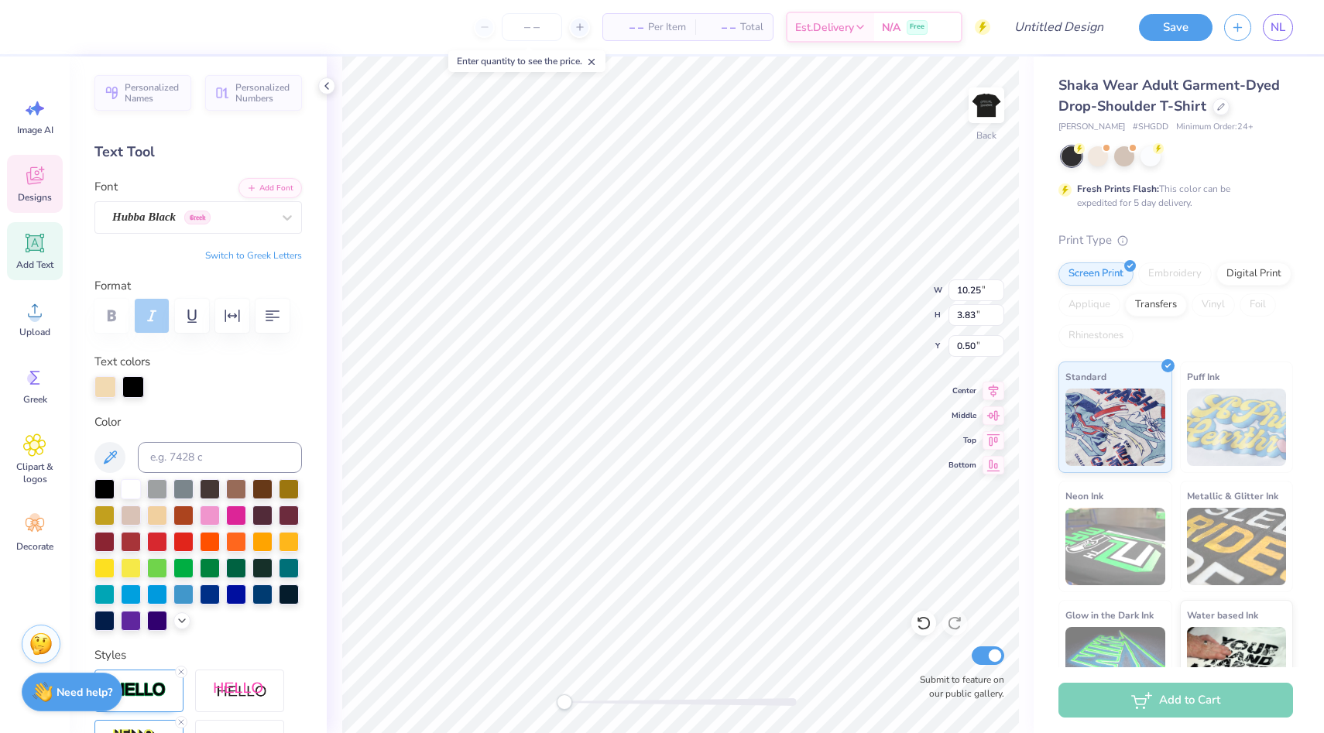
click at [328, 82] on icon at bounding box center [327, 86] width 12 height 12
click at [328, 85] on div "Back W 10.25 10.25 " H 3.83 3.83 " Y 0.50 0.50 " Center Middle Top Bottom Submi…" at bounding box center [680, 395] width 707 height 677
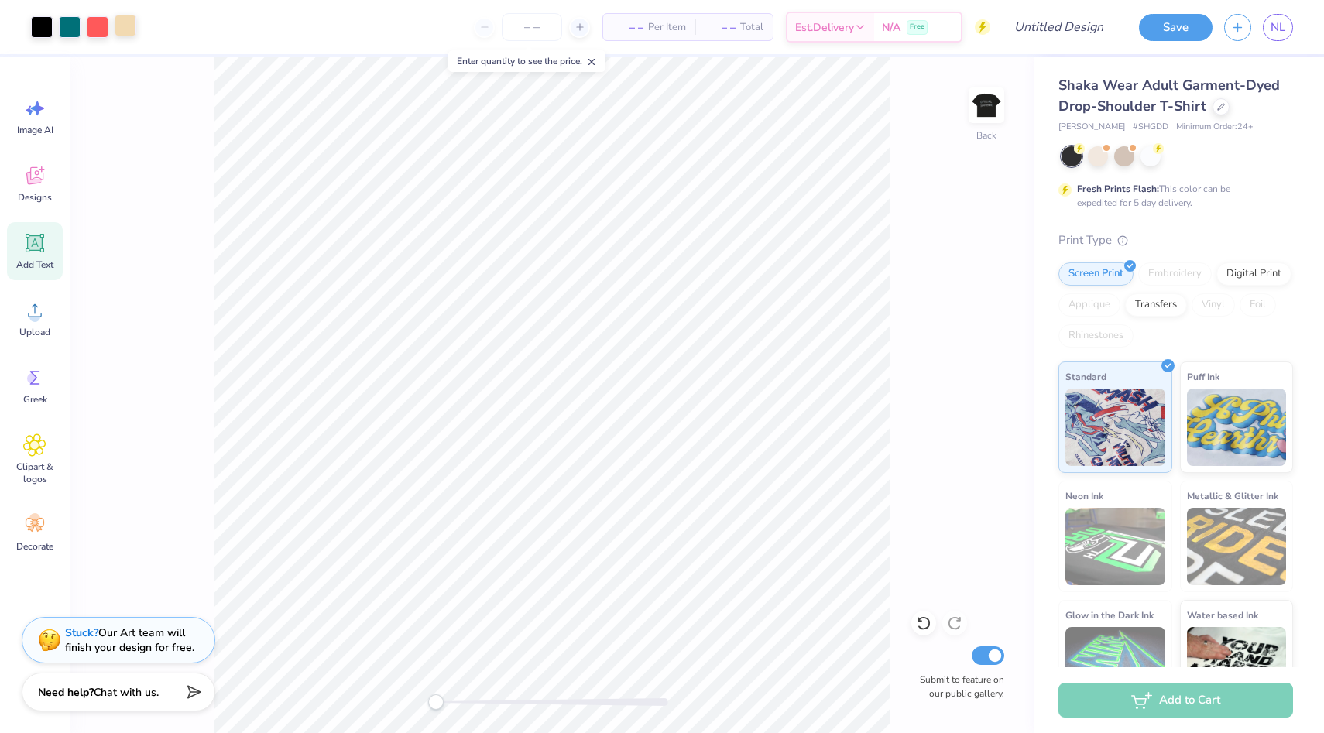
click at [128, 29] on div at bounding box center [126, 26] width 22 height 22
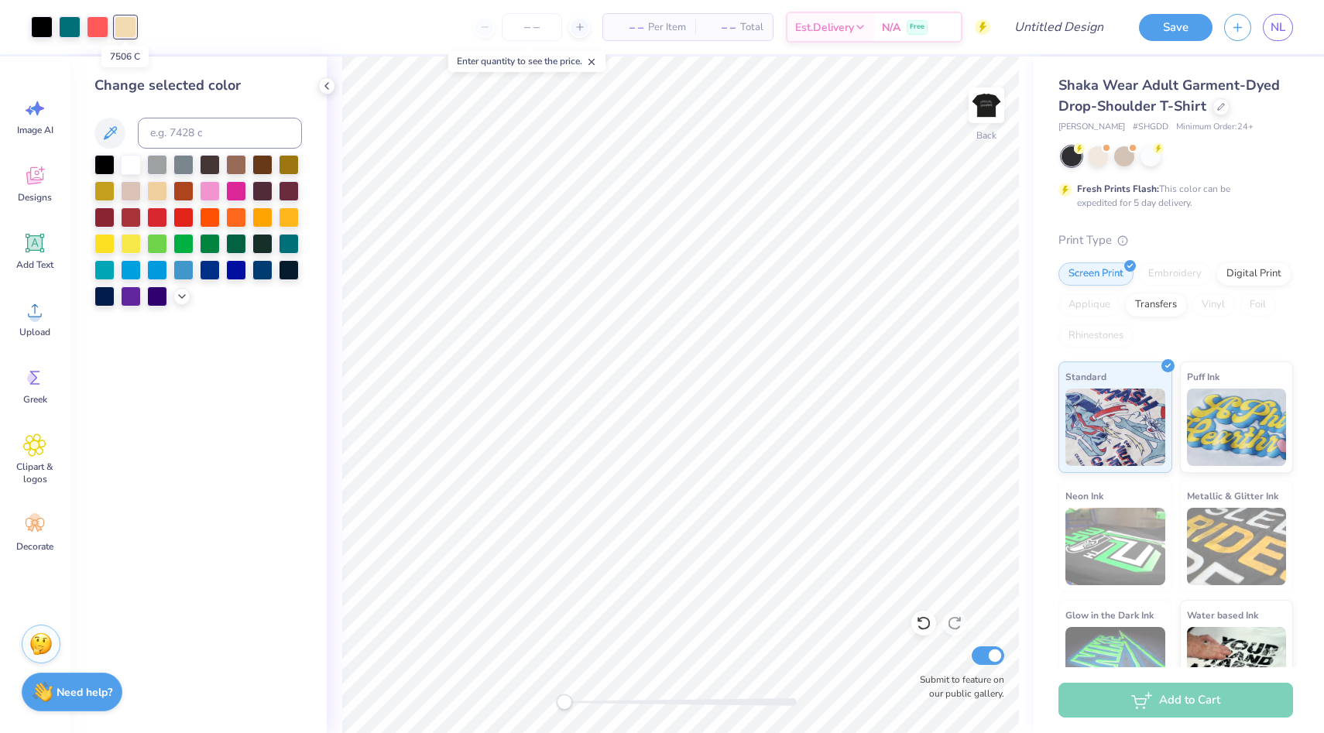
click at [128, 29] on div at bounding box center [126, 27] width 22 height 22
click at [136, 171] on div at bounding box center [131, 163] width 20 height 20
click at [332, 81] on icon at bounding box center [327, 86] width 12 height 12
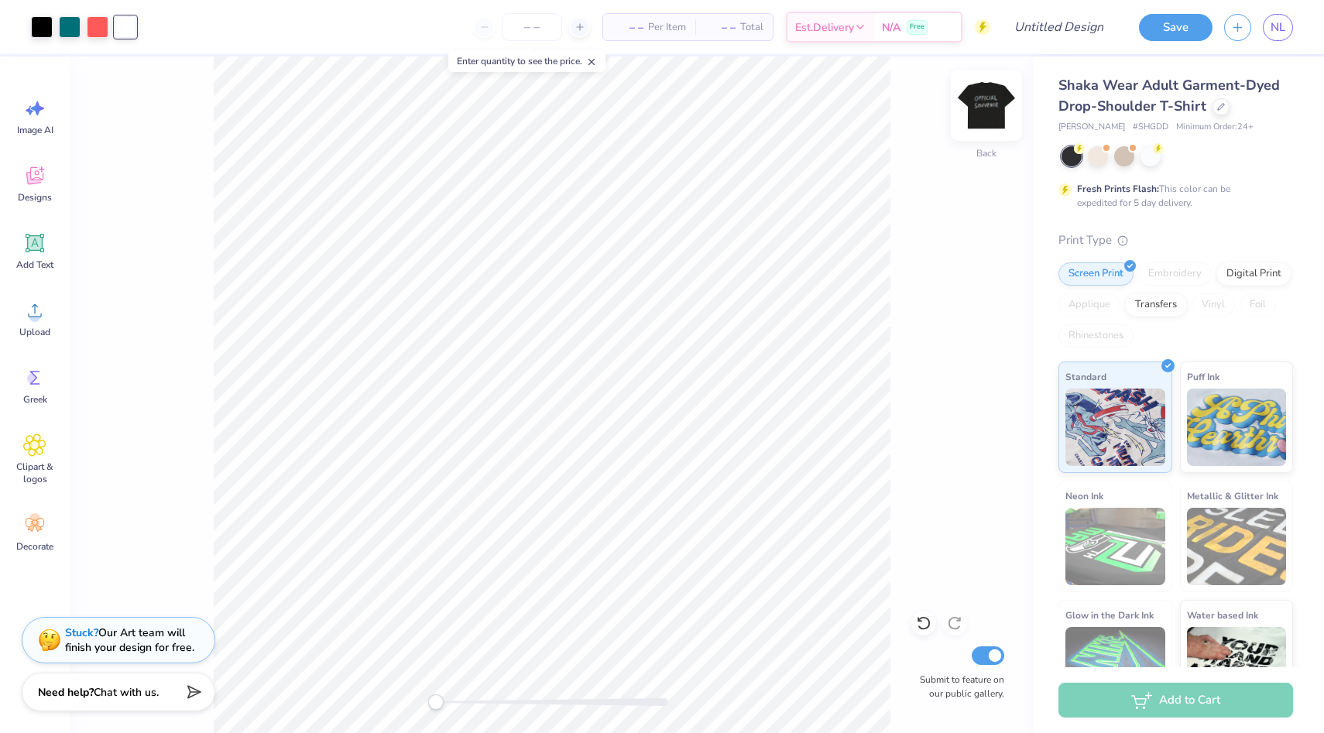
click at [994, 94] on img at bounding box center [987, 105] width 62 height 62
click at [995, 95] on img at bounding box center [987, 105] width 62 height 62
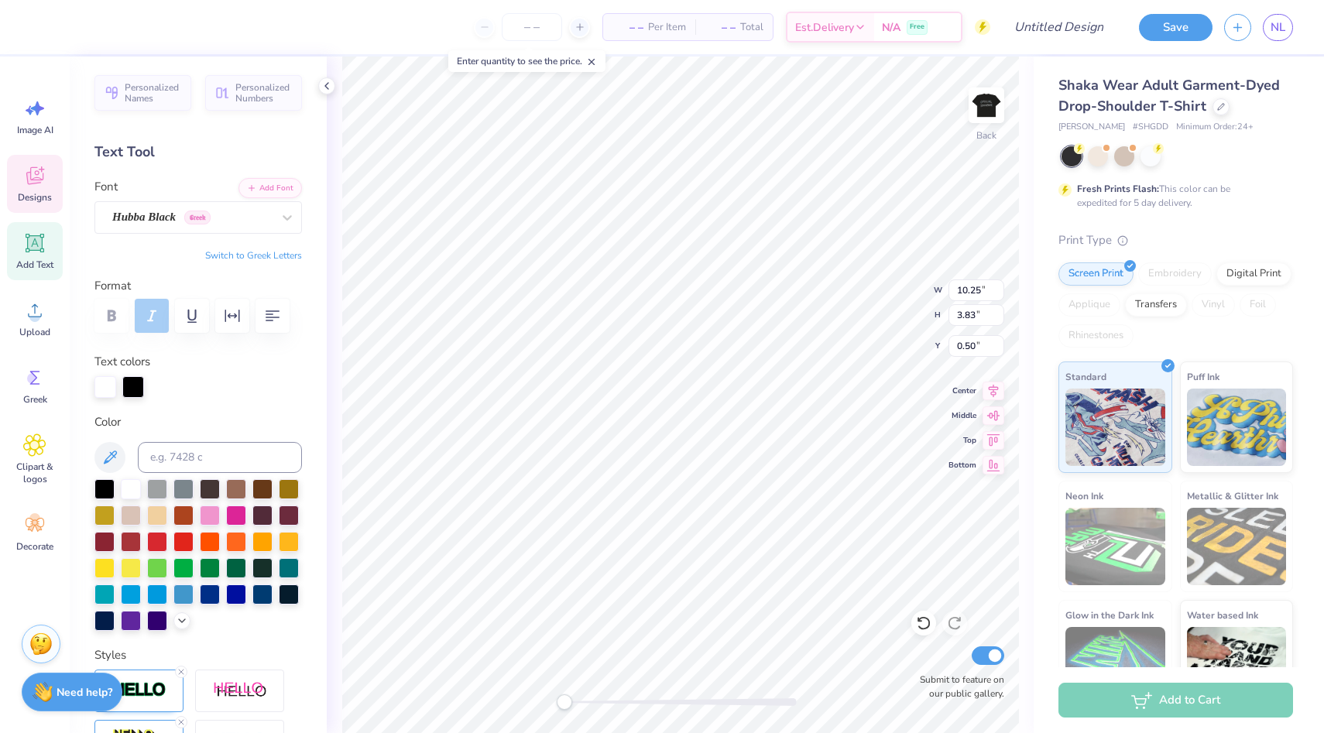
click at [43, 180] on icon at bounding box center [34, 175] width 23 height 23
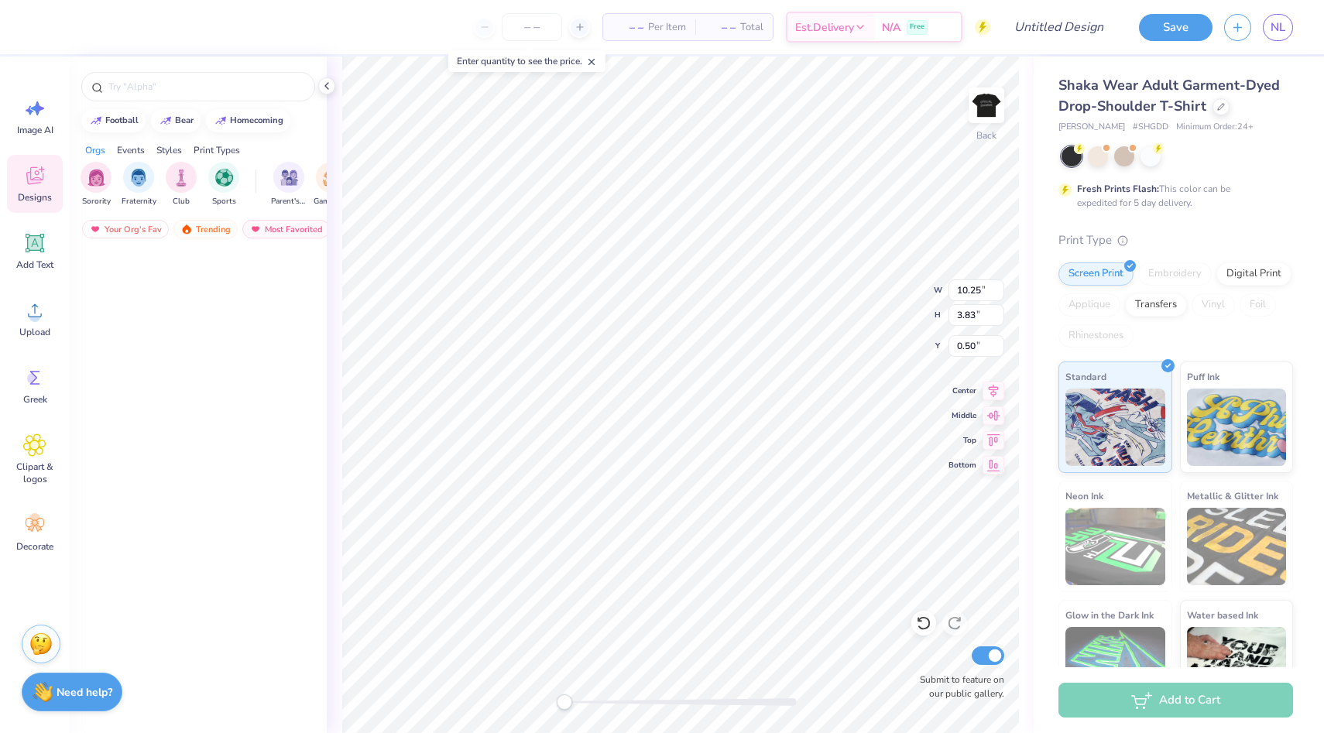
scroll to position [15306, 0]
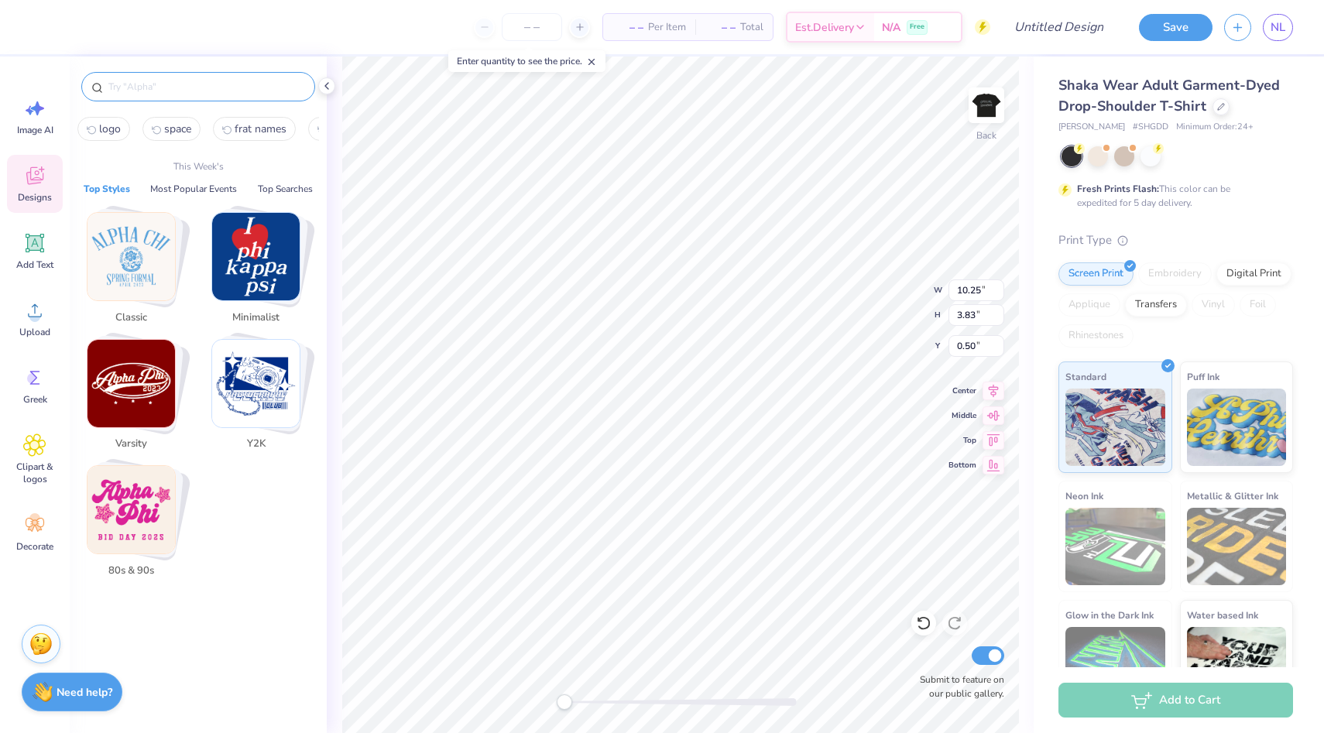
click at [239, 86] on input "text" at bounding box center [206, 86] width 198 height 15
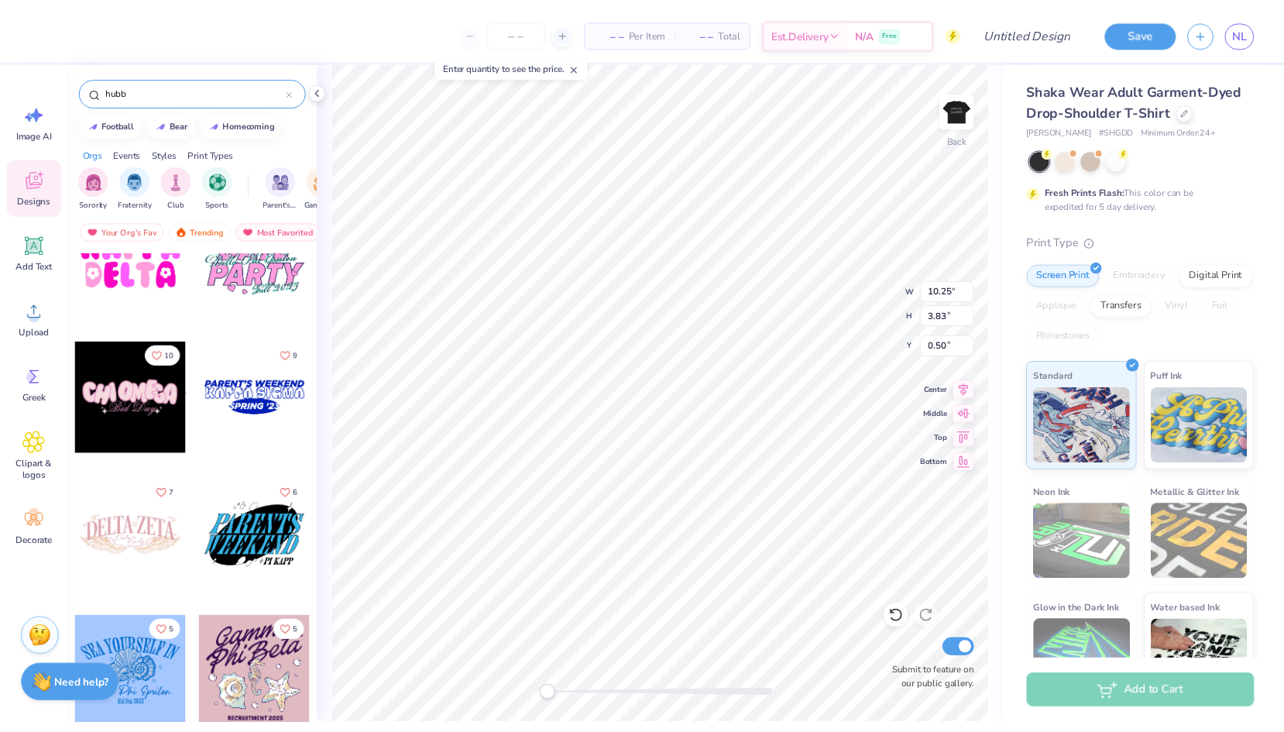
scroll to position [256, 0]
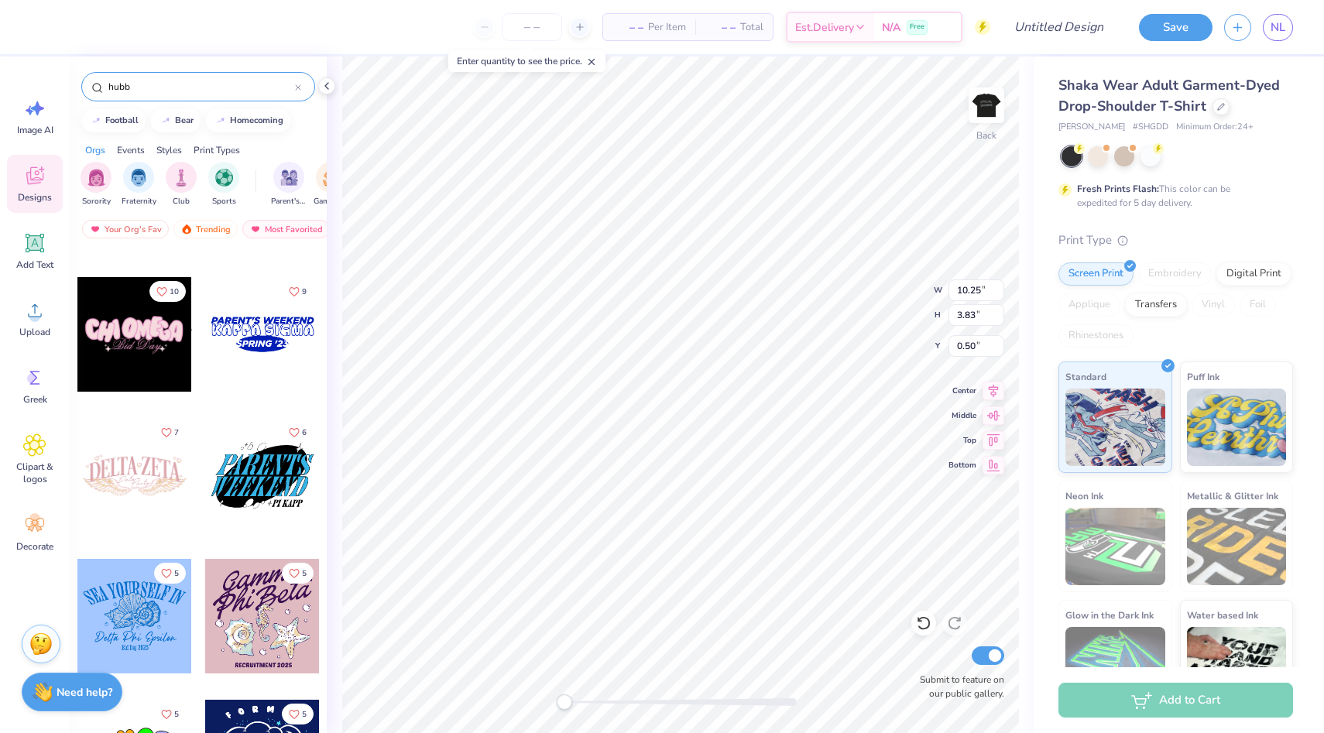
type input "hubb"
